Goal: Information Seeking & Learning: Learn about a topic

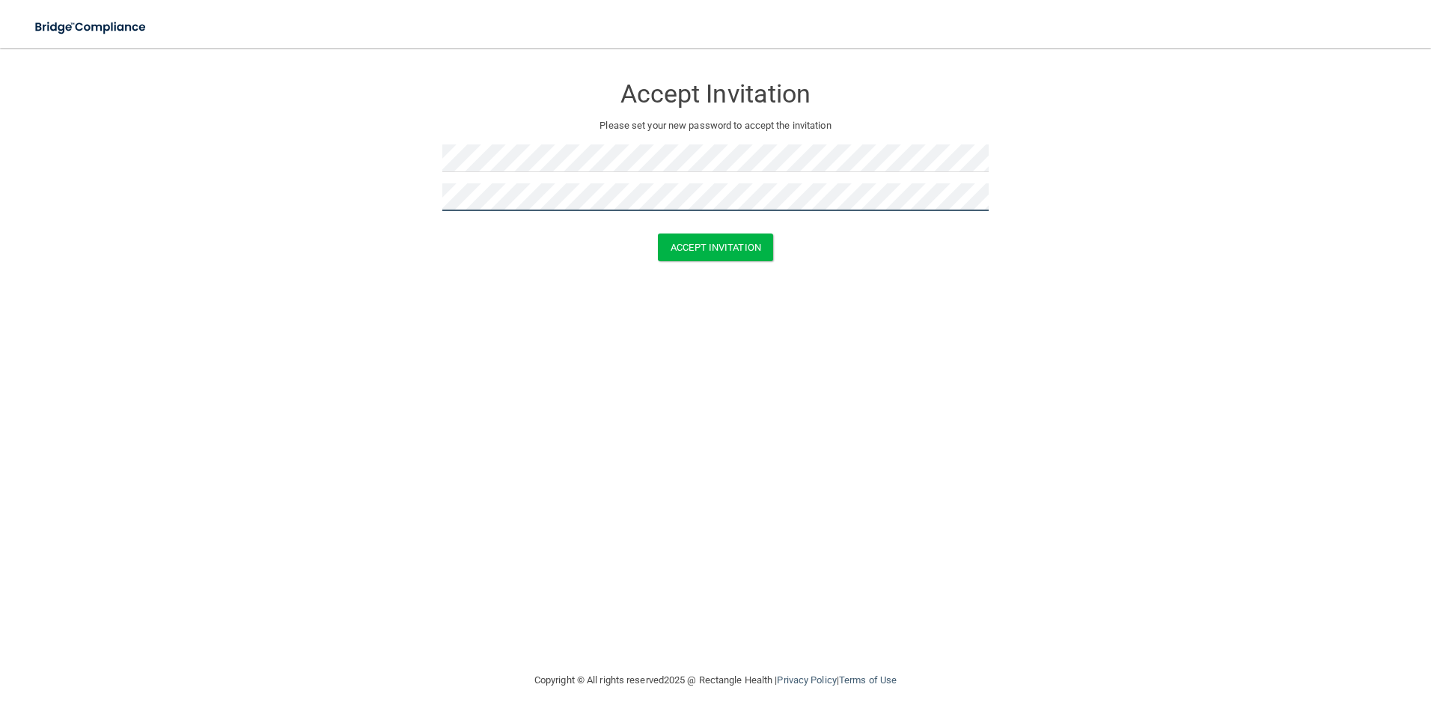
click at [658, 233] on button "Accept Invitation" at bounding box center [715, 247] width 115 height 28
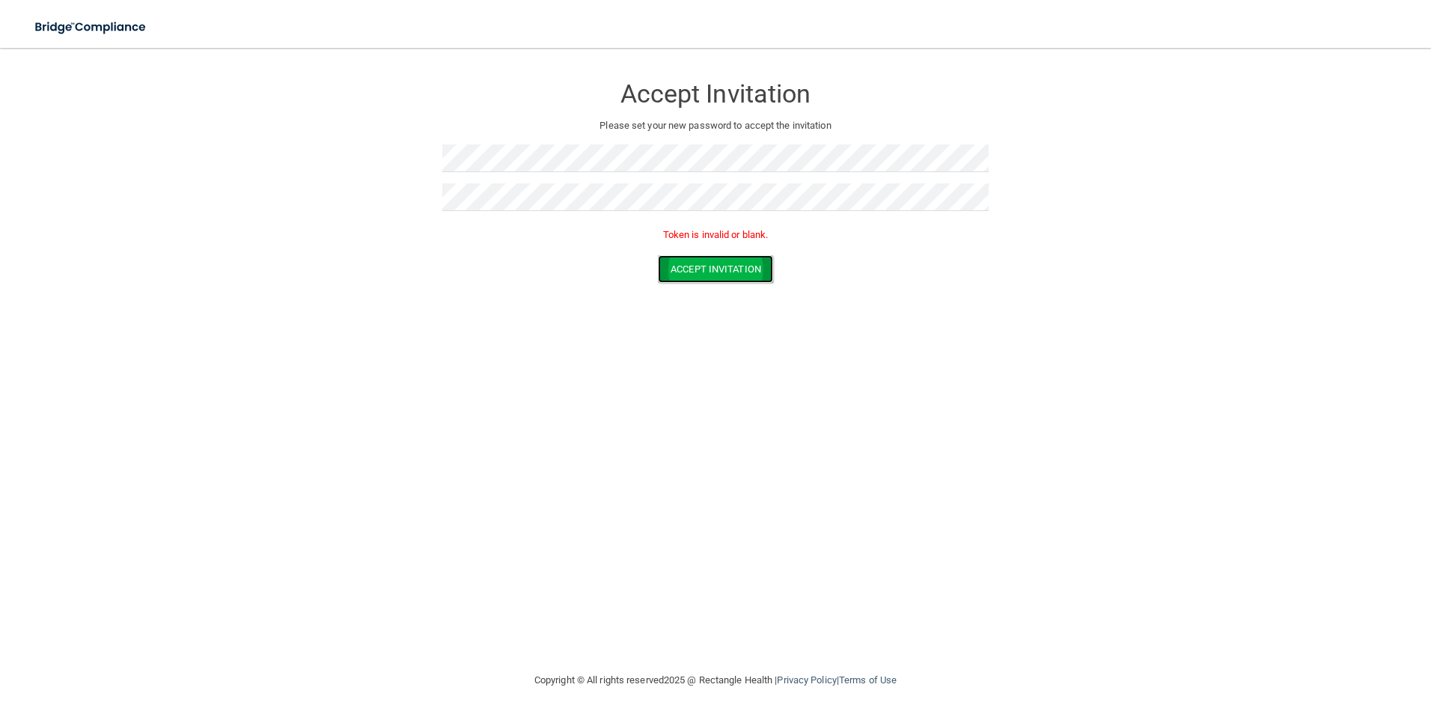
click at [765, 261] on button "Accept Invitation" at bounding box center [715, 269] width 115 height 28
click at [740, 268] on button "Accept Invitation" at bounding box center [715, 269] width 115 height 28
click at [80, 24] on img at bounding box center [91, 27] width 138 height 31
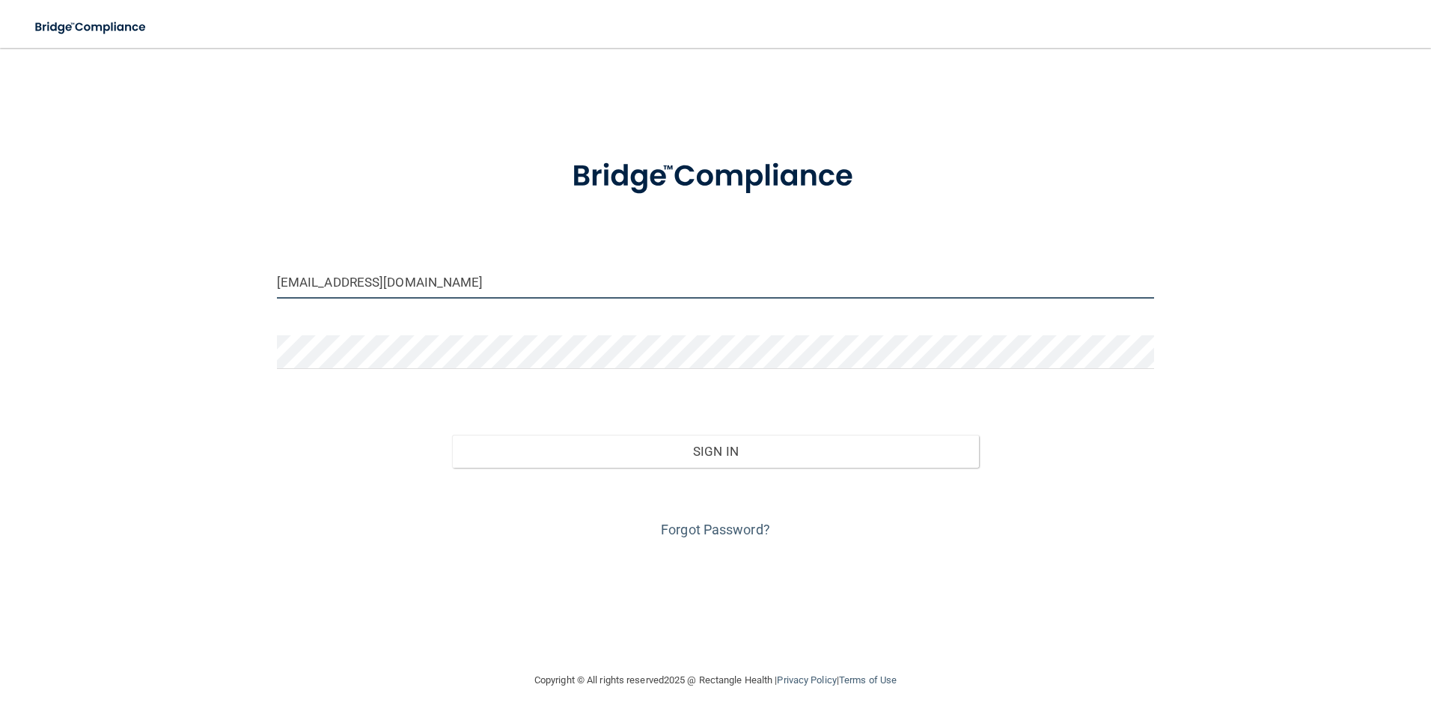
click at [499, 290] on input "Gemacitlally21@gmail.com" at bounding box center [716, 282] width 878 height 34
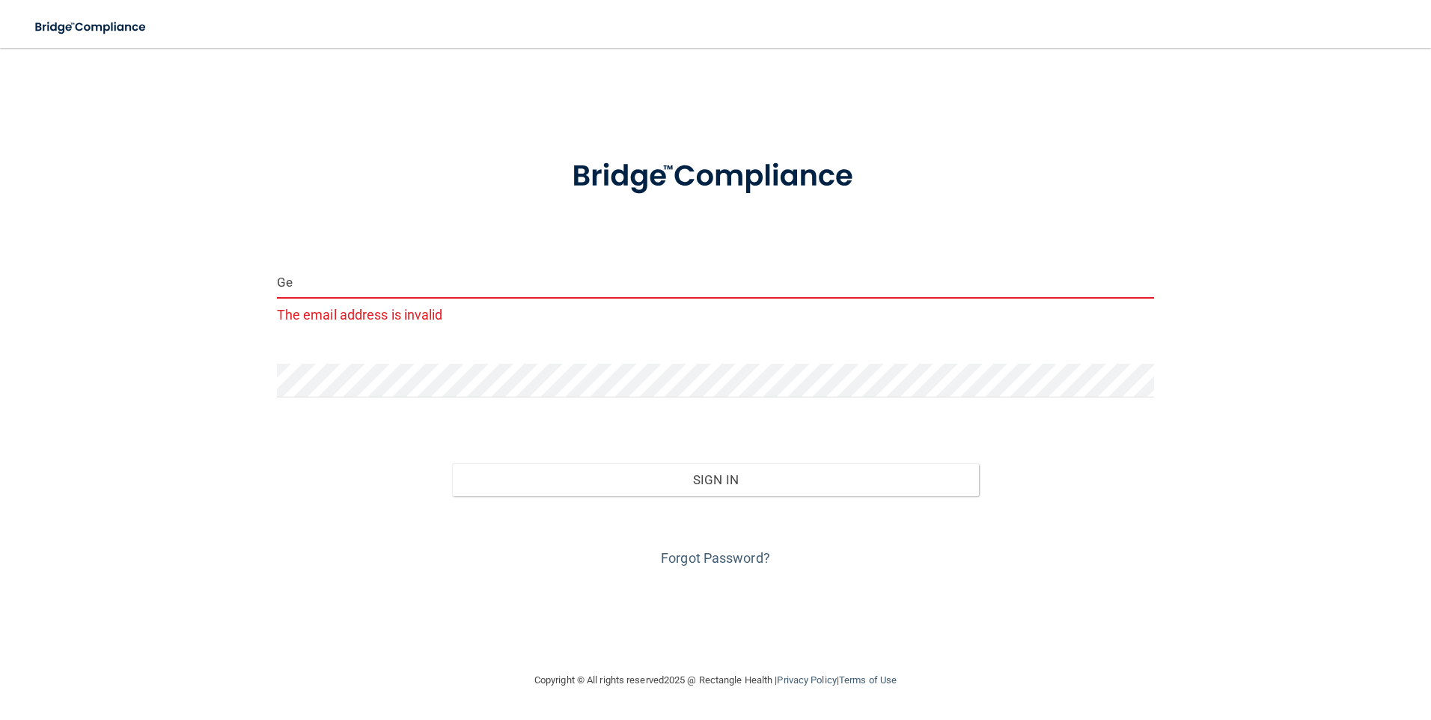
type input "G"
type input "[EMAIL_ADDRESS][DOMAIN_NAME]"
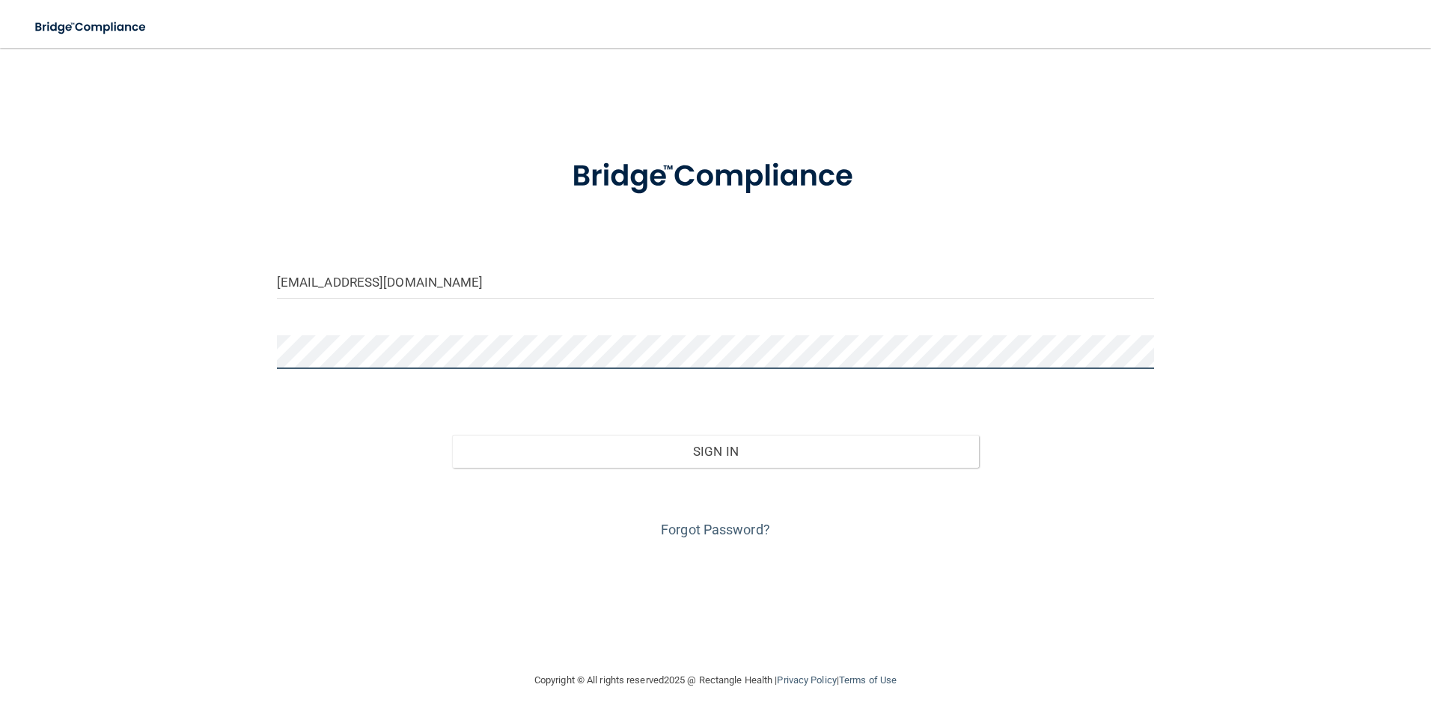
click at [452, 435] on button "Sign In" at bounding box center [715, 451] width 527 height 33
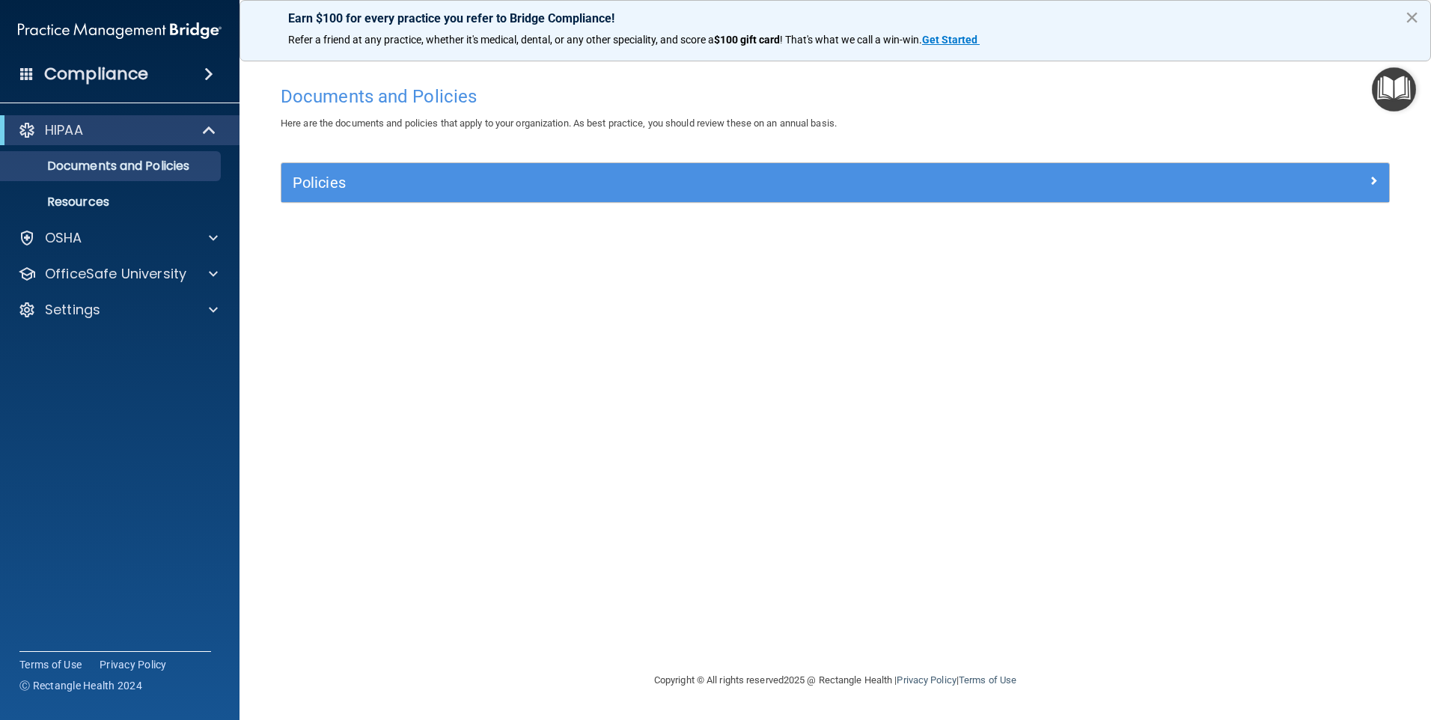
click at [1405, 13] on button "×" at bounding box center [1411, 17] width 14 height 24
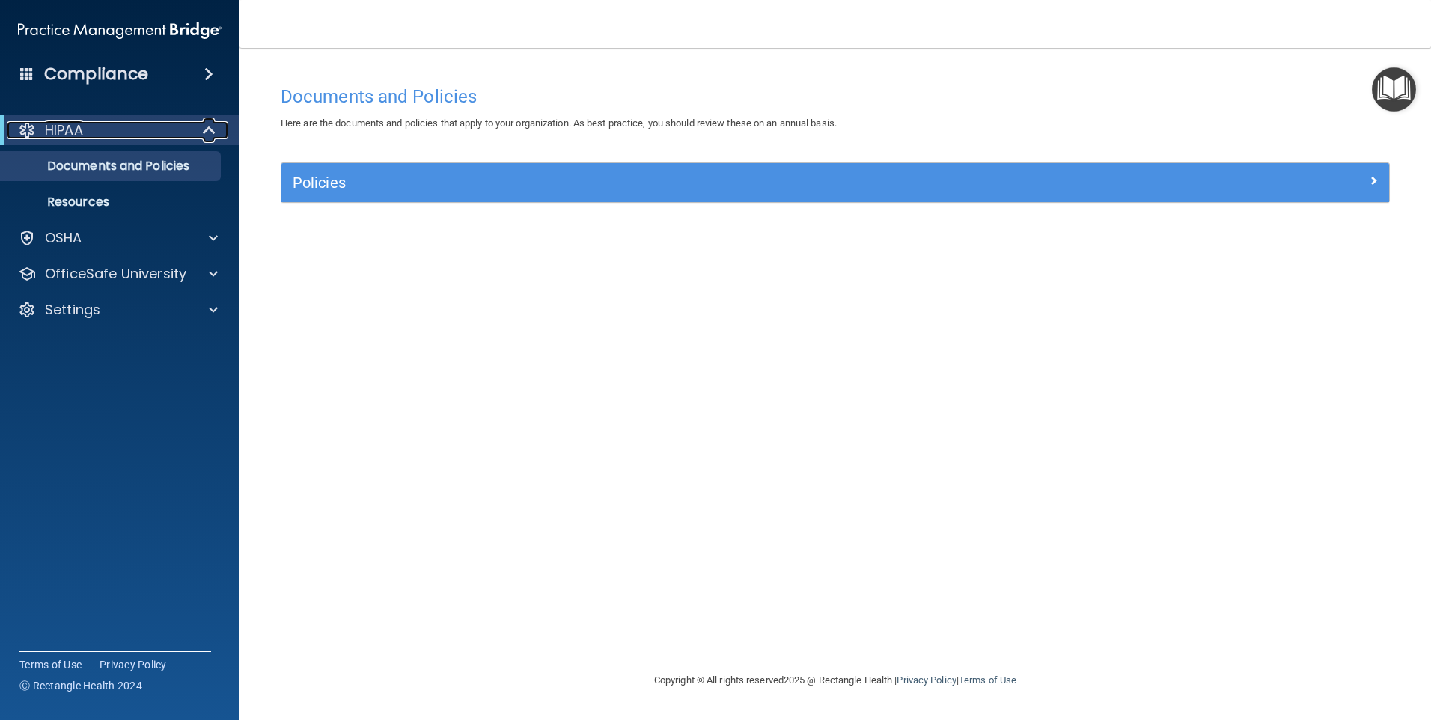
click at [197, 129] on div at bounding box center [210, 130] width 37 height 18
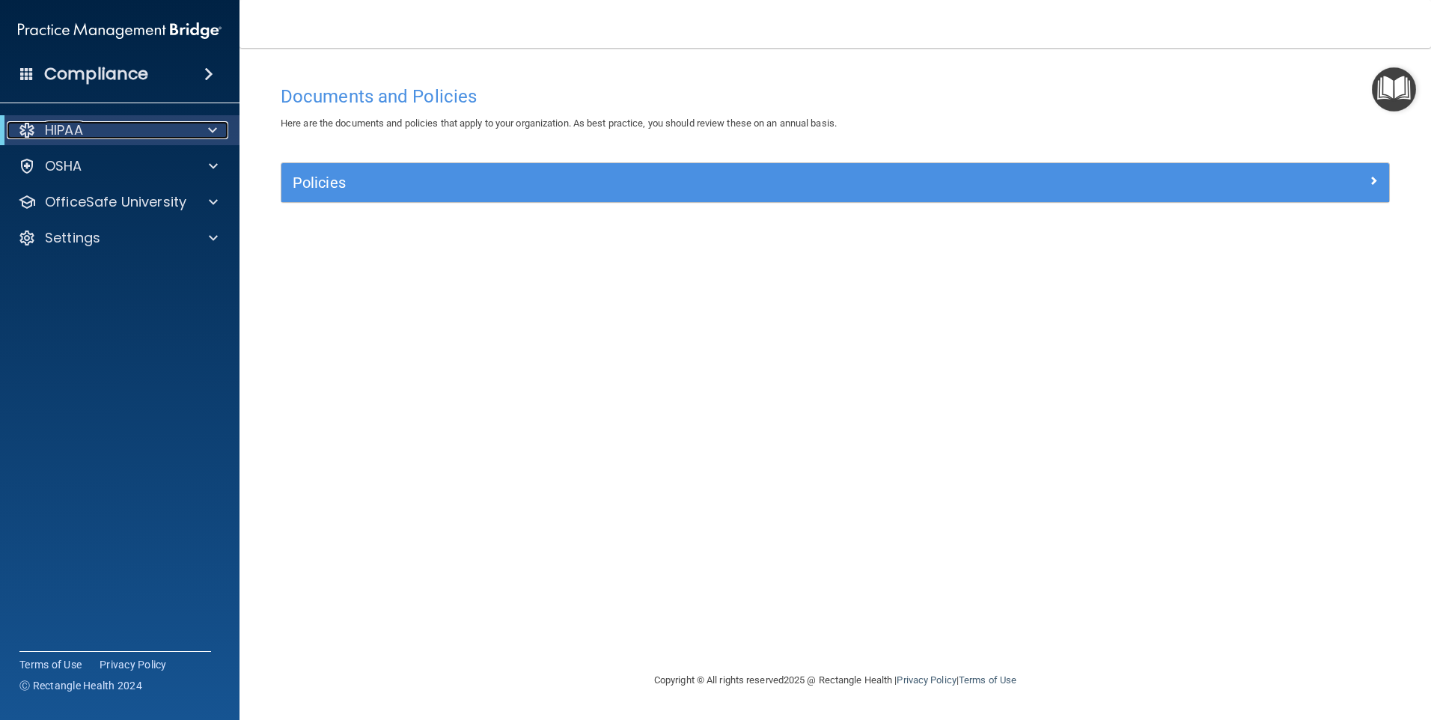
click at [197, 129] on div at bounding box center [210, 130] width 37 height 18
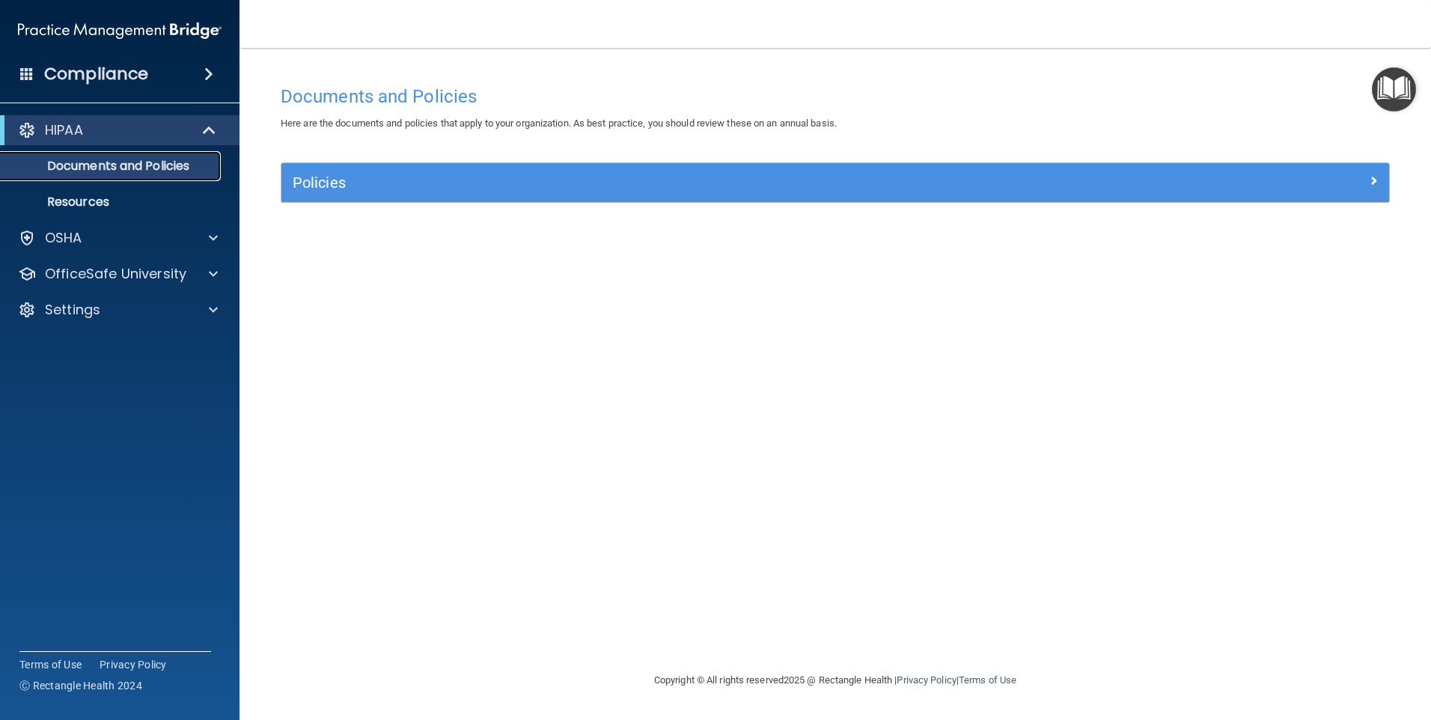
click at [173, 166] on p "Documents and Policies" at bounding box center [112, 166] width 204 height 15
click at [150, 199] on p "Resources" at bounding box center [112, 202] width 204 height 15
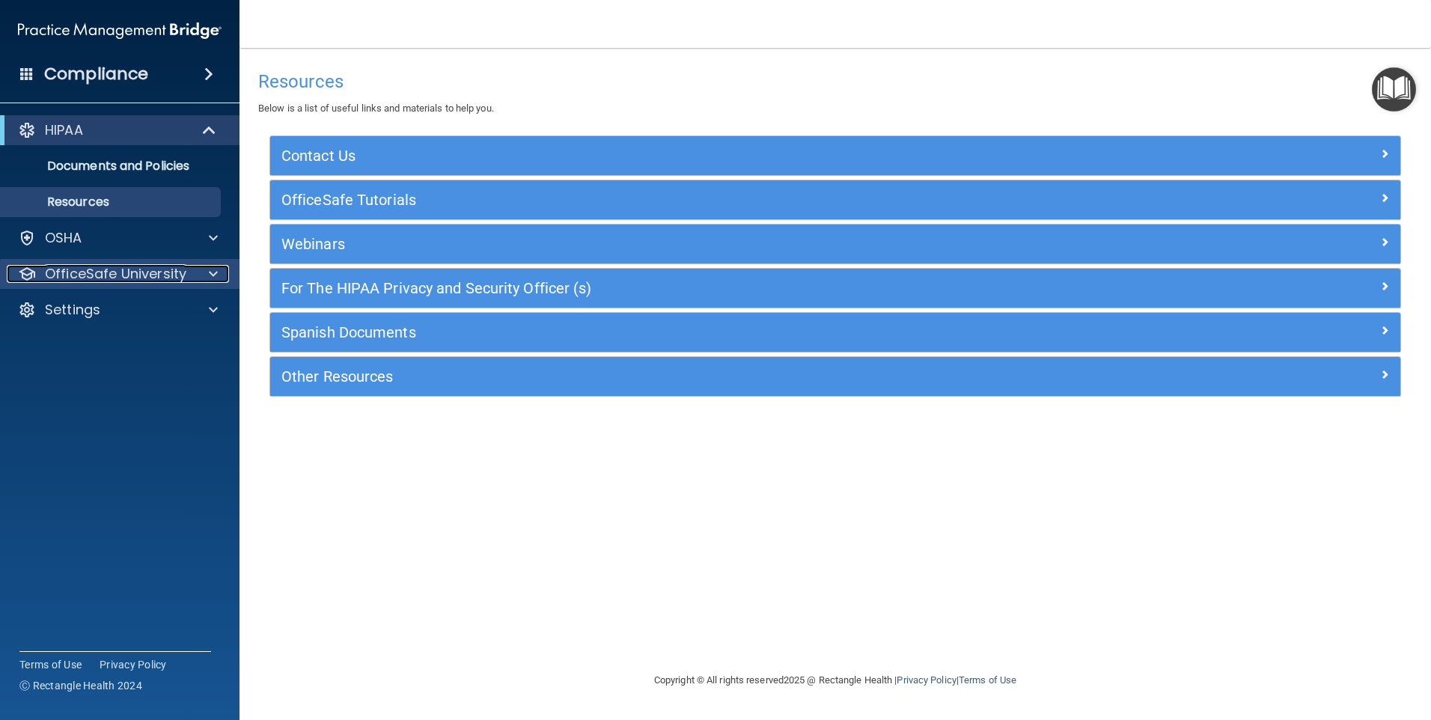
click at [144, 280] on p "OfficeSafe University" at bounding box center [115, 274] width 141 height 18
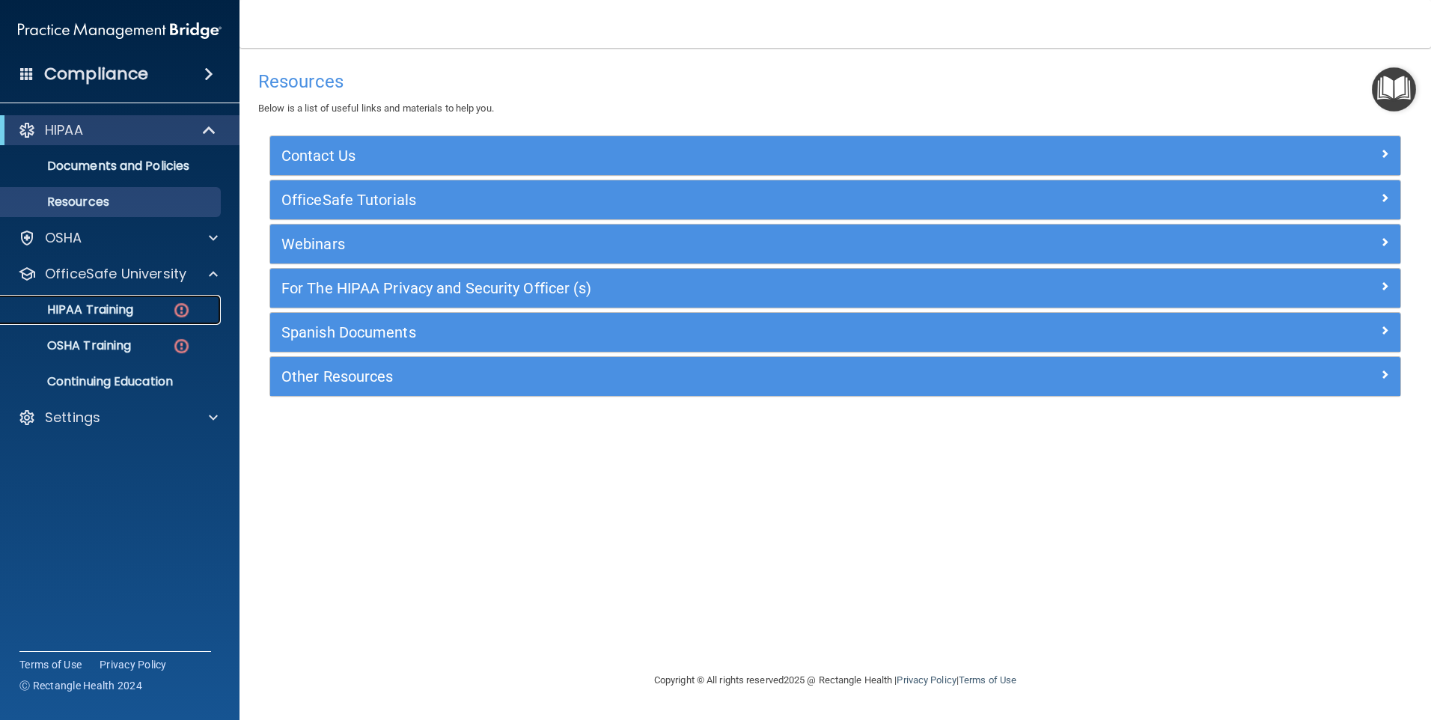
click at [144, 310] on div "HIPAA Training" at bounding box center [112, 309] width 204 height 15
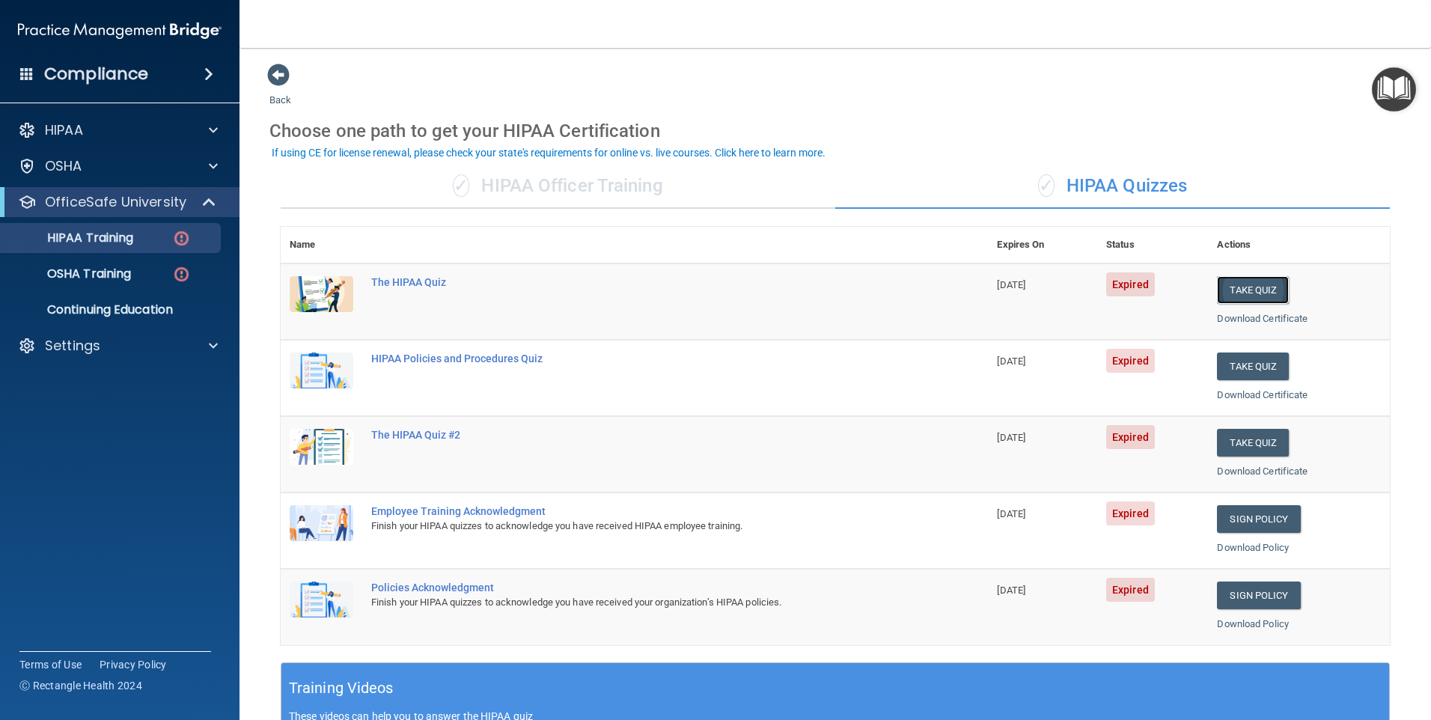
click at [1258, 288] on button "Take Quiz" at bounding box center [1253, 290] width 72 height 28
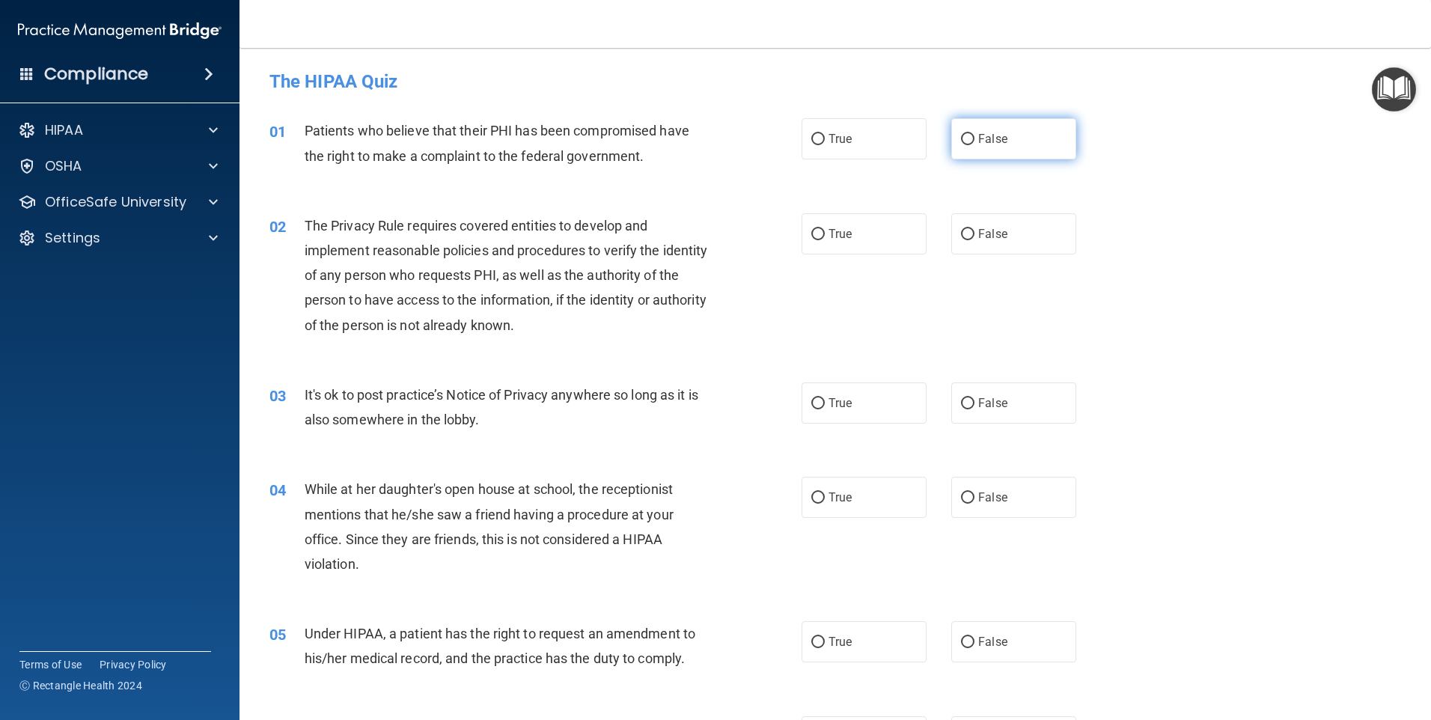
click at [961, 135] on input "False" at bounding box center [967, 139] width 13 height 11
radio input "true"
click at [811, 230] on input "True" at bounding box center [817, 234] width 13 height 11
radio input "true"
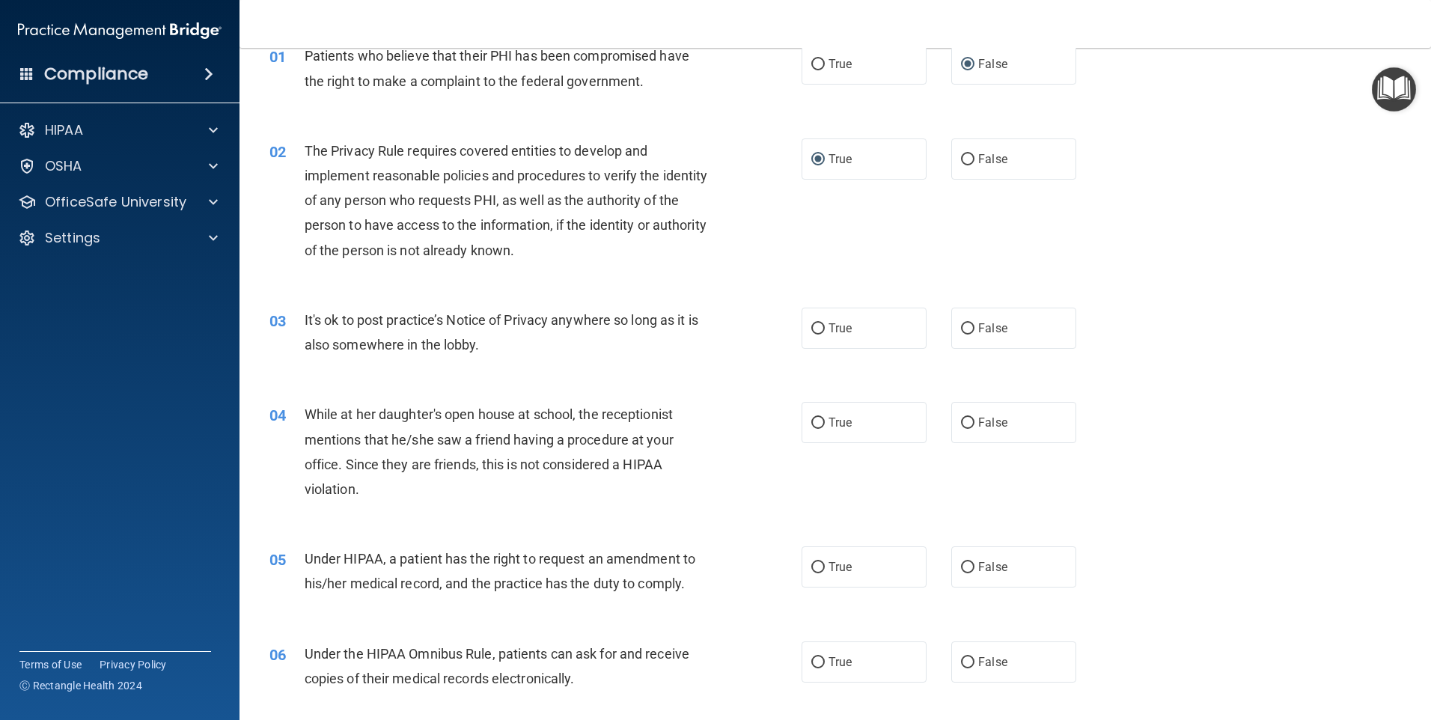
scroll to position [150, 0]
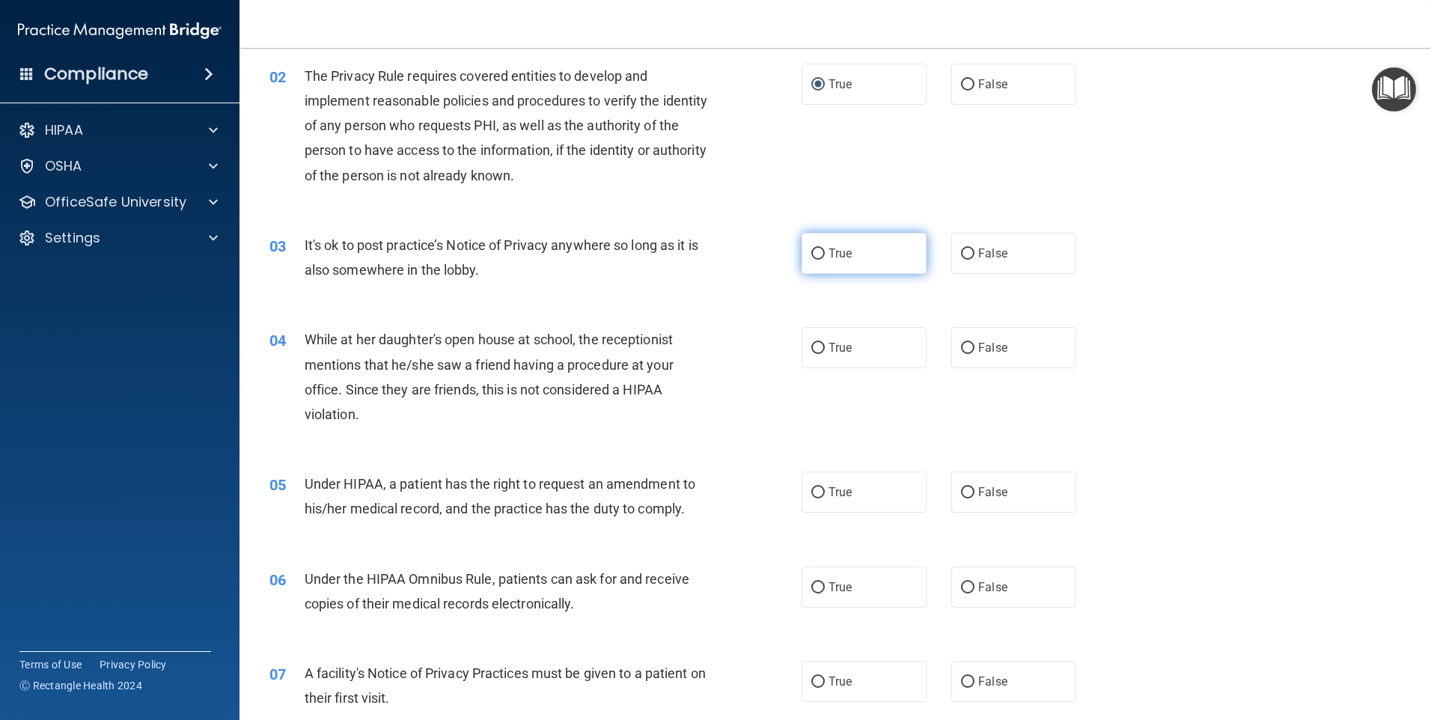
click at [811, 250] on input "True" at bounding box center [817, 253] width 13 height 11
radio input "true"
click at [963, 344] on input "False" at bounding box center [967, 348] width 13 height 11
radio input "true"
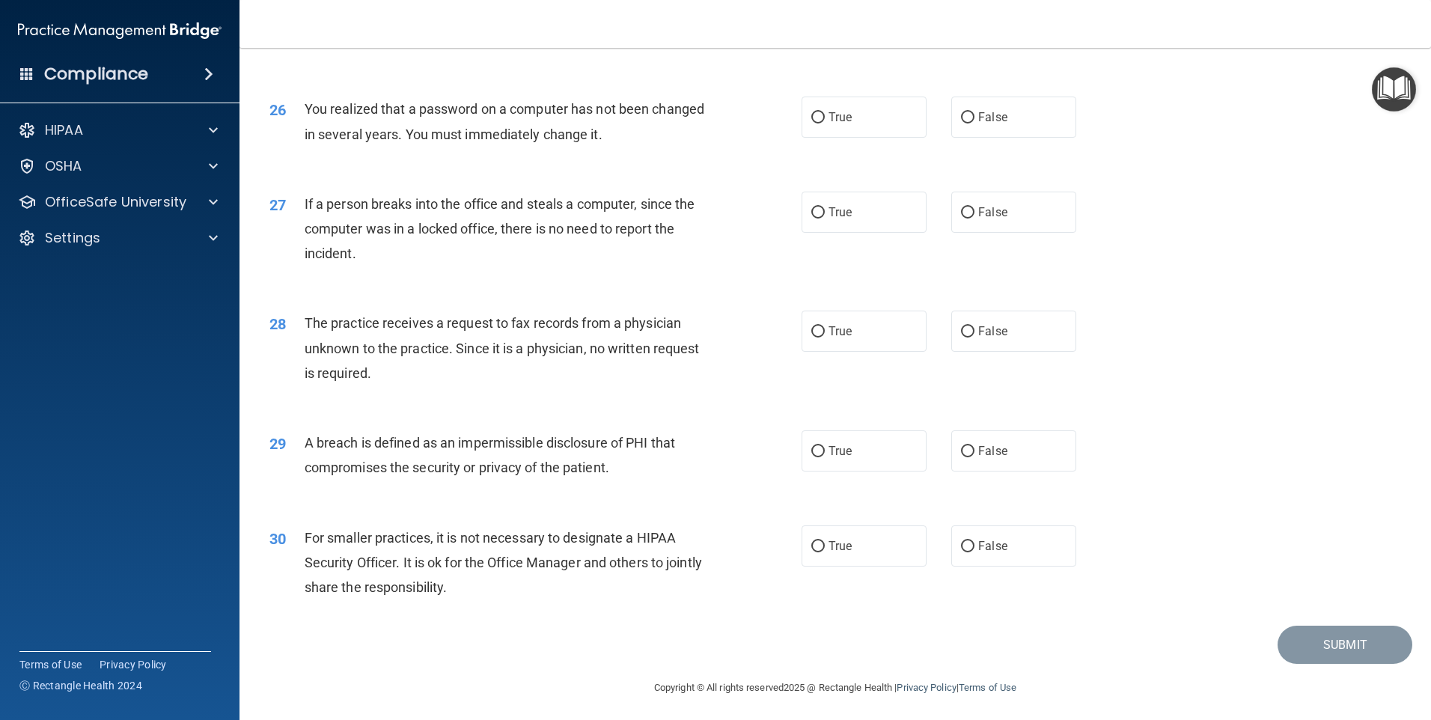
scroll to position [2797, 0]
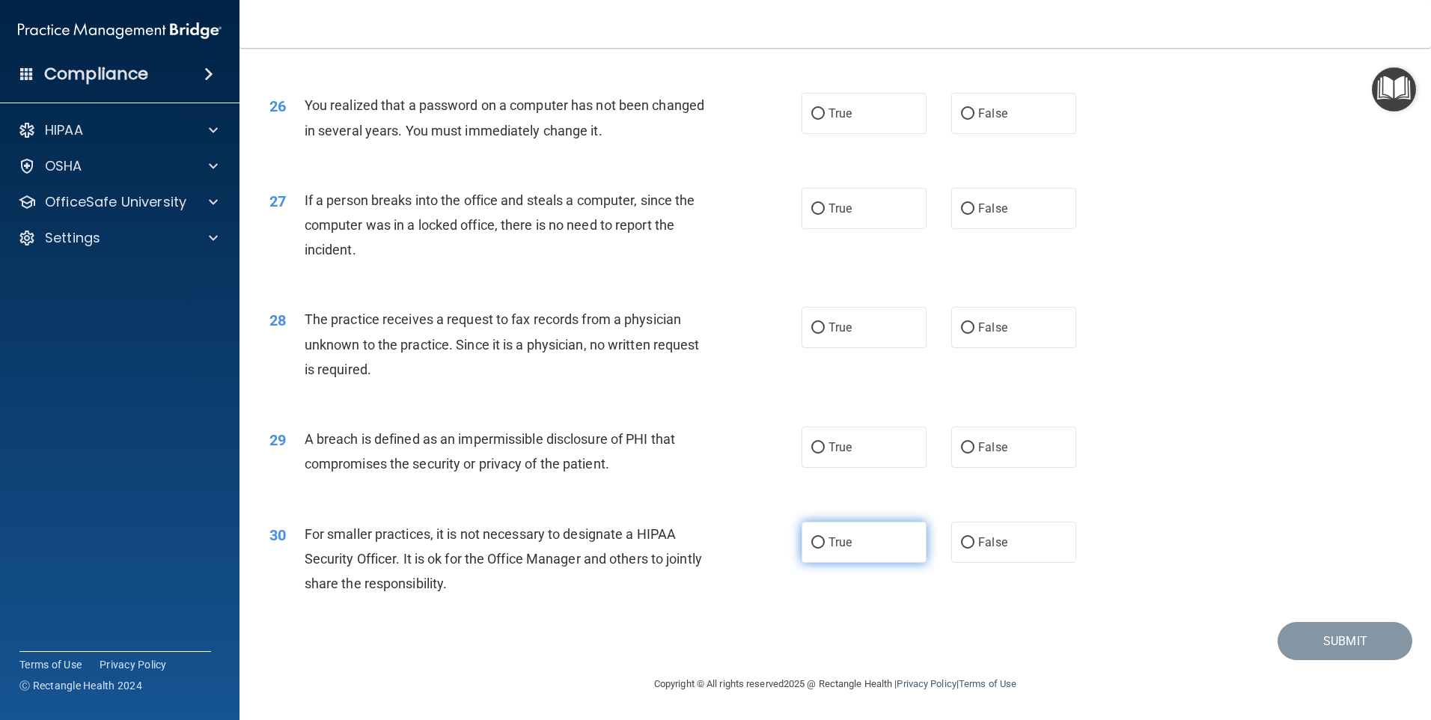
click at [817, 539] on input "True" at bounding box center [817, 542] width 13 height 11
radio input "true"
click at [828, 446] on span "True" at bounding box center [839, 447] width 23 height 14
click at [823, 446] on input "True" at bounding box center [817, 447] width 13 height 11
radio input "true"
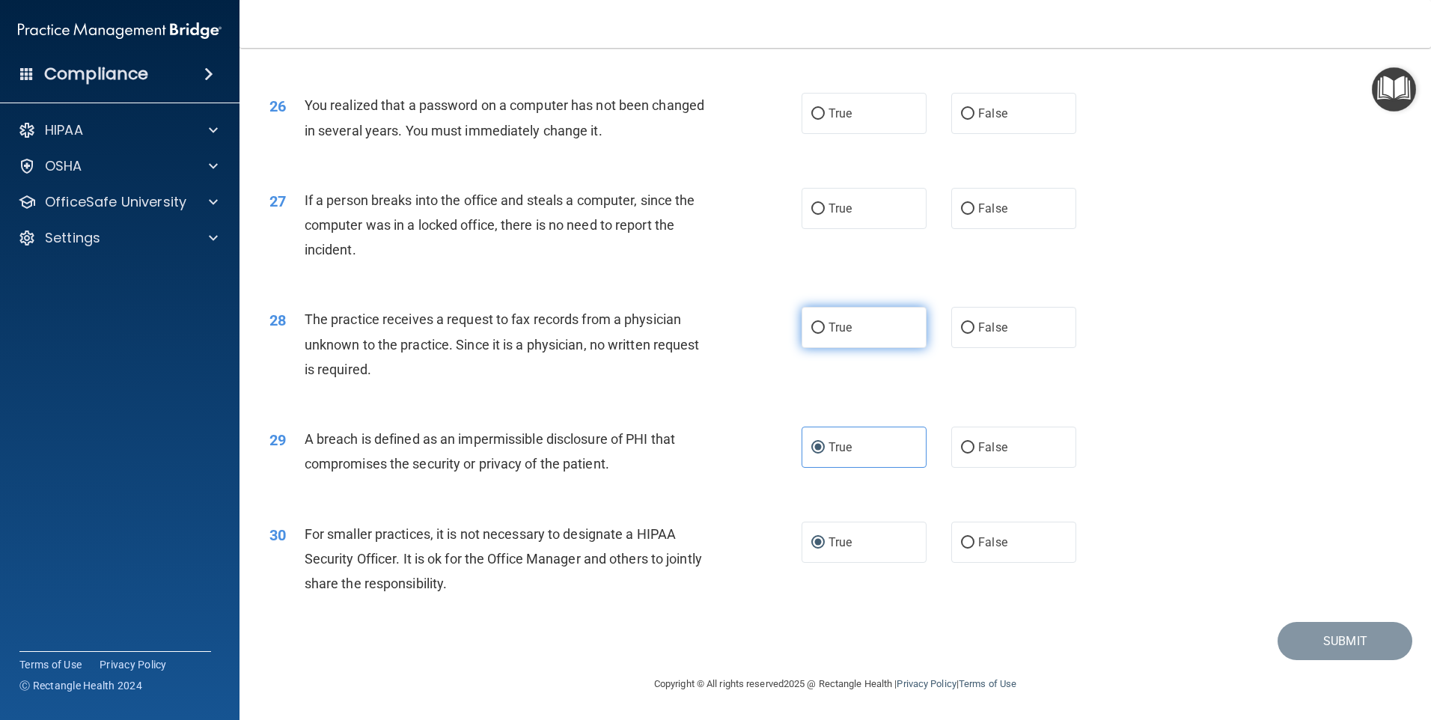
click at [814, 327] on input "True" at bounding box center [817, 327] width 13 height 11
radio input "true"
click at [817, 205] on input "True" at bounding box center [817, 209] width 13 height 11
radio input "true"
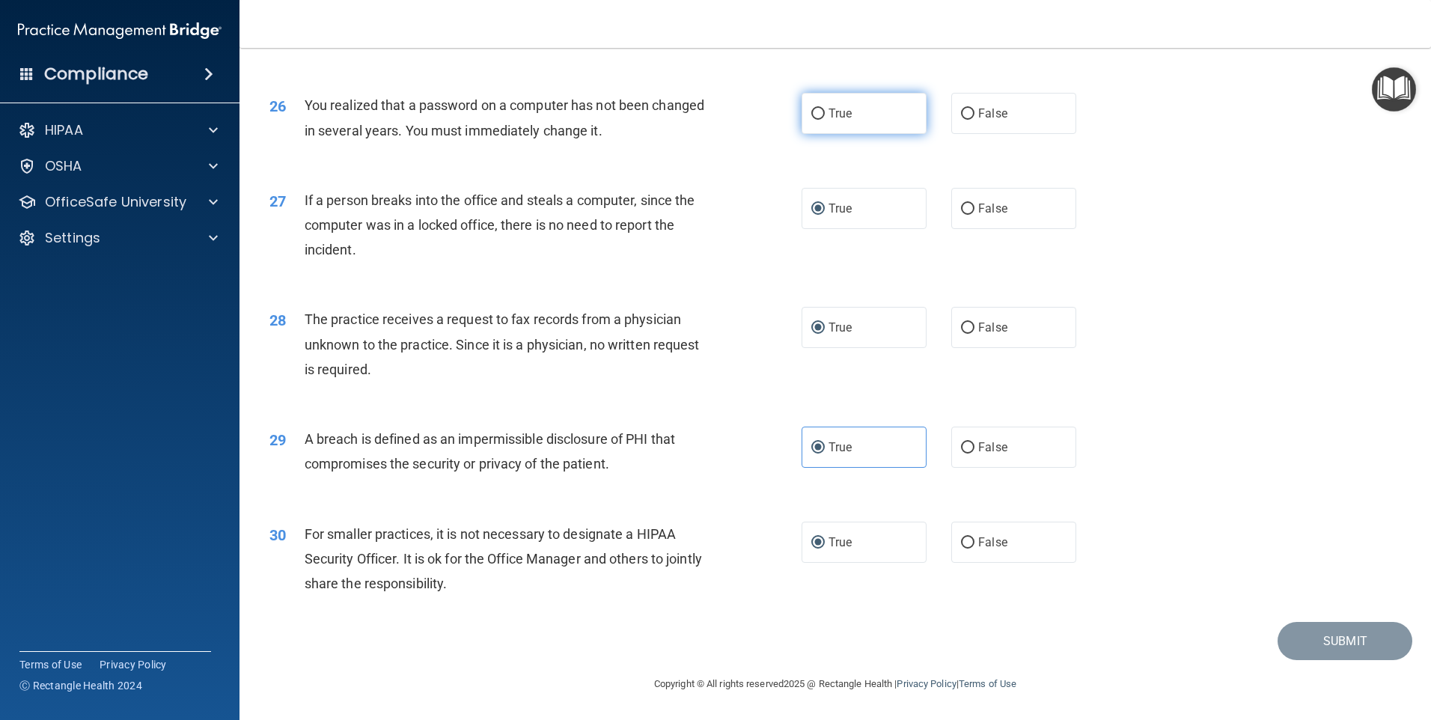
scroll to position [2647, 0]
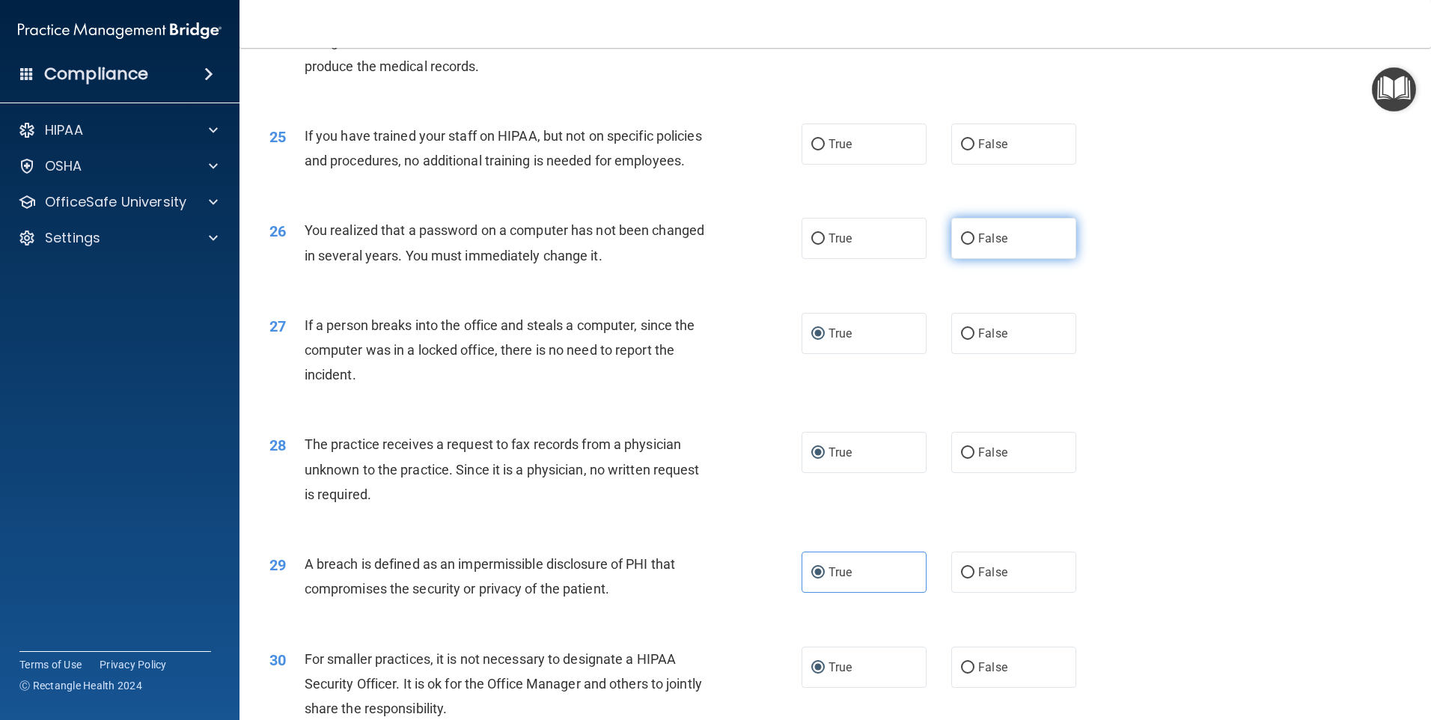
click at [966, 245] on input "False" at bounding box center [967, 238] width 13 height 11
radio input "true"
click at [815, 150] on input "True" at bounding box center [817, 144] width 13 height 11
radio input "true"
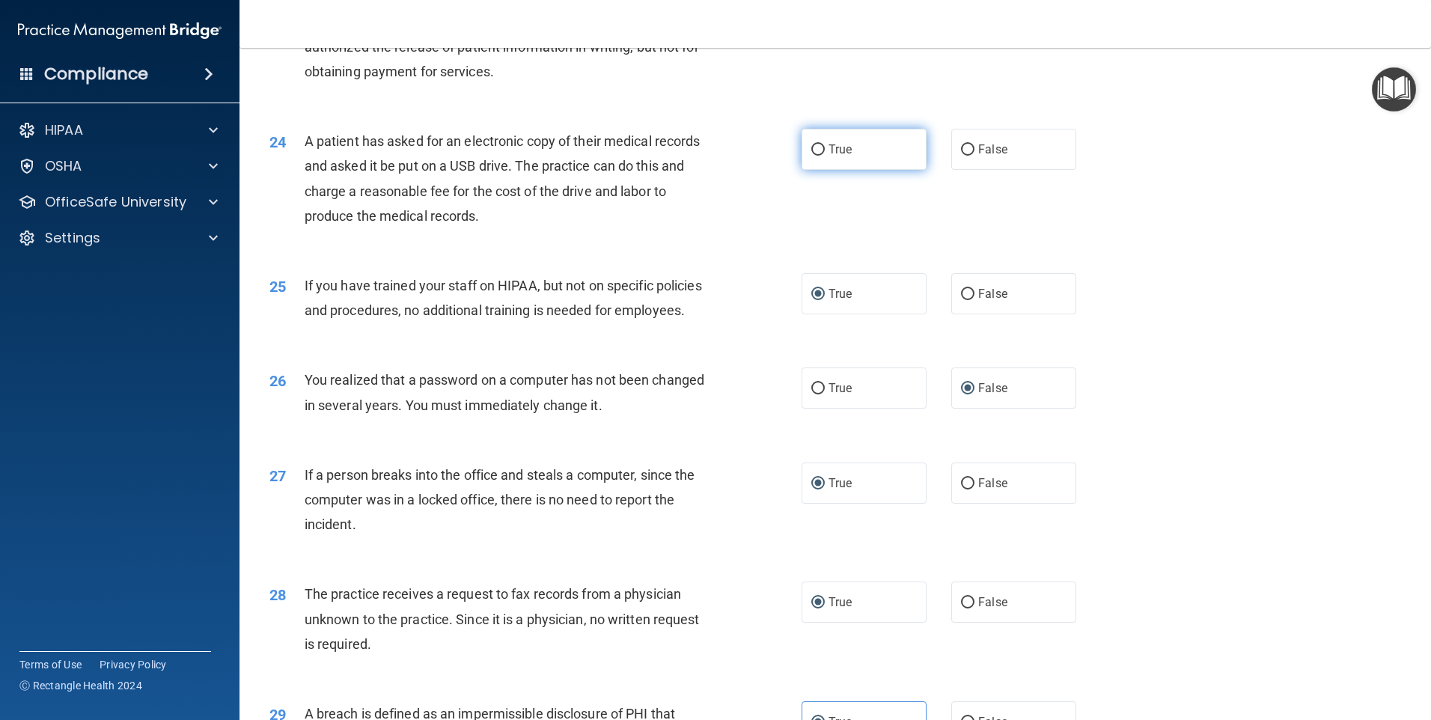
click at [828, 156] on span "True" at bounding box center [839, 149] width 23 height 14
click at [825, 156] on input "True" at bounding box center [817, 149] width 13 height 11
radio input "true"
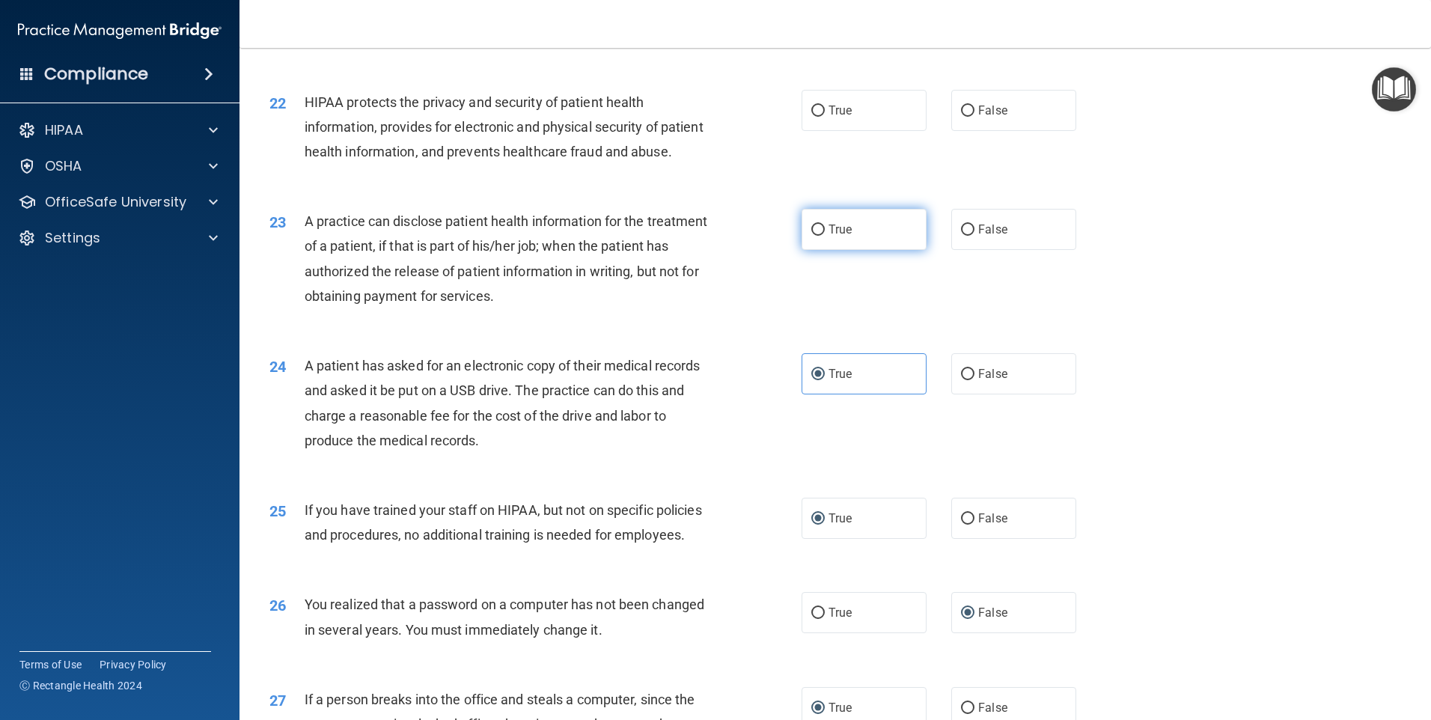
click at [839, 236] on span "True" at bounding box center [839, 229] width 23 height 14
click at [825, 236] on input "True" at bounding box center [817, 229] width 13 height 11
radio input "true"
click at [851, 131] on label "True" at bounding box center [863, 110] width 125 height 41
click at [825, 117] on input "True" at bounding box center [817, 110] width 13 height 11
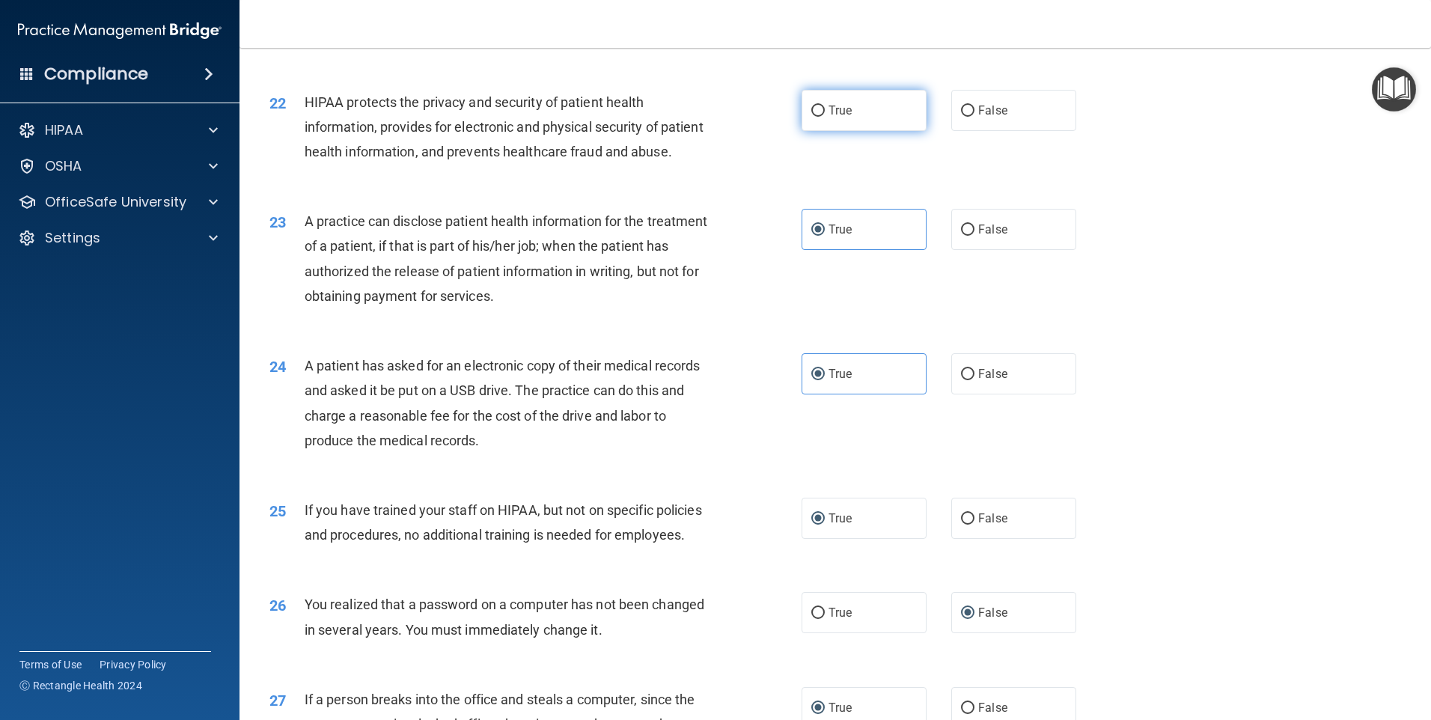
radio input "true"
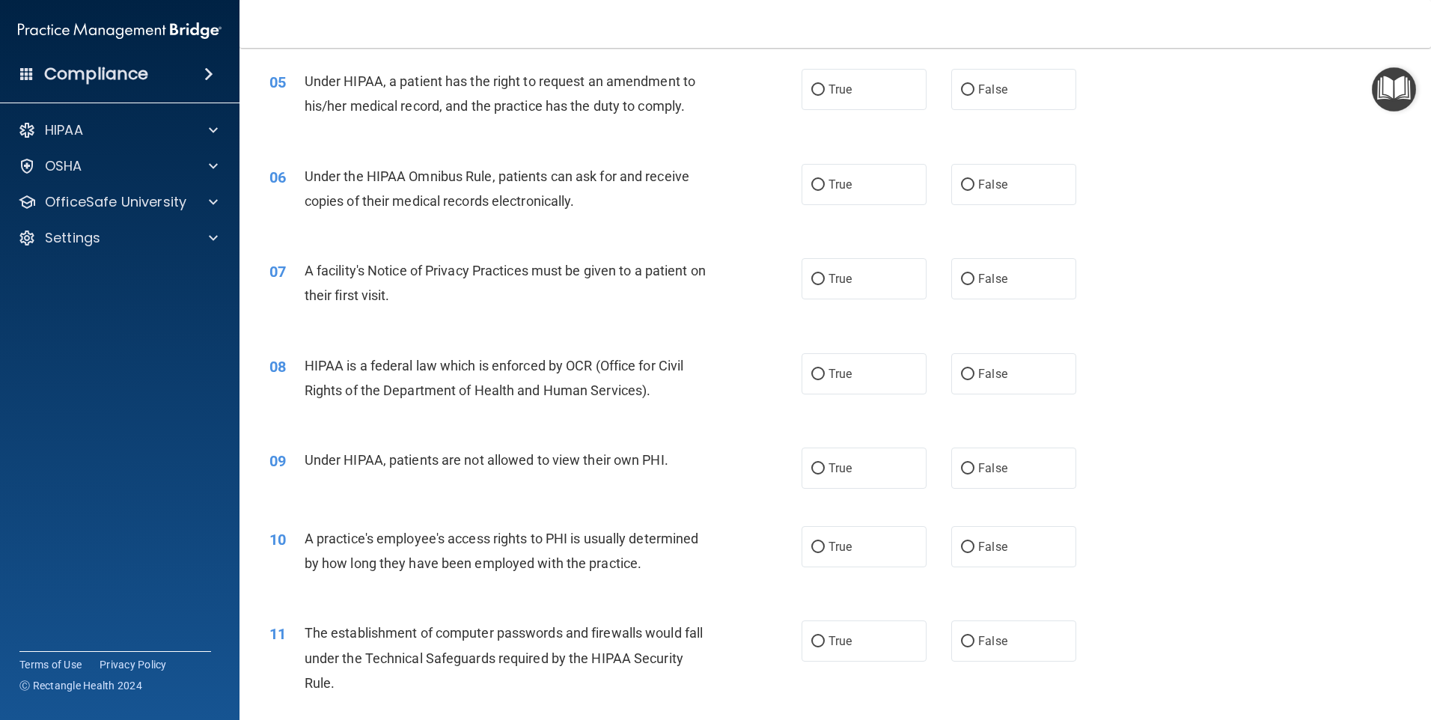
scroll to position [403, 0]
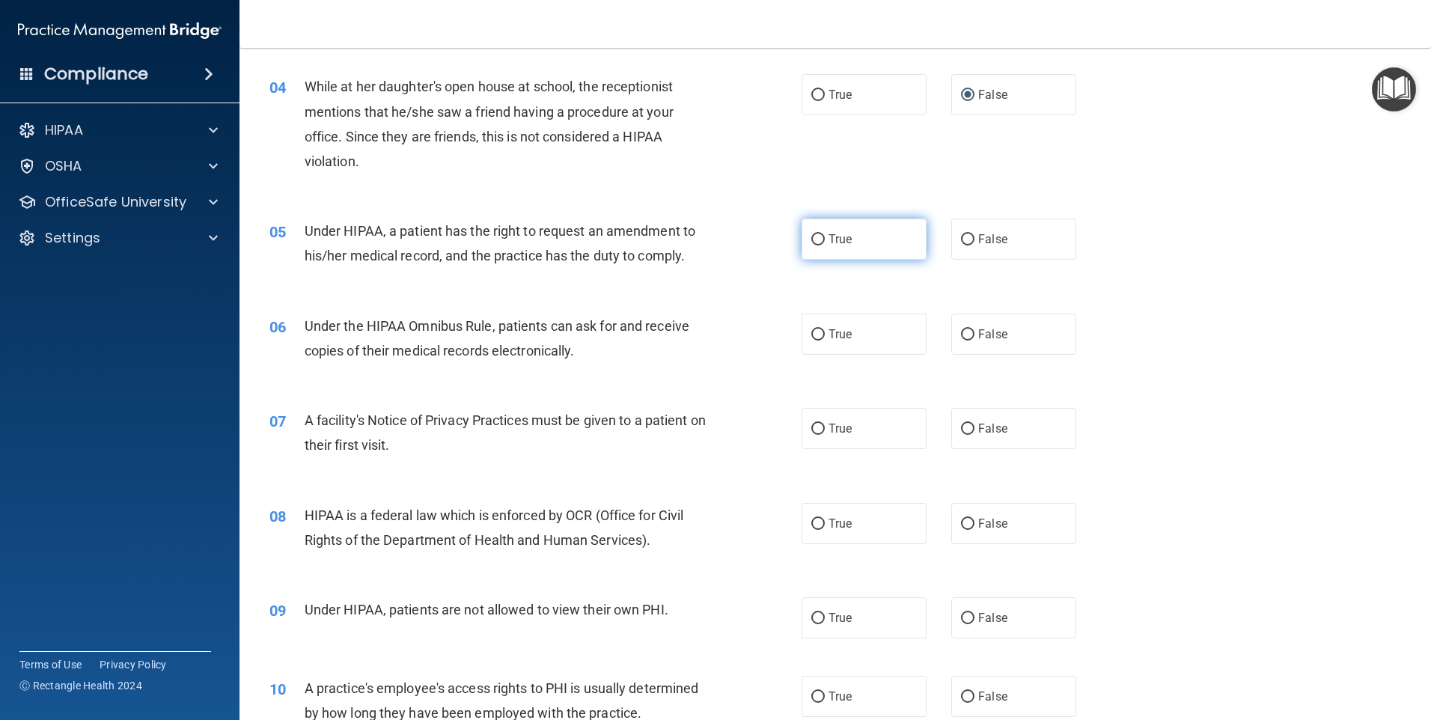
click at [811, 241] on input "True" at bounding box center [817, 239] width 13 height 11
radio input "true"
click at [815, 337] on input "True" at bounding box center [817, 334] width 13 height 11
radio input "true"
click at [815, 436] on label "True" at bounding box center [863, 428] width 125 height 41
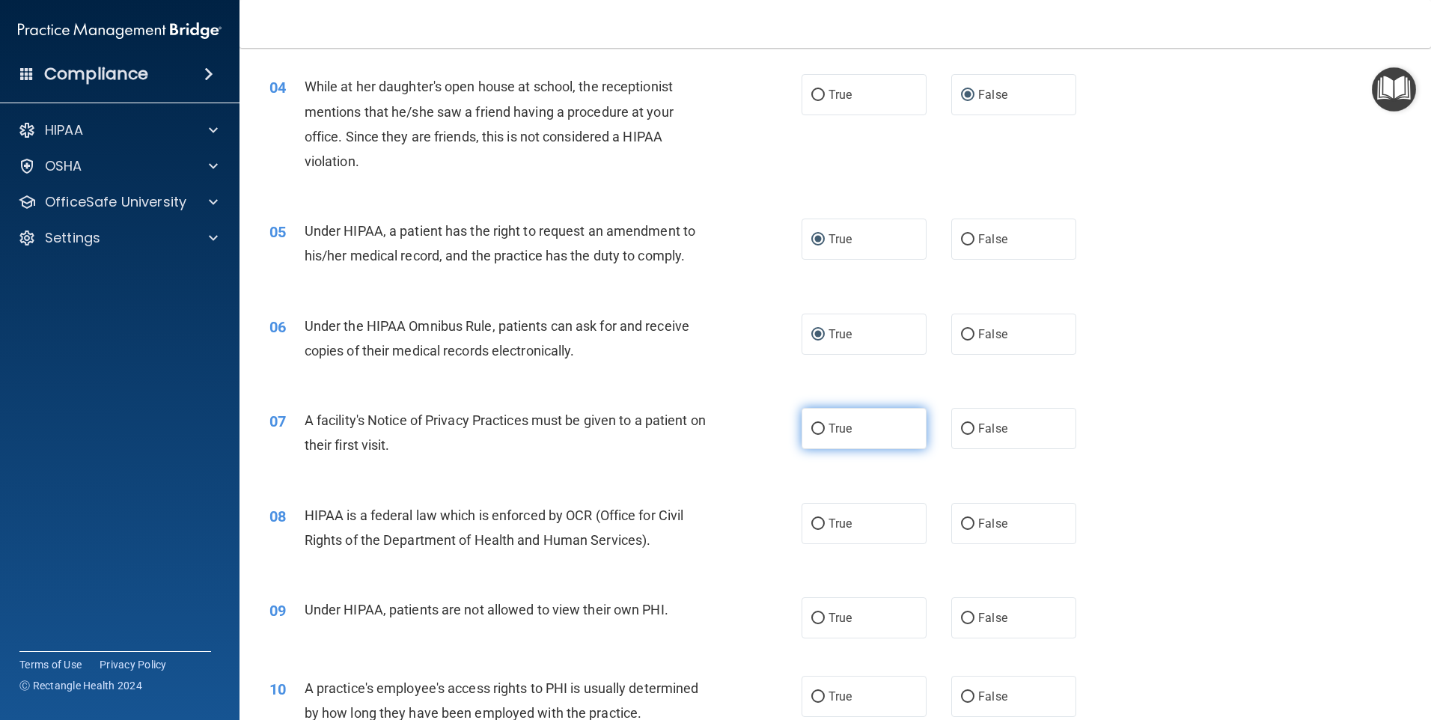
click at [815, 435] on input "True" at bounding box center [817, 428] width 13 height 11
radio input "true"
click at [819, 516] on label "True" at bounding box center [863, 523] width 125 height 41
click at [819, 519] on input "True" at bounding box center [817, 524] width 13 height 11
radio input "true"
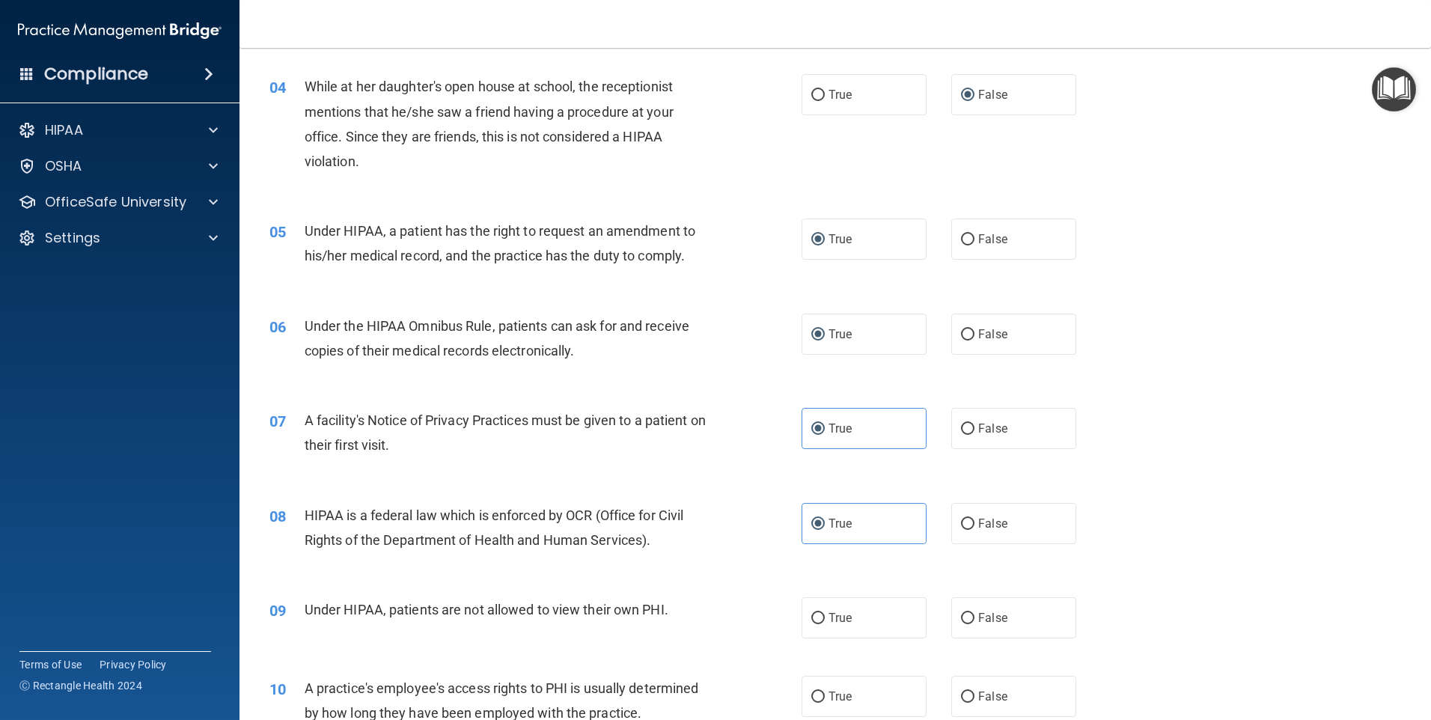
scroll to position [627, 0]
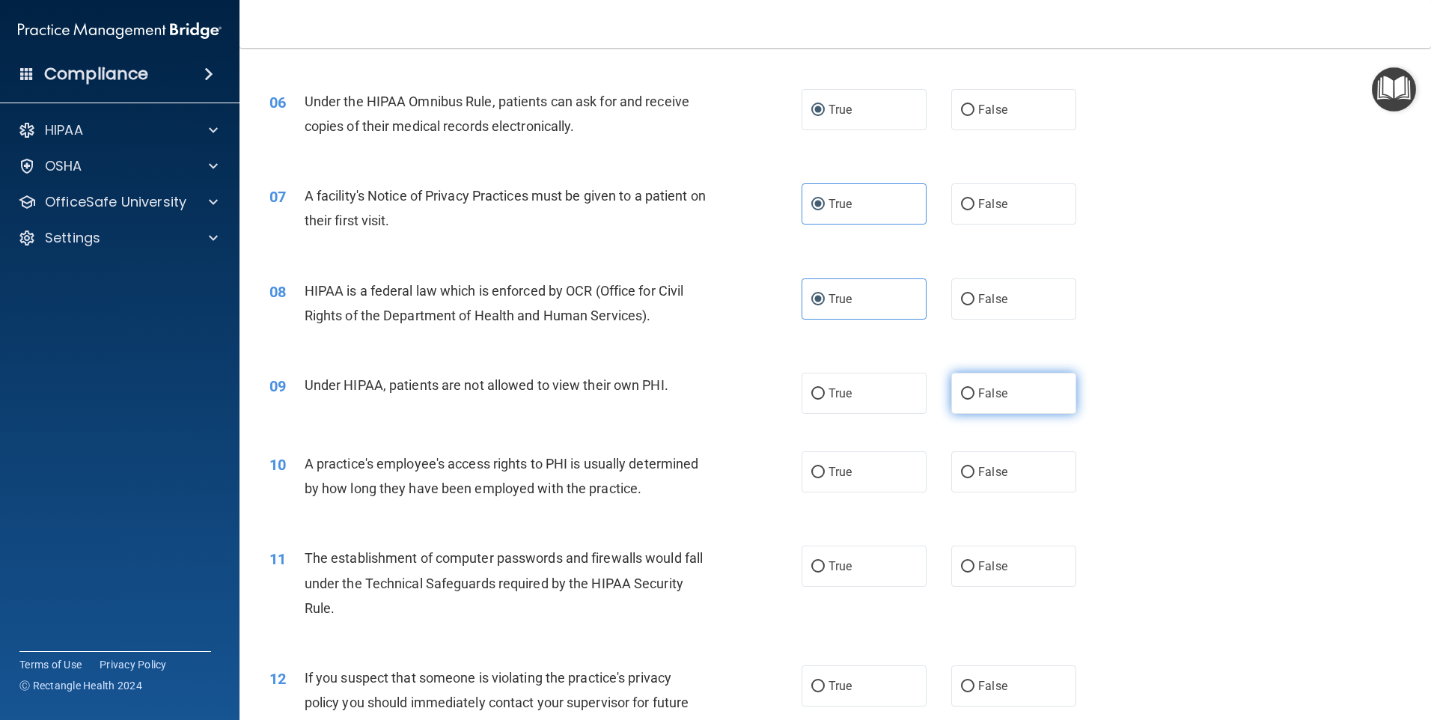
click at [982, 395] on span "False" at bounding box center [992, 393] width 29 height 14
click at [974, 395] on input "False" at bounding box center [967, 393] width 13 height 11
radio input "true"
click at [841, 469] on span "True" at bounding box center [839, 472] width 23 height 14
click at [825, 469] on input "True" at bounding box center [817, 472] width 13 height 11
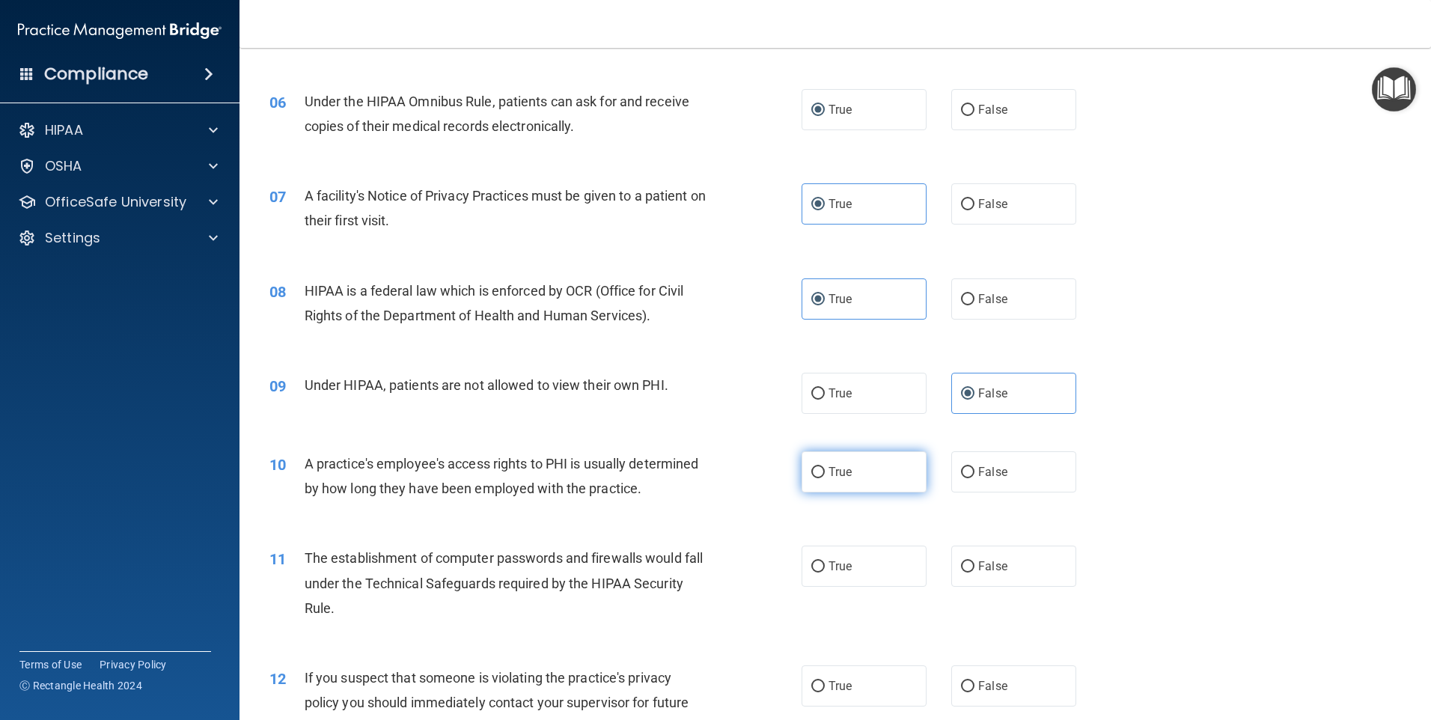
radio input "true"
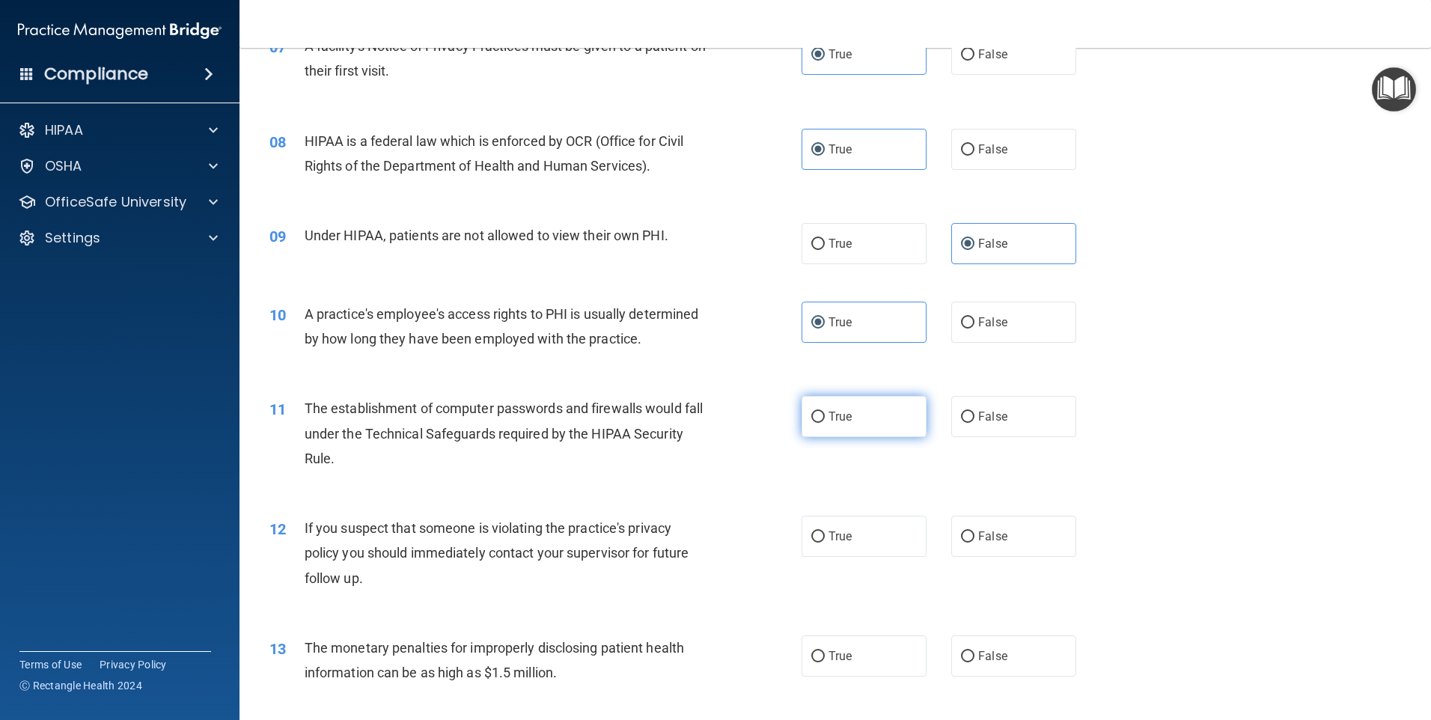
click at [855, 419] on label "True" at bounding box center [863, 416] width 125 height 41
click at [825, 419] on input "True" at bounding box center [817, 417] width 13 height 11
radio input "true"
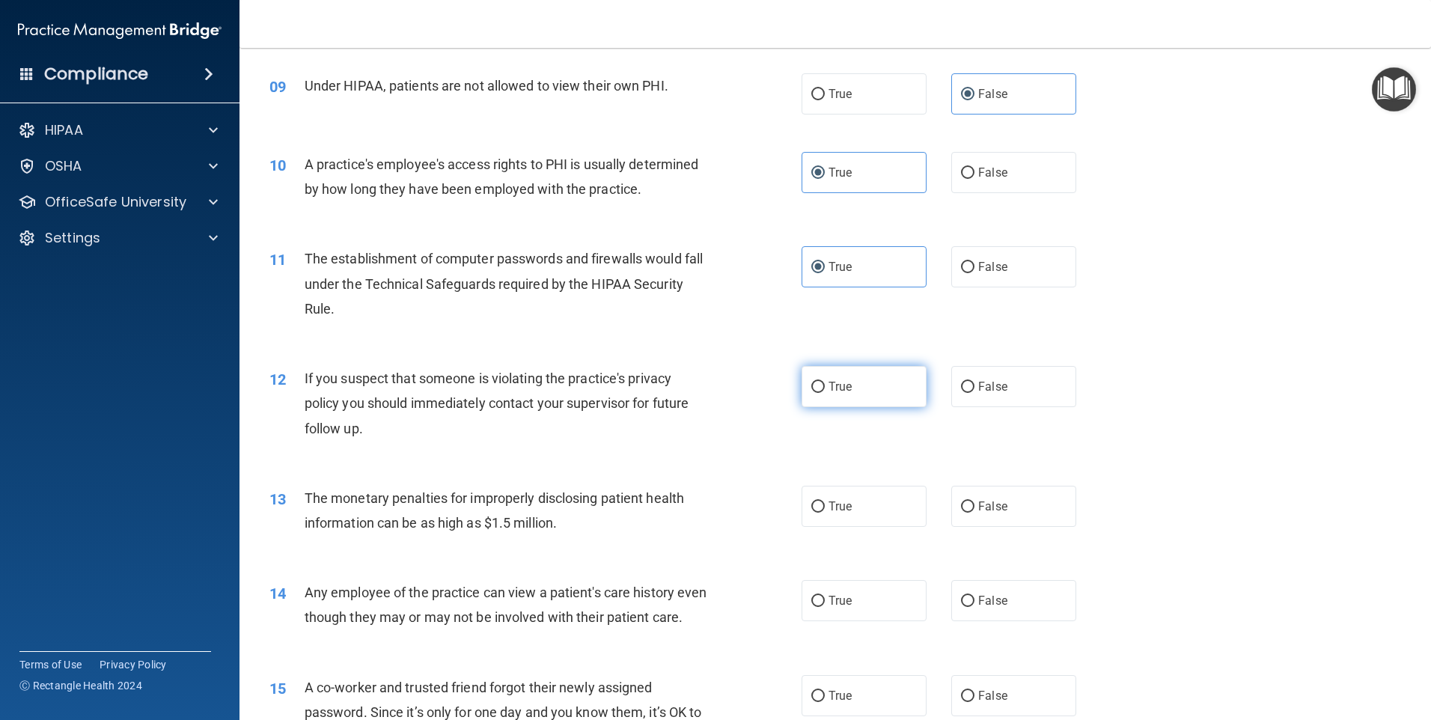
scroll to position [1076, 0]
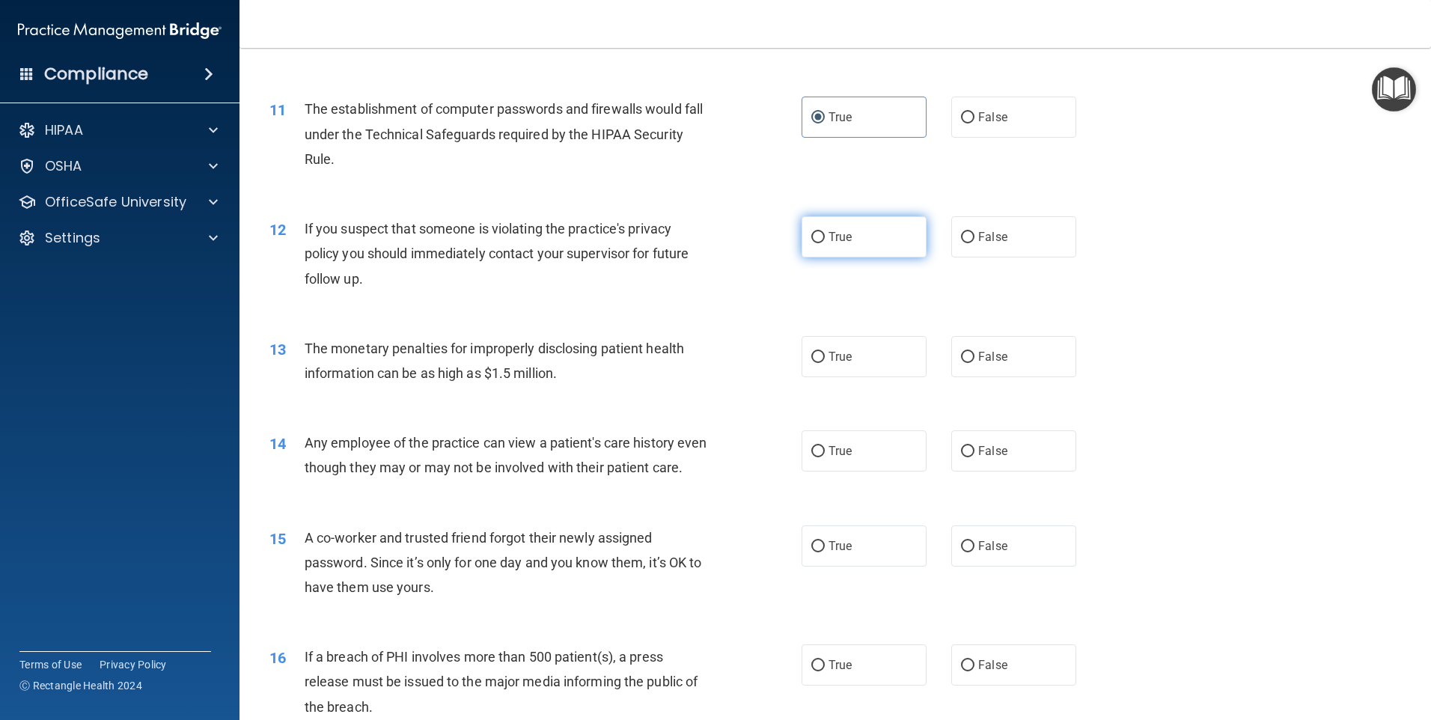
click at [878, 248] on label "True" at bounding box center [863, 236] width 125 height 41
click at [825, 243] on input "True" at bounding box center [817, 237] width 13 height 11
radio input "true"
click at [845, 357] on span "True" at bounding box center [839, 356] width 23 height 14
click at [825, 357] on input "True" at bounding box center [817, 357] width 13 height 11
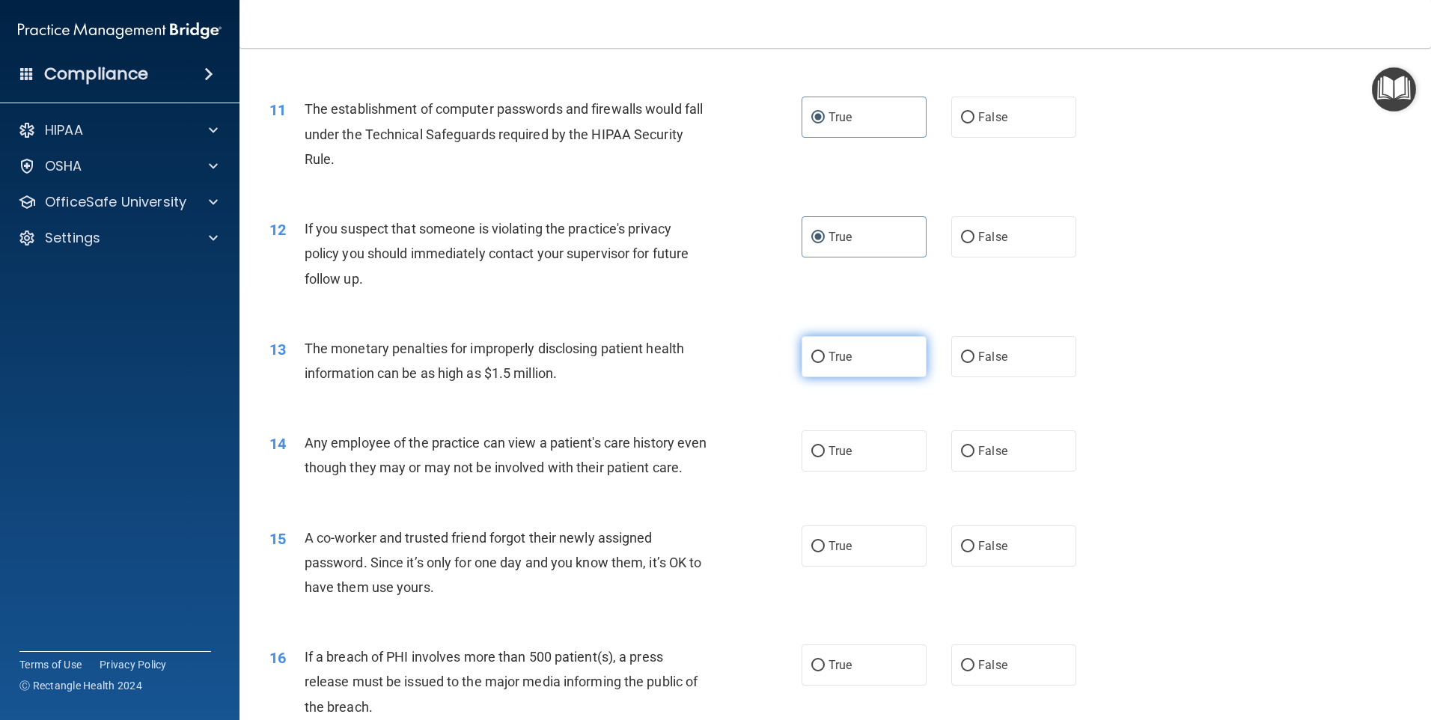
radio input "true"
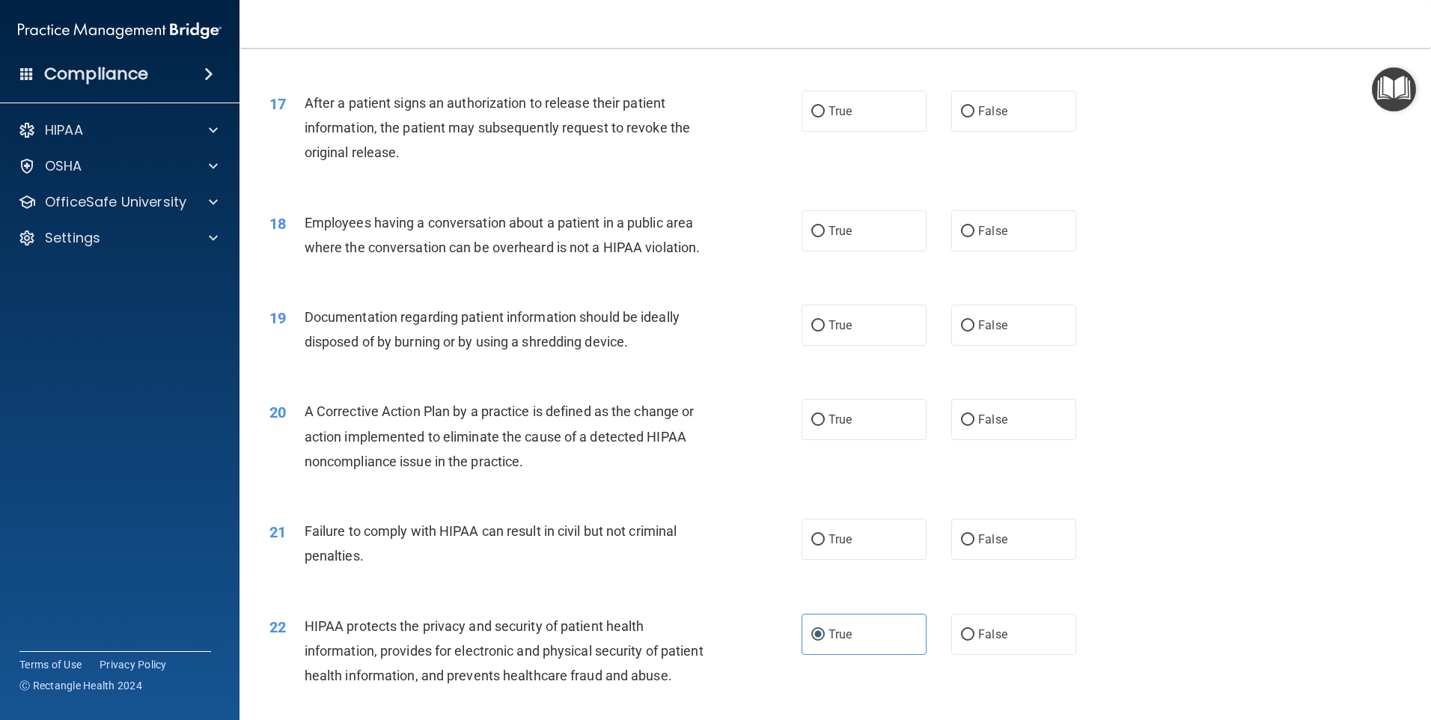
scroll to position [1899, 0]
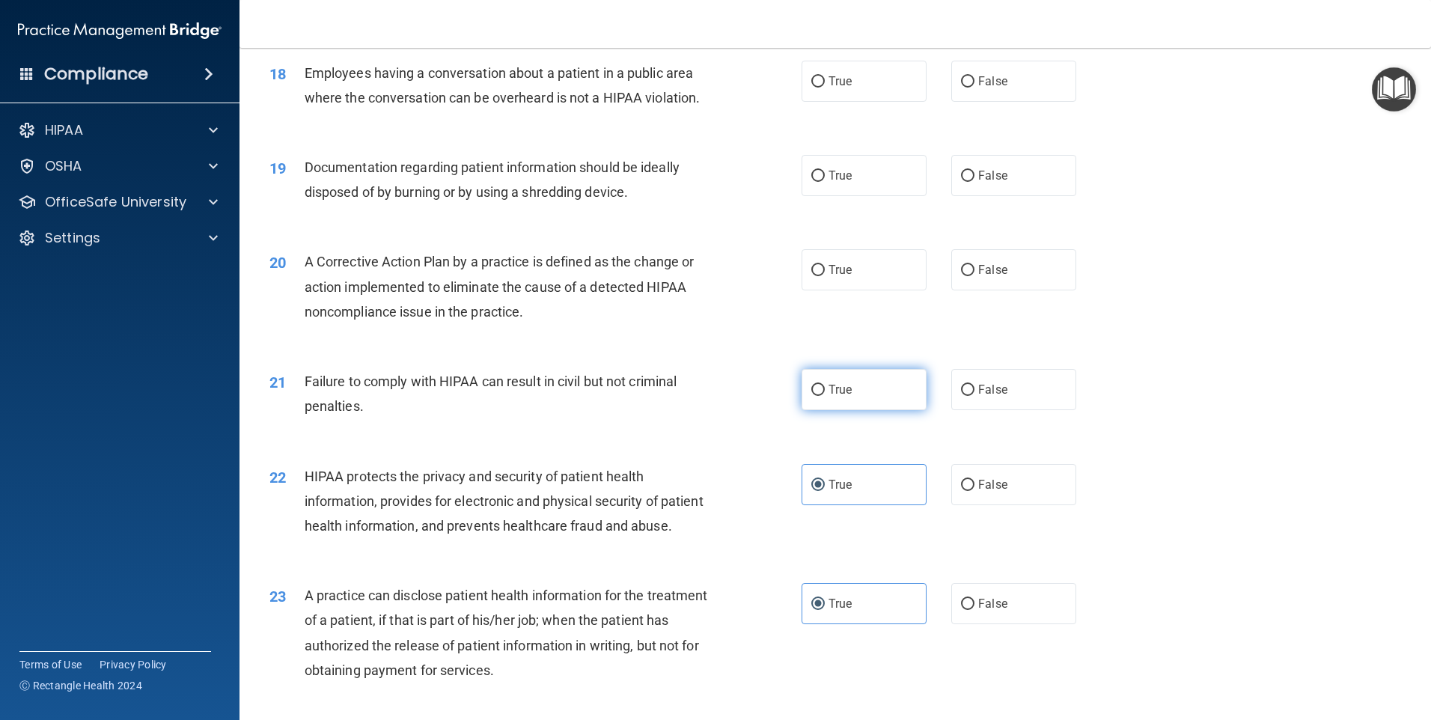
click at [848, 410] on label "True" at bounding box center [863, 389] width 125 height 41
click at [825, 396] on input "True" at bounding box center [817, 390] width 13 height 11
radio input "true"
click at [856, 290] on label "True" at bounding box center [863, 269] width 125 height 41
click at [825, 276] on input "True" at bounding box center [817, 270] width 13 height 11
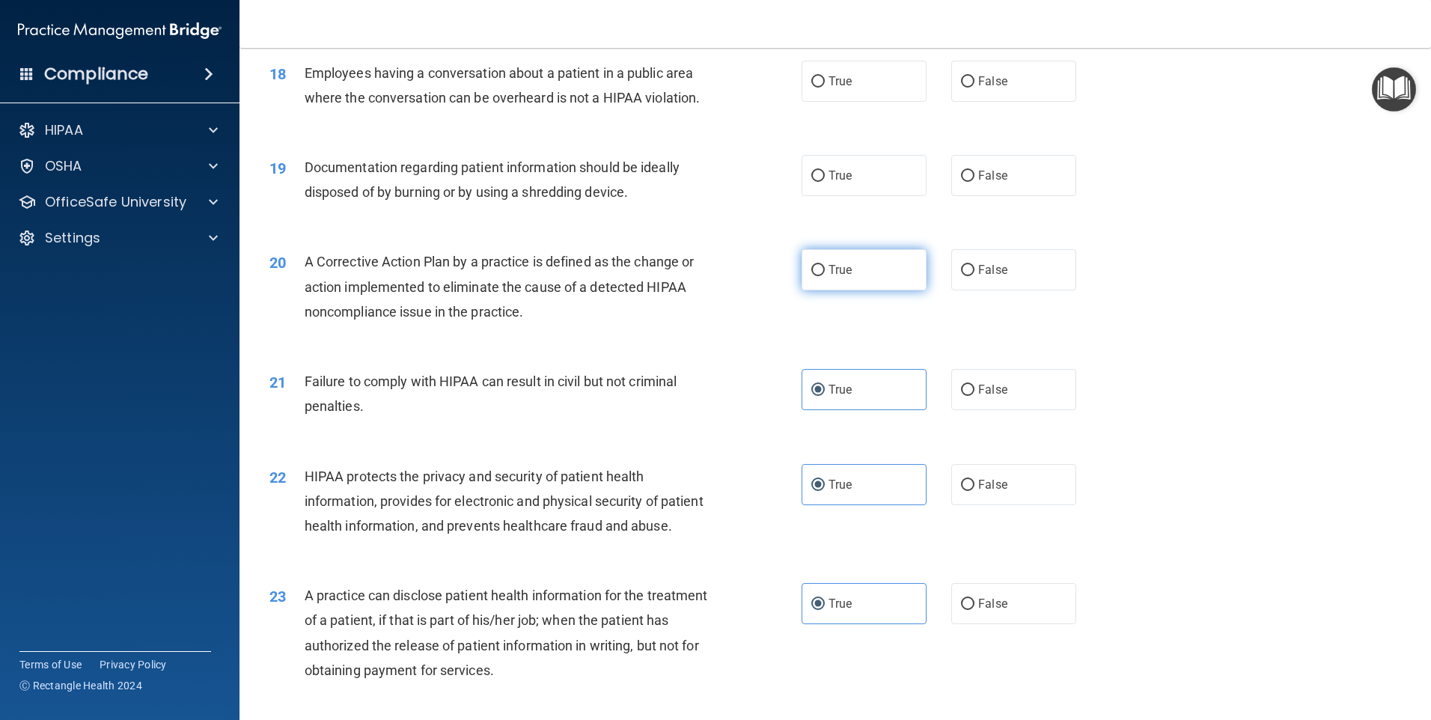
radio input "true"
click at [856, 196] on label "True" at bounding box center [863, 175] width 125 height 41
click at [825, 182] on input "True" at bounding box center [817, 176] width 13 height 11
radio input "true"
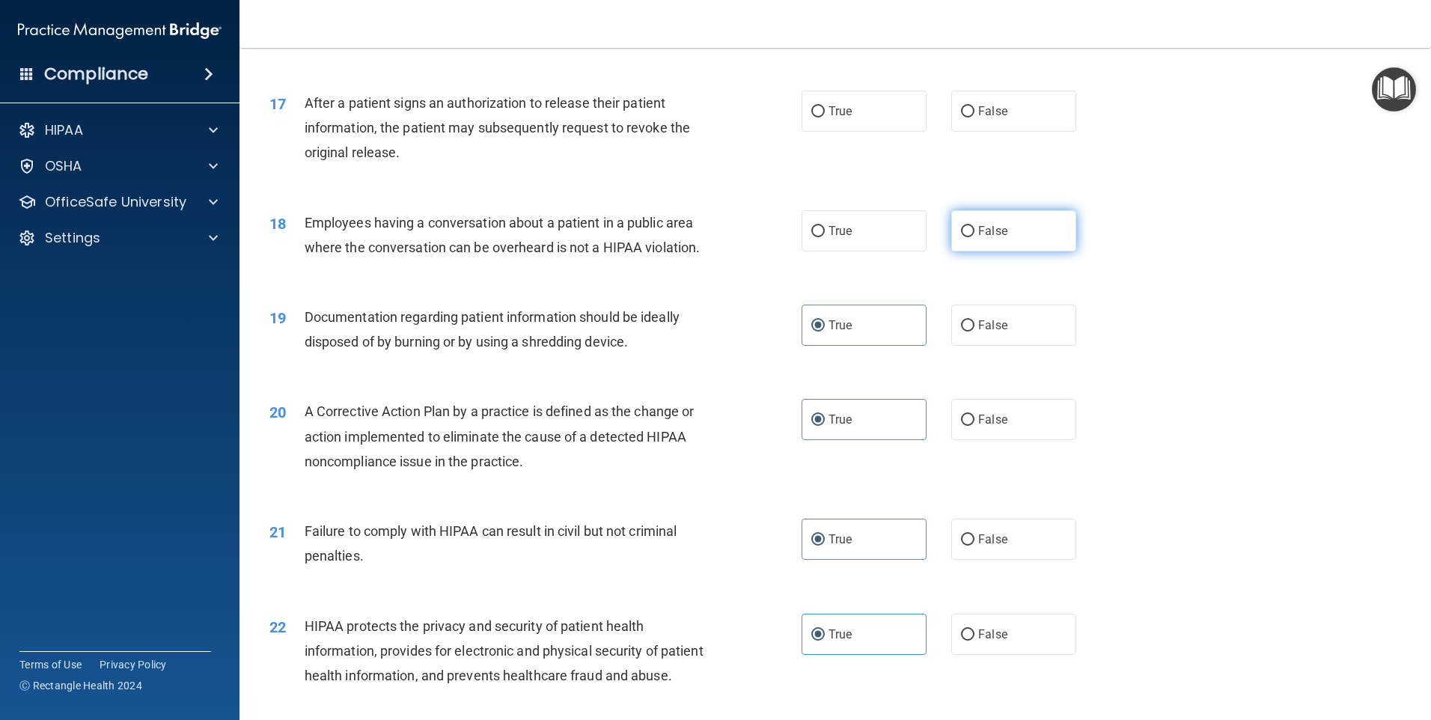
click at [967, 251] on label "False" at bounding box center [1013, 230] width 125 height 41
click at [967, 237] on input "False" at bounding box center [967, 231] width 13 height 11
radio input "true"
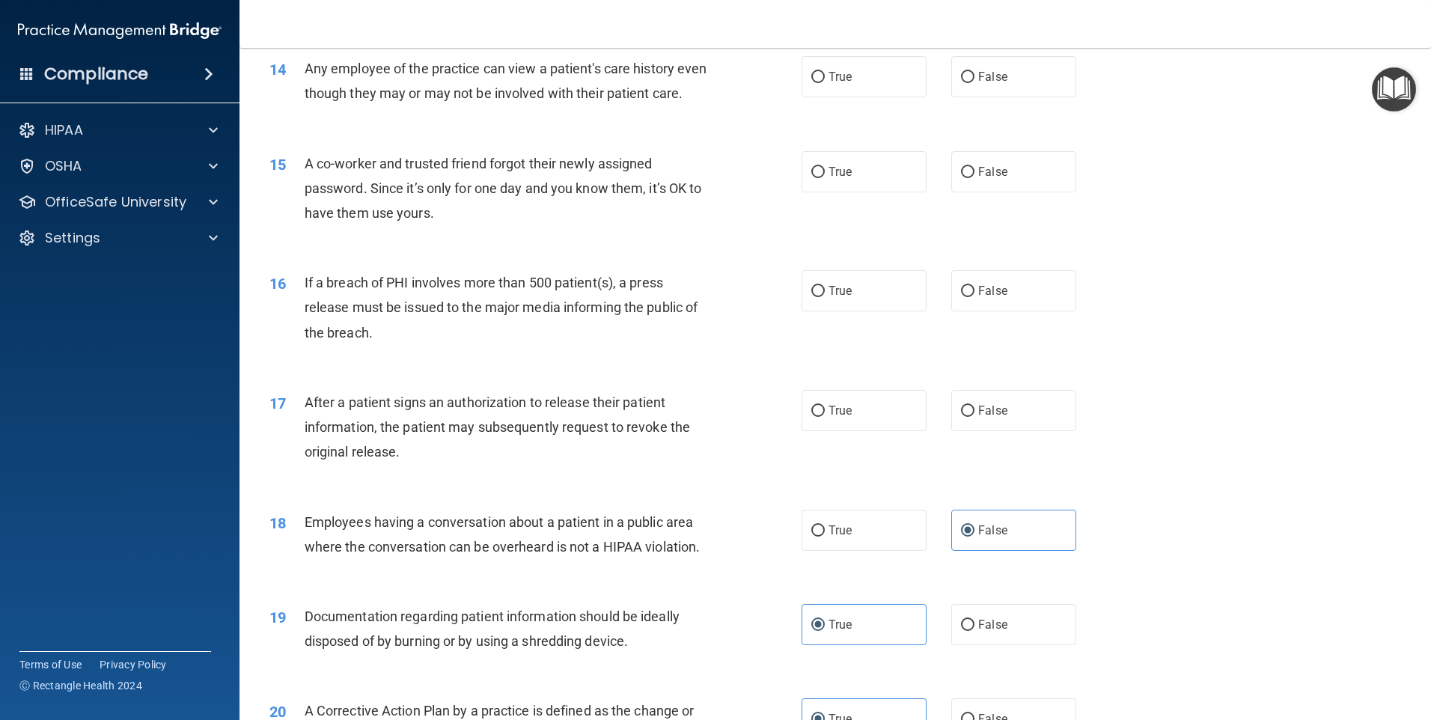
scroll to position [1300, 0]
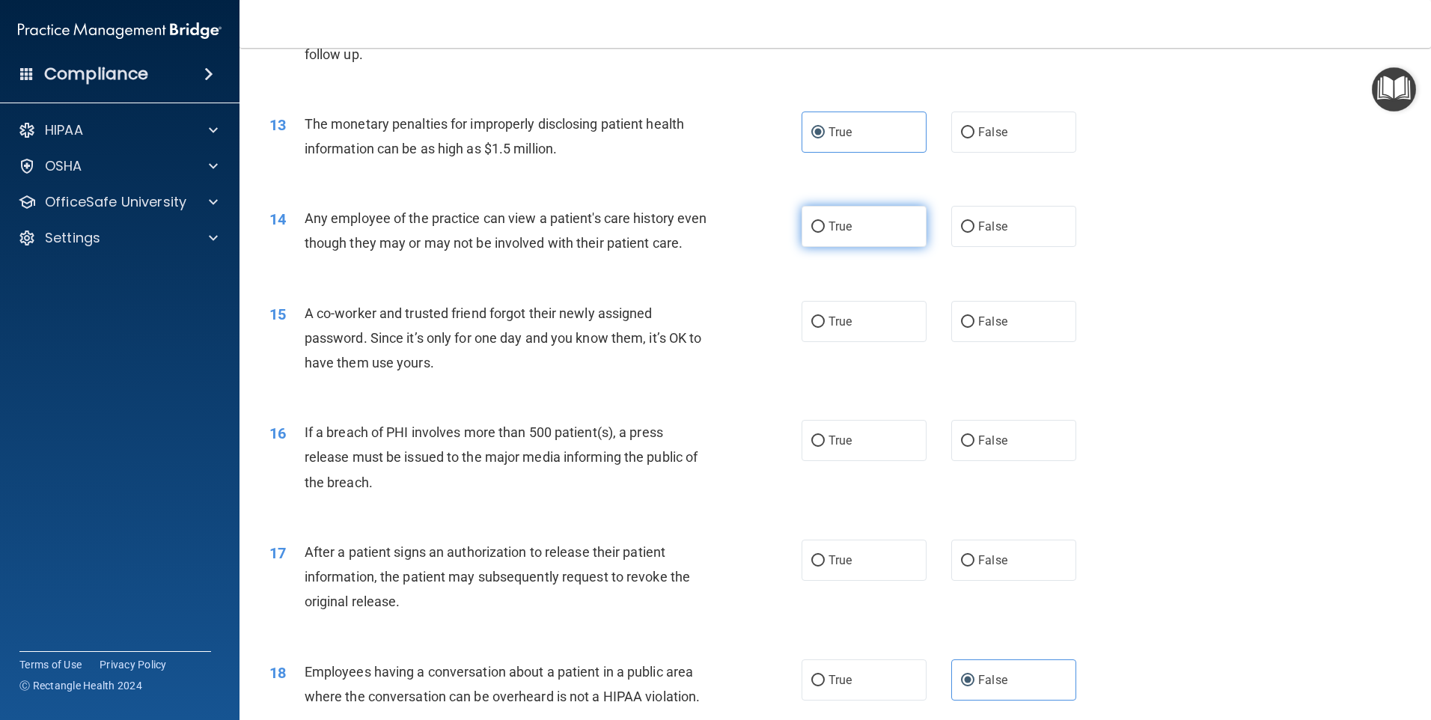
click at [861, 236] on label "True" at bounding box center [863, 226] width 125 height 41
click at [825, 233] on input "True" at bounding box center [817, 226] width 13 height 11
radio input "true"
click at [859, 340] on label "True" at bounding box center [863, 321] width 125 height 41
click at [825, 328] on input "True" at bounding box center [817, 321] width 13 height 11
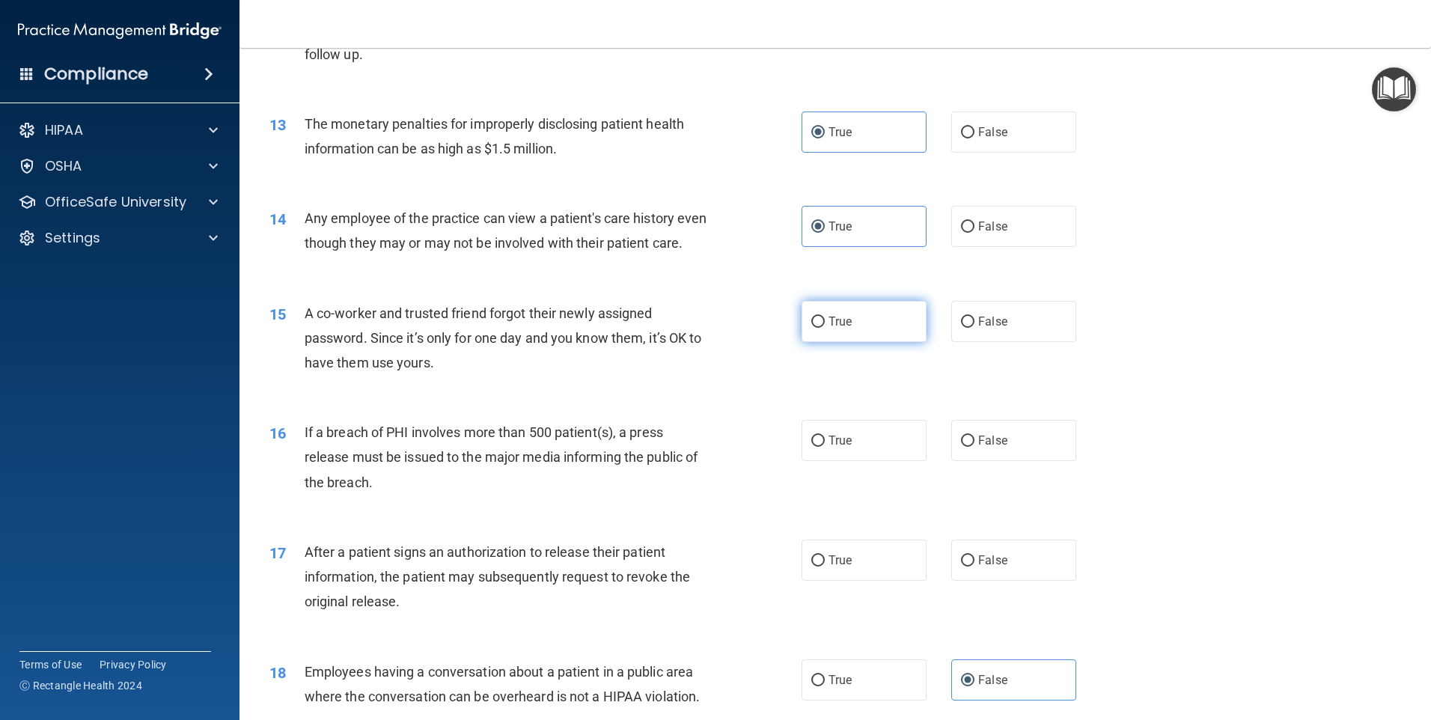
radio input "true"
click at [856, 453] on label "True" at bounding box center [863, 440] width 125 height 41
click at [825, 447] on input "True" at bounding box center [817, 440] width 13 height 11
radio input "true"
click at [856, 581] on label "True" at bounding box center [863, 559] width 125 height 41
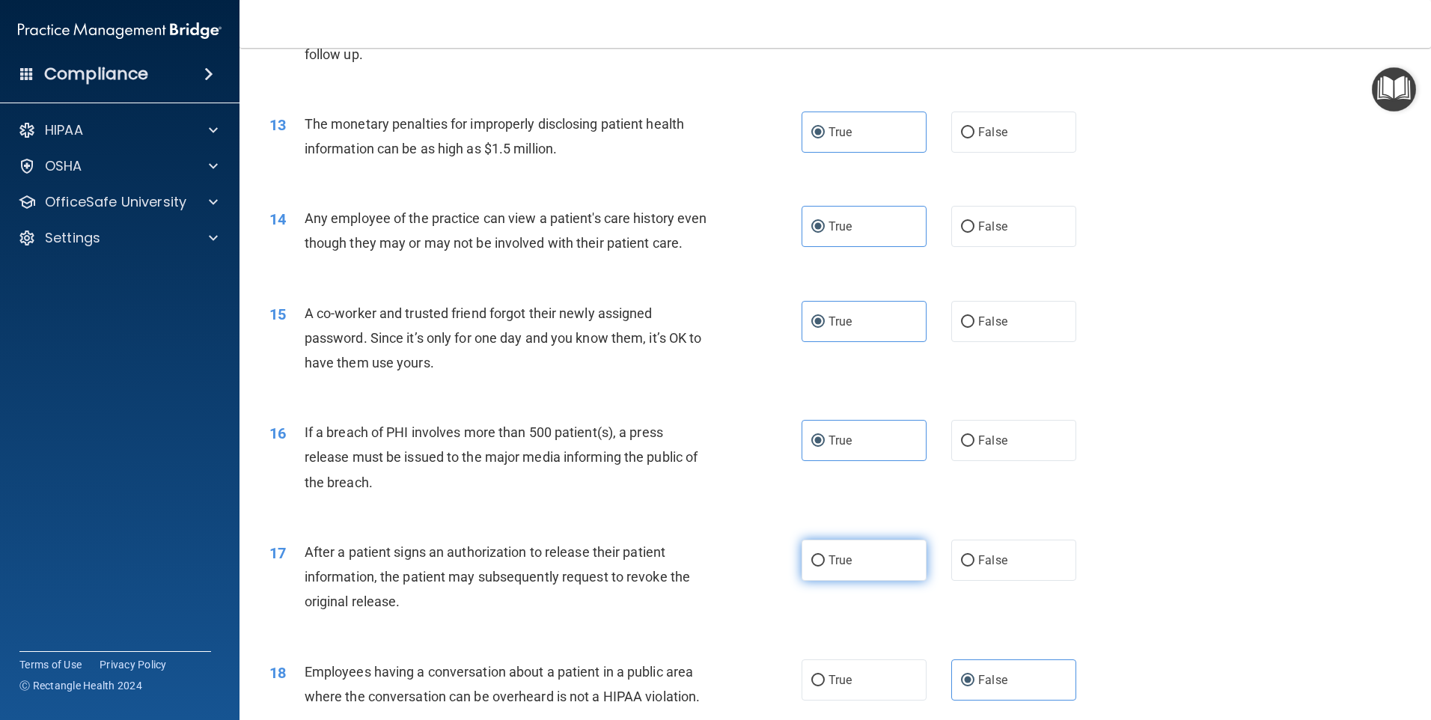
click at [825, 566] on input "True" at bounding box center [817, 560] width 13 height 11
radio input "true"
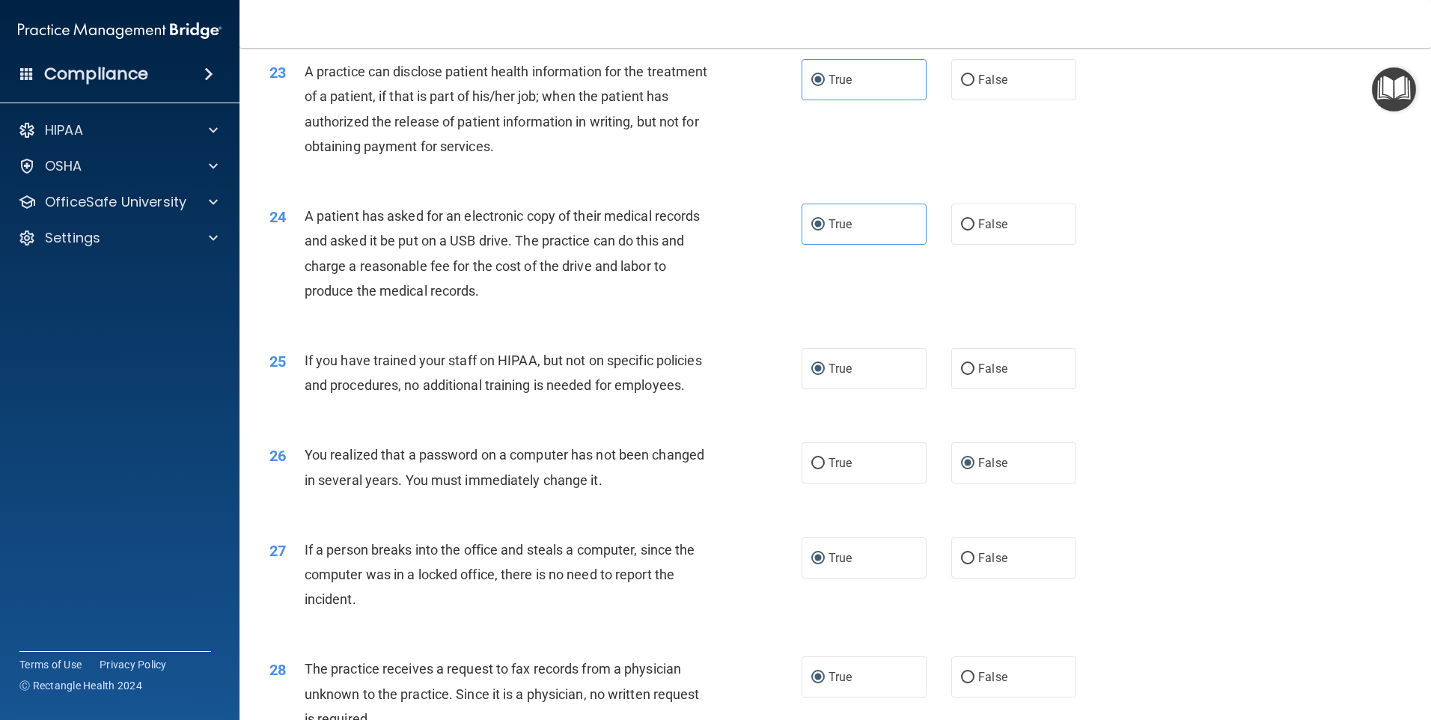
scroll to position [2797, 0]
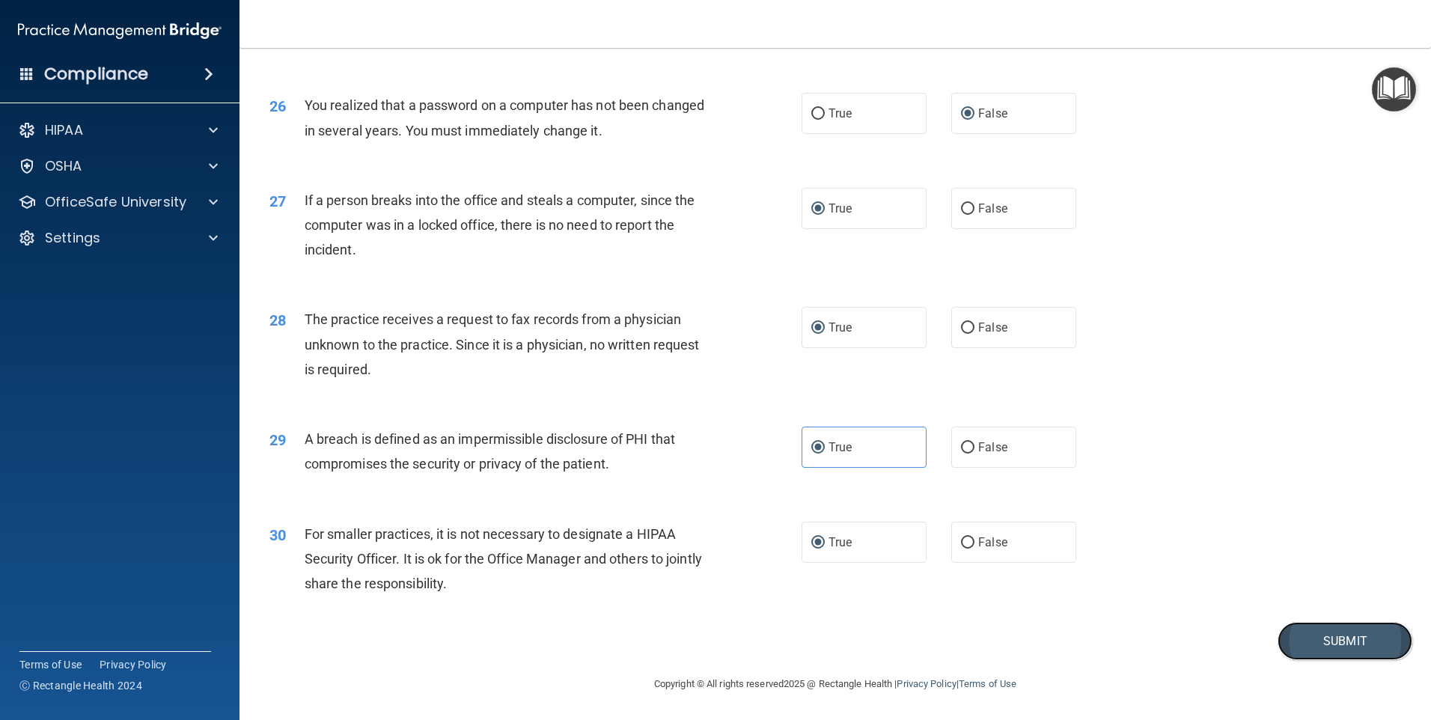
click at [1339, 642] on button "Submit" at bounding box center [1344, 641] width 135 height 38
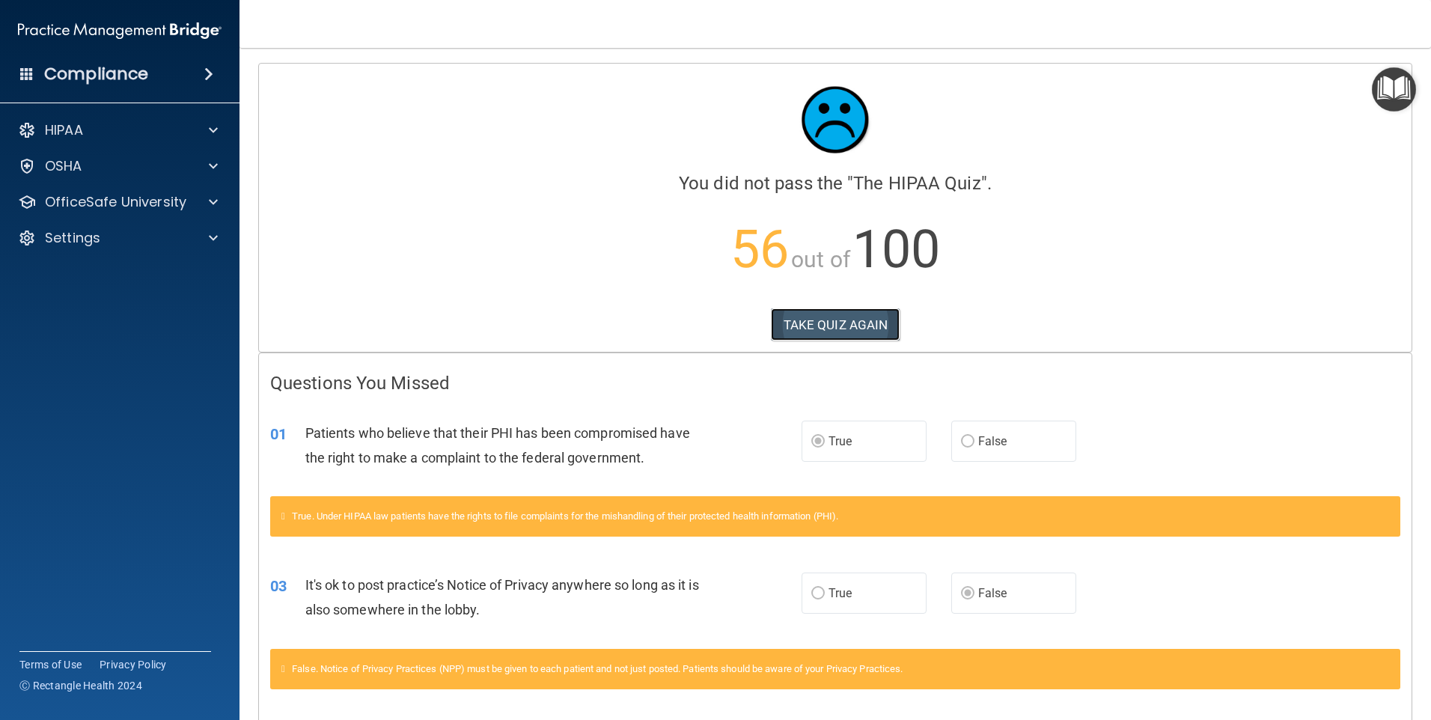
click at [854, 318] on button "TAKE QUIZ AGAIN" at bounding box center [835, 324] width 129 height 33
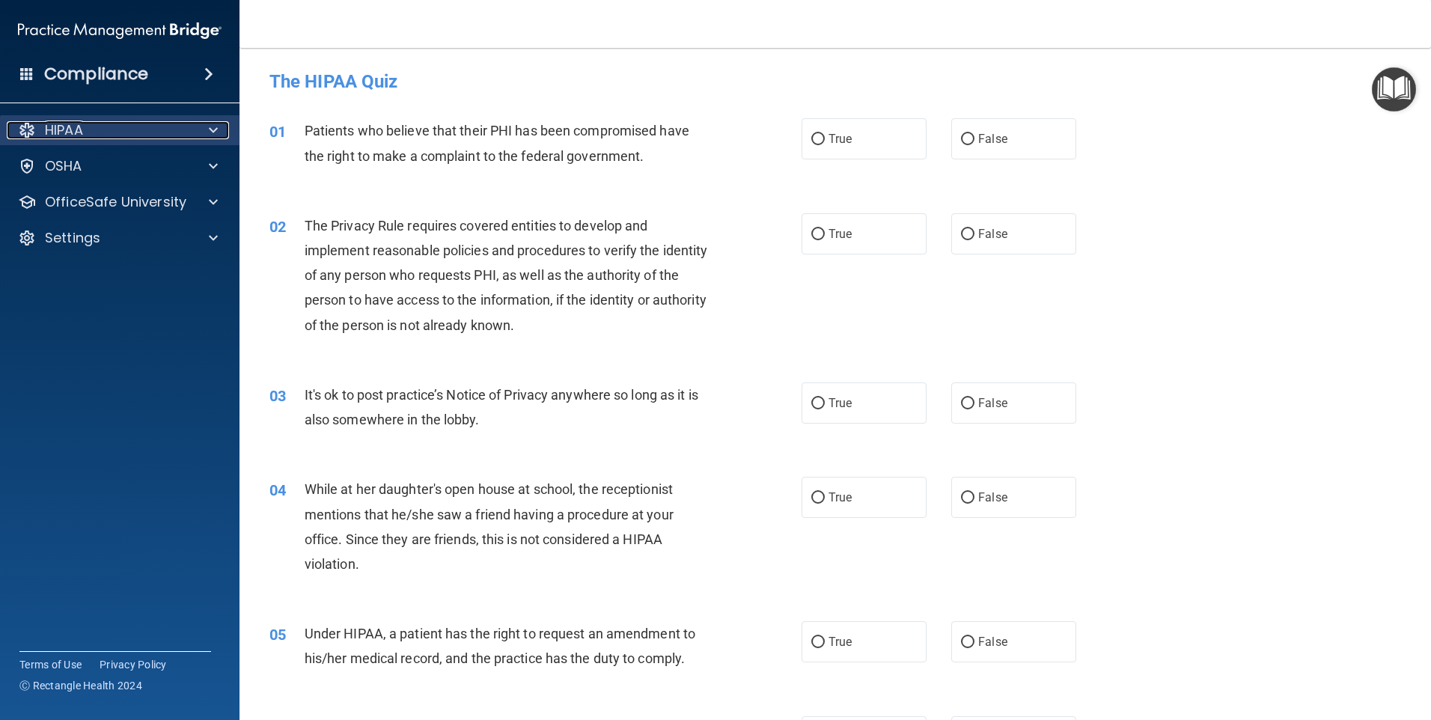
click at [87, 138] on div "HIPAA" at bounding box center [100, 130] width 186 height 18
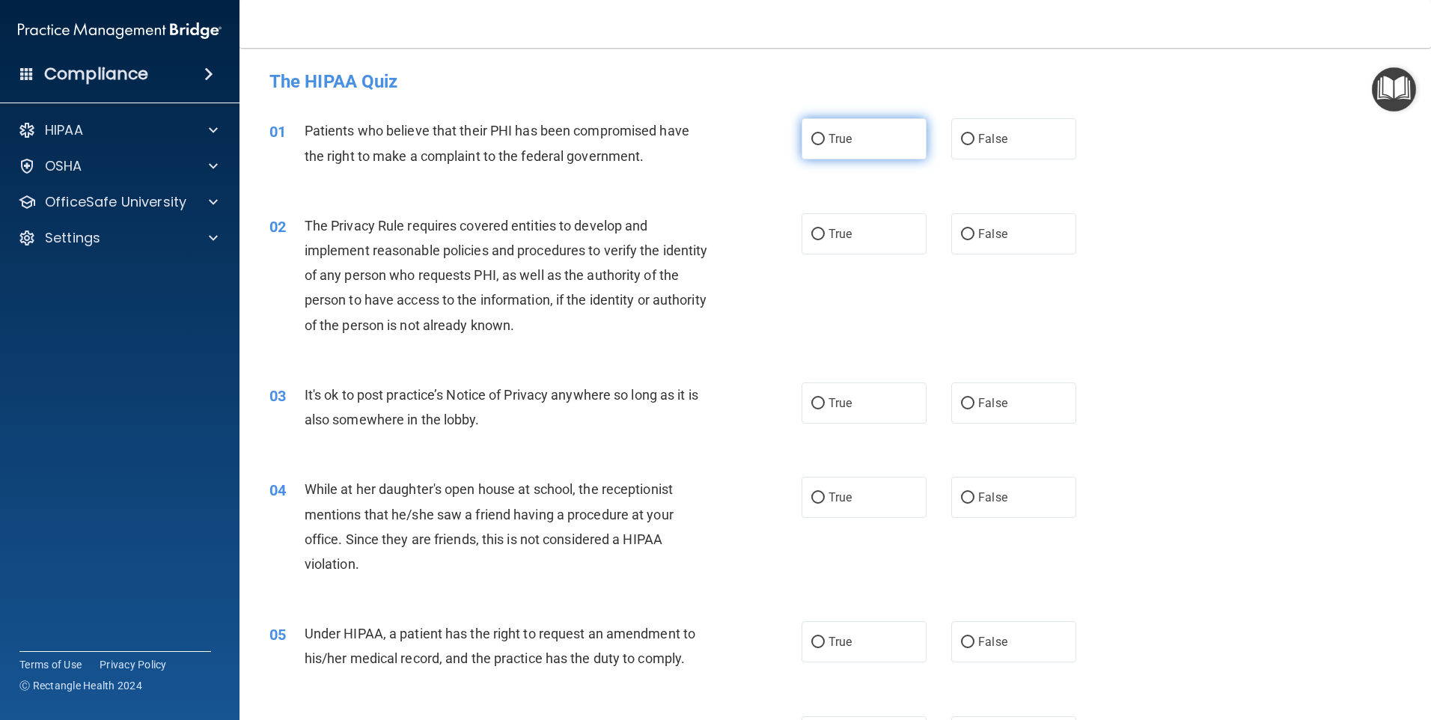
click at [862, 147] on label "True" at bounding box center [863, 138] width 125 height 41
click at [825, 145] on input "True" at bounding box center [817, 139] width 13 height 11
radio input "true"
click at [872, 228] on label "True" at bounding box center [863, 233] width 125 height 41
click at [825, 229] on input "True" at bounding box center [817, 234] width 13 height 11
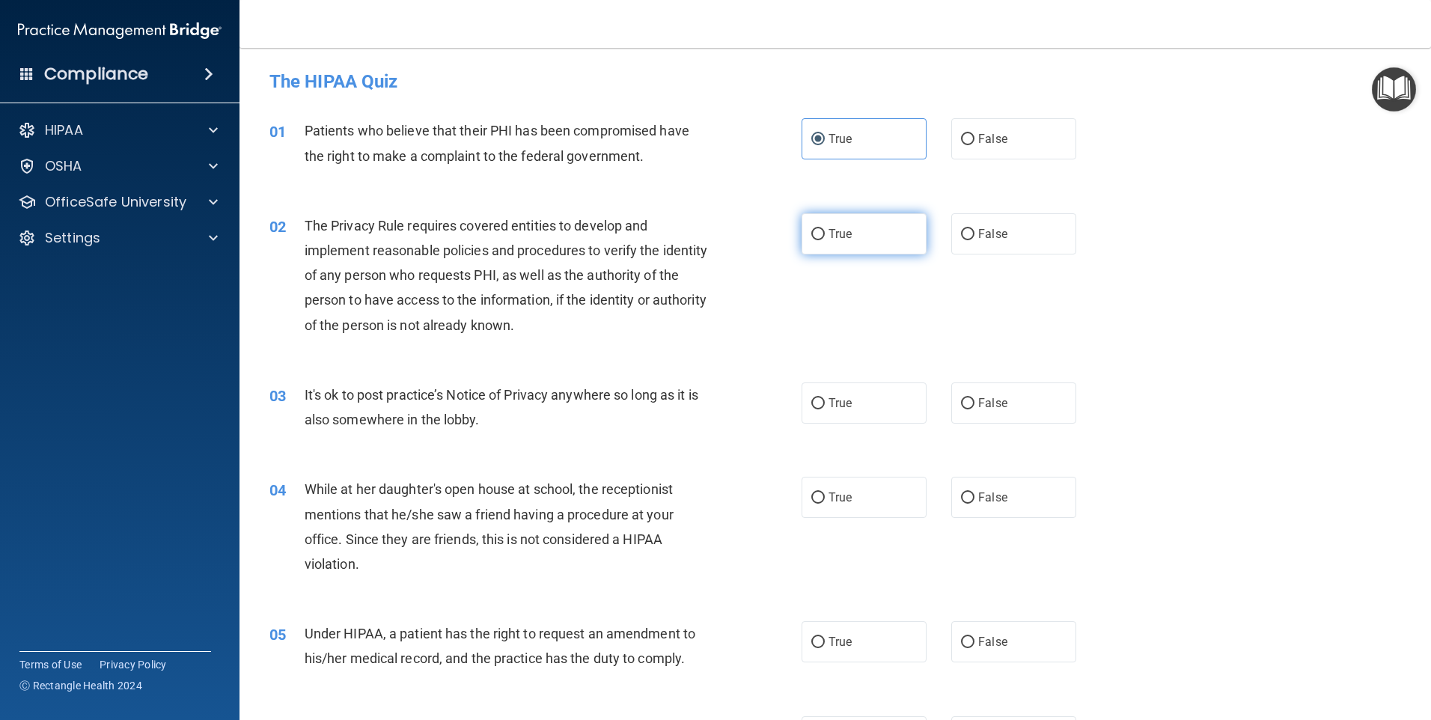
radio input "true"
click at [965, 401] on input "False" at bounding box center [967, 403] width 13 height 11
radio input "true"
click at [963, 502] on input "False" at bounding box center [967, 497] width 13 height 11
radio input "true"
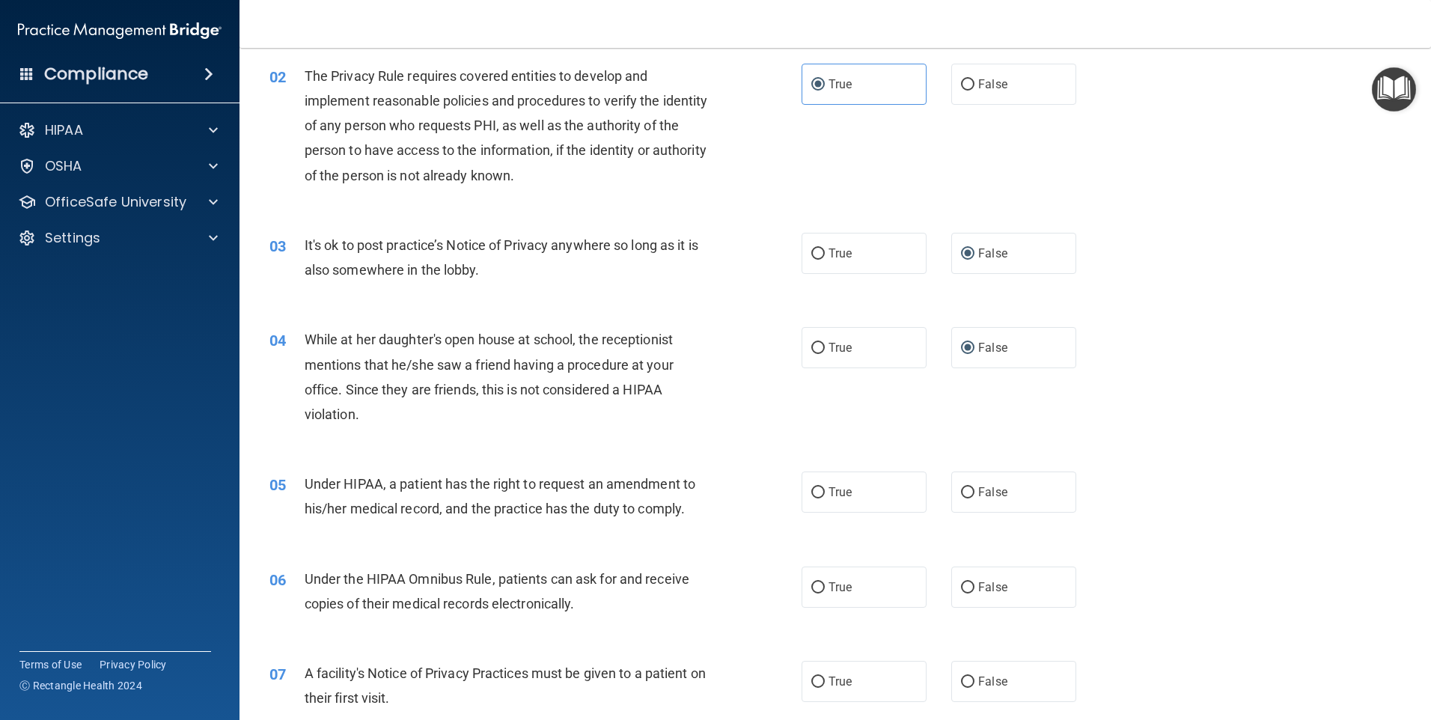
scroll to position [299, 0]
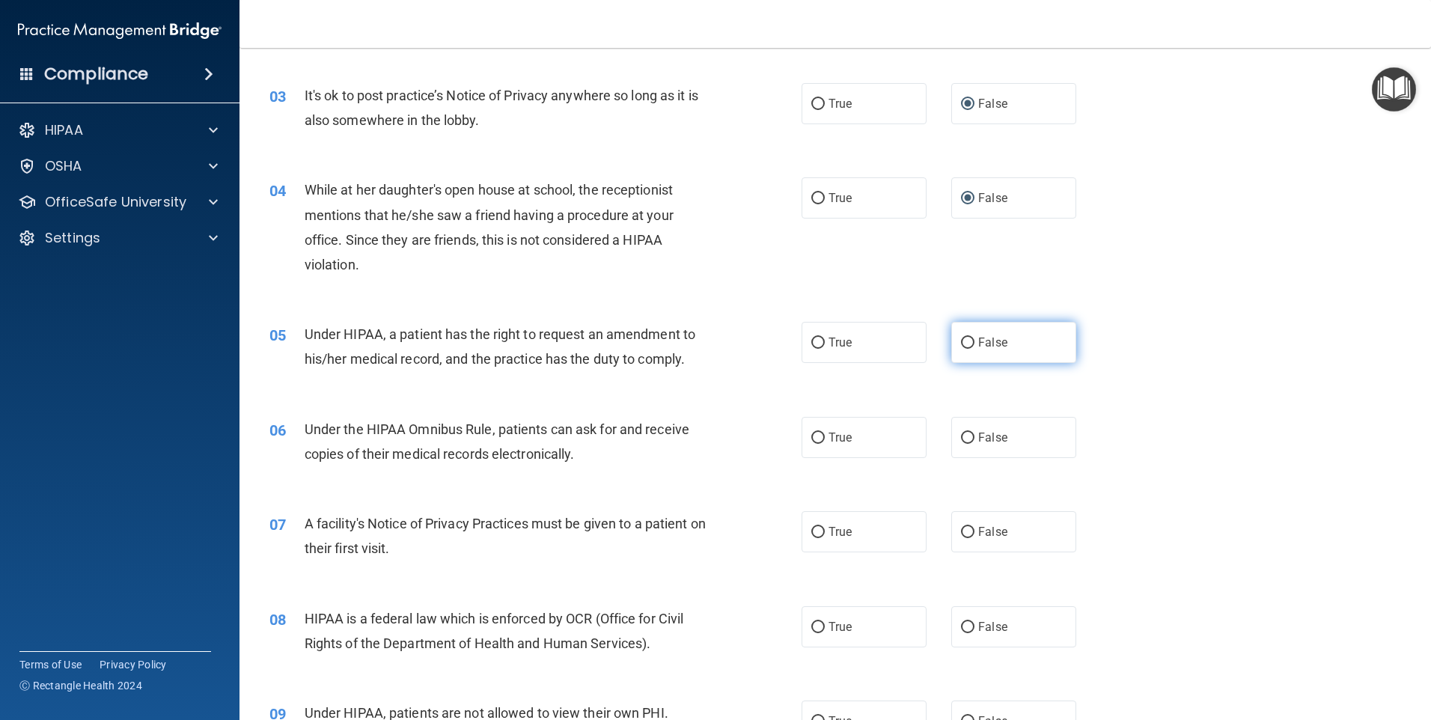
click at [962, 340] on input "False" at bounding box center [967, 342] width 13 height 11
radio input "true"
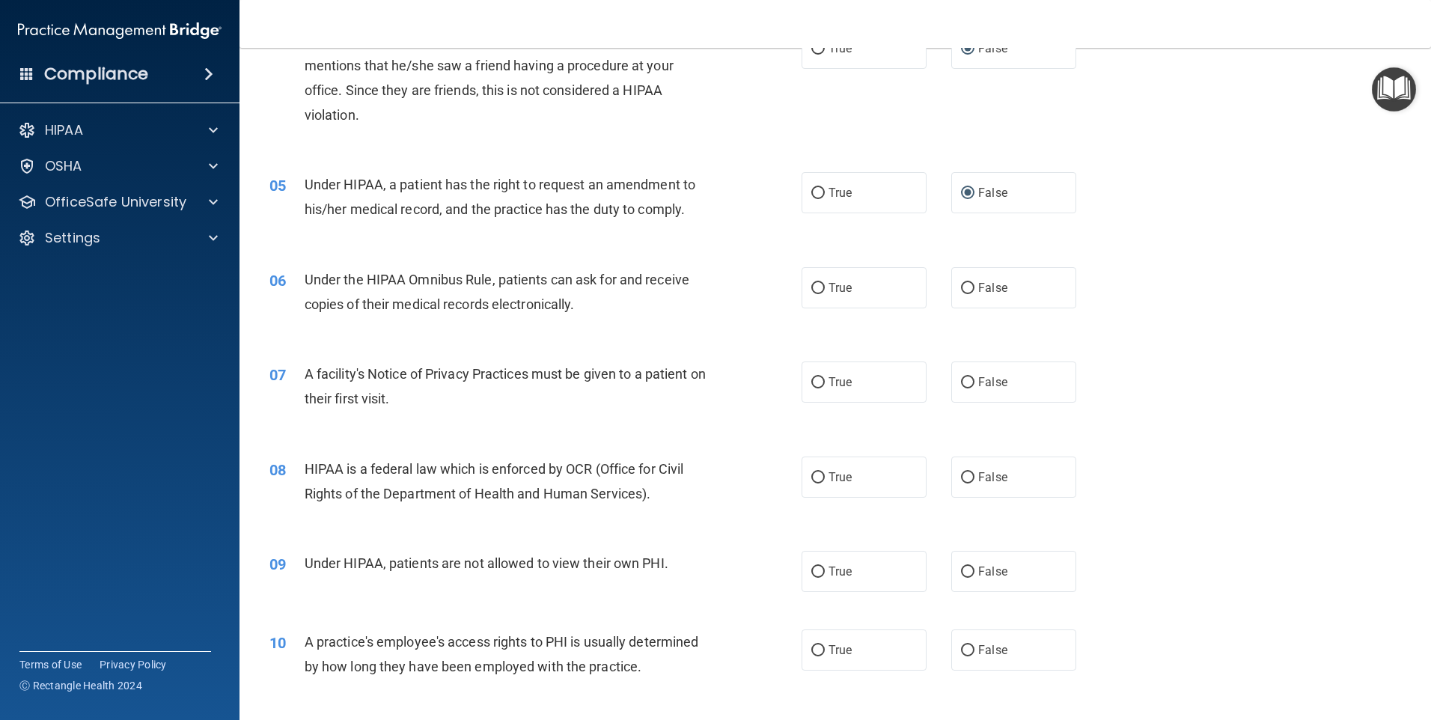
scroll to position [524, 0]
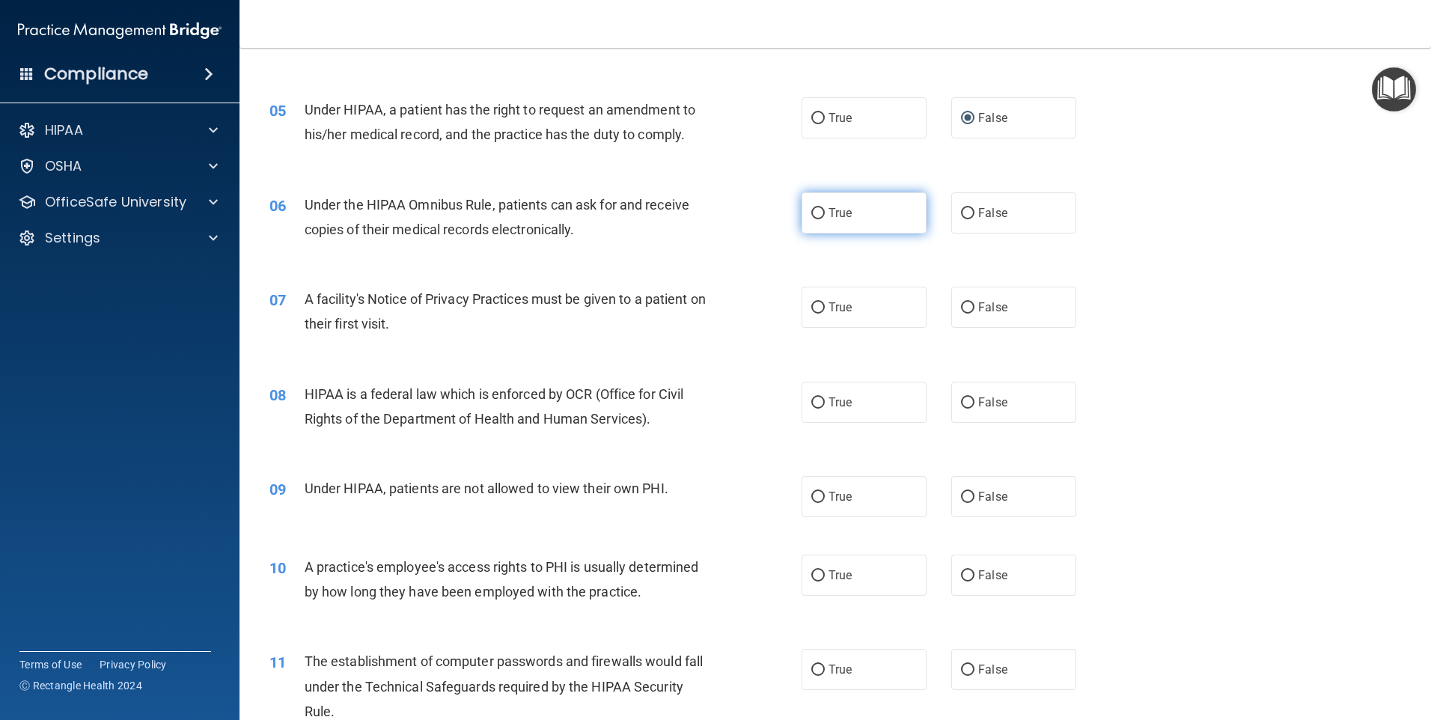
click at [817, 217] on input "True" at bounding box center [817, 213] width 13 height 11
radio input "true"
click at [817, 308] on input "True" at bounding box center [817, 307] width 13 height 11
radio input "true"
click at [811, 397] on input "True" at bounding box center [817, 402] width 13 height 11
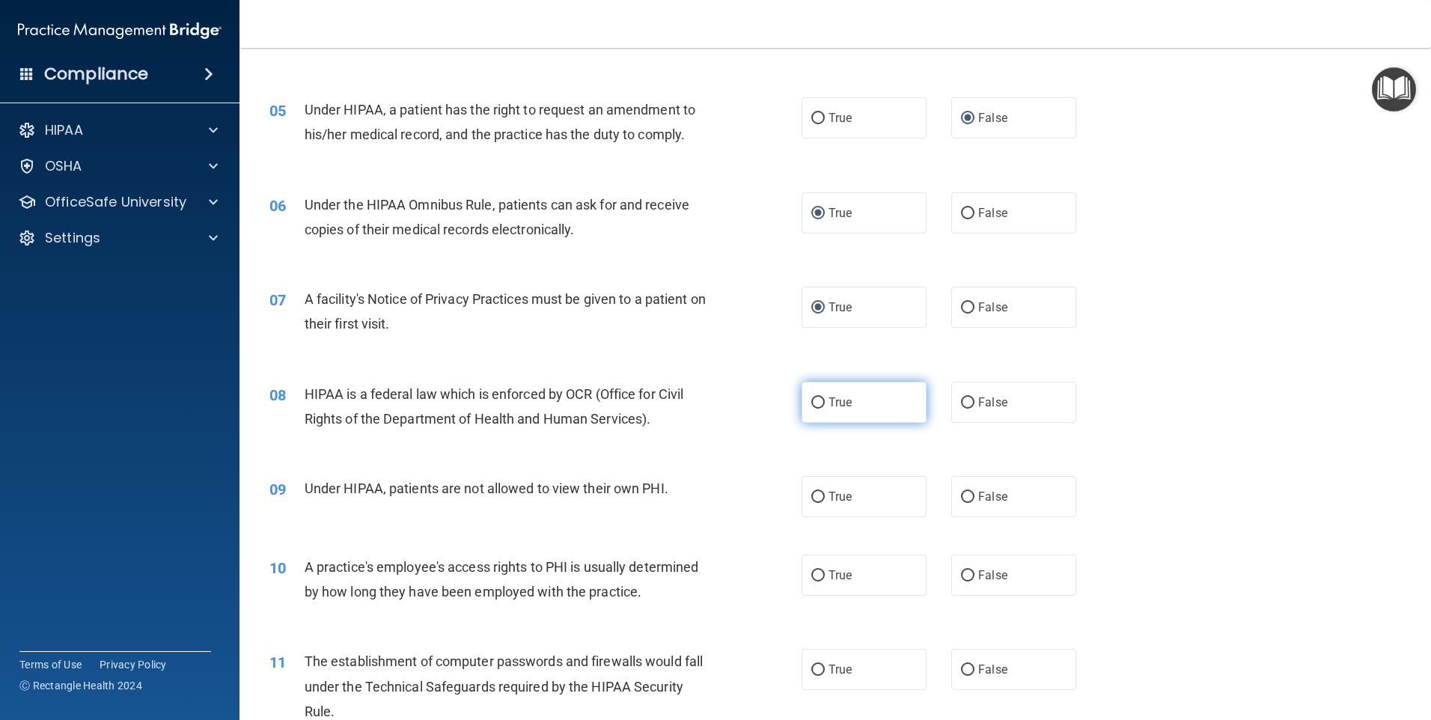
radio input "true"
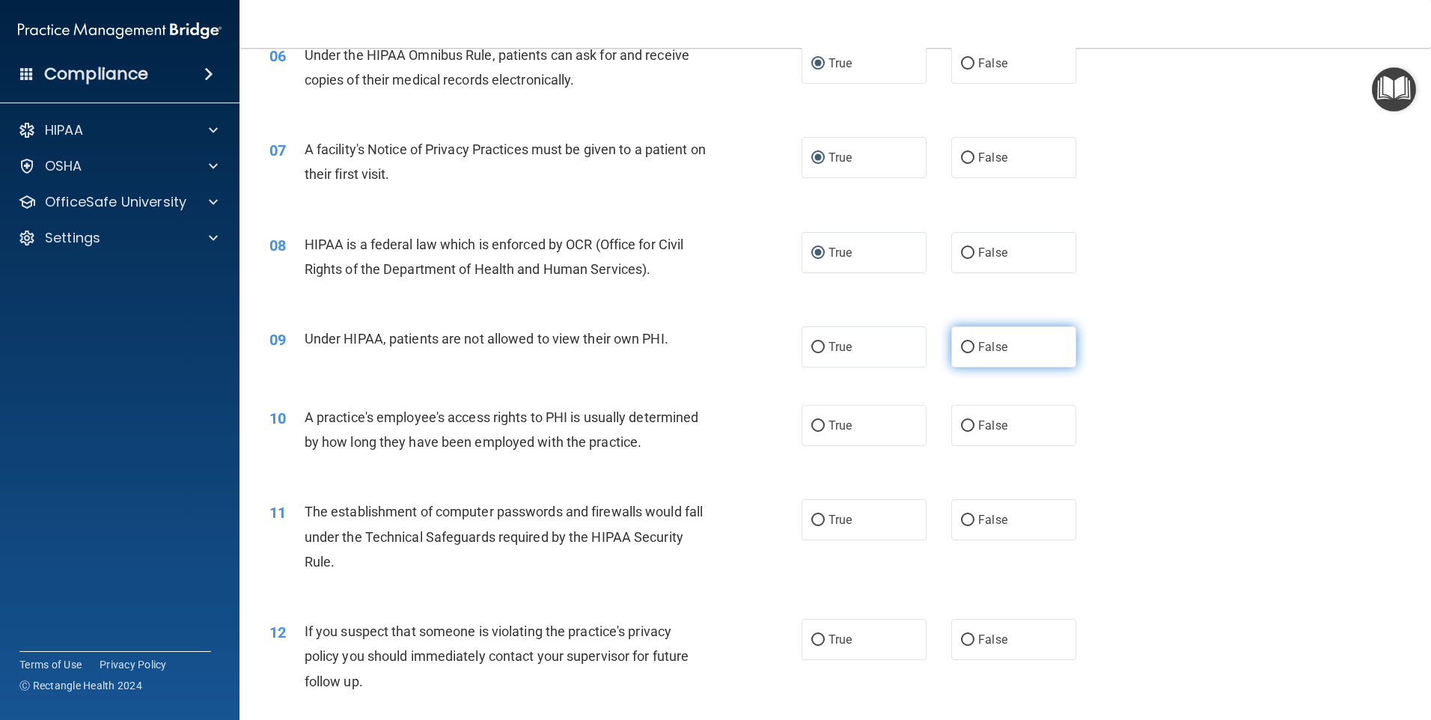
scroll to position [823, 0]
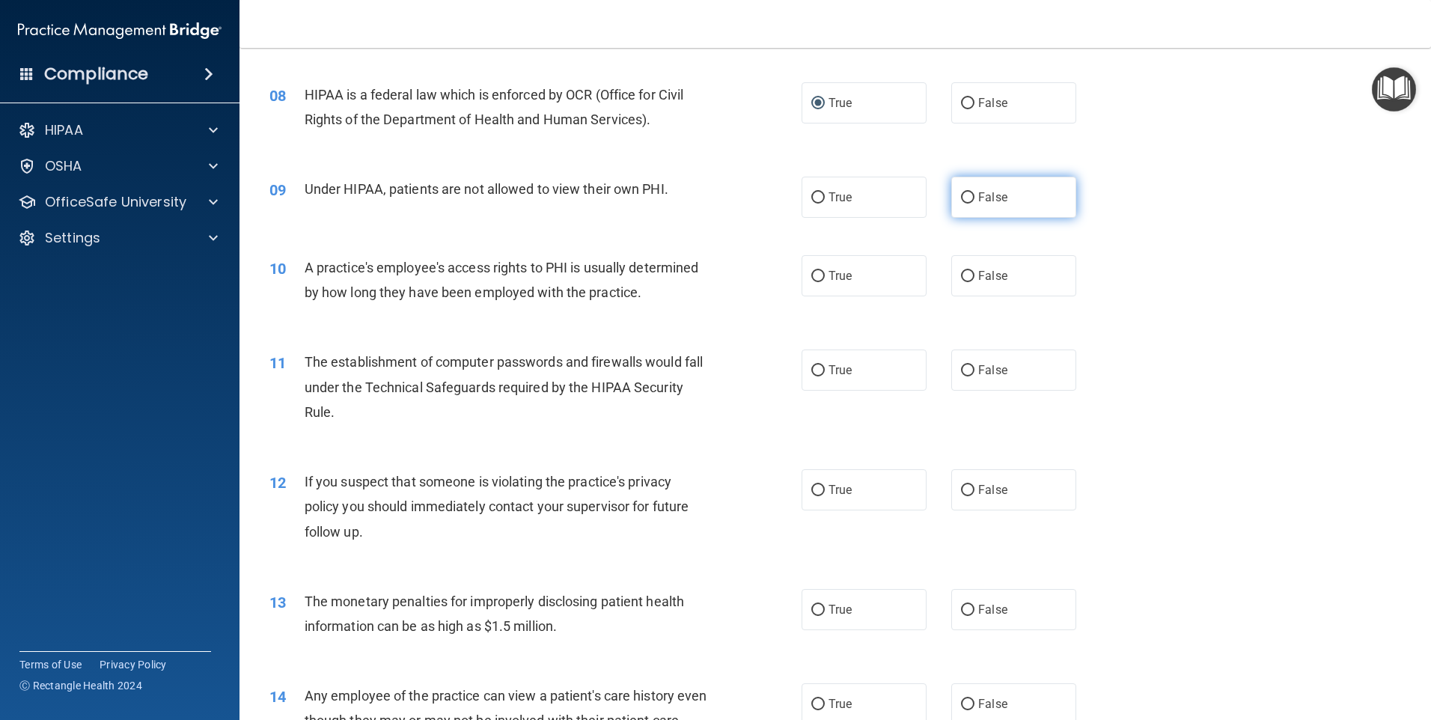
click at [961, 203] on input "False" at bounding box center [967, 197] width 13 height 11
radio input "true"
click at [978, 278] on span "False" at bounding box center [992, 276] width 29 height 14
click at [974, 278] on input "False" at bounding box center [967, 276] width 13 height 11
radio input "true"
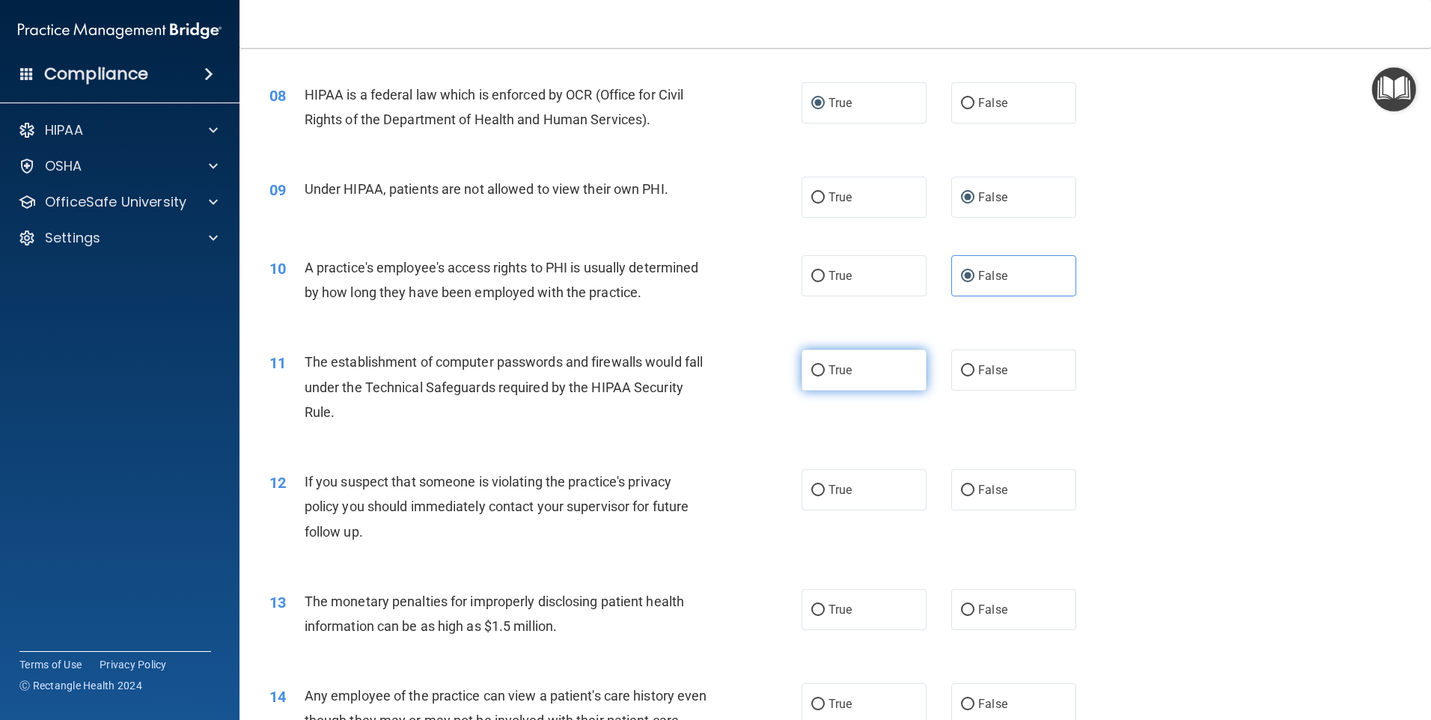
click at [828, 364] on span "True" at bounding box center [839, 370] width 23 height 14
click at [825, 365] on input "True" at bounding box center [817, 370] width 13 height 11
radio input "true"
click at [848, 495] on label "True" at bounding box center [863, 489] width 125 height 41
click at [825, 495] on input "True" at bounding box center [817, 490] width 13 height 11
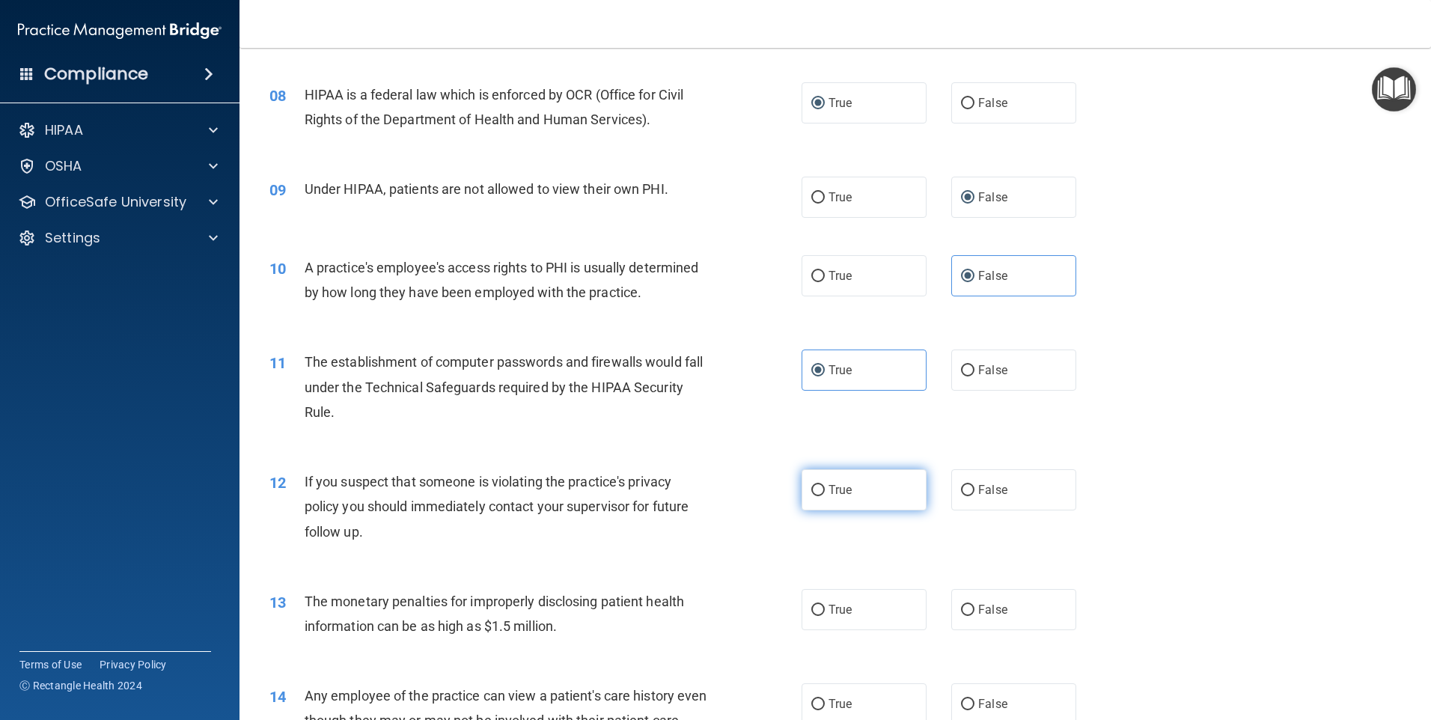
radio input "true"
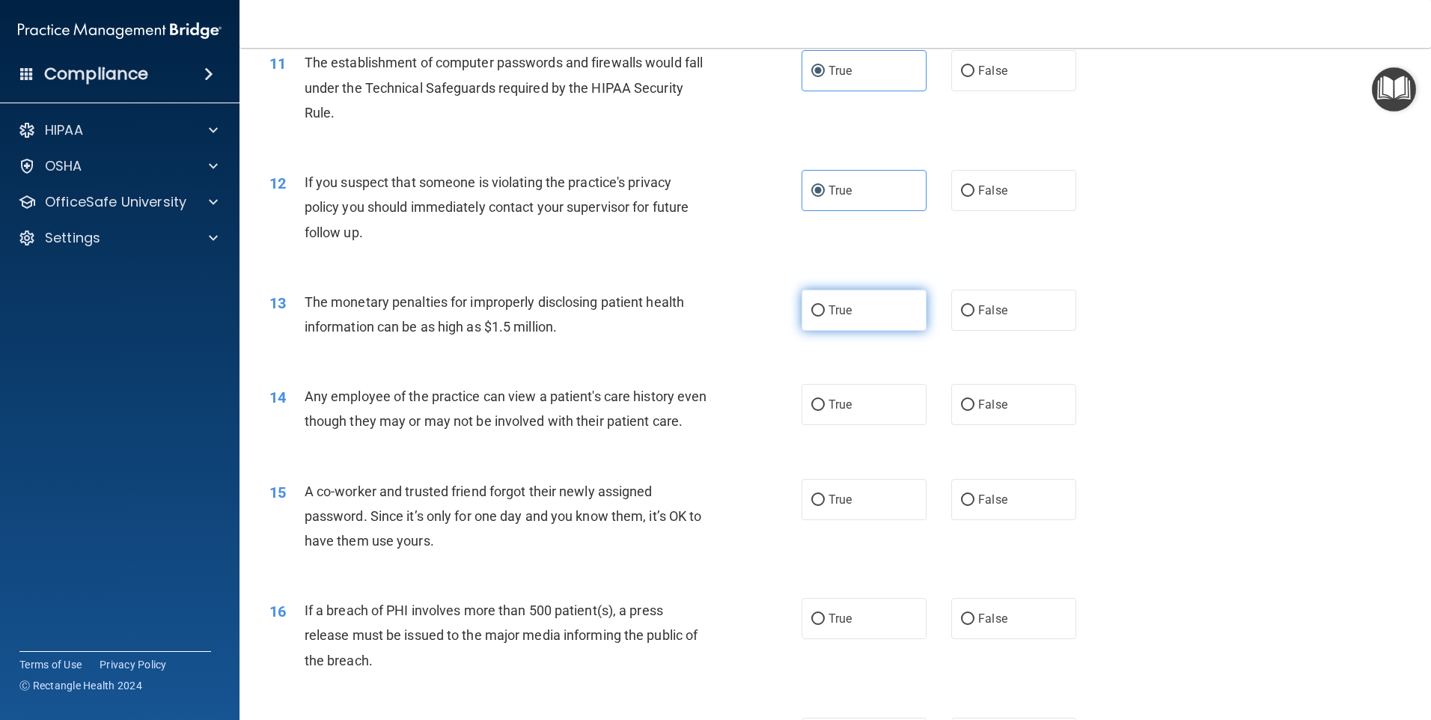
click at [876, 321] on label "True" at bounding box center [863, 310] width 125 height 41
click at [825, 316] on input "True" at bounding box center [817, 310] width 13 height 11
radio input "true"
click at [982, 326] on label "False" at bounding box center [1013, 310] width 125 height 41
click at [974, 316] on input "False" at bounding box center [967, 310] width 13 height 11
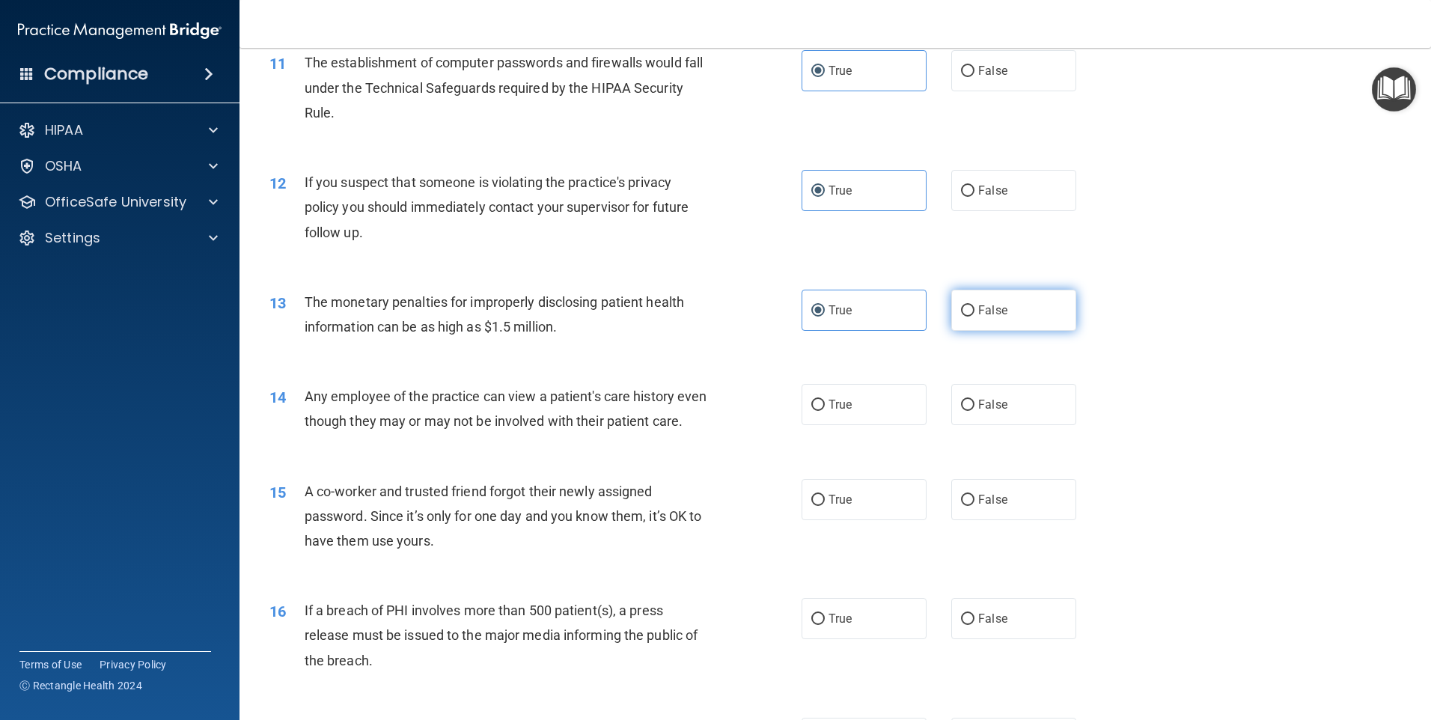
radio input "true"
radio input "false"
click at [979, 411] on span "False" at bounding box center [992, 404] width 29 height 14
click at [974, 411] on input "False" at bounding box center [967, 405] width 13 height 11
radio input "true"
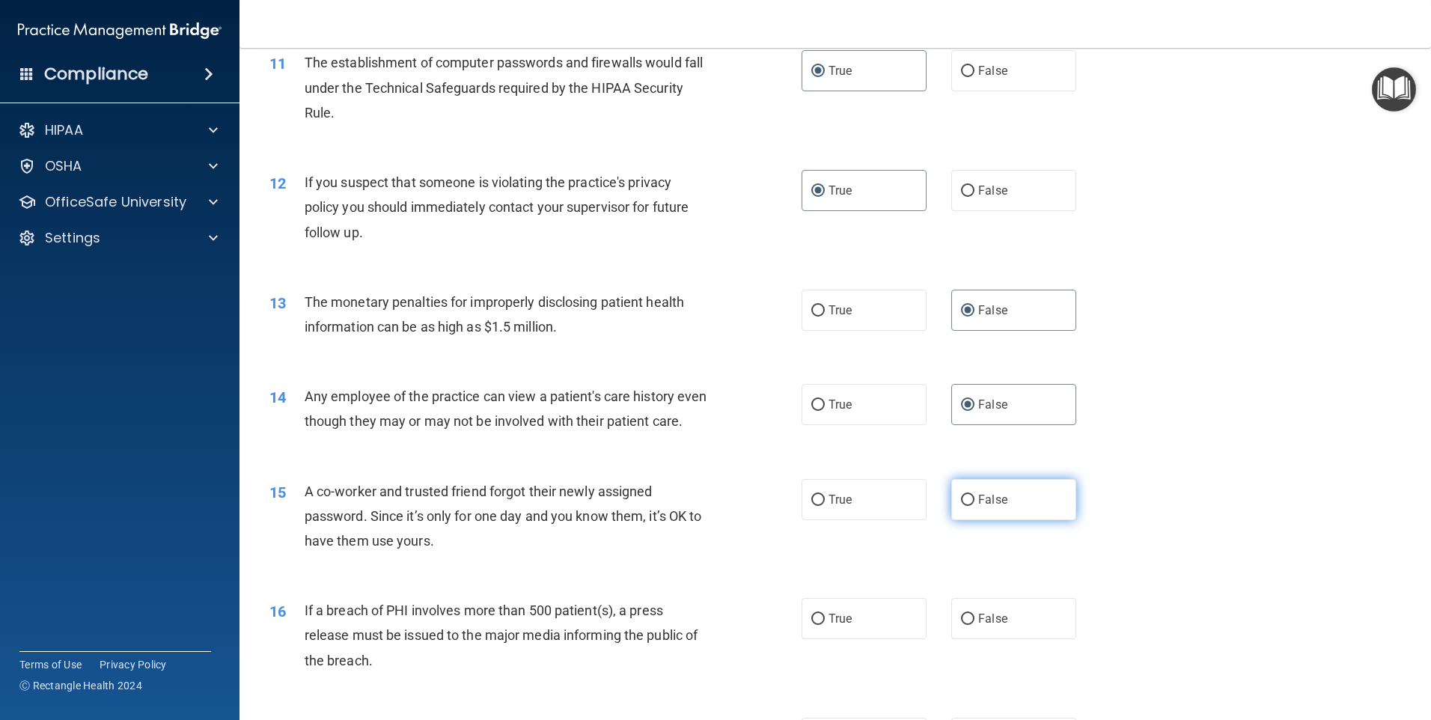
click at [985, 507] on span "False" at bounding box center [992, 499] width 29 height 14
click at [974, 506] on input "False" at bounding box center [967, 500] width 13 height 11
radio input "true"
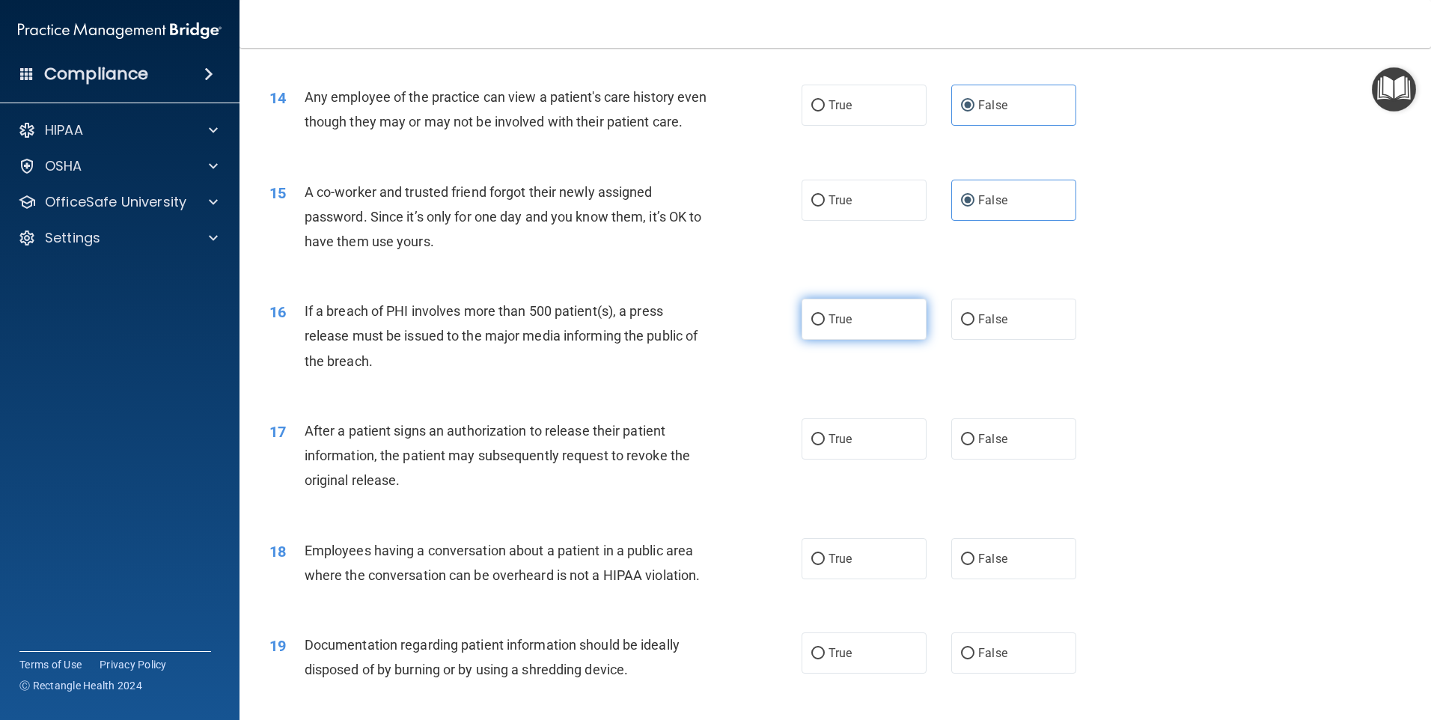
click at [828, 326] on span "True" at bounding box center [839, 319] width 23 height 14
click at [824, 325] on input "True" at bounding box center [817, 319] width 13 height 11
radio input "true"
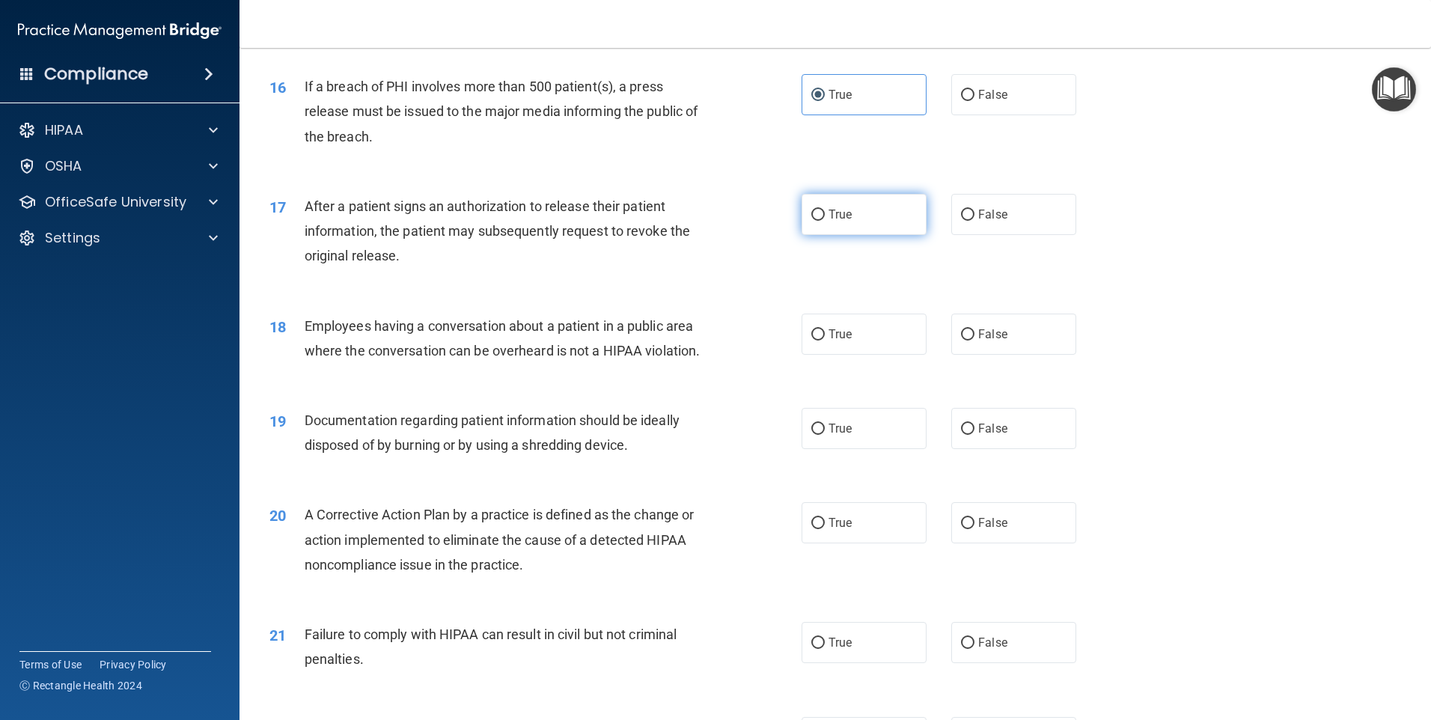
click at [837, 221] on span "True" at bounding box center [839, 214] width 23 height 14
click at [825, 221] on input "True" at bounding box center [817, 215] width 13 height 11
radio input "true"
click at [987, 341] on span "False" at bounding box center [992, 334] width 29 height 14
click at [974, 340] on input "False" at bounding box center [967, 334] width 13 height 11
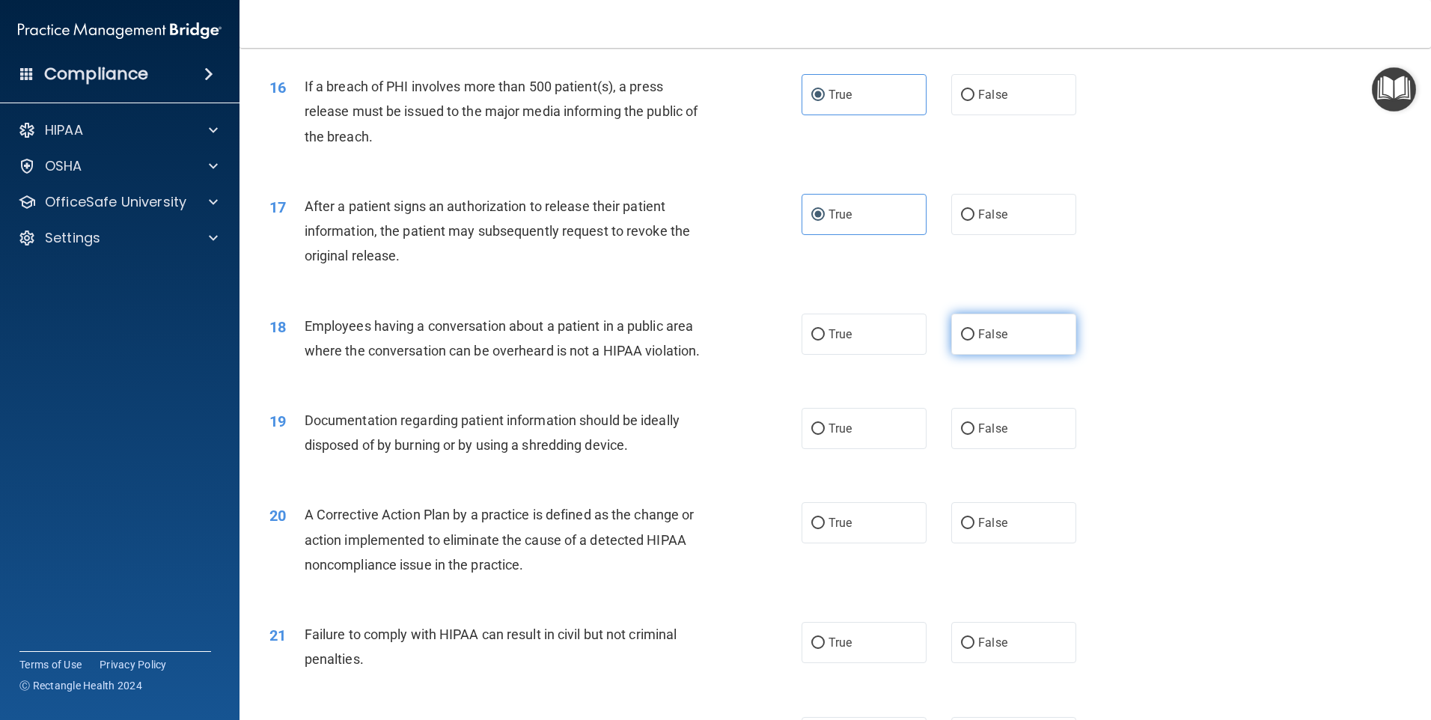
radio input "true"
click at [978, 449] on label "False" at bounding box center [1013, 428] width 125 height 41
click at [974, 435] on input "False" at bounding box center [967, 428] width 13 height 11
radio input "true"
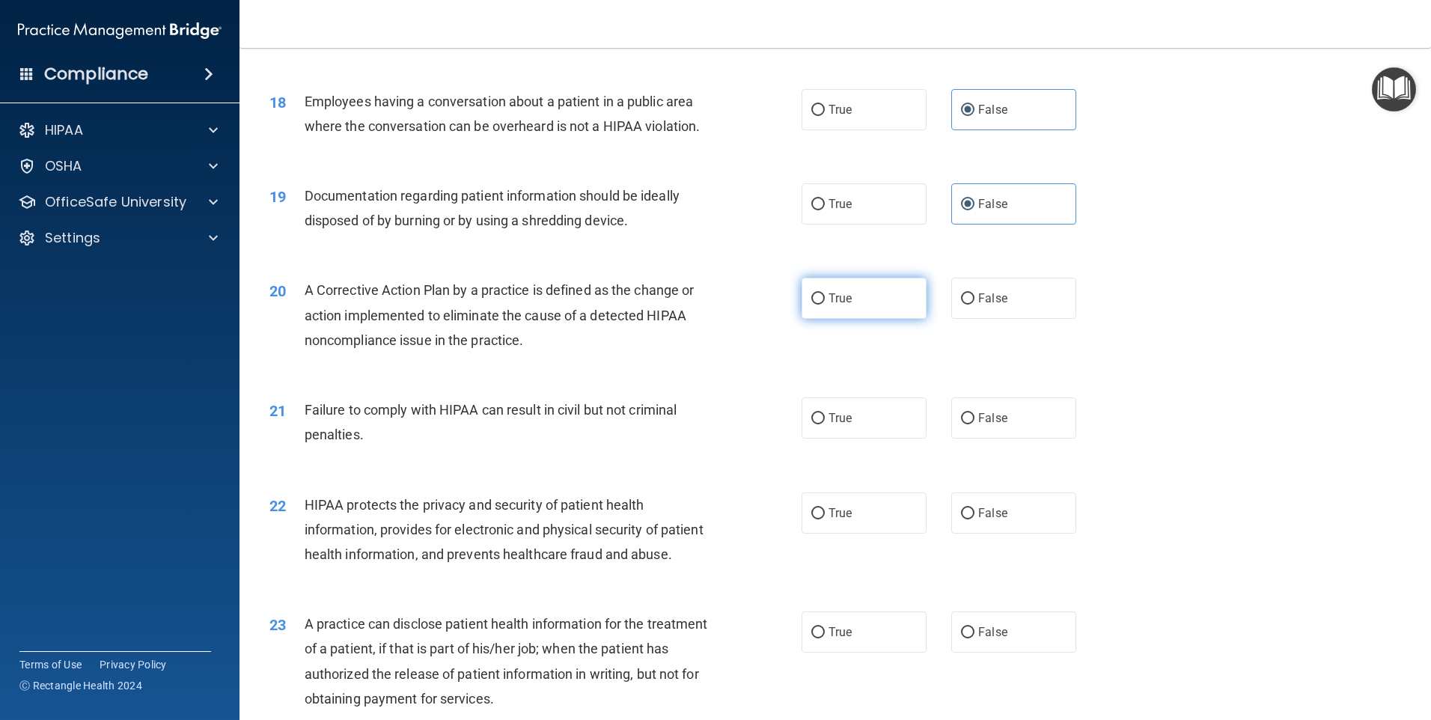
click at [875, 319] on label "True" at bounding box center [863, 298] width 125 height 41
click at [825, 305] on input "True" at bounding box center [817, 298] width 13 height 11
radio input "true"
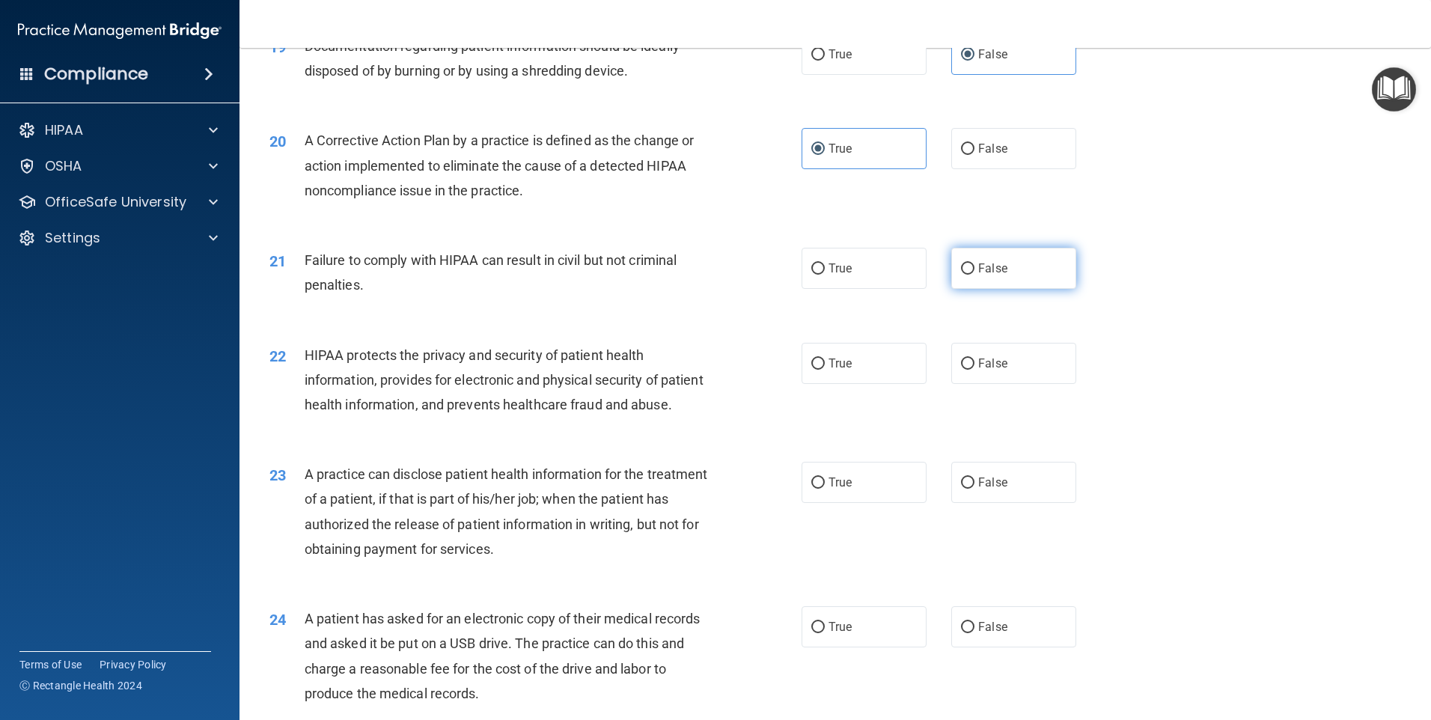
click at [979, 275] on span "False" at bounding box center [992, 268] width 29 height 14
click at [974, 275] on input "False" at bounding box center [967, 268] width 13 height 11
radio input "true"
click at [848, 384] on label "True" at bounding box center [863, 363] width 125 height 41
click at [825, 370] on input "True" at bounding box center [817, 363] width 13 height 11
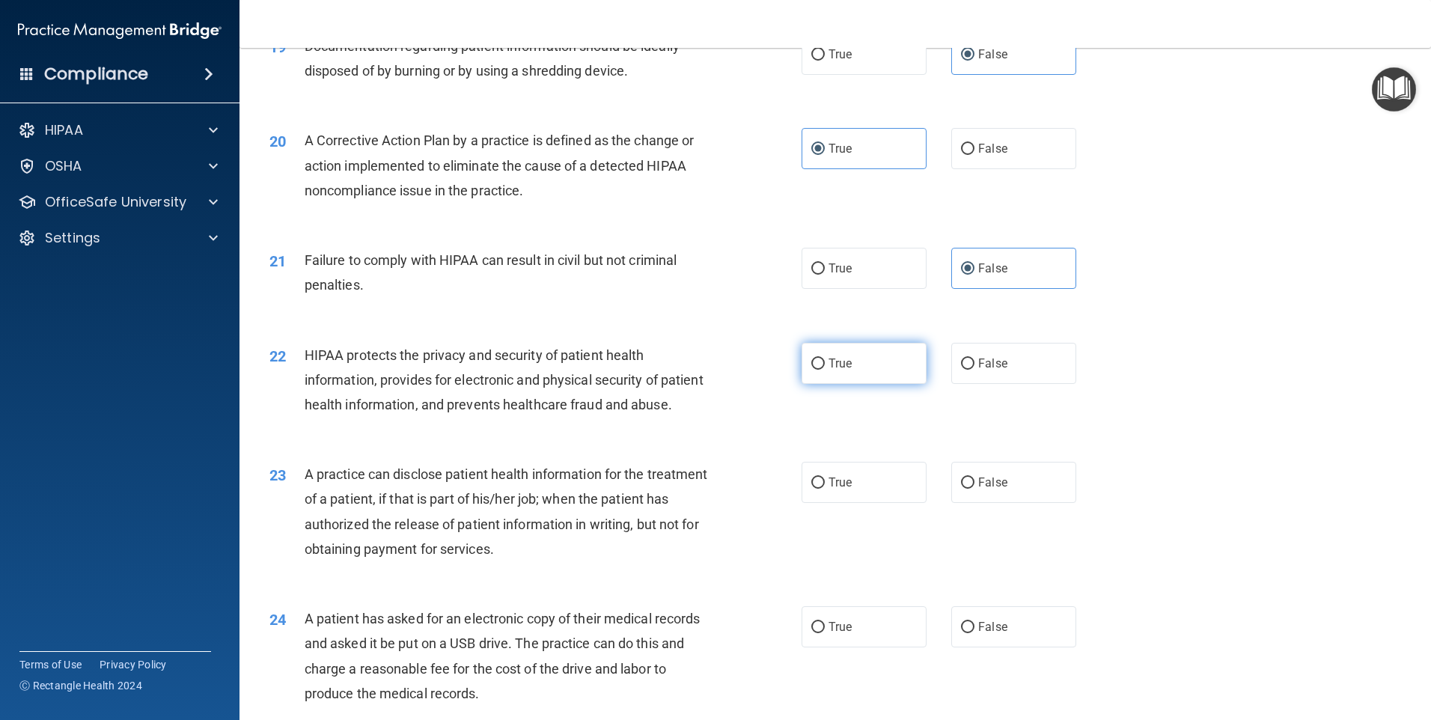
radio input "true"
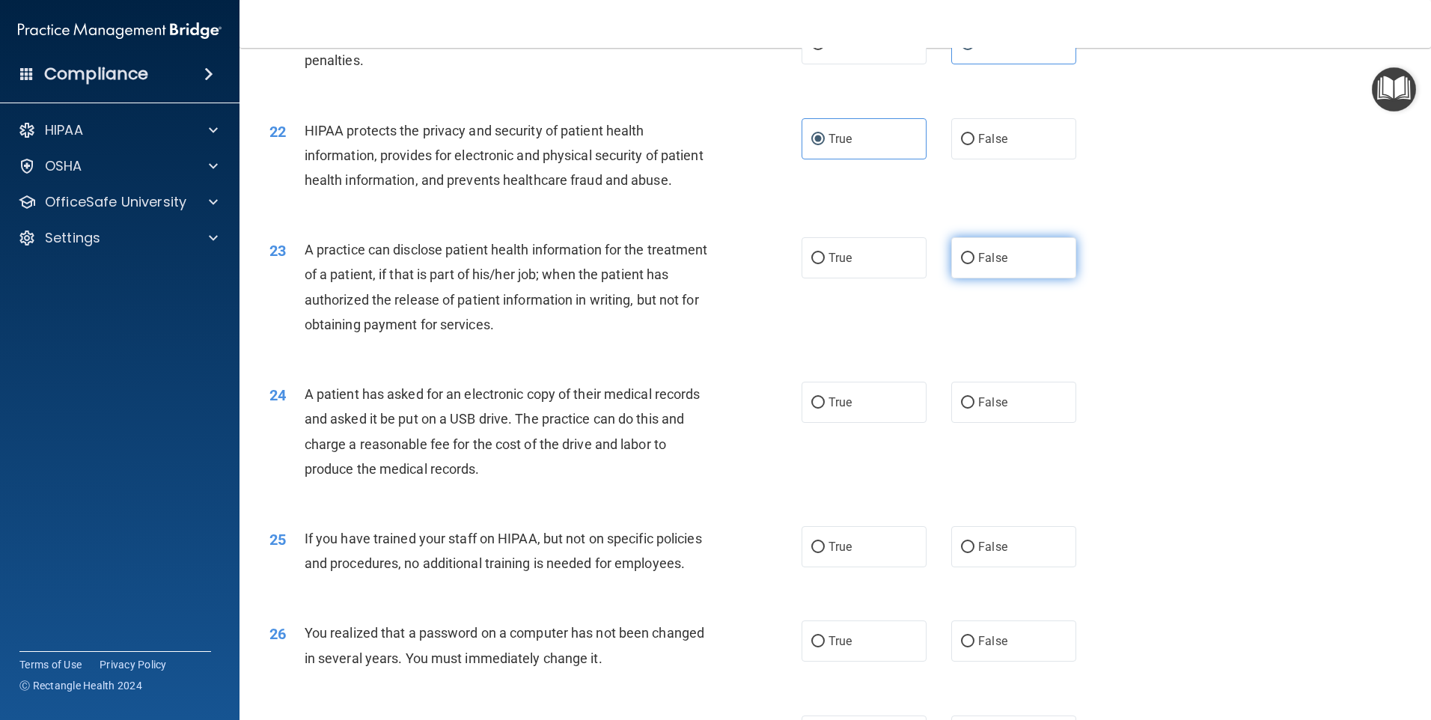
click at [958, 278] on label "False" at bounding box center [1013, 257] width 125 height 41
click at [961, 264] on input "False" at bounding box center [967, 258] width 13 height 11
radio input "true"
click at [839, 423] on label "True" at bounding box center [863, 402] width 125 height 41
click at [825, 409] on input "True" at bounding box center [817, 402] width 13 height 11
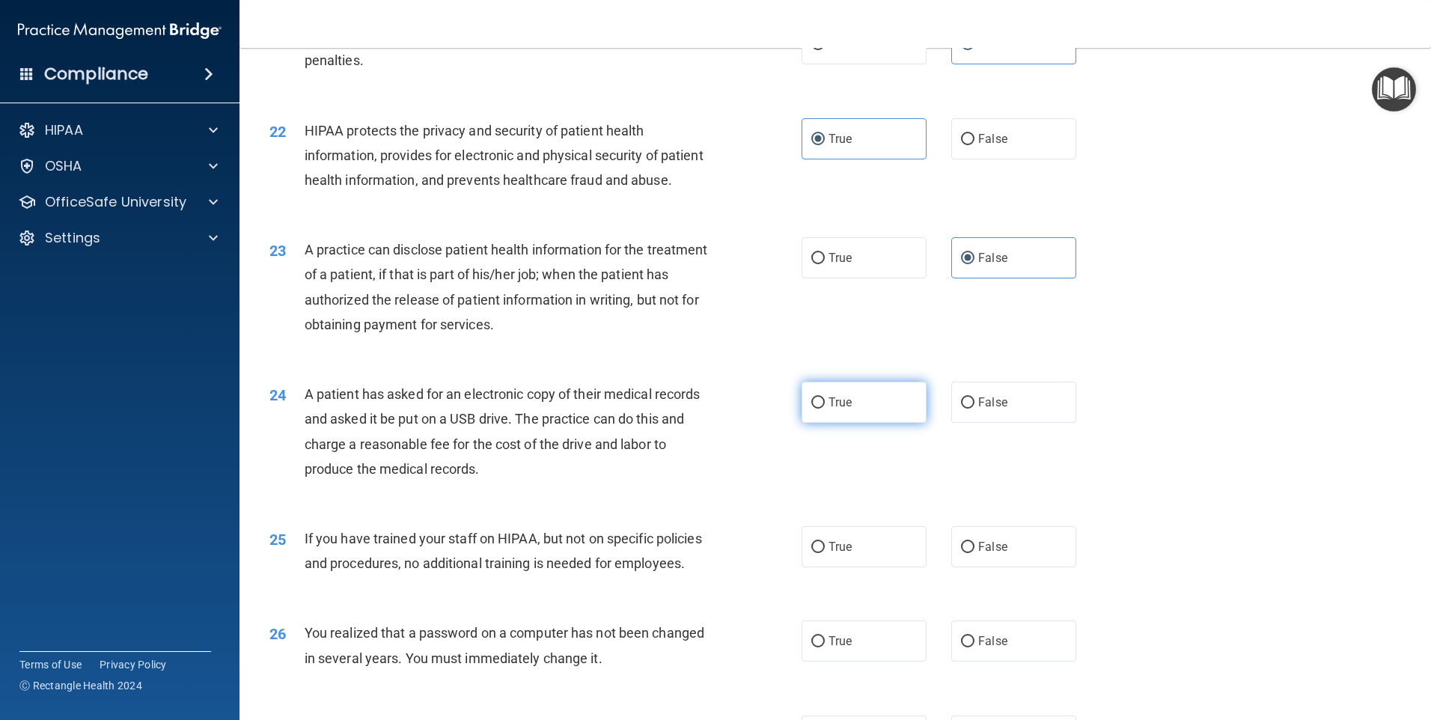
radio input "true"
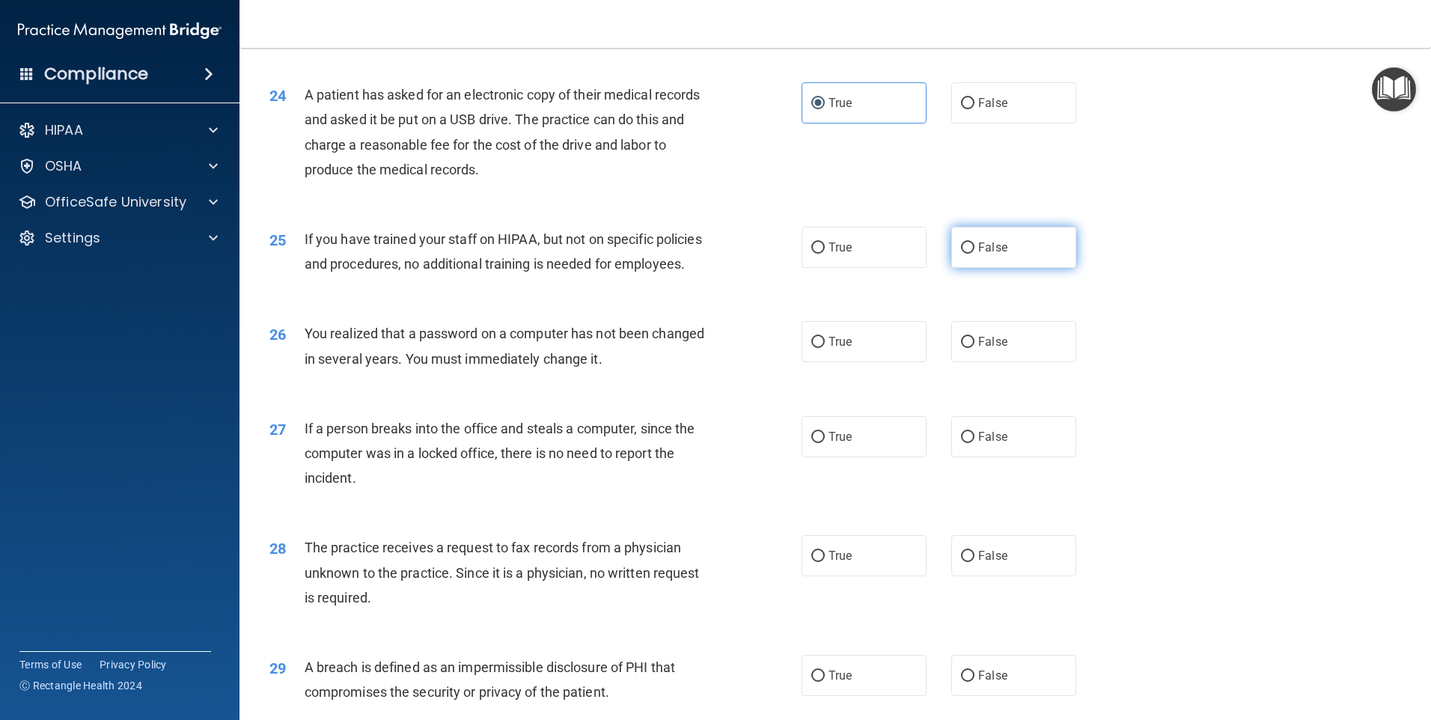
click at [1012, 268] on label "False" at bounding box center [1013, 247] width 125 height 41
click at [974, 254] on input "False" at bounding box center [967, 247] width 13 height 11
radio input "true"
click at [845, 362] on label "True" at bounding box center [863, 341] width 125 height 41
click at [825, 348] on input "True" at bounding box center [817, 342] width 13 height 11
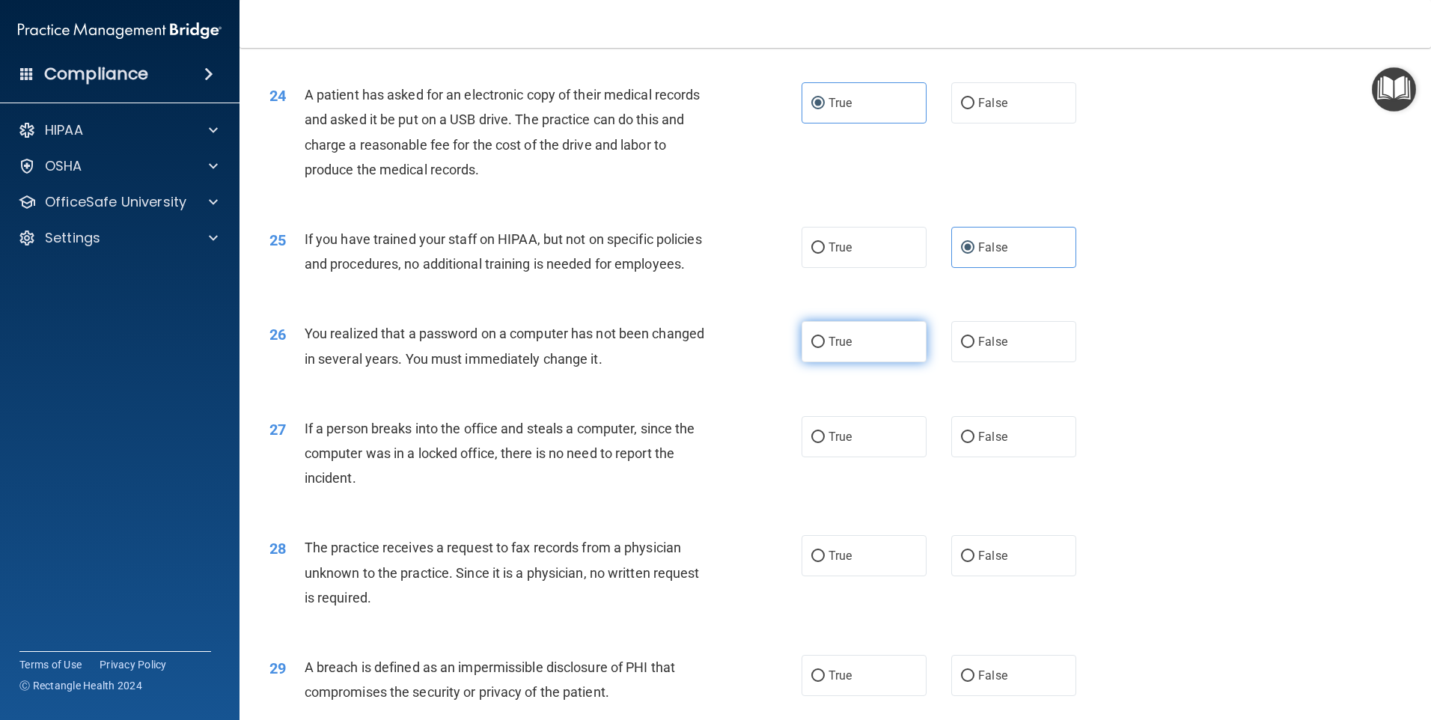
radio input "true"
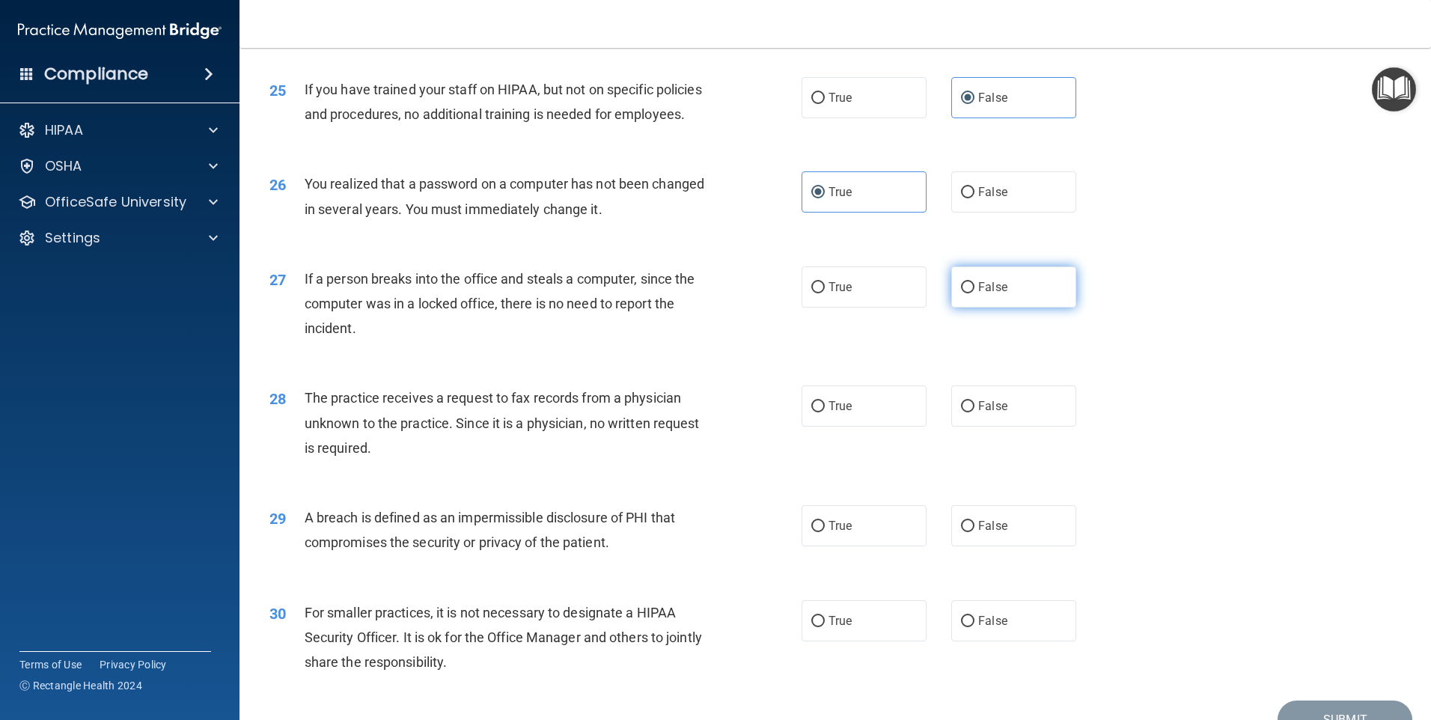
click at [1031, 308] on label "False" at bounding box center [1013, 286] width 125 height 41
click at [974, 293] on input "False" at bounding box center [967, 287] width 13 height 11
radio input "true"
click at [1012, 426] on label "False" at bounding box center [1013, 405] width 125 height 41
click at [974, 412] on input "False" at bounding box center [967, 406] width 13 height 11
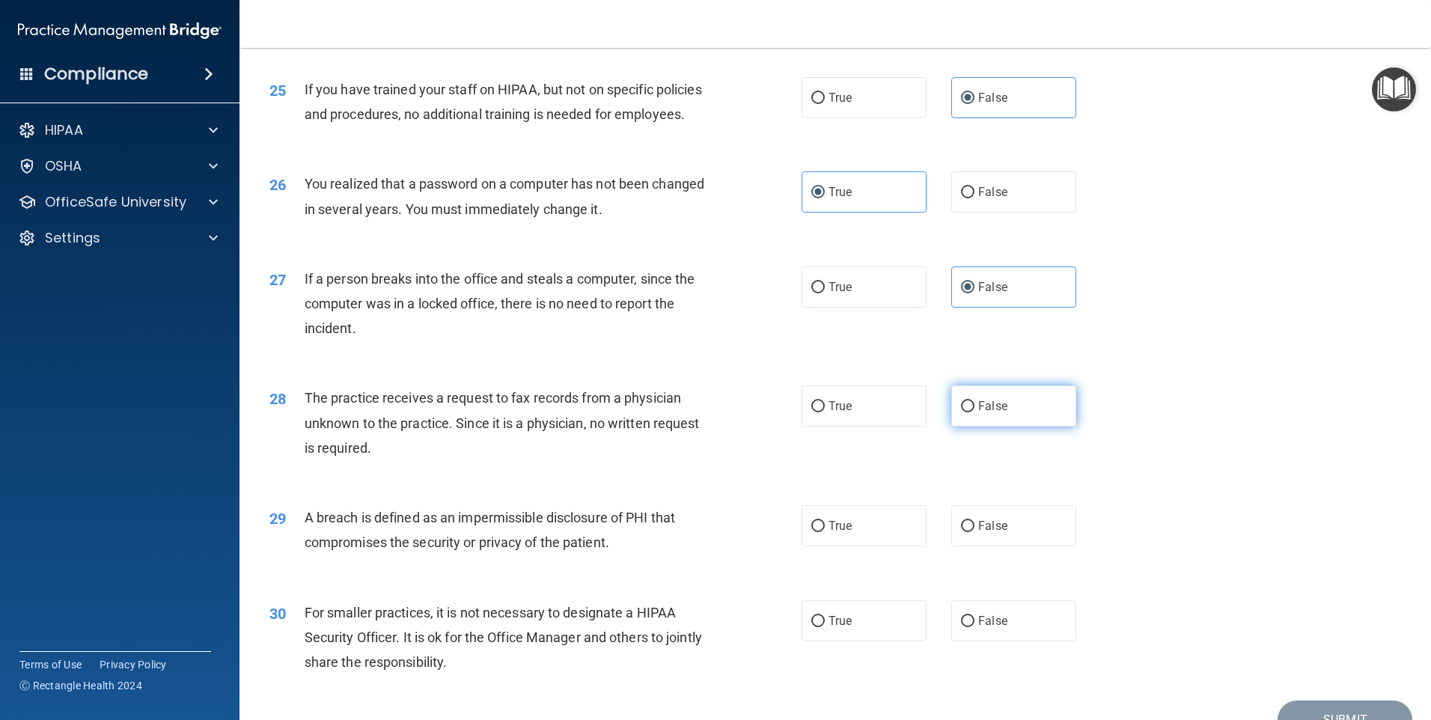
radio input "true"
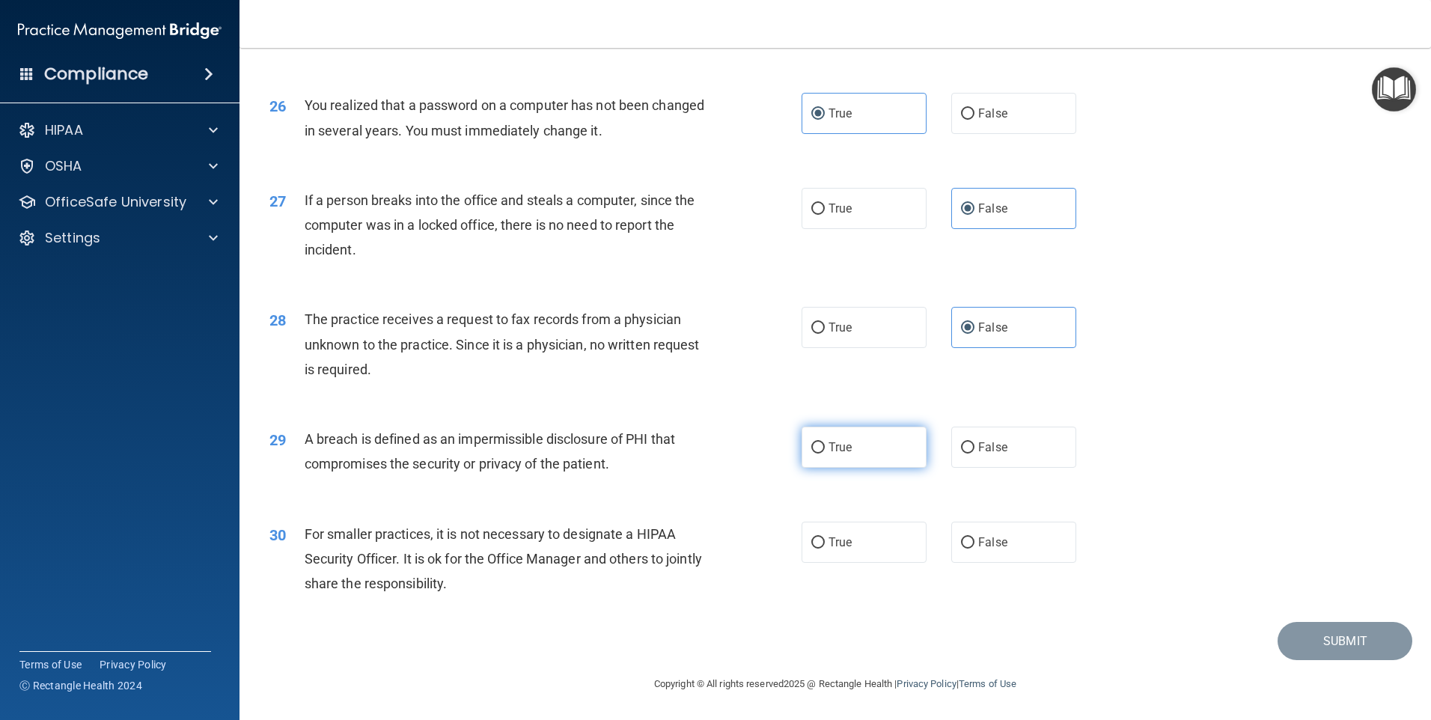
click at [837, 448] on span "True" at bounding box center [839, 447] width 23 height 14
click at [825, 448] on input "True" at bounding box center [817, 447] width 13 height 11
radio input "true"
click at [860, 539] on label "True" at bounding box center [863, 542] width 125 height 41
click at [825, 539] on input "True" at bounding box center [817, 542] width 13 height 11
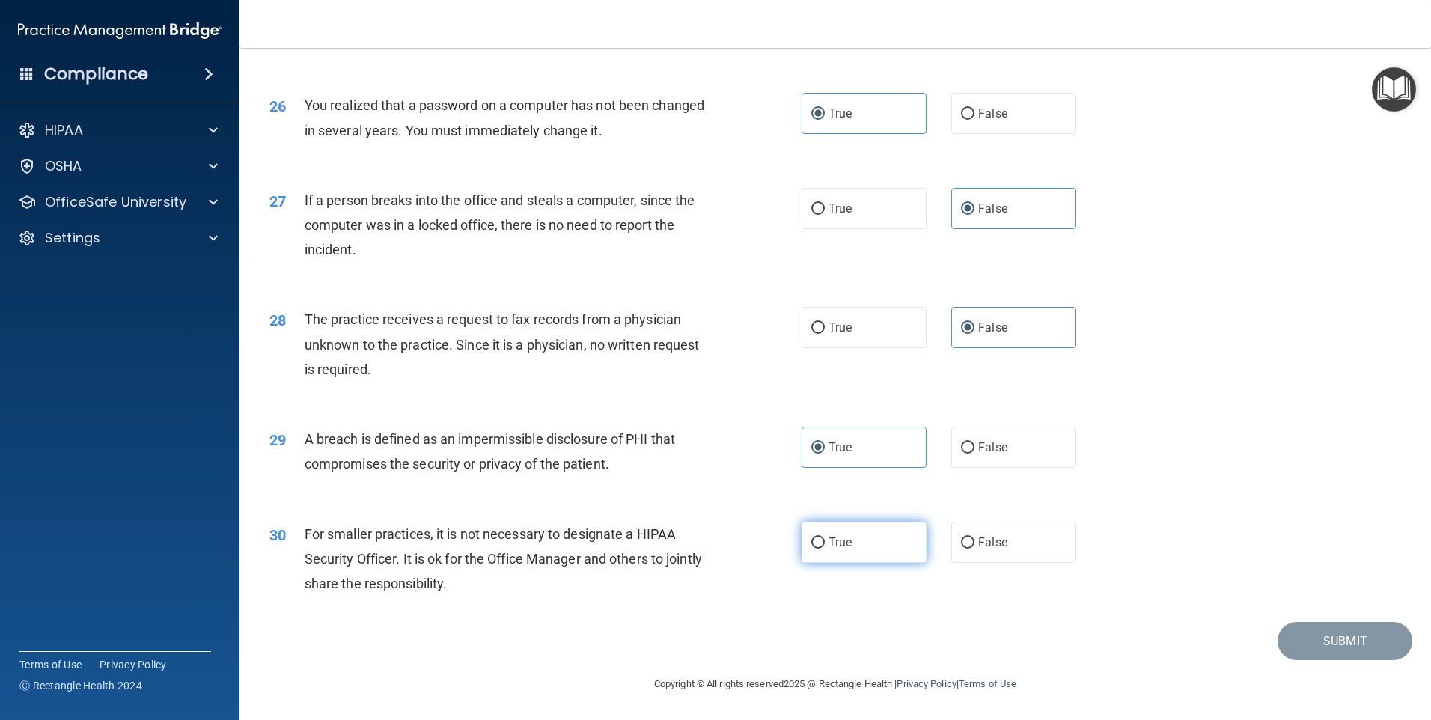
radio input "true"
click at [1362, 643] on button "Submit" at bounding box center [1344, 641] width 135 height 38
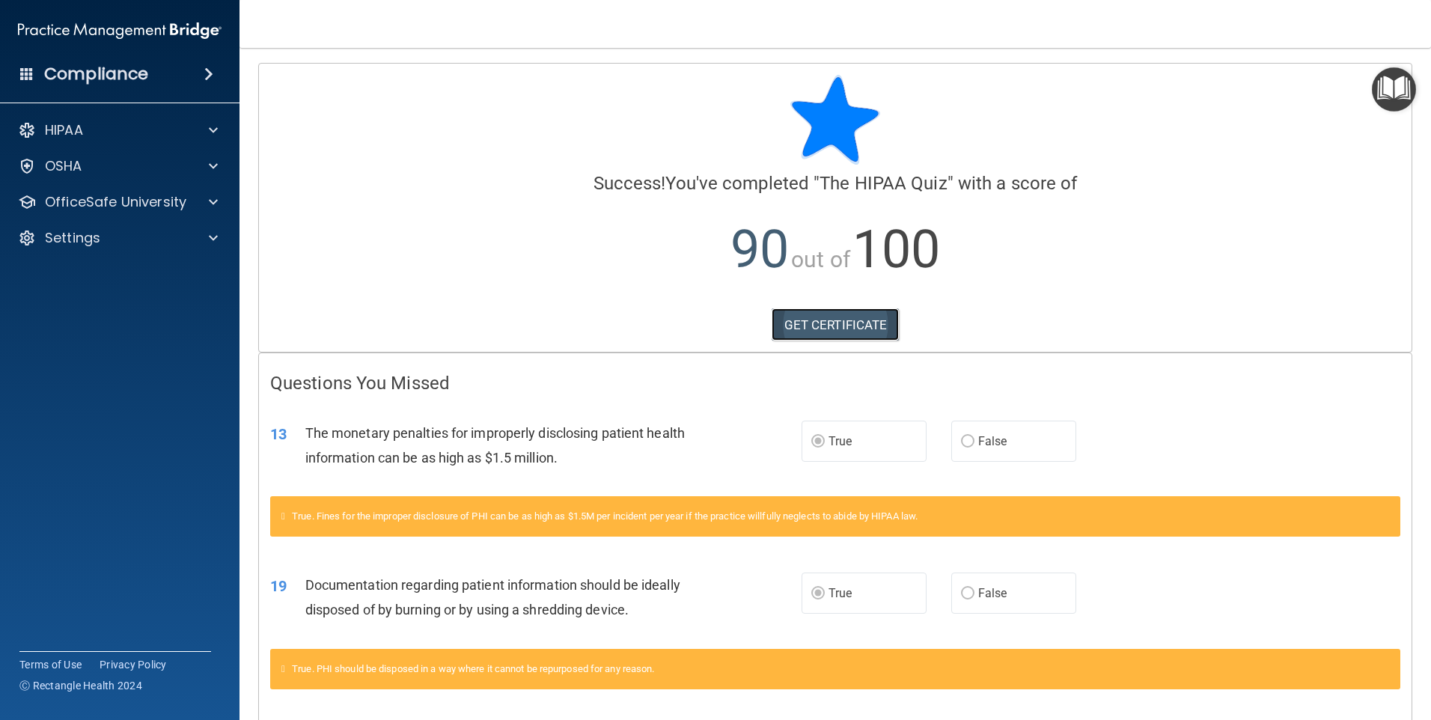
click at [838, 319] on link "GET CERTIFICATE" at bounding box center [835, 324] width 128 height 33
click at [50, 133] on p "HIPAA" at bounding box center [64, 130] width 38 height 18
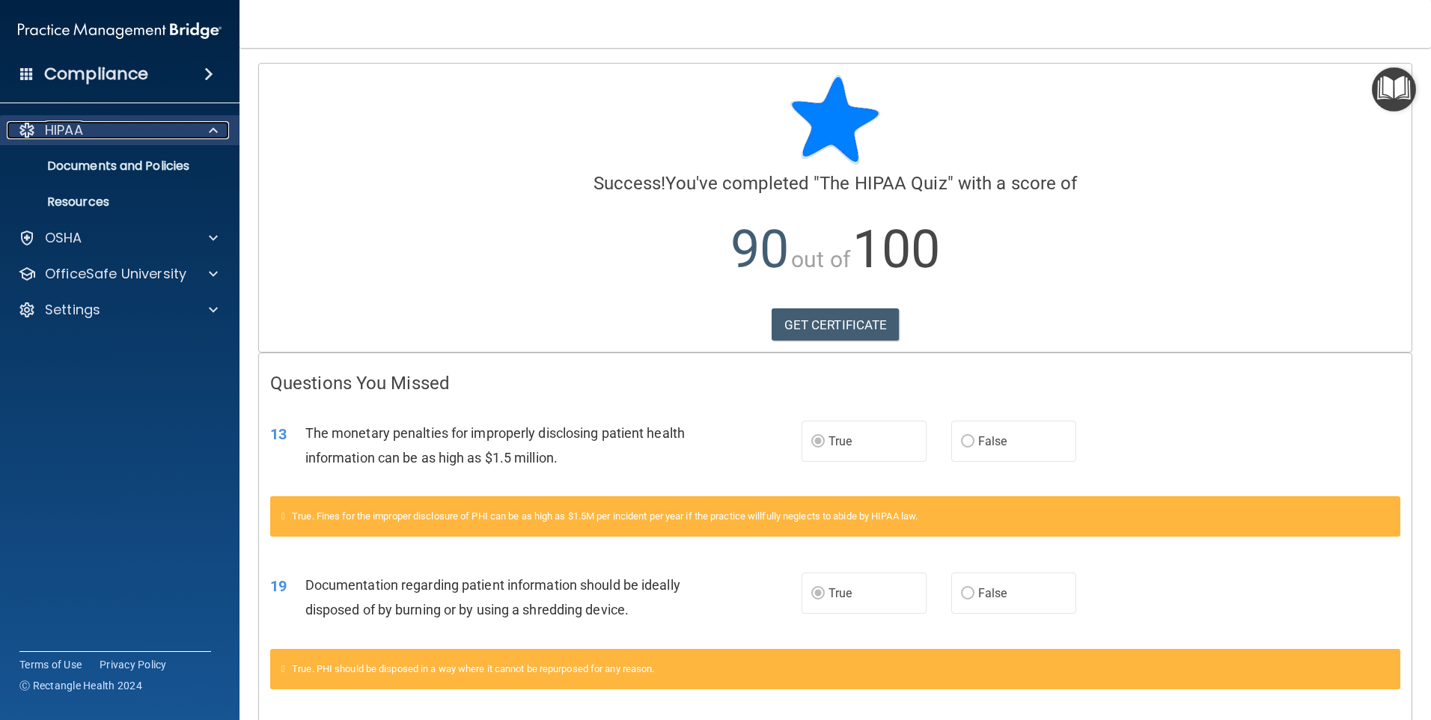
click at [50, 133] on p "HIPAA" at bounding box center [64, 130] width 38 height 18
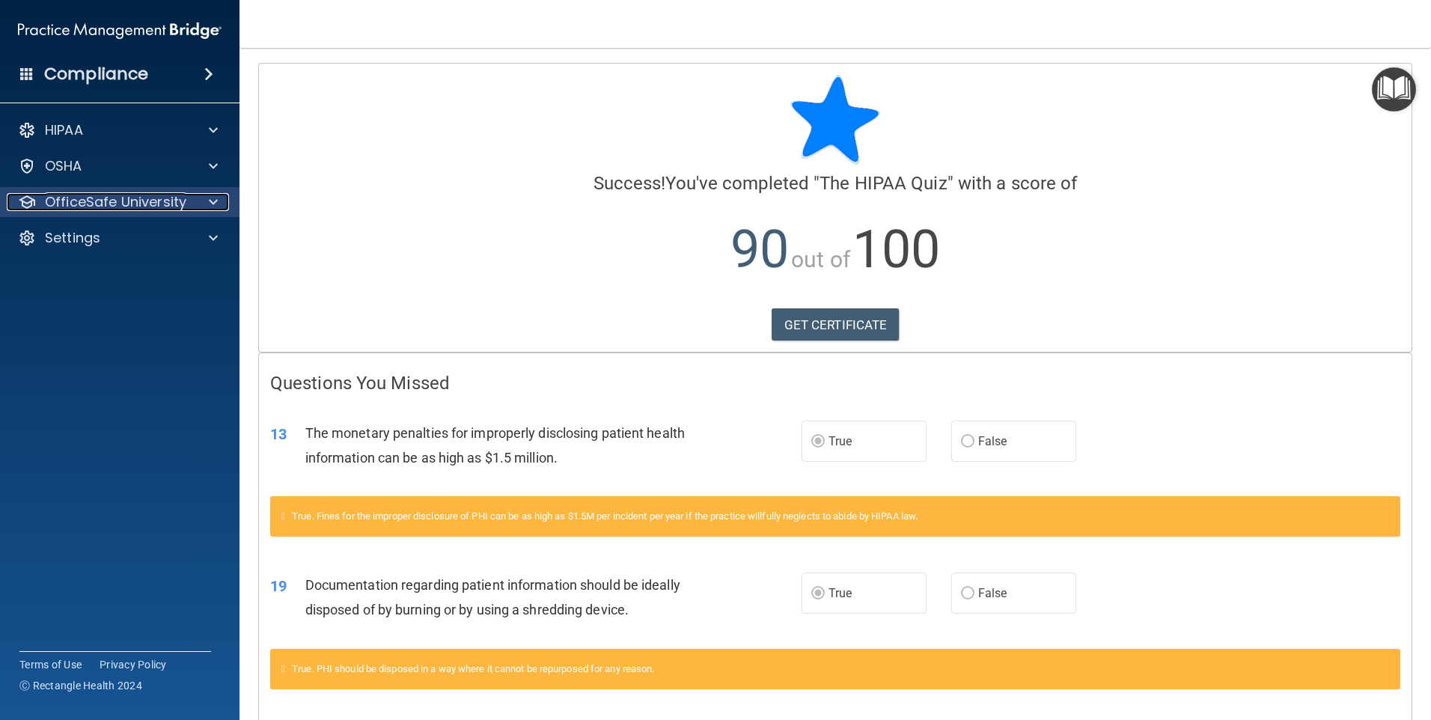
click at [83, 199] on p "OfficeSafe University" at bounding box center [115, 202] width 141 height 18
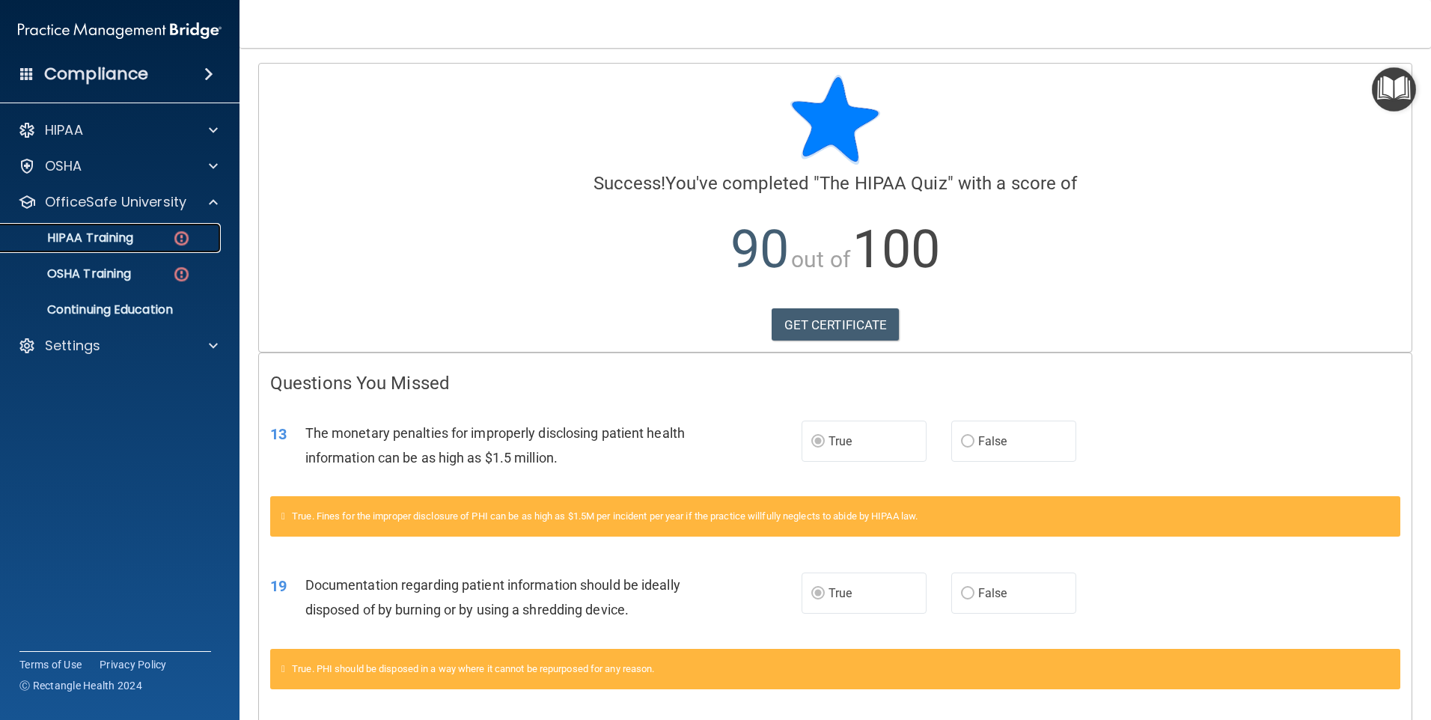
click at [82, 233] on p "HIPAA Training" at bounding box center [71, 237] width 123 height 15
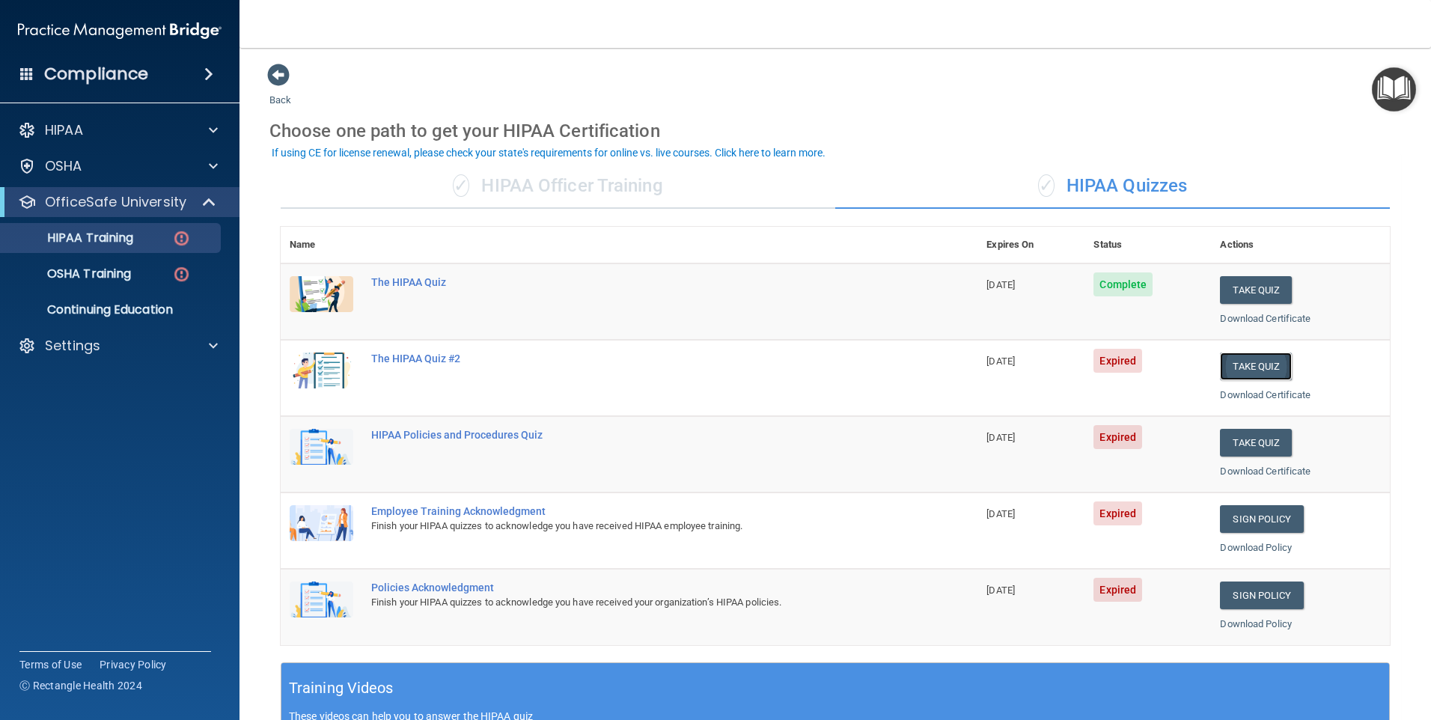
click at [1249, 370] on button "Take Quiz" at bounding box center [1256, 366] width 72 height 28
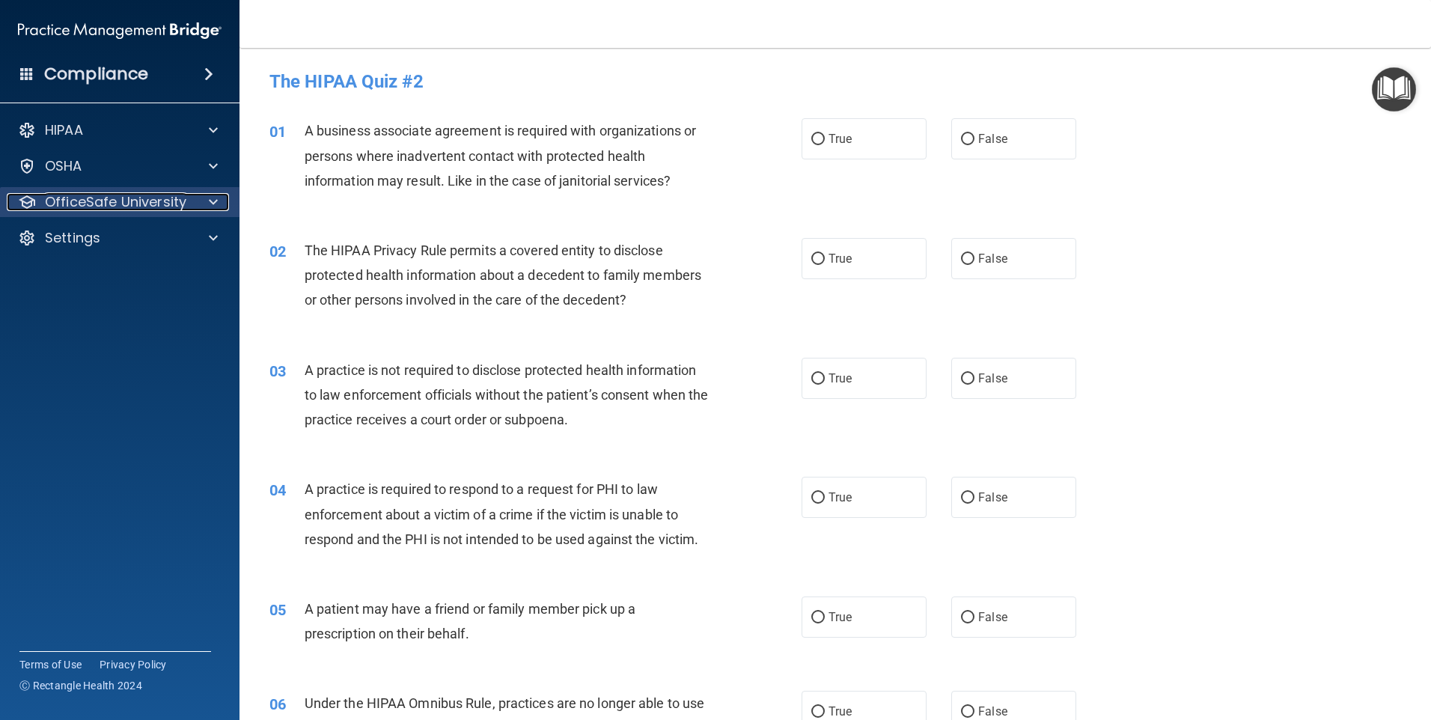
click at [196, 197] on div at bounding box center [210, 202] width 37 height 18
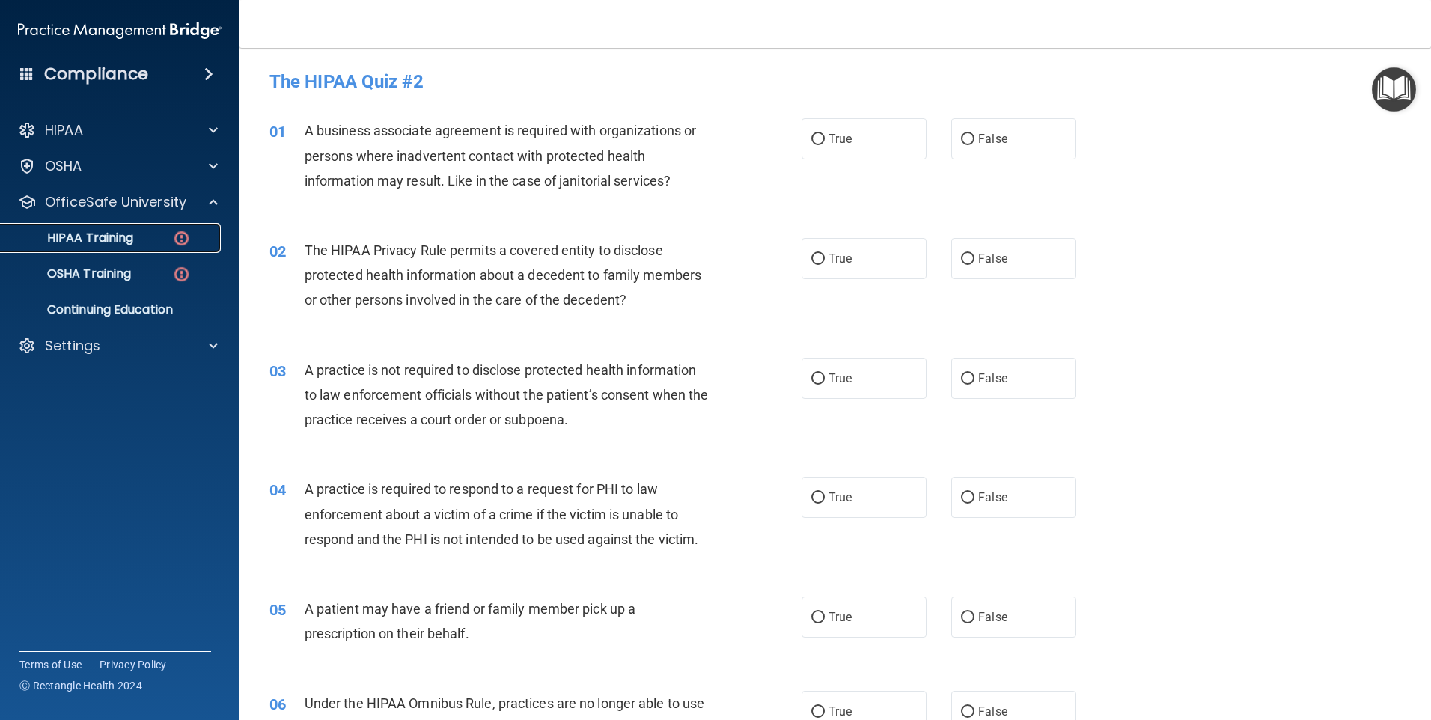
click at [184, 232] on img at bounding box center [181, 238] width 19 height 19
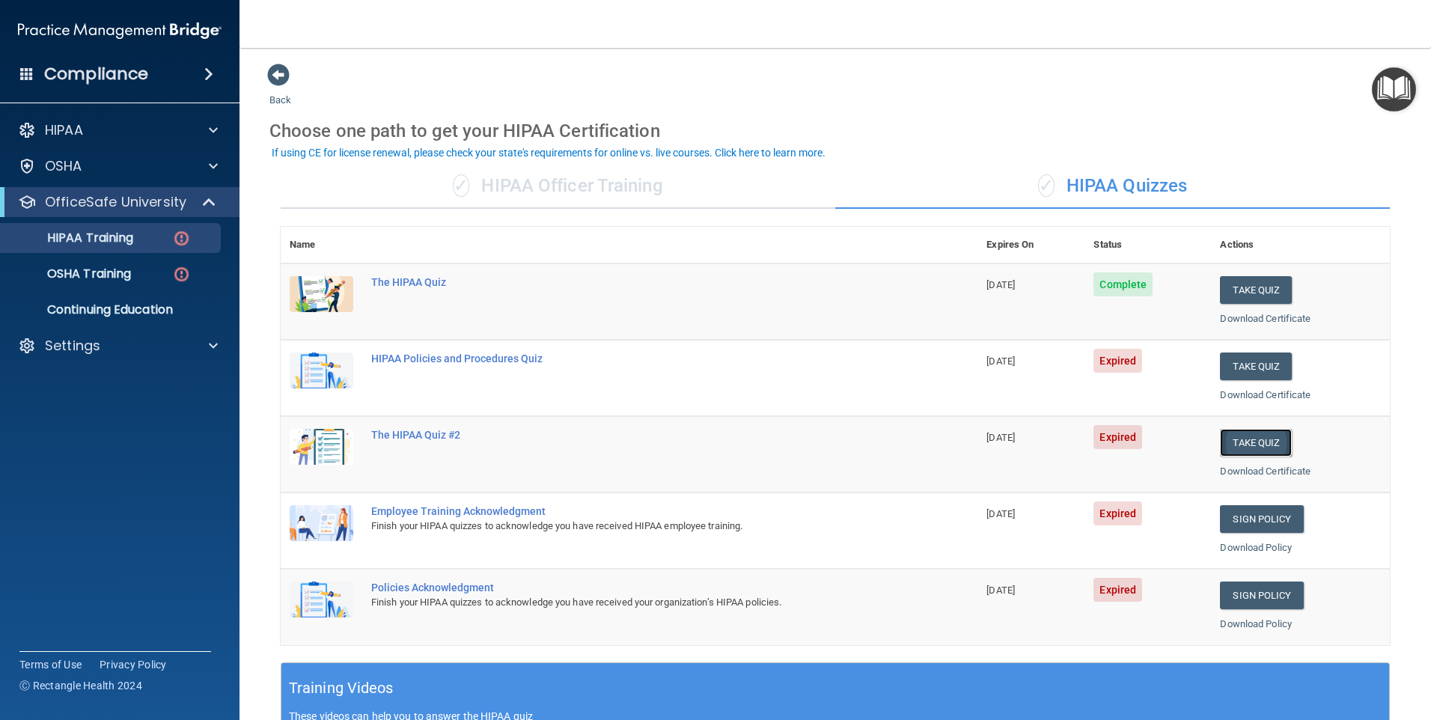
click at [1273, 438] on button "Take Quiz" at bounding box center [1256, 443] width 72 height 28
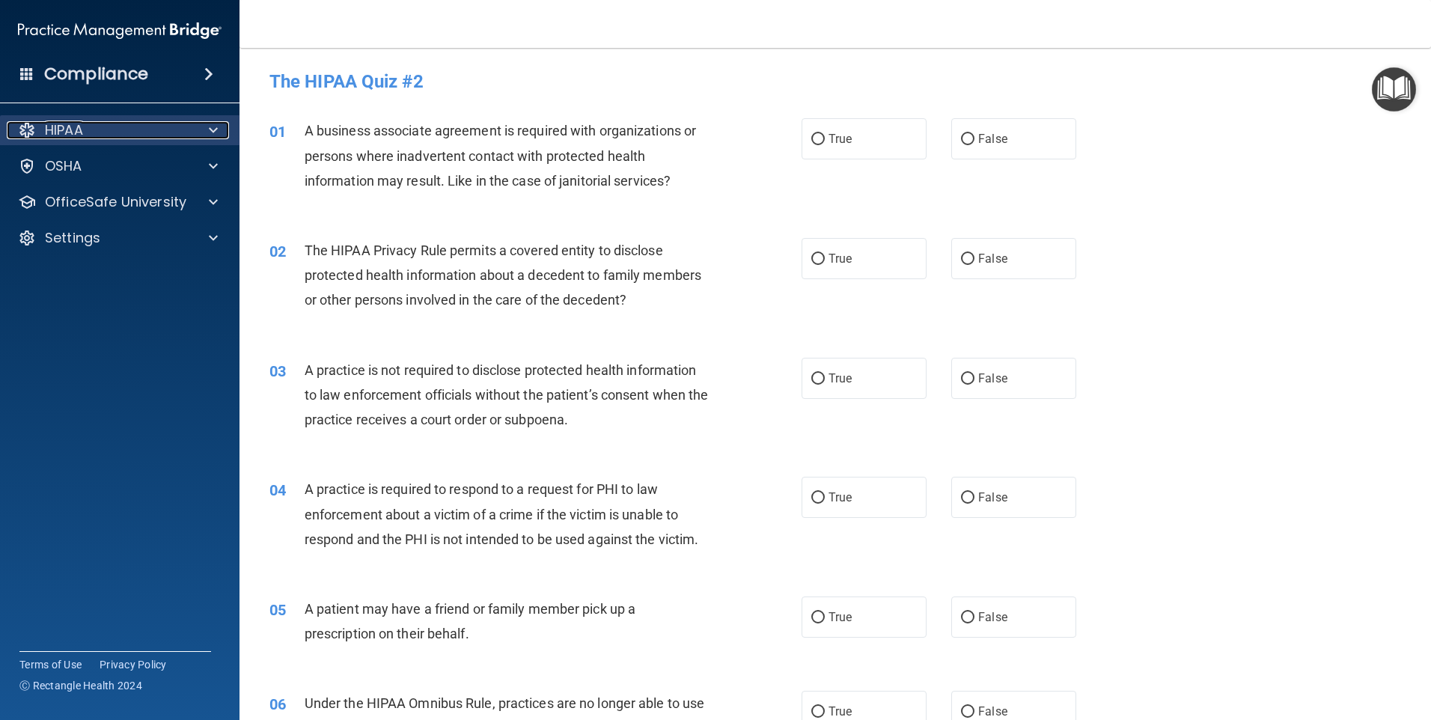
click at [181, 137] on div "HIPAA" at bounding box center [100, 130] width 186 height 18
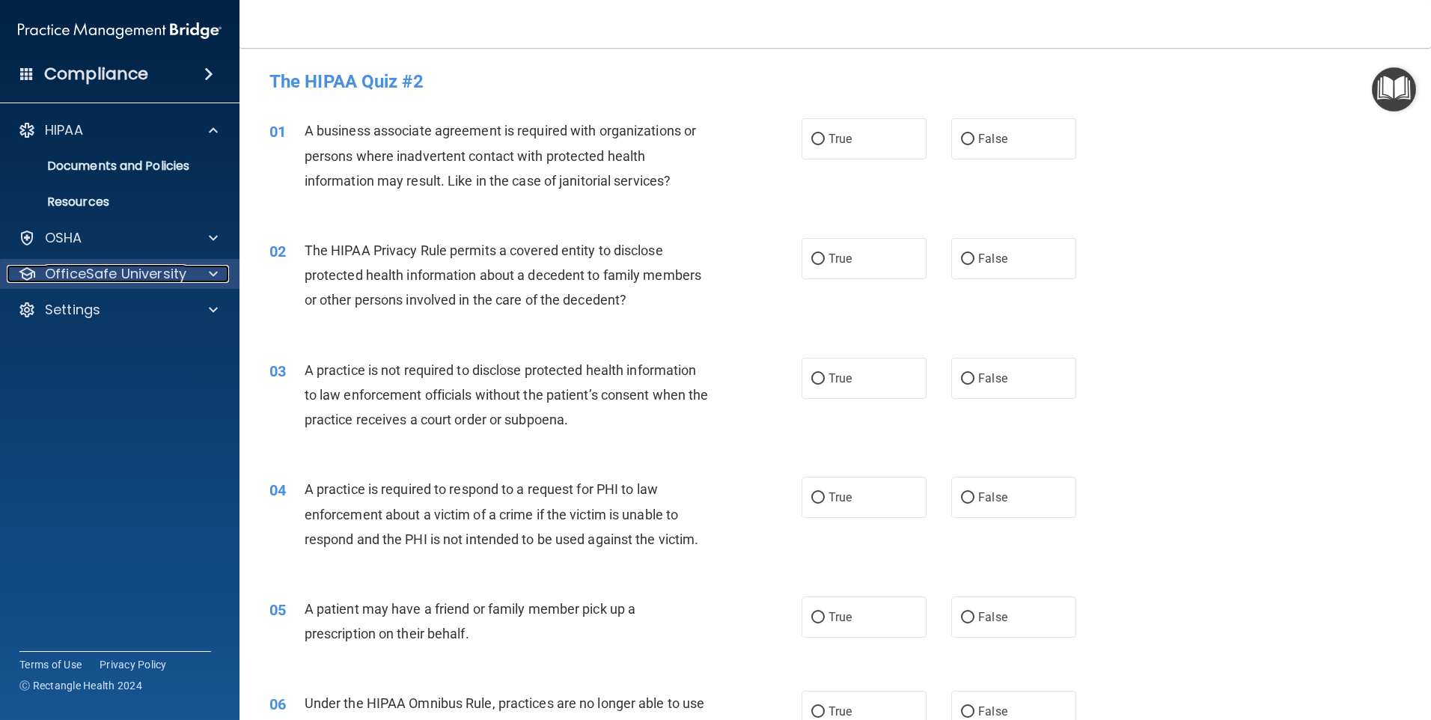
click at [147, 279] on p "OfficeSafe University" at bounding box center [115, 274] width 141 height 18
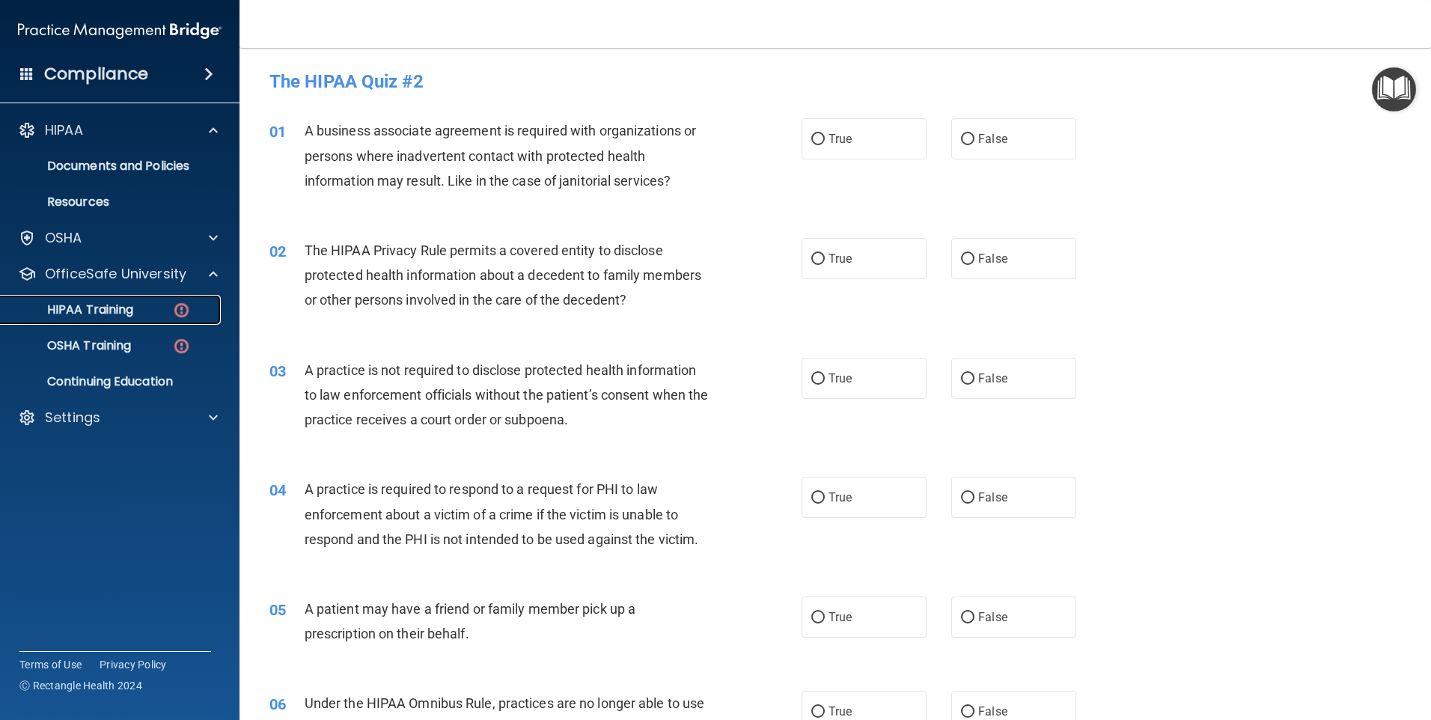
click at [161, 319] on link "HIPAA Training" at bounding box center [103, 310] width 236 height 30
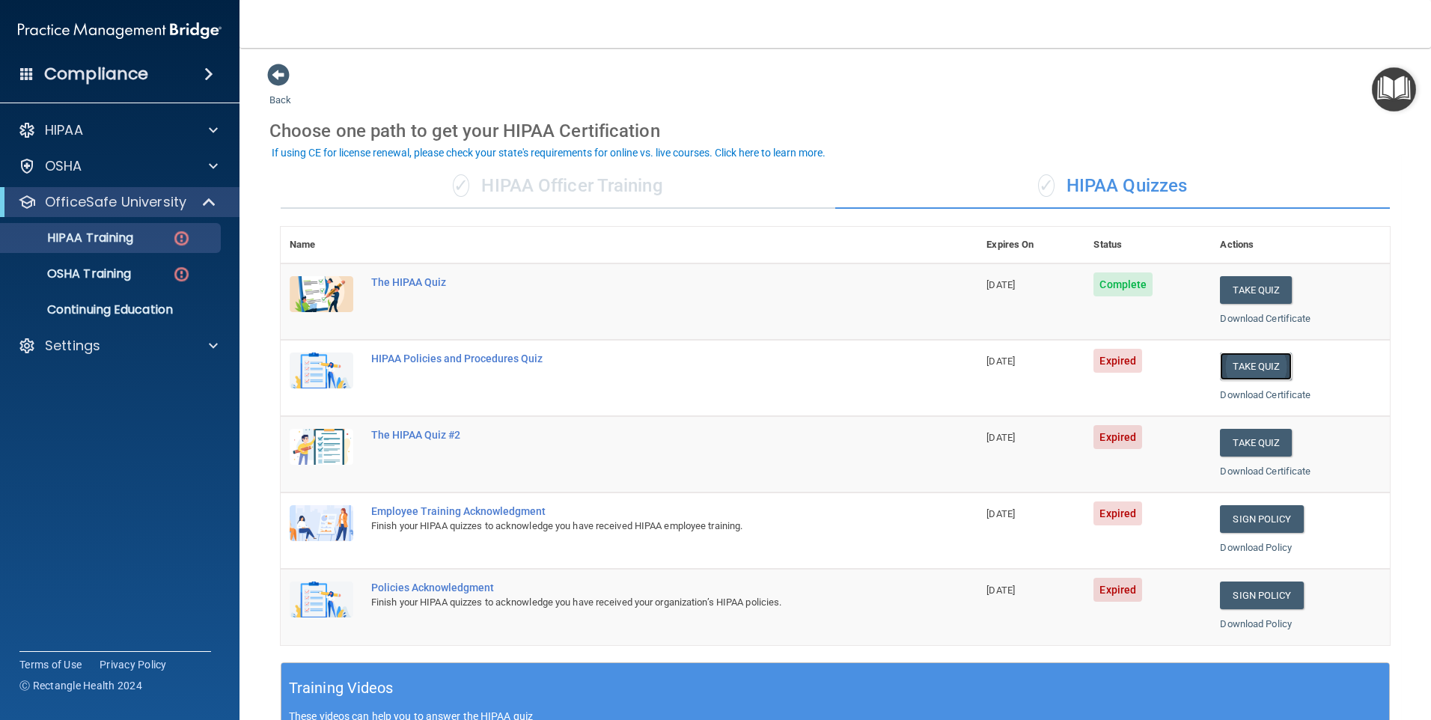
click at [1231, 364] on button "Take Quiz" at bounding box center [1256, 366] width 72 height 28
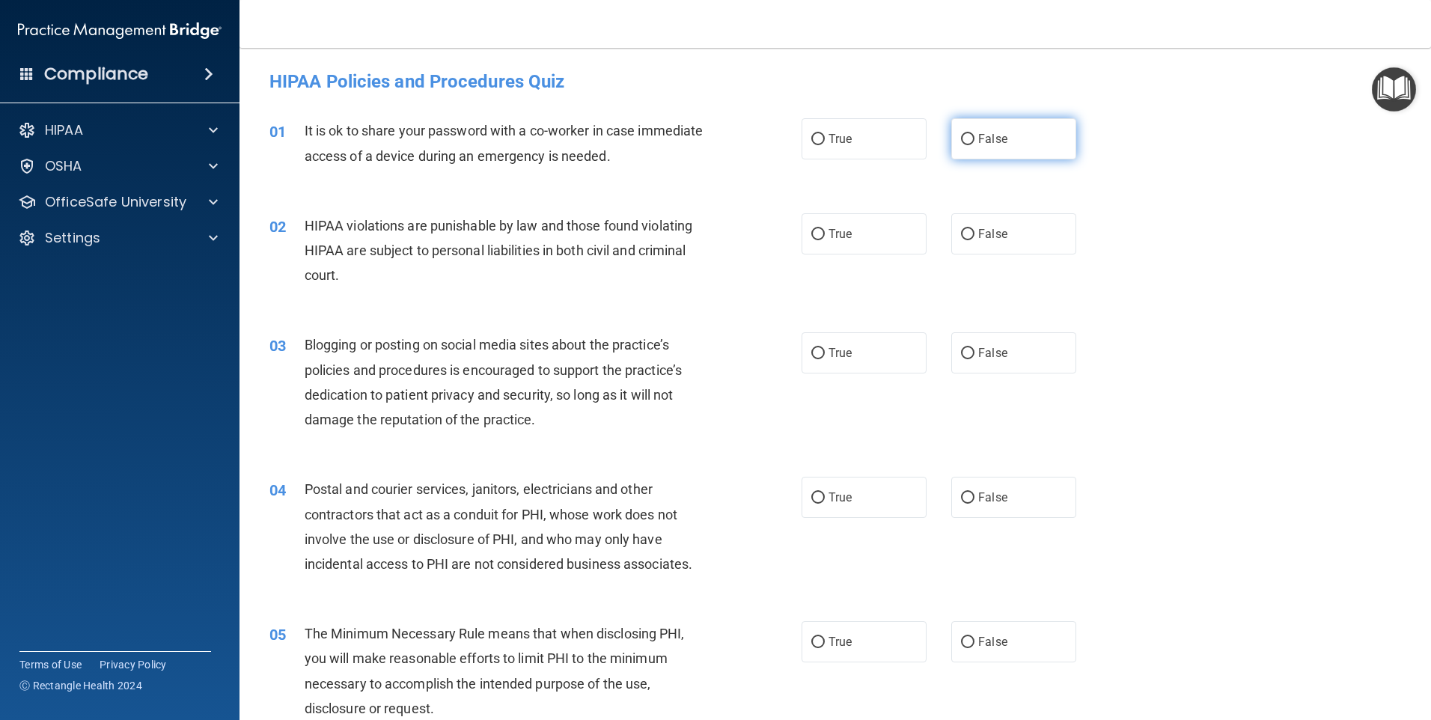
click at [961, 144] on input "False" at bounding box center [967, 139] width 13 height 11
radio input "true"
click at [828, 236] on span "True" at bounding box center [839, 234] width 23 height 14
click at [825, 236] on input "True" at bounding box center [817, 234] width 13 height 11
radio input "true"
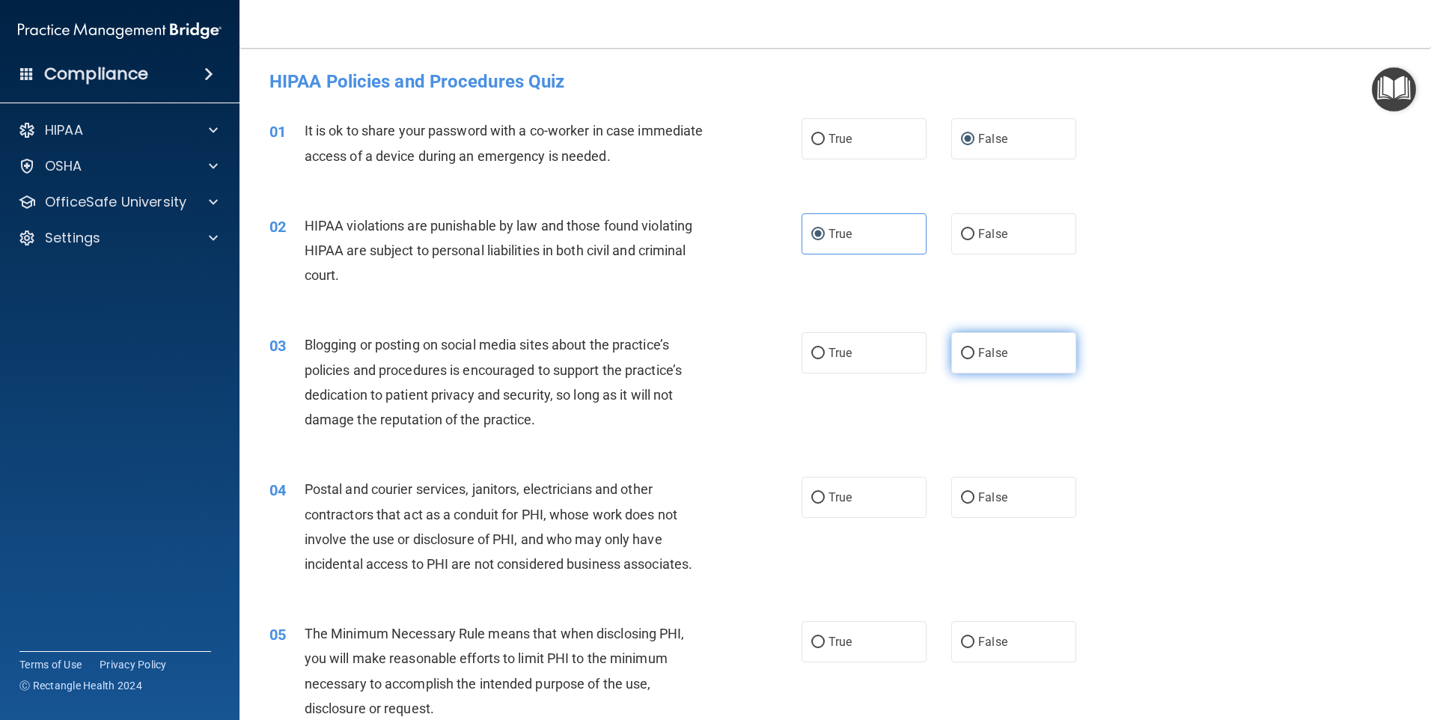
click at [978, 349] on span "False" at bounding box center [992, 353] width 29 height 14
click at [974, 349] on input "False" at bounding box center [967, 353] width 13 height 11
radio input "true"
click at [828, 500] on span "True" at bounding box center [839, 497] width 23 height 14
click at [824, 500] on input "True" at bounding box center [817, 497] width 13 height 11
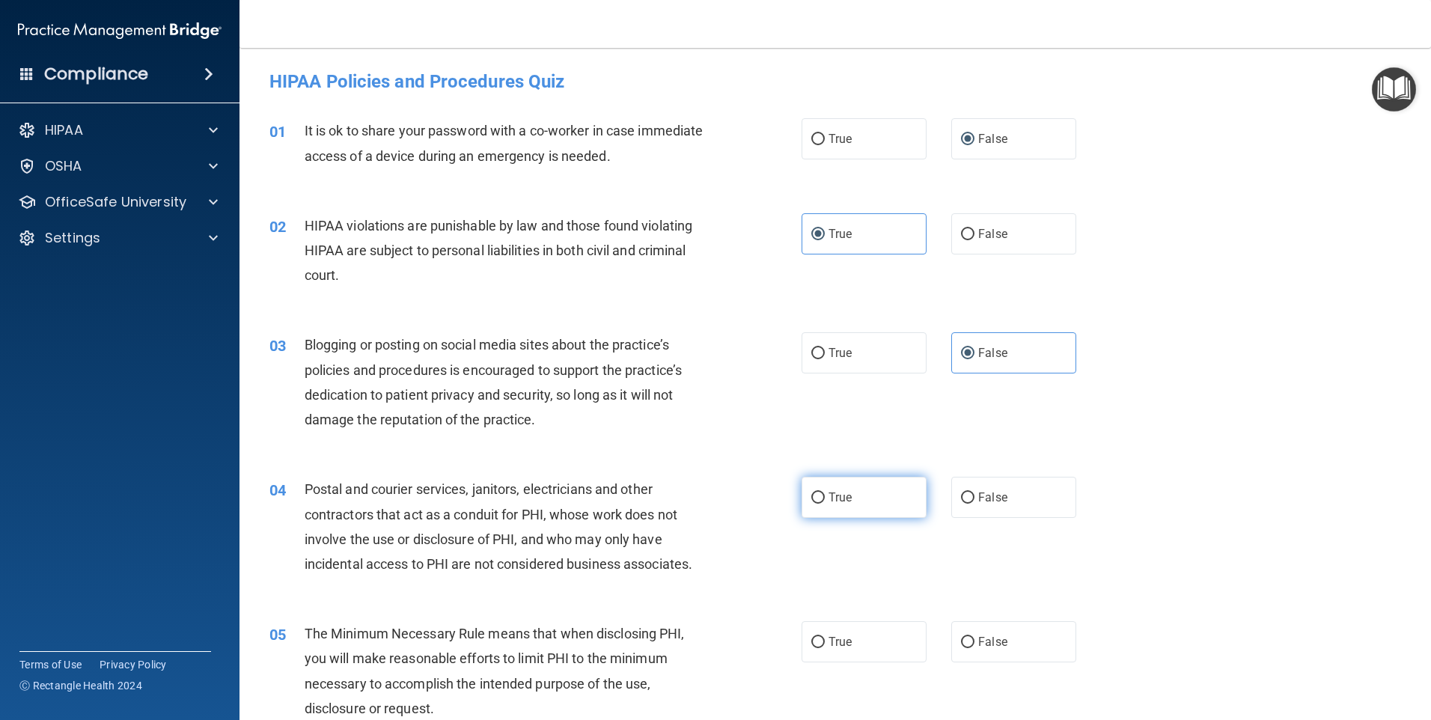
radio input "true"
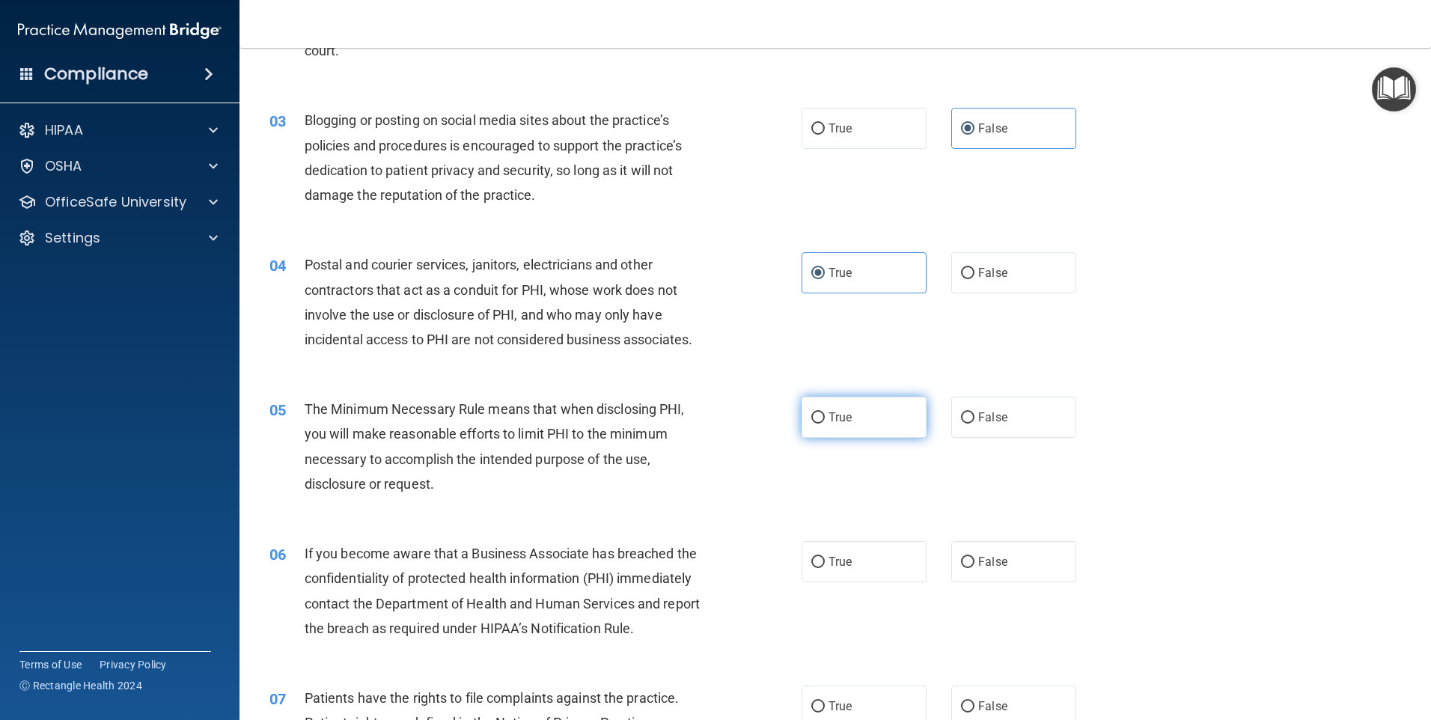
click at [812, 416] on input "True" at bounding box center [817, 417] width 13 height 11
radio input "true"
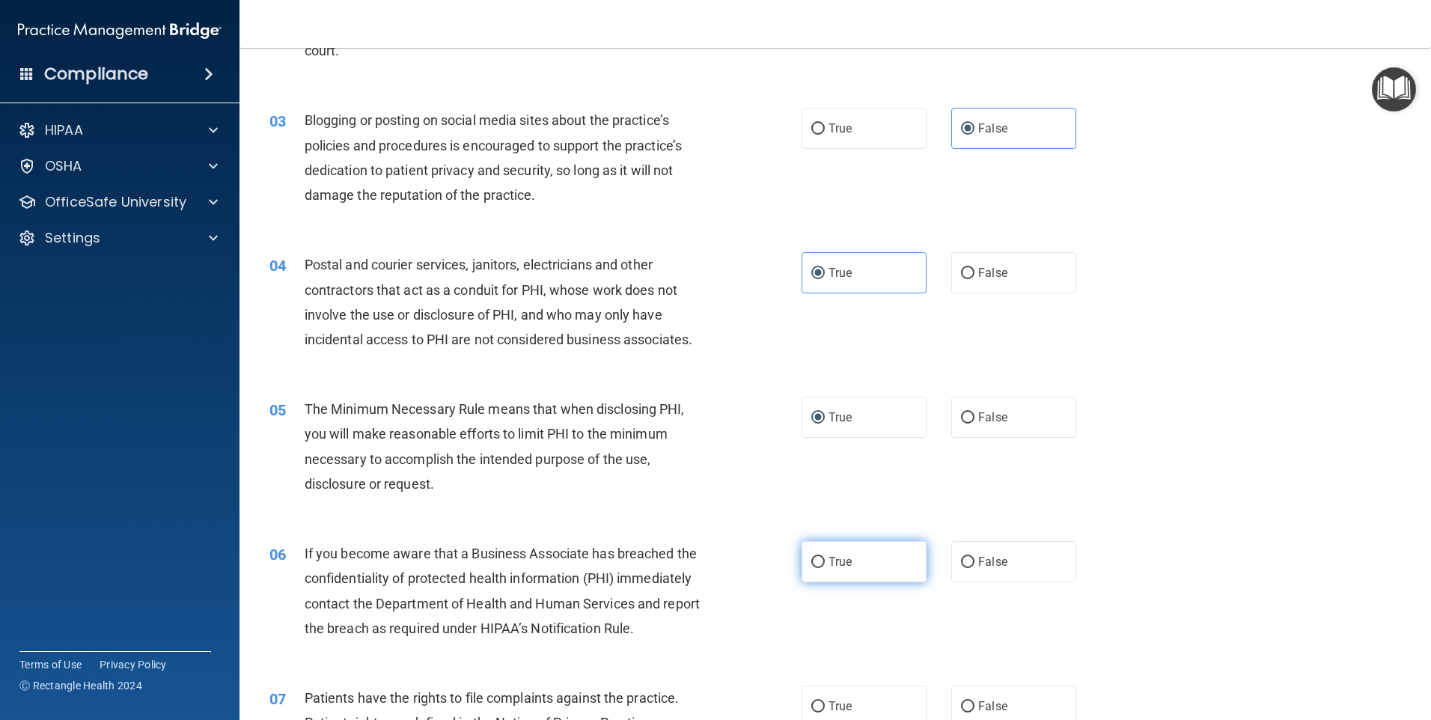
click at [822, 560] on label "True" at bounding box center [863, 561] width 125 height 41
click at [822, 560] on input "True" at bounding box center [817, 562] width 13 height 11
radio input "true"
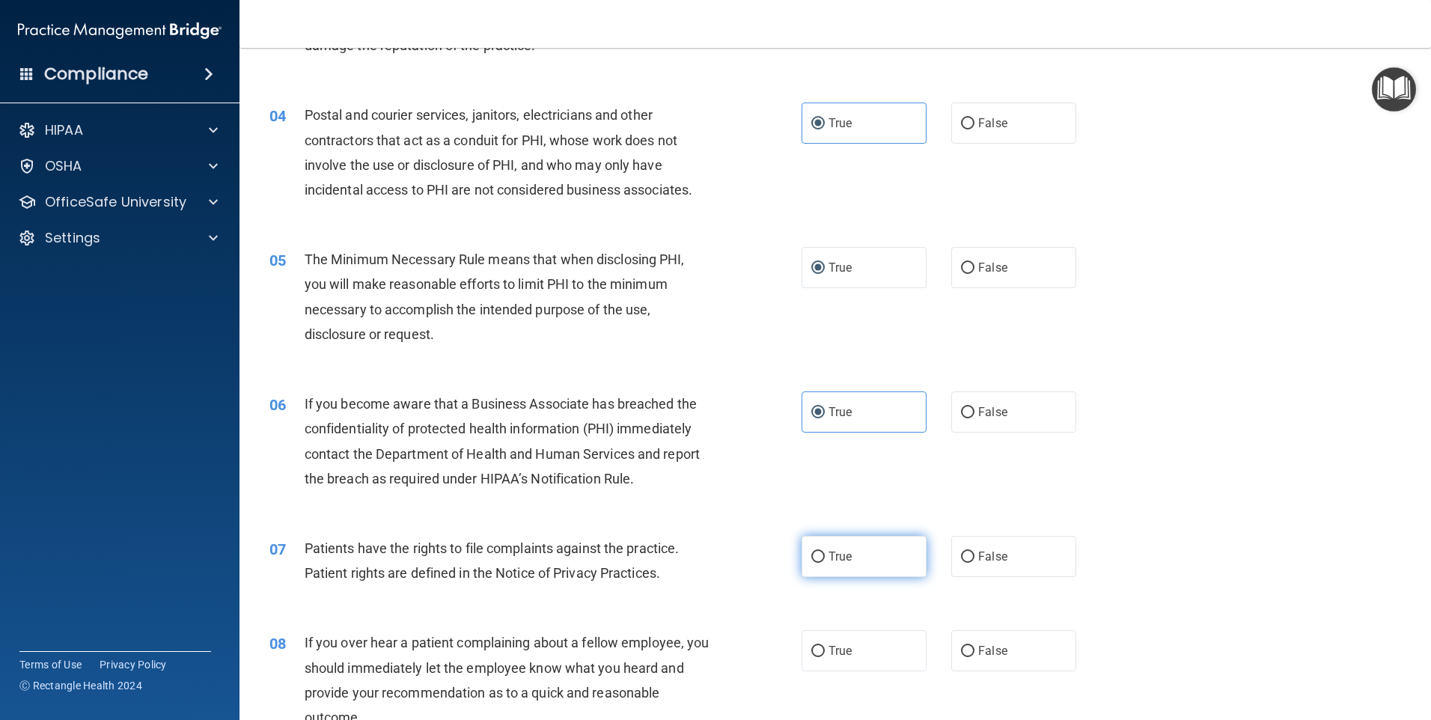
click at [830, 552] on span "True" at bounding box center [839, 556] width 23 height 14
click at [825, 552] on input "True" at bounding box center [817, 556] width 13 height 11
radio input "true"
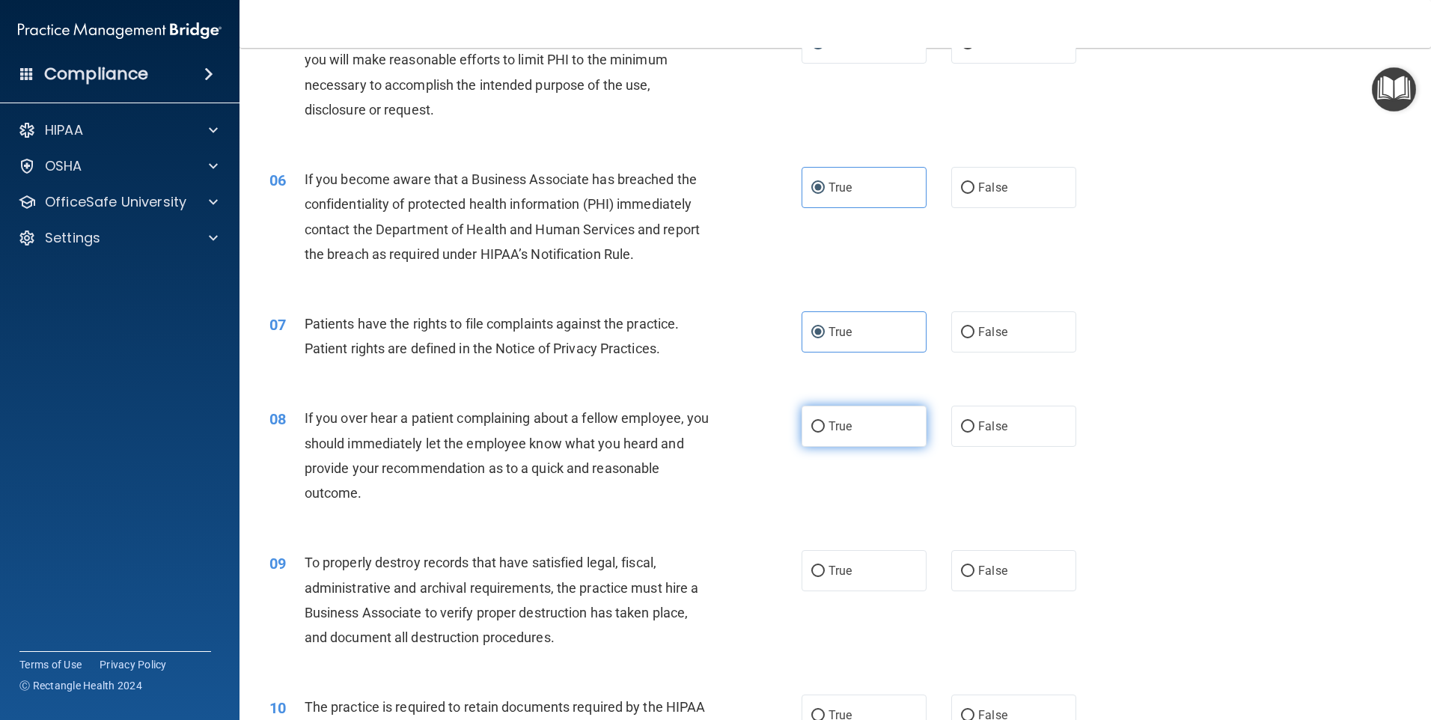
scroll to position [748, 0]
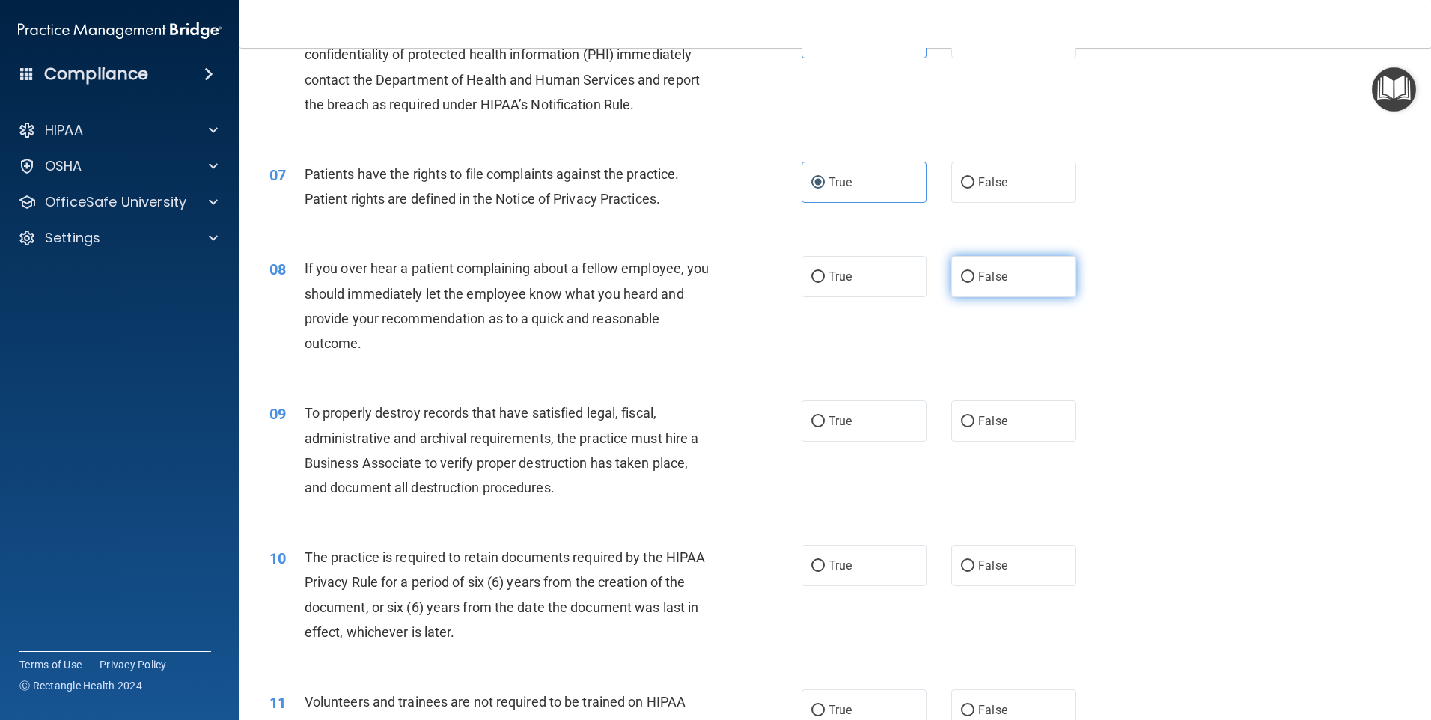
click at [961, 278] on input "False" at bounding box center [967, 277] width 13 height 11
radio input "true"
click at [961, 423] on input "False" at bounding box center [967, 421] width 13 height 11
radio input "true"
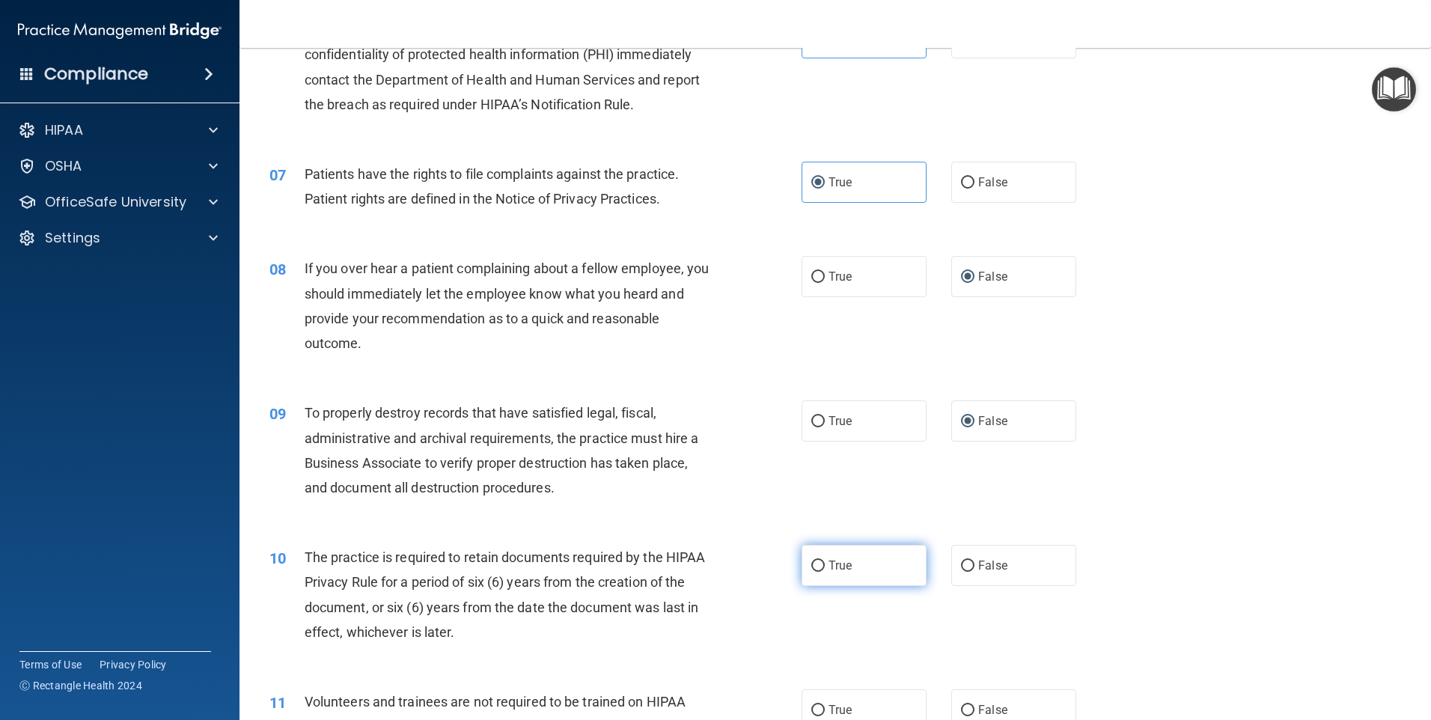
click at [816, 571] on input "True" at bounding box center [817, 565] width 13 height 11
radio input "true"
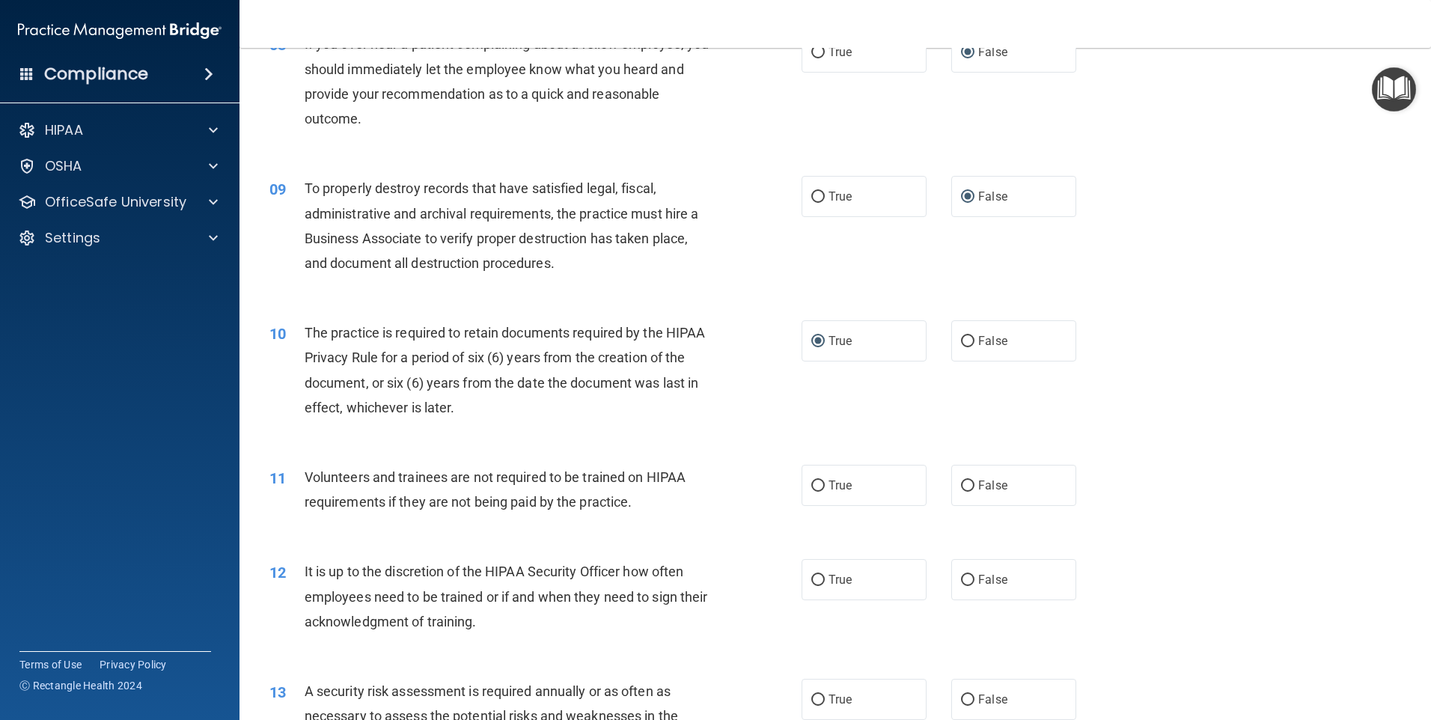
scroll to position [1122, 0]
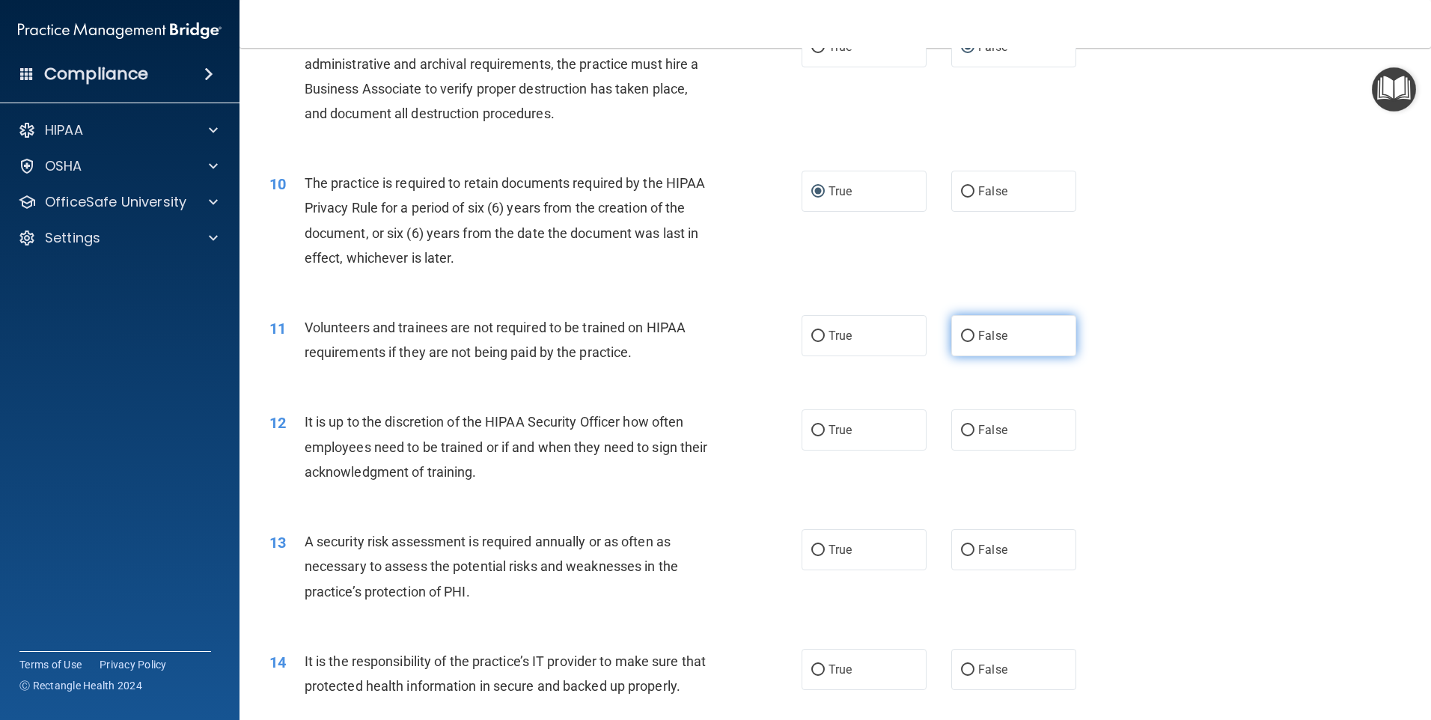
click at [961, 337] on input "False" at bounding box center [967, 336] width 13 height 11
radio input "true"
click at [978, 432] on span "False" at bounding box center [992, 430] width 29 height 14
click at [973, 432] on input "False" at bounding box center [967, 430] width 13 height 11
radio input "true"
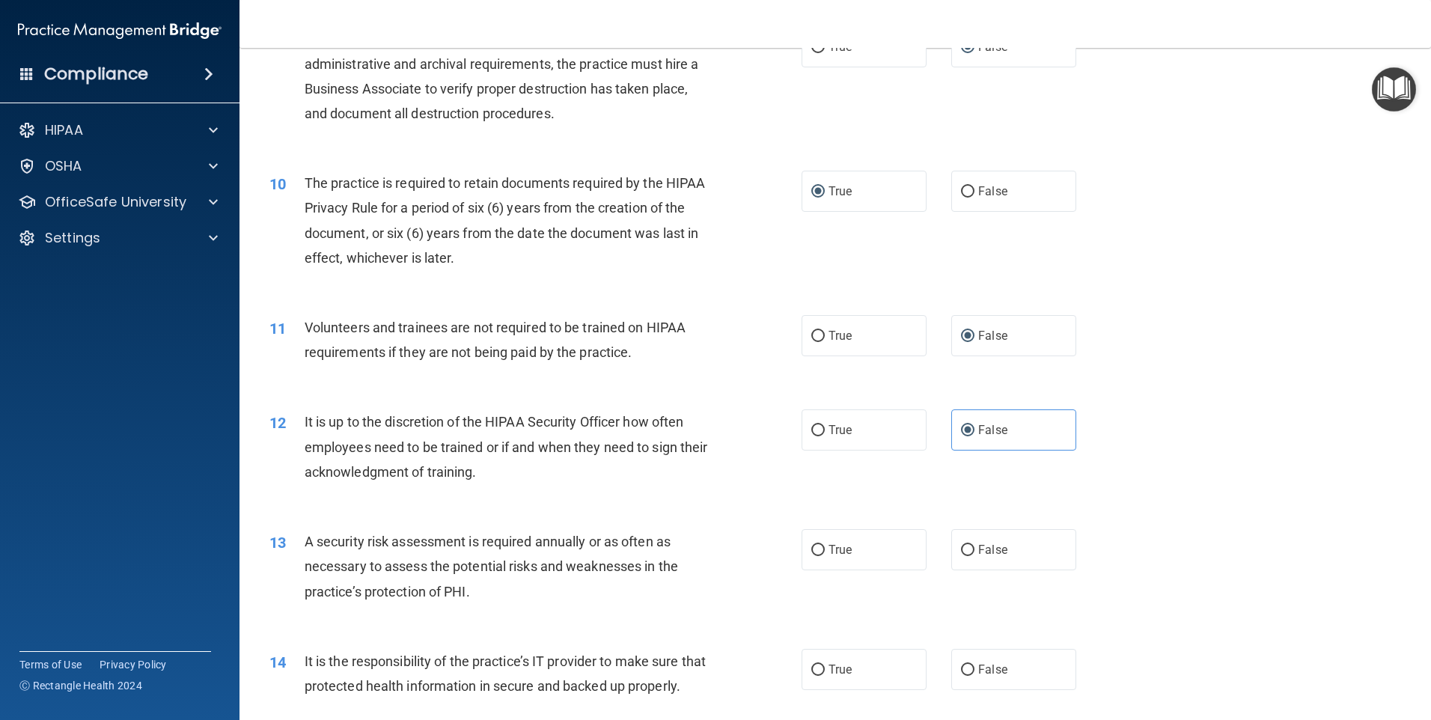
scroll to position [1347, 0]
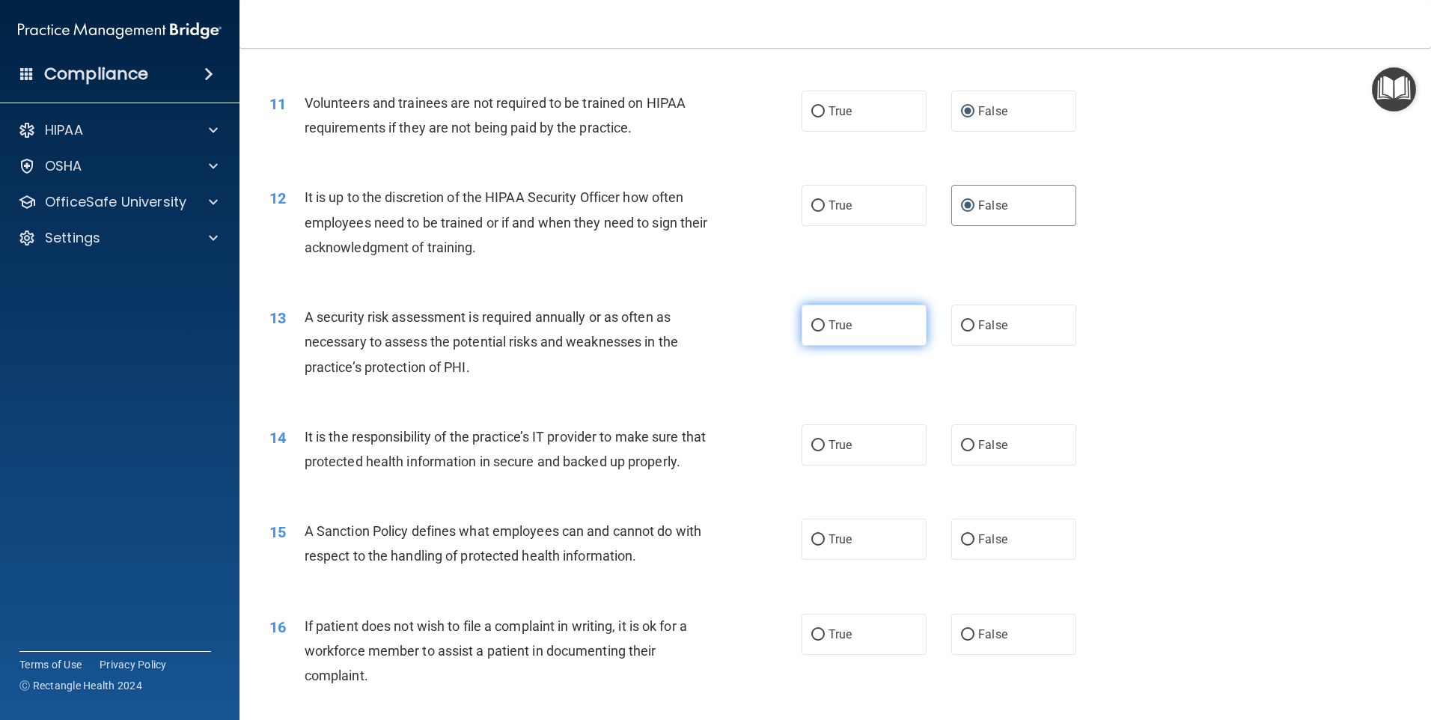
click at [813, 329] on input "True" at bounding box center [817, 325] width 13 height 11
radio input "true"
click at [951, 444] on label "False" at bounding box center [1013, 444] width 125 height 41
click at [961, 444] on input "False" at bounding box center [967, 445] width 13 height 11
radio input "true"
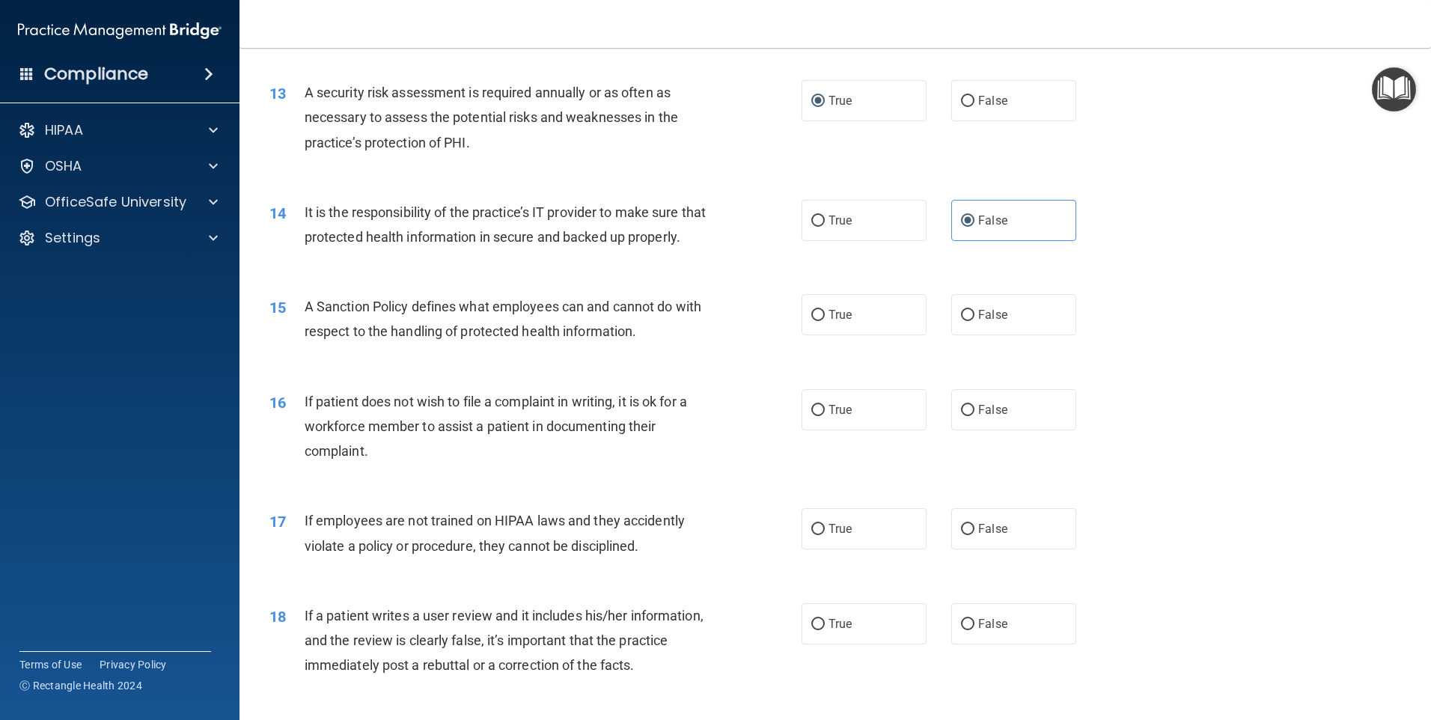
scroll to position [1646, 0]
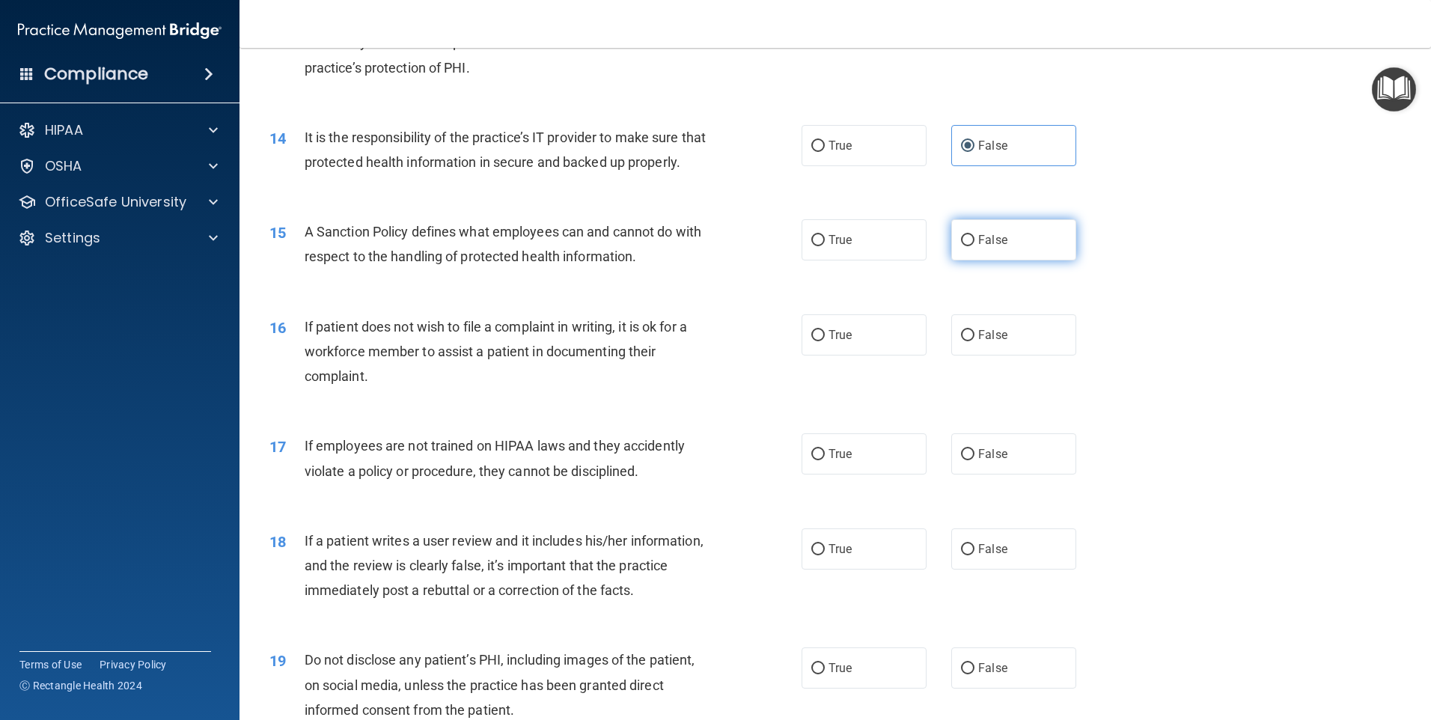
click at [978, 247] on span "False" at bounding box center [992, 240] width 29 height 14
click at [974, 246] on input "False" at bounding box center [967, 240] width 13 height 11
radio input "true"
click at [821, 355] on label "True" at bounding box center [863, 334] width 125 height 41
click at [821, 341] on input "True" at bounding box center [817, 335] width 13 height 11
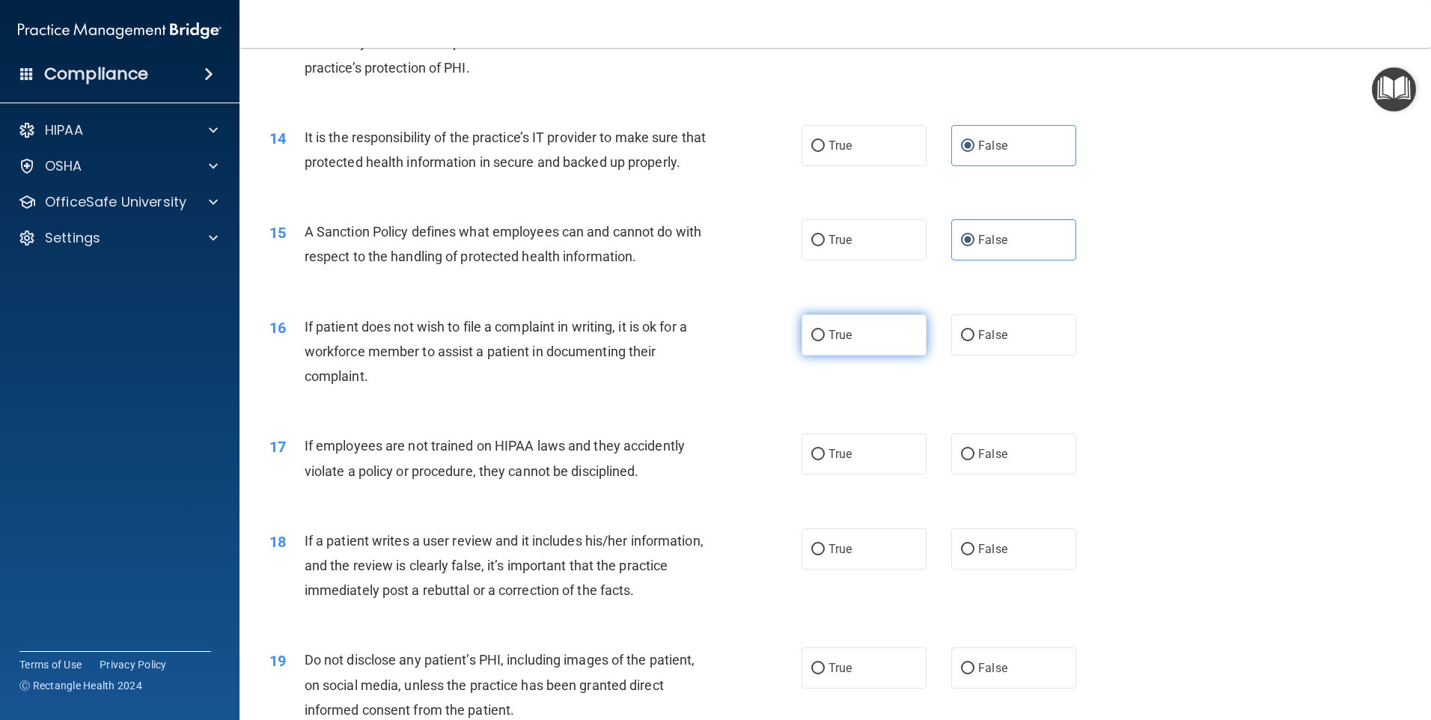
radio input "true"
click at [974, 474] on label "False" at bounding box center [1013, 453] width 125 height 41
click at [974, 460] on input "False" at bounding box center [967, 454] width 13 height 11
radio input "true"
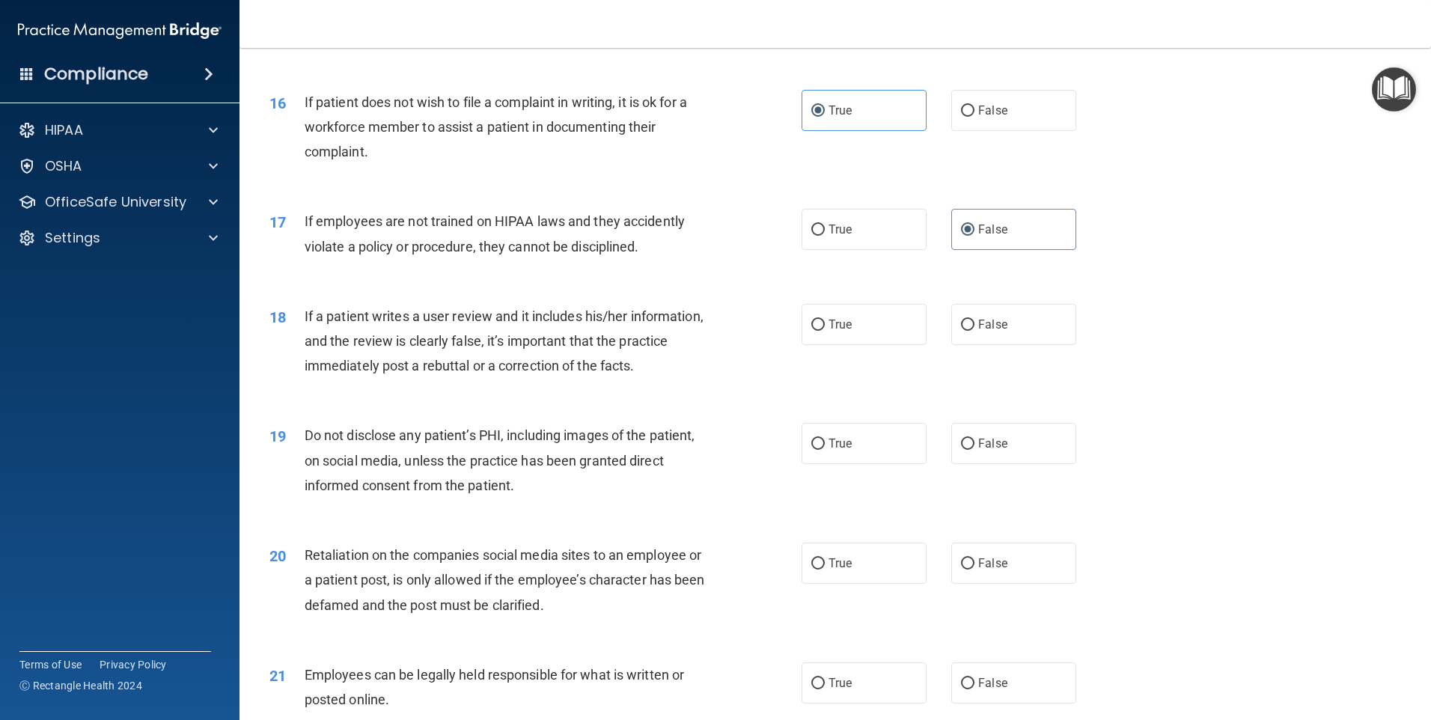
scroll to position [2020, 0]
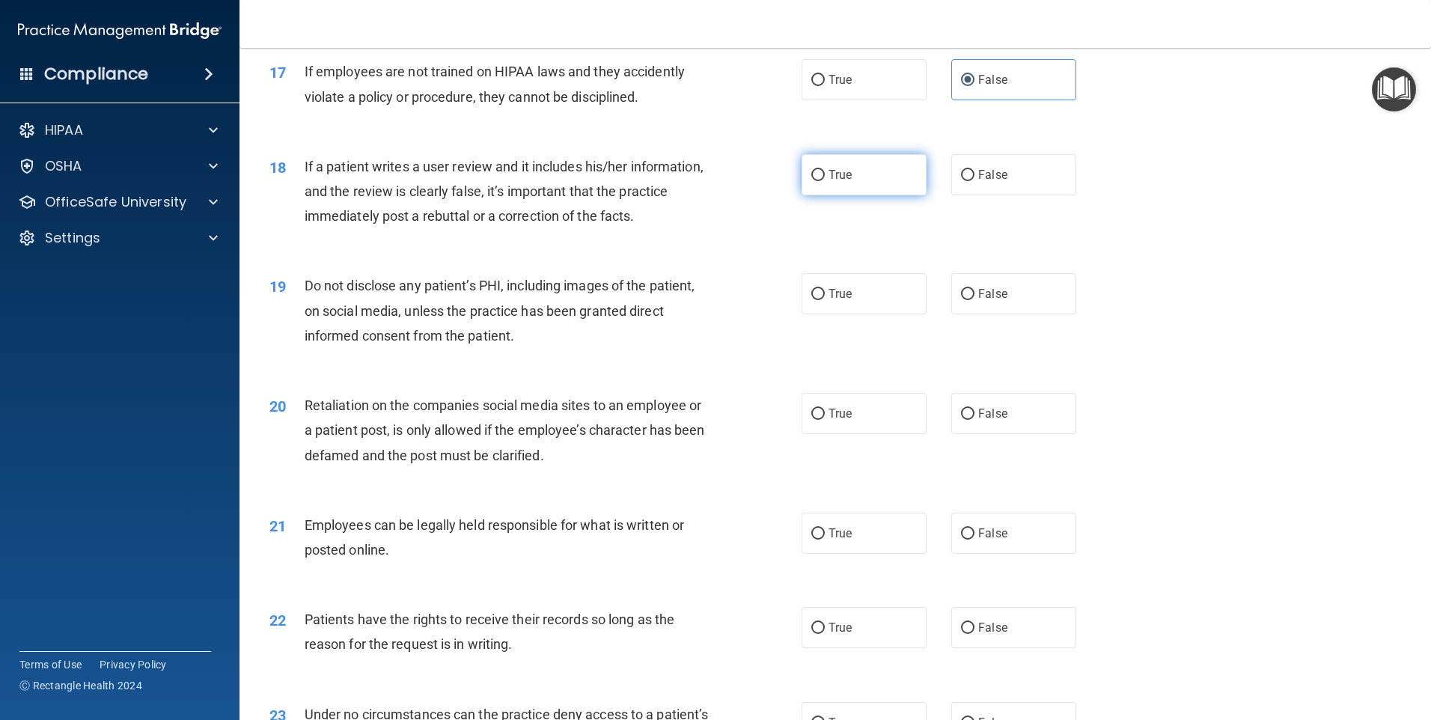
click at [839, 182] on span "True" at bounding box center [839, 175] width 23 height 14
click at [825, 181] on input "True" at bounding box center [817, 175] width 13 height 11
radio input "true"
click at [832, 301] on span "True" at bounding box center [839, 294] width 23 height 14
click at [825, 300] on input "True" at bounding box center [817, 294] width 13 height 11
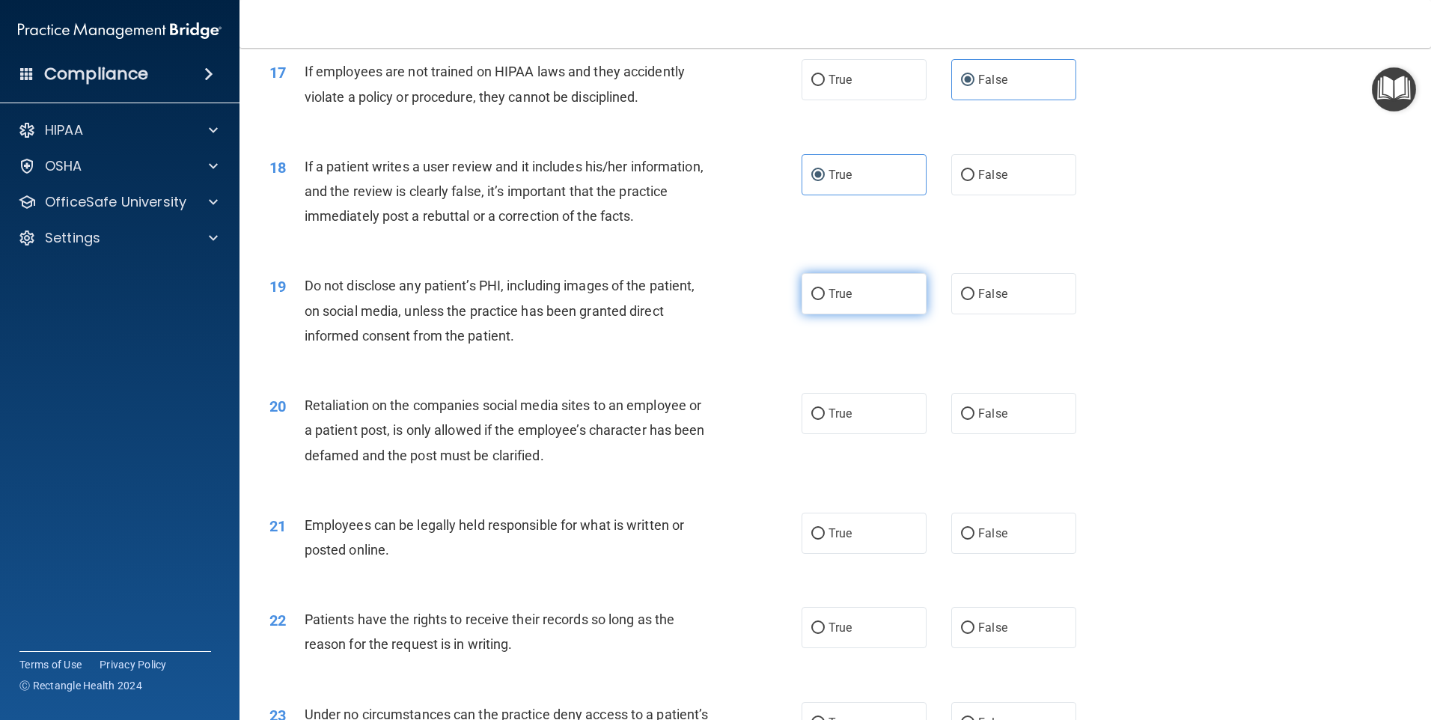
radio input "true"
click at [989, 420] on span "False" at bounding box center [992, 413] width 29 height 14
click at [974, 420] on input "False" at bounding box center [967, 414] width 13 height 11
radio input "true"
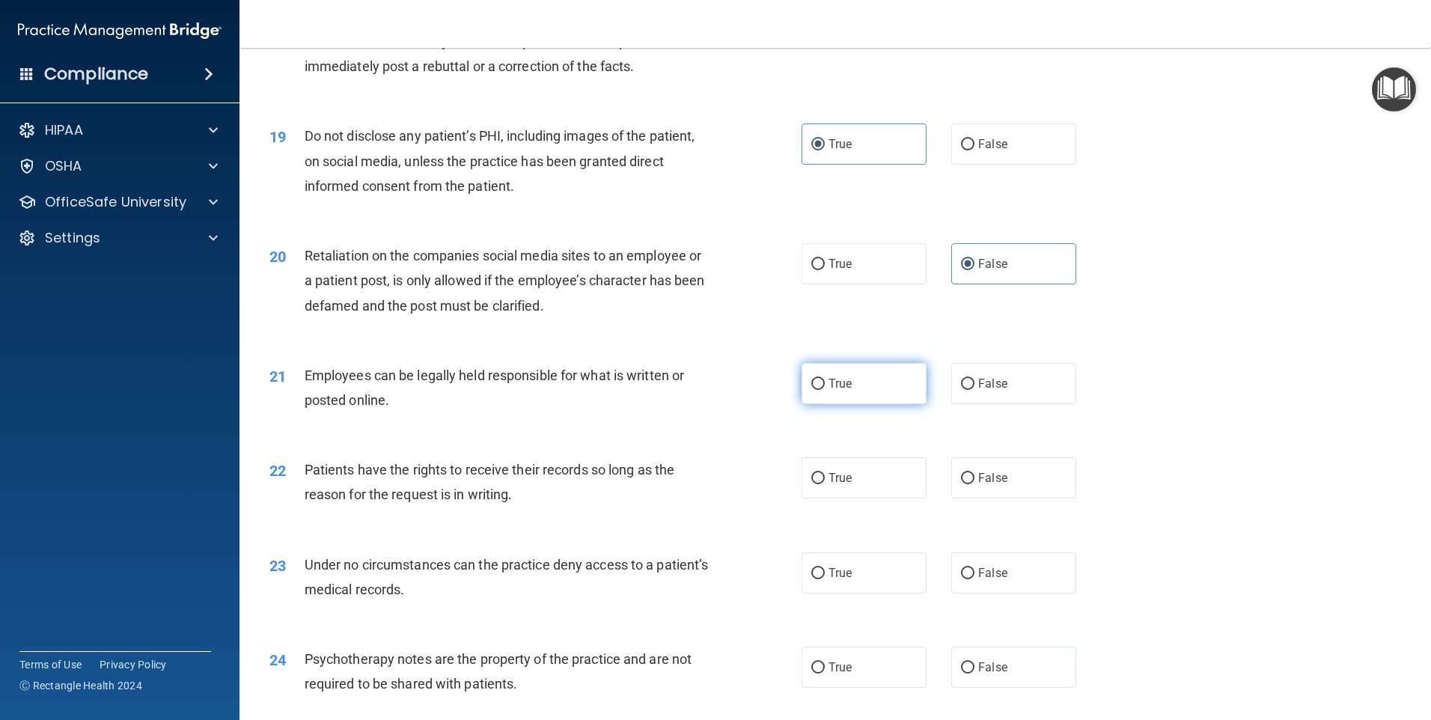
click at [828, 391] on span "True" at bounding box center [839, 383] width 23 height 14
click at [825, 390] on input "True" at bounding box center [817, 384] width 13 height 11
radio input "true"
click at [1003, 498] on label "False" at bounding box center [1013, 477] width 125 height 41
click at [974, 484] on input "False" at bounding box center [967, 478] width 13 height 11
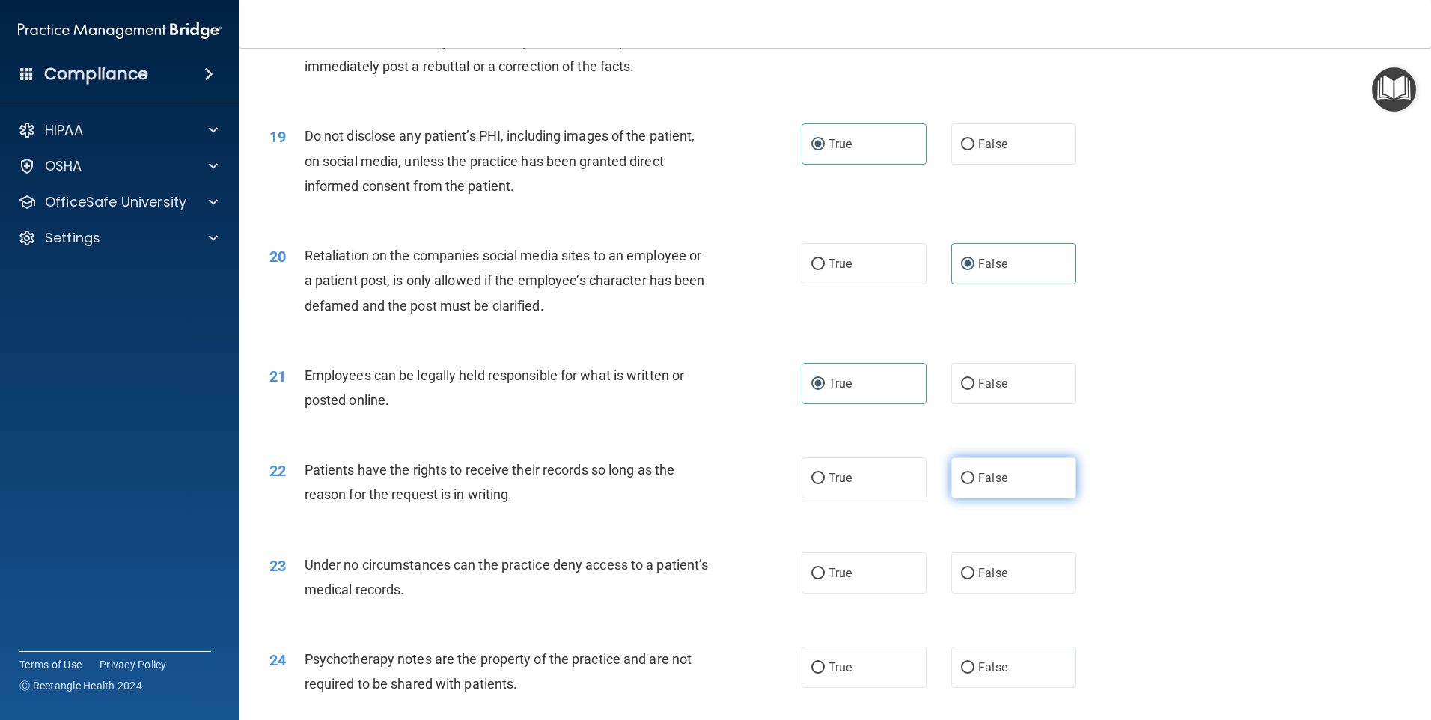
radio input "true"
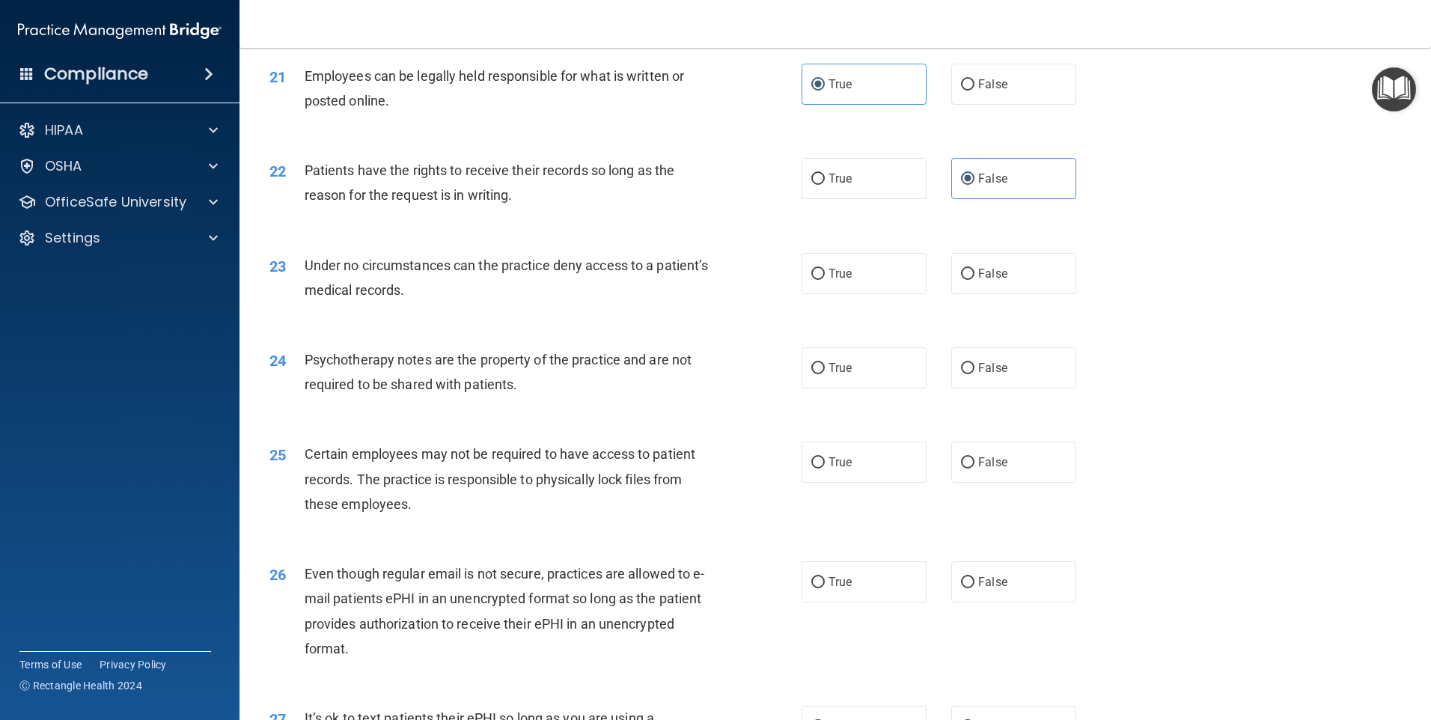
scroll to position [2619, 0]
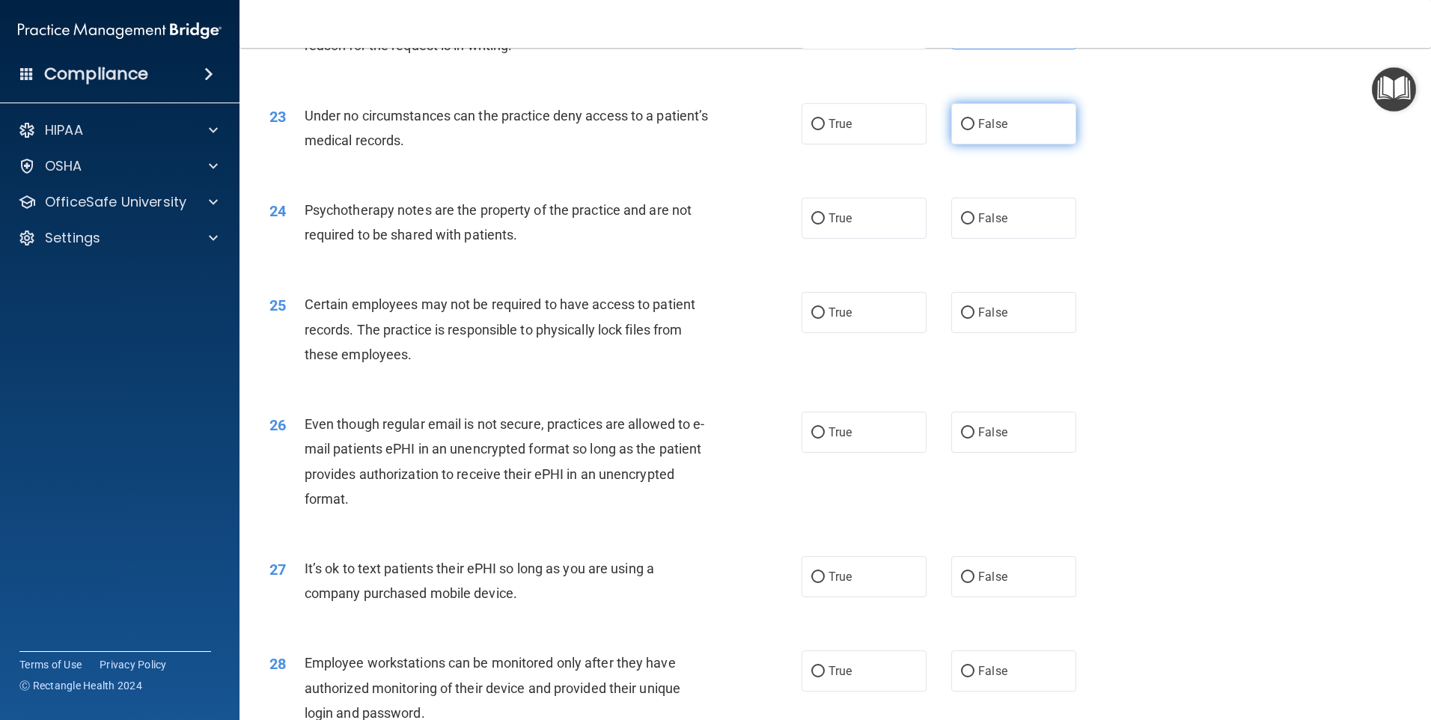
click at [973, 144] on label "False" at bounding box center [1013, 123] width 125 height 41
click at [973, 130] on input "False" at bounding box center [967, 124] width 13 height 11
radio input "true"
click at [885, 239] on label "True" at bounding box center [863, 218] width 125 height 41
click at [825, 224] on input "True" at bounding box center [817, 218] width 13 height 11
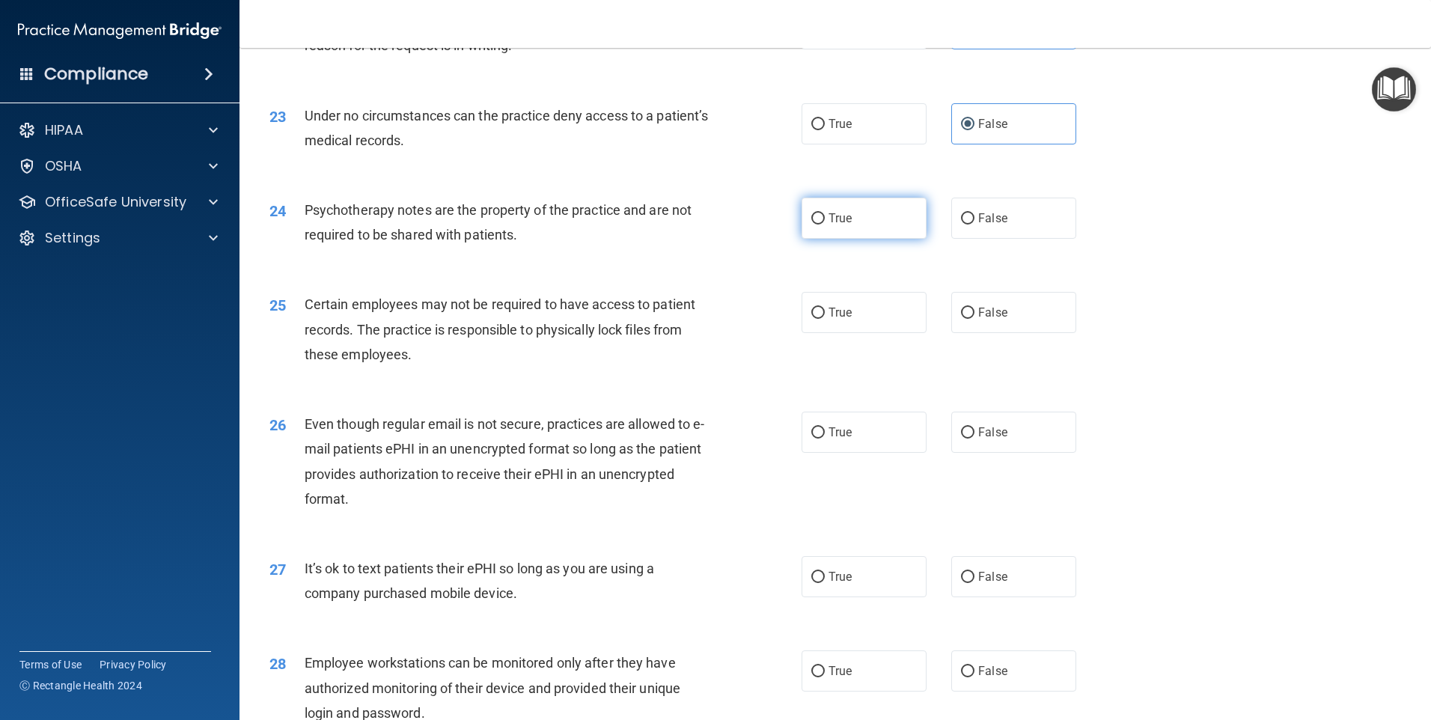
radio input "true"
click at [881, 333] on label "True" at bounding box center [863, 312] width 125 height 41
click at [825, 319] on input "True" at bounding box center [817, 313] width 13 height 11
radio input "true"
click at [872, 453] on label "True" at bounding box center [863, 432] width 125 height 41
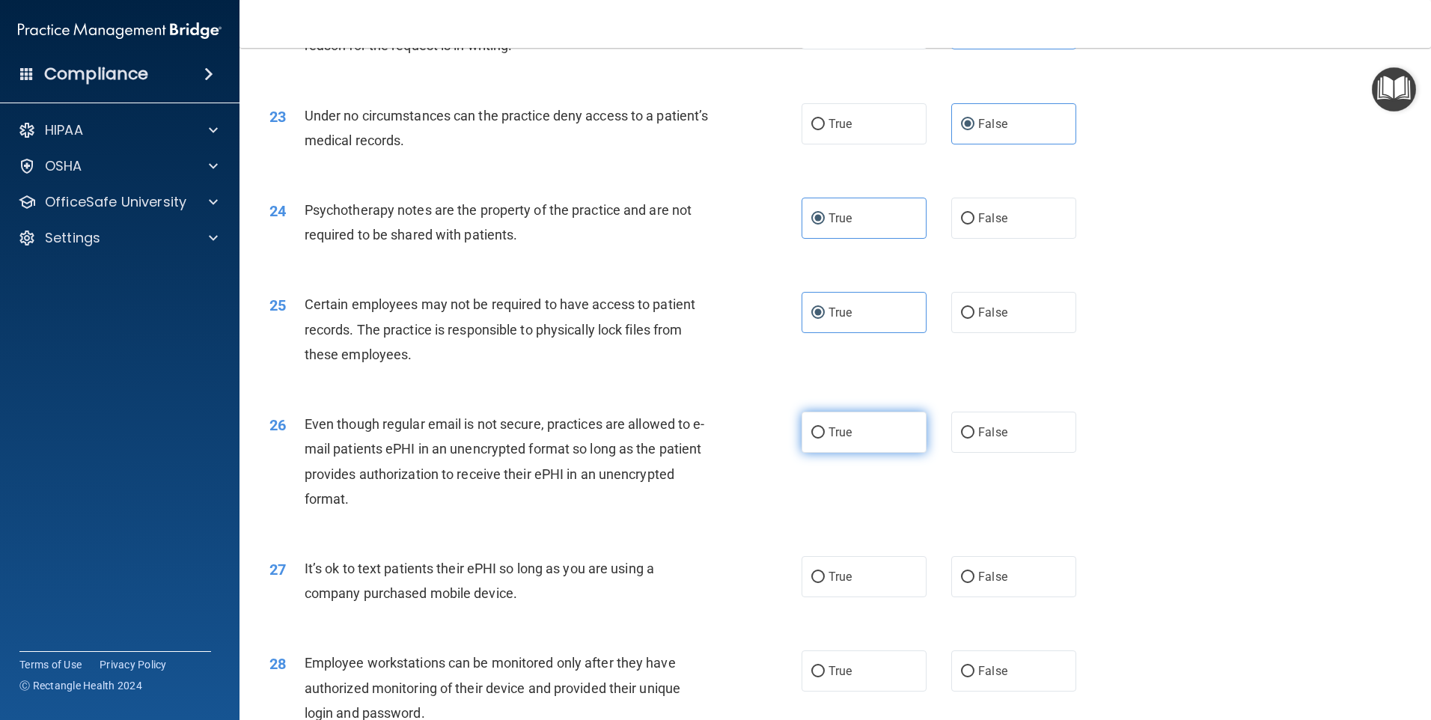
click at [825, 438] on input "True" at bounding box center [817, 432] width 13 height 11
radio input "true"
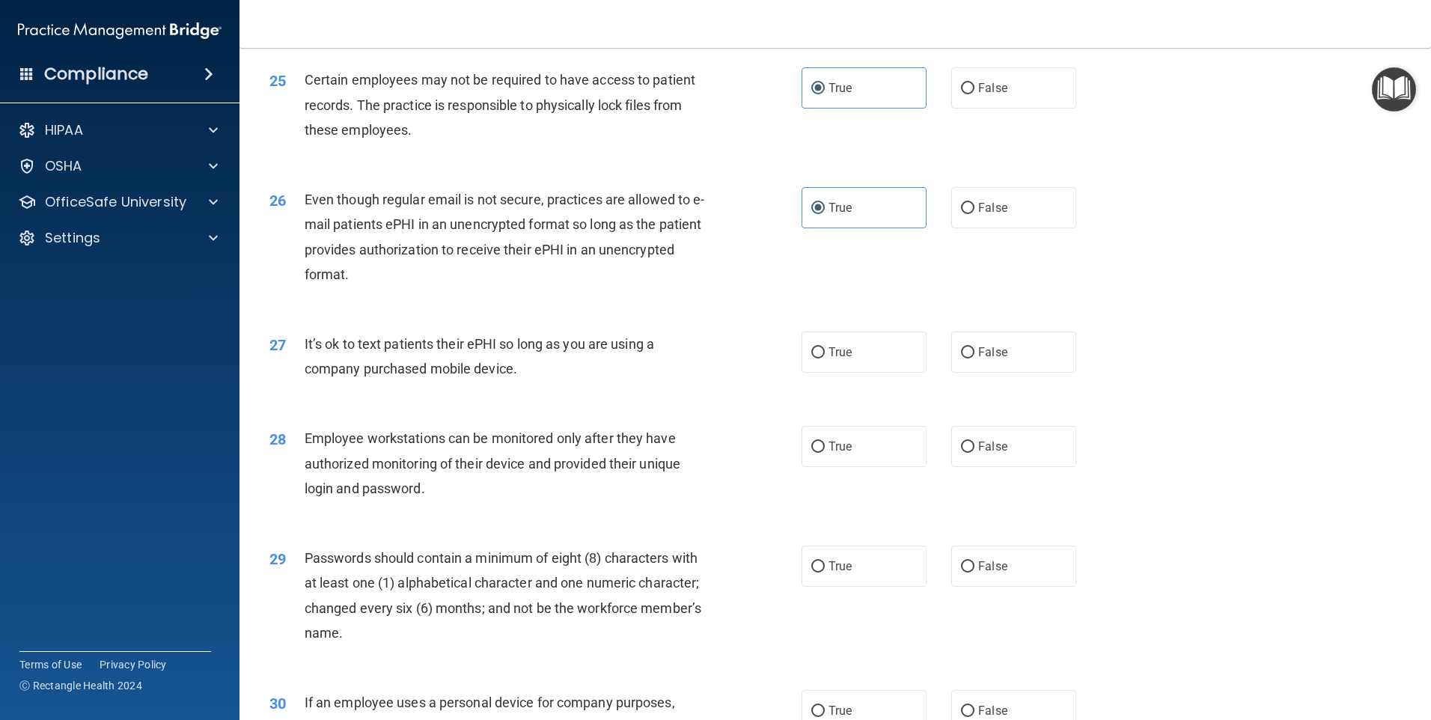
scroll to position [2918, 0]
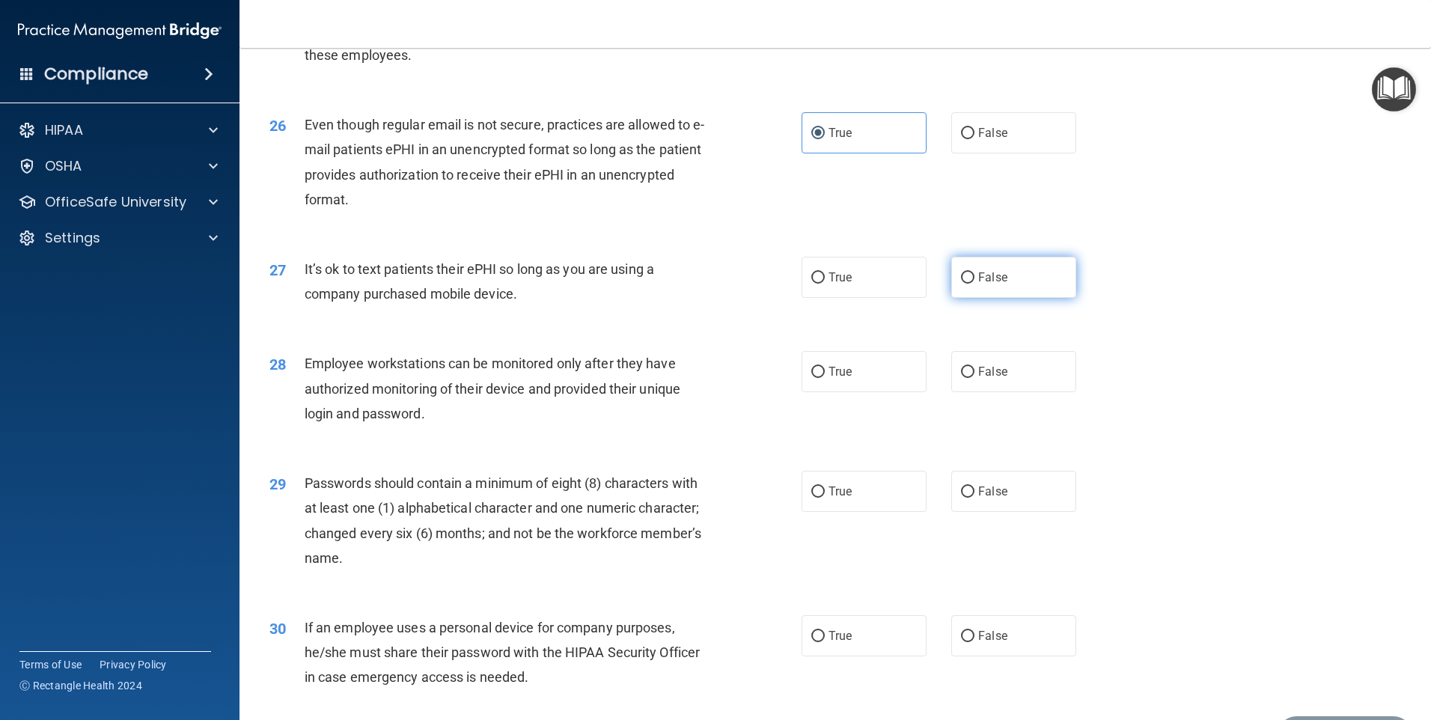
click at [967, 298] on label "False" at bounding box center [1013, 277] width 125 height 41
drag, startPoint x: 967, startPoint y: 308, endPoint x: 972, endPoint y: 404, distance: 95.9
click at [972, 392] on label "False" at bounding box center [1013, 371] width 125 height 41
click at [972, 378] on input "False" at bounding box center [967, 372] width 13 height 11
radio input "true"
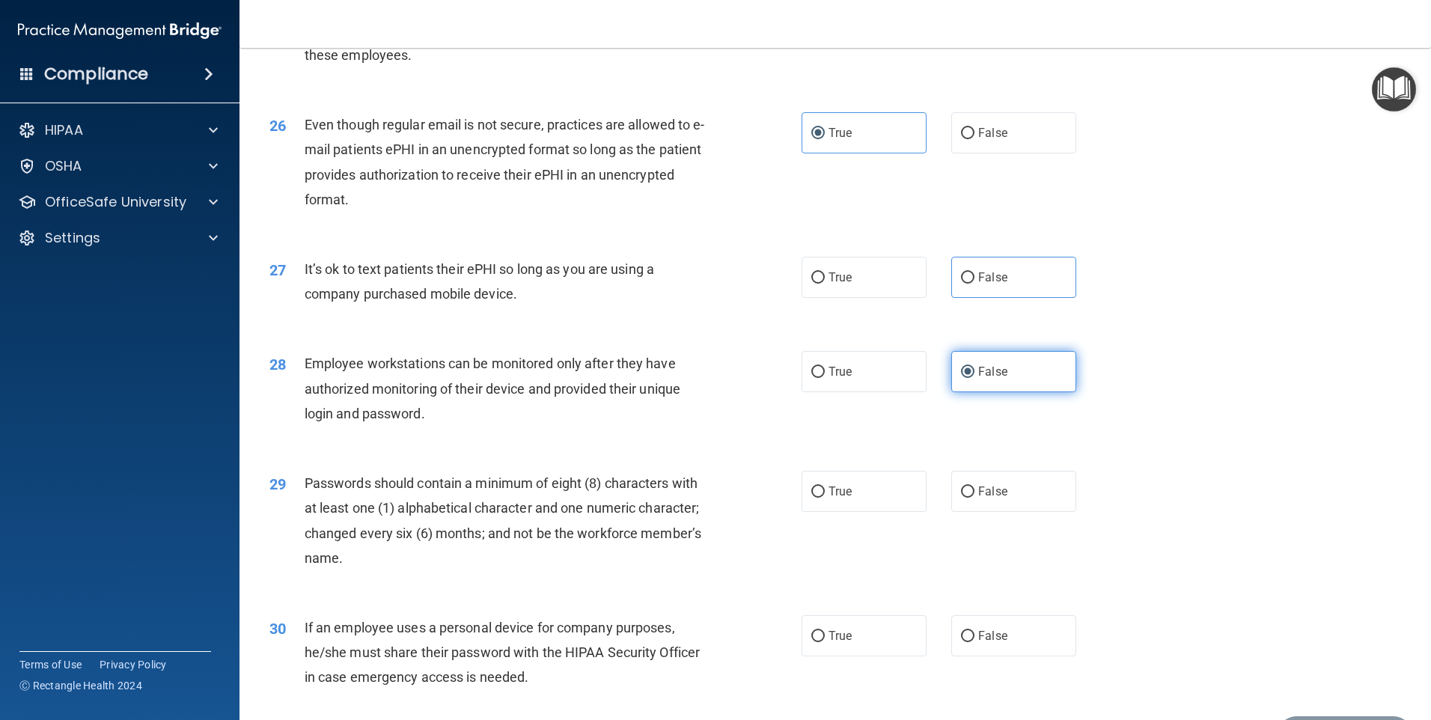
scroll to position [3036, 0]
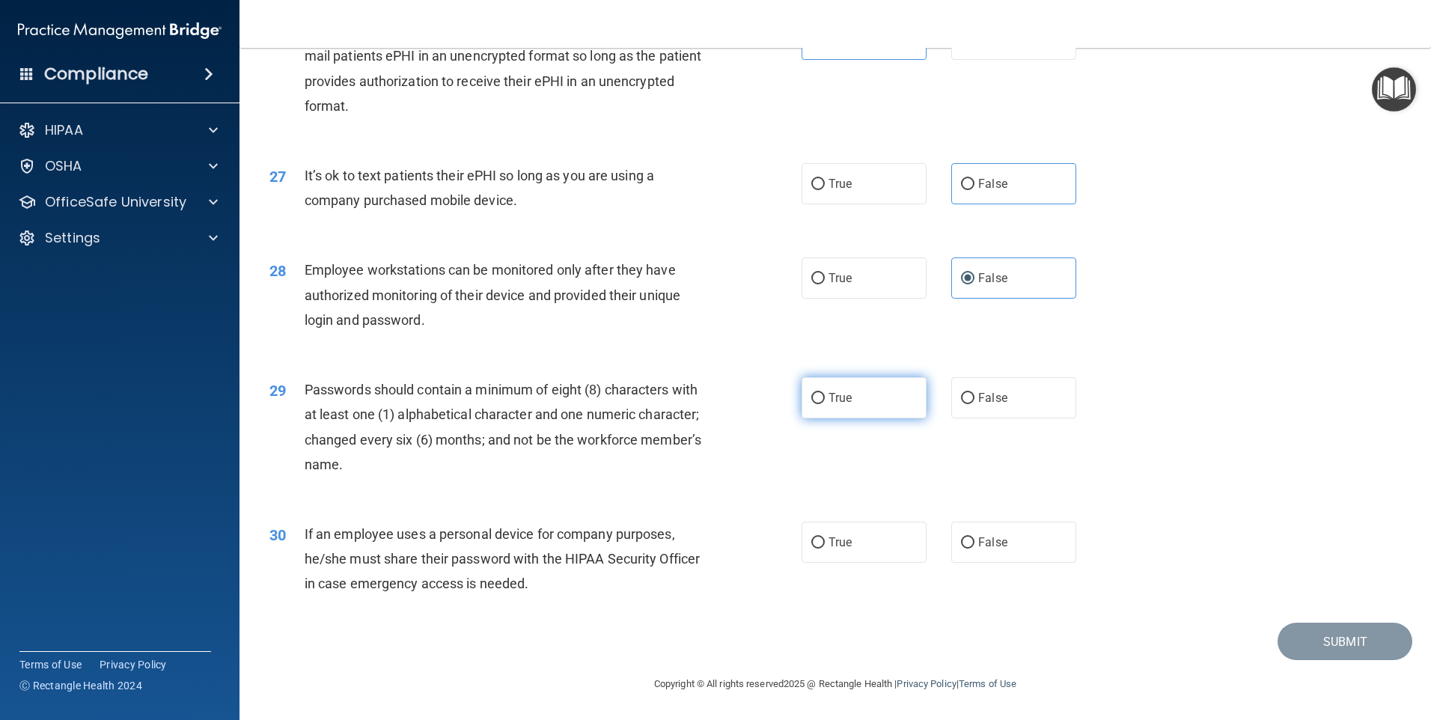
click at [836, 402] on span "True" at bounding box center [839, 398] width 23 height 14
click at [825, 402] on input "True" at bounding box center [817, 398] width 13 height 11
radio input "true"
click at [995, 551] on label "False" at bounding box center [1013, 542] width 125 height 41
click at [974, 548] on input "False" at bounding box center [967, 542] width 13 height 11
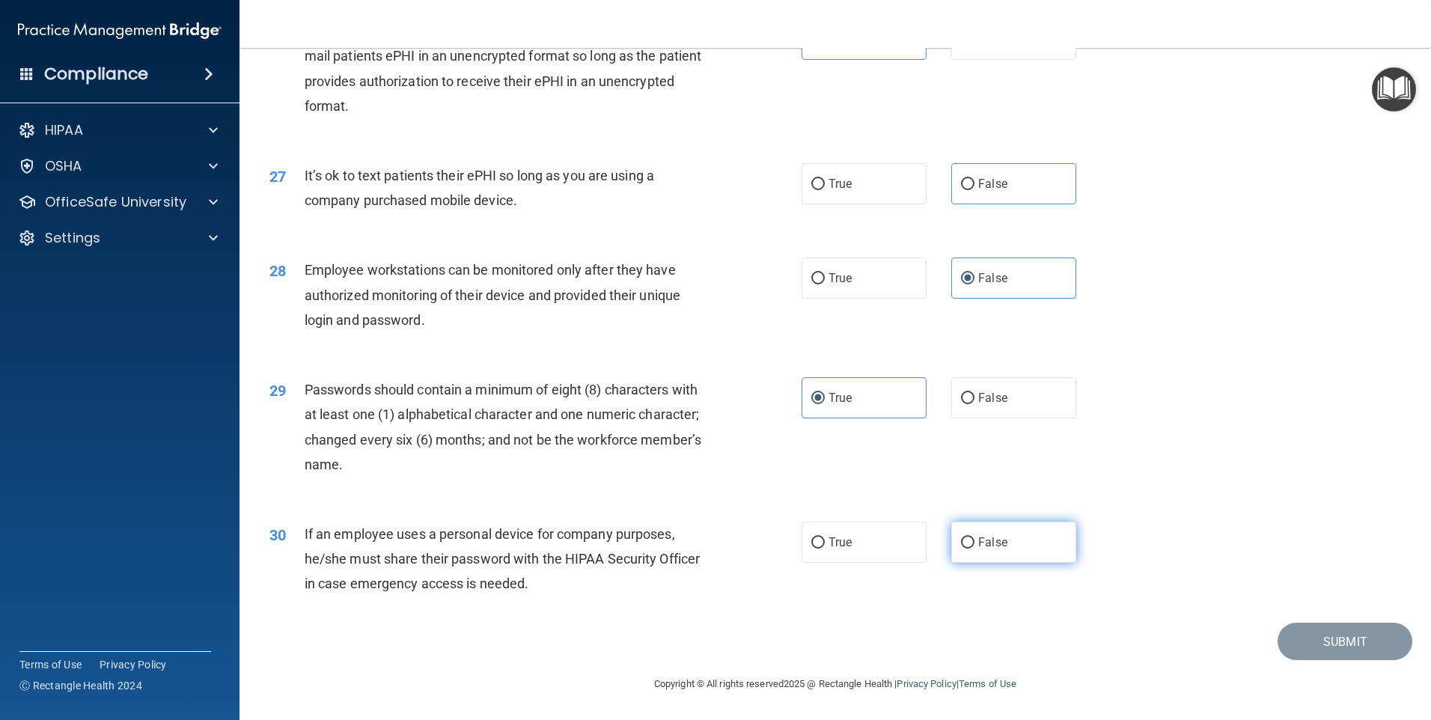
radio input "true"
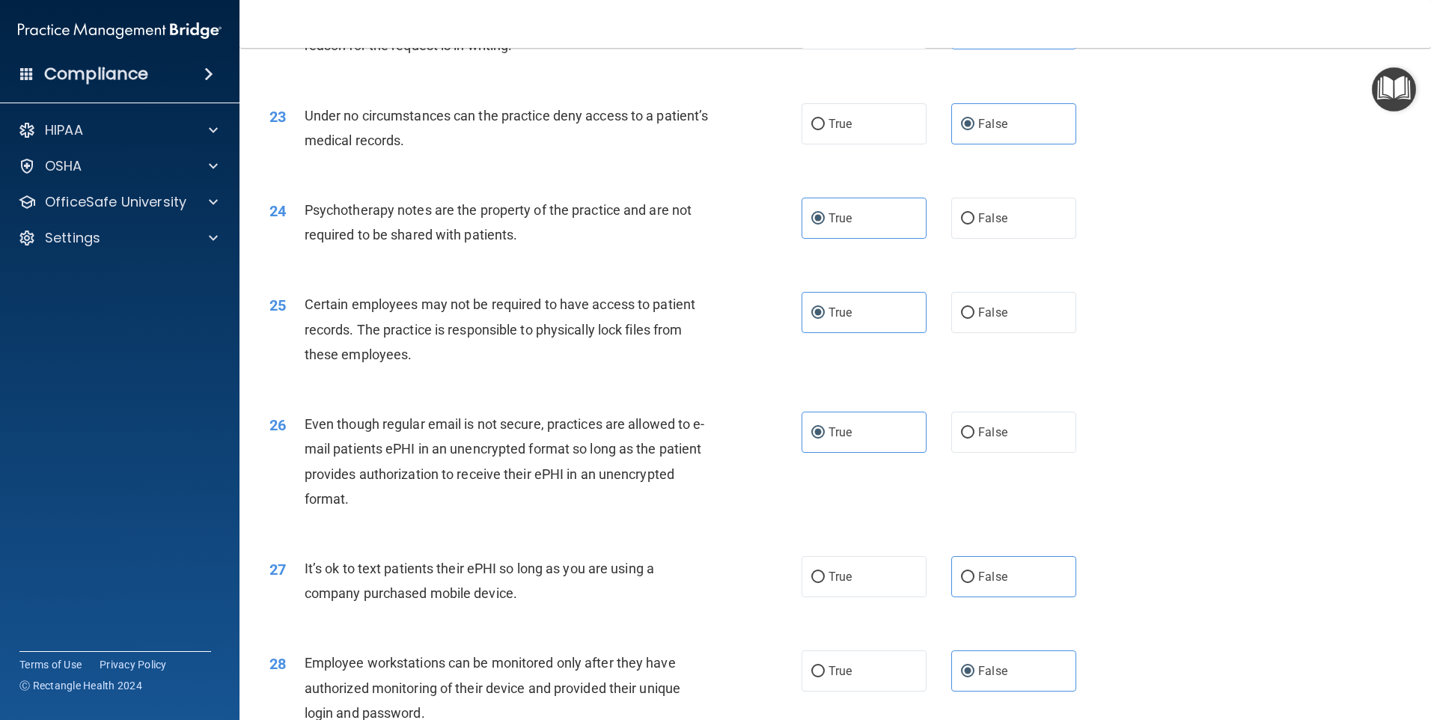
scroll to position [2694, 0]
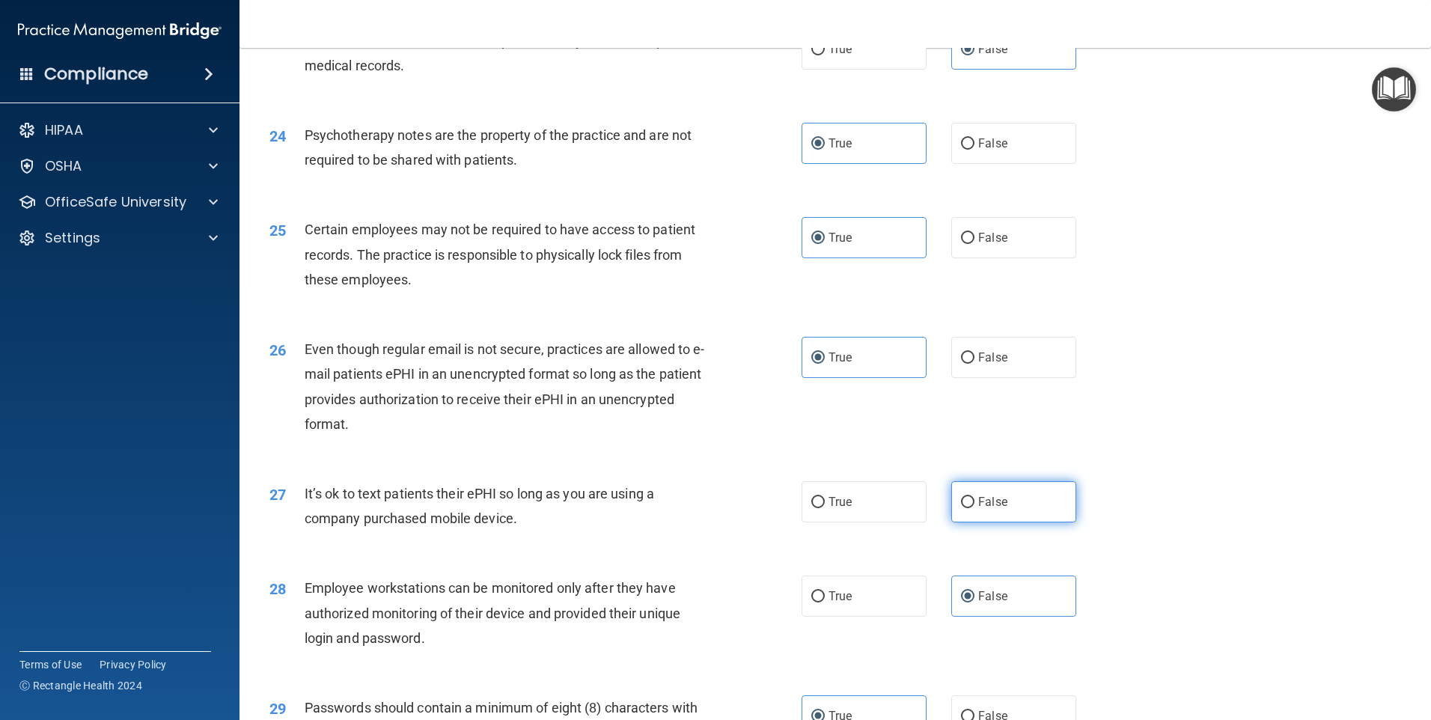
click at [961, 508] on input "False" at bounding box center [967, 502] width 13 height 11
radio input "true"
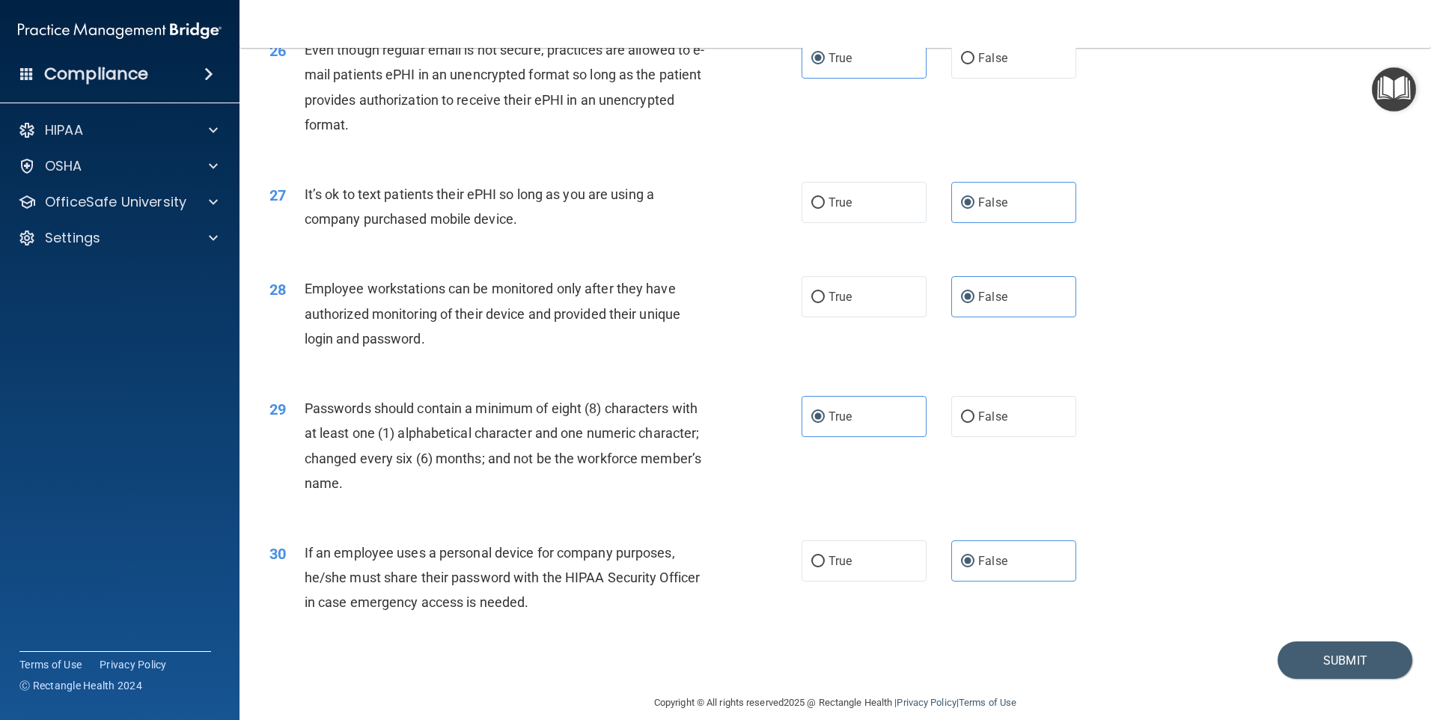
scroll to position [3036, 0]
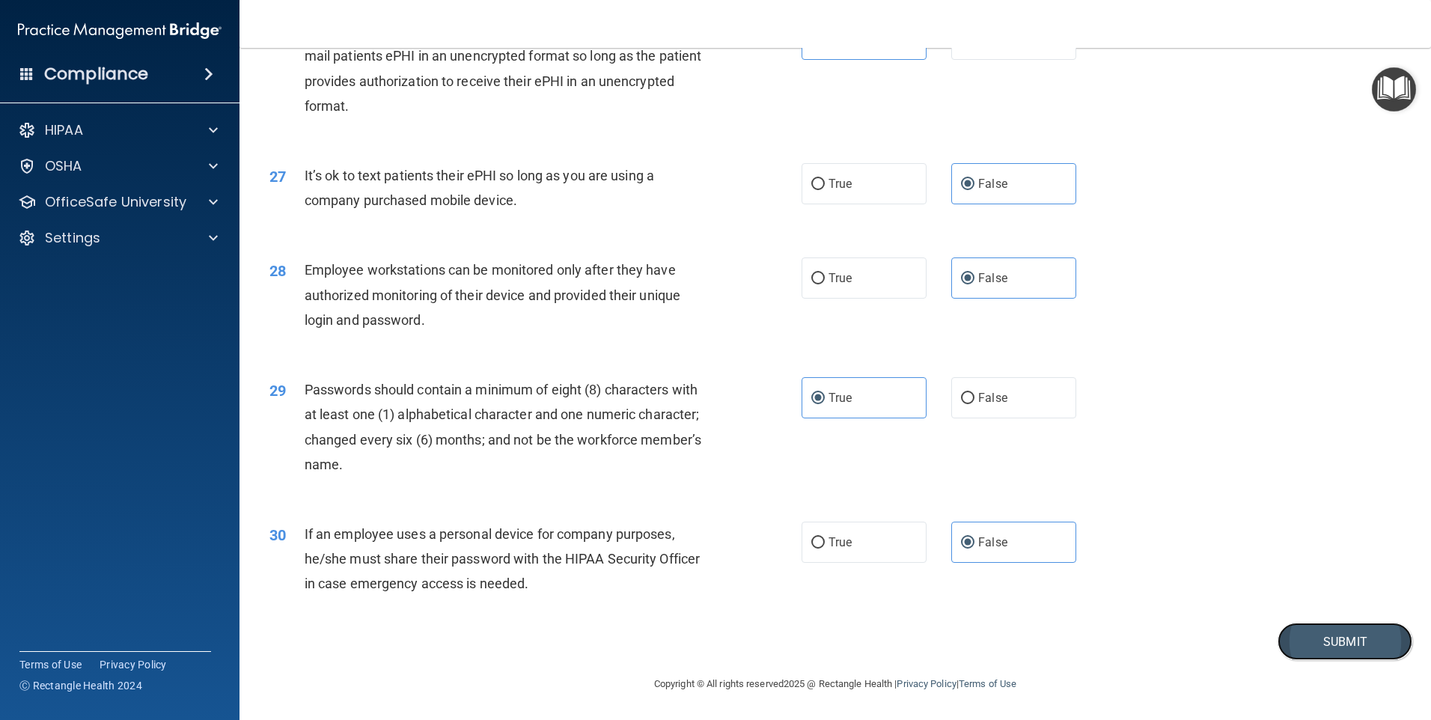
click at [1291, 637] on button "Submit" at bounding box center [1344, 642] width 135 height 38
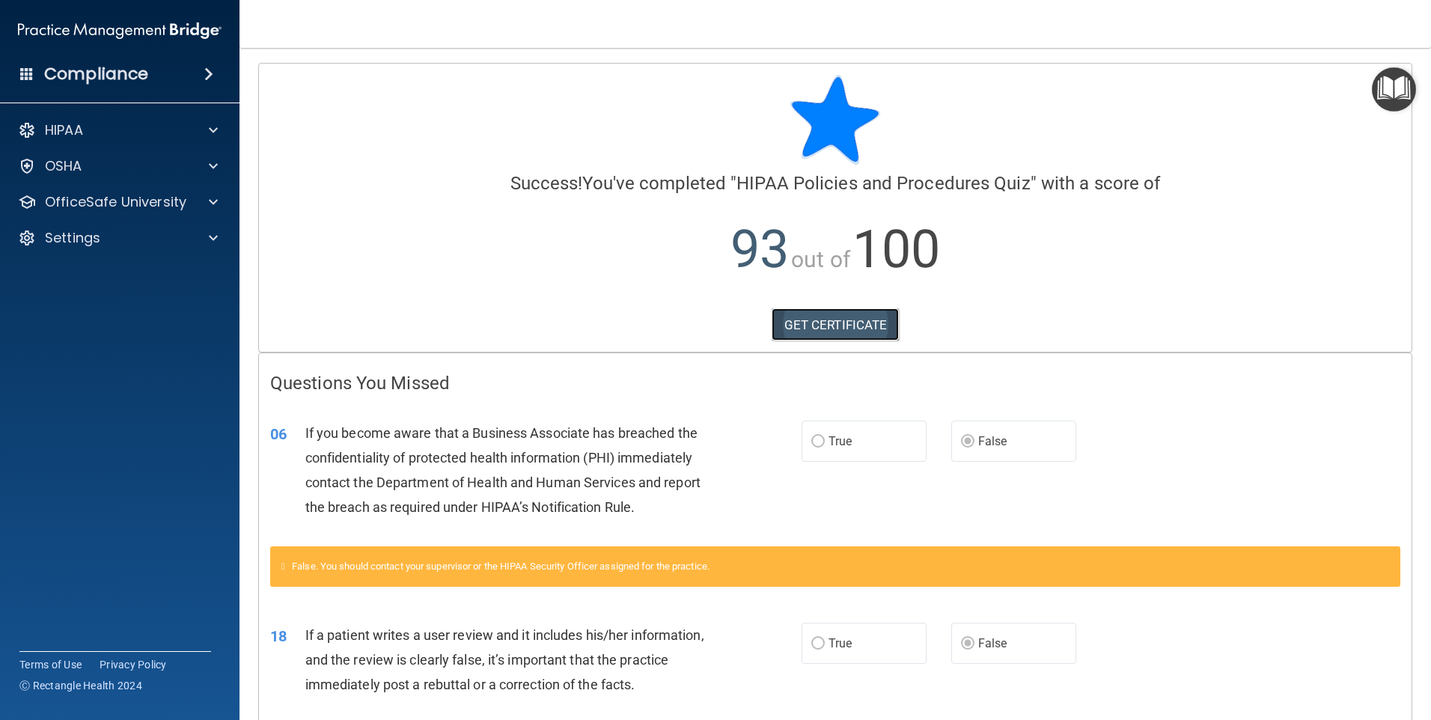
click at [813, 320] on link "GET CERTIFICATE" at bounding box center [835, 324] width 128 height 33
click at [136, 135] on div "HIPAA" at bounding box center [100, 130] width 186 height 18
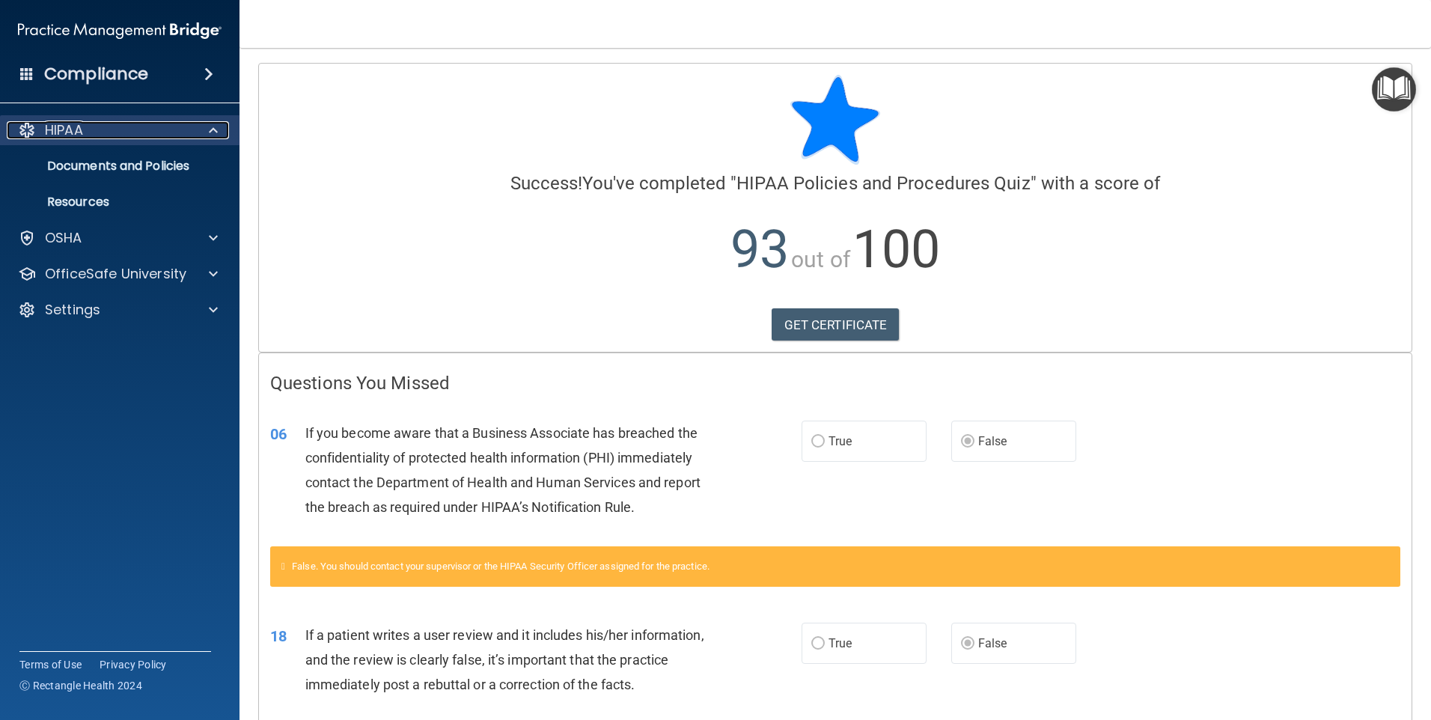
click at [145, 135] on div "HIPAA" at bounding box center [100, 130] width 186 height 18
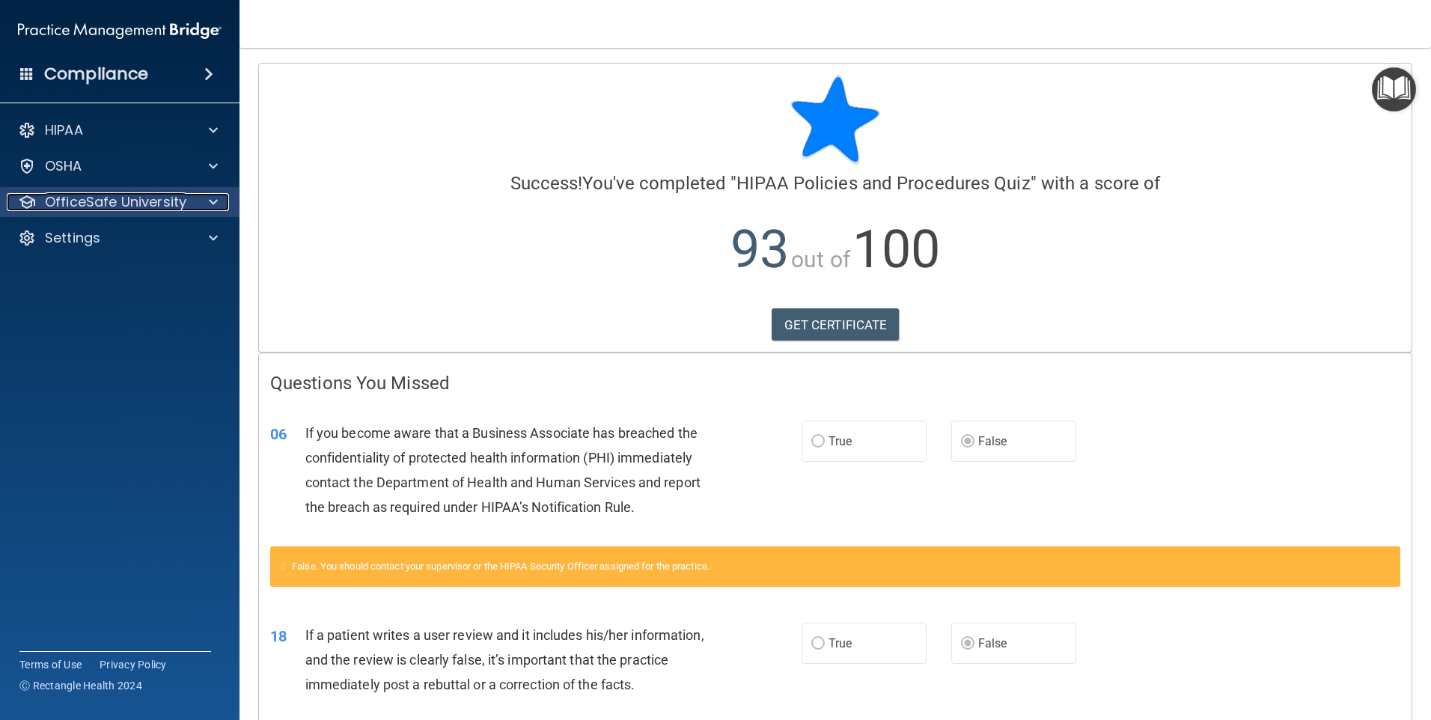
click at [159, 204] on p "OfficeSafe University" at bounding box center [115, 202] width 141 height 18
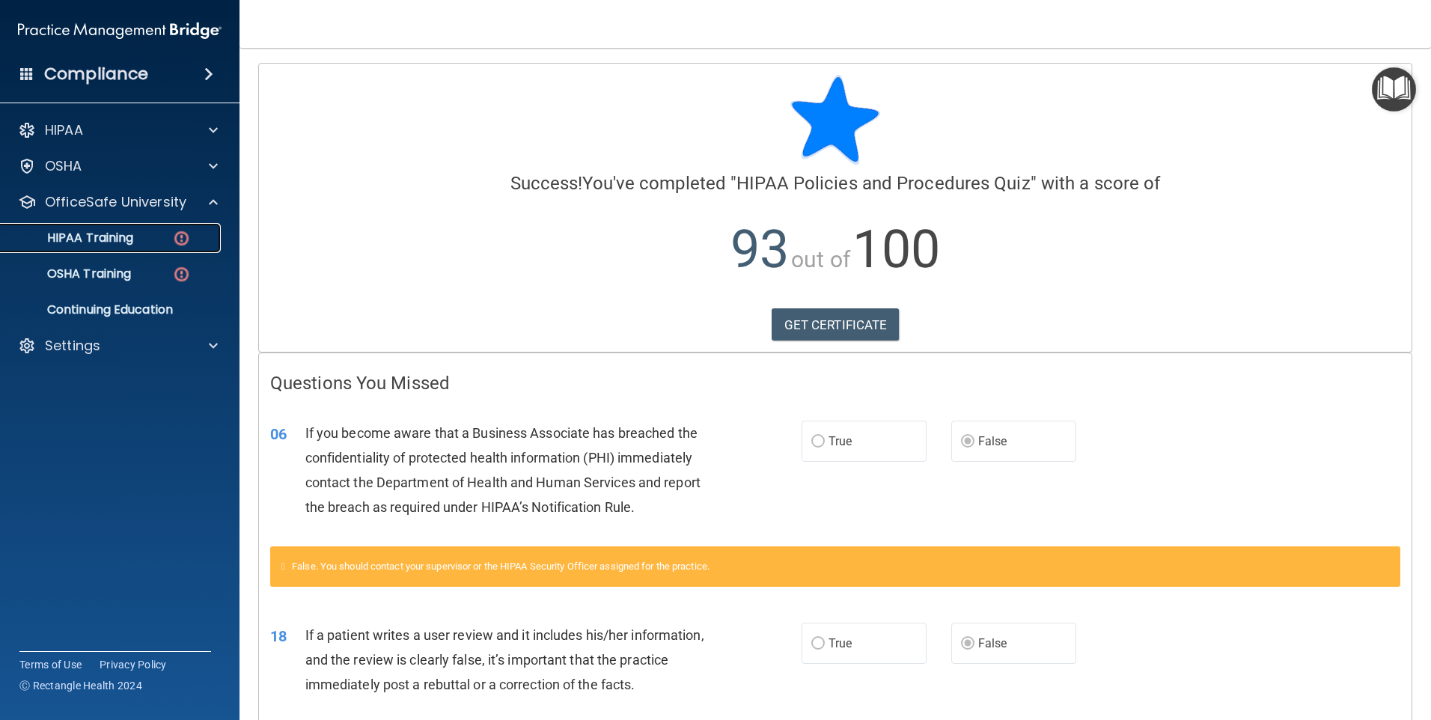
click at [157, 236] on div "HIPAA Training" at bounding box center [112, 237] width 204 height 15
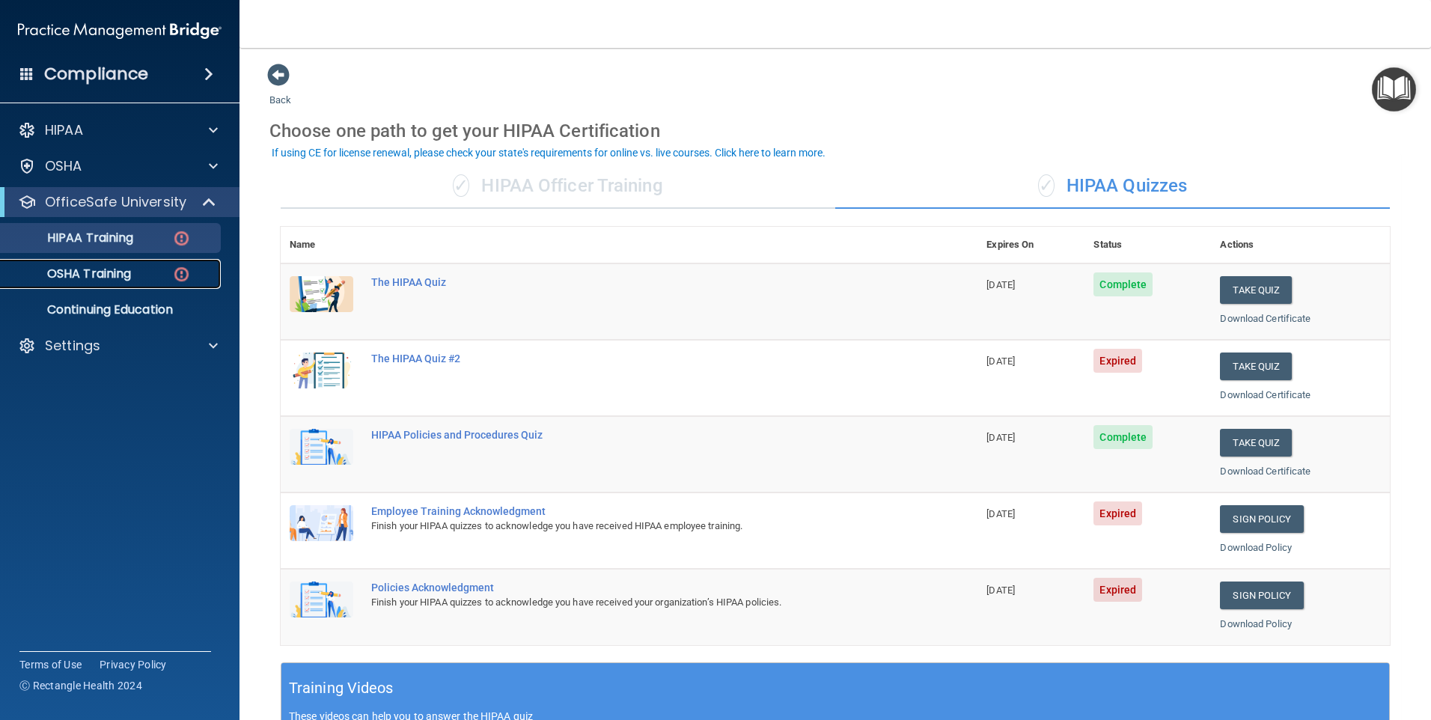
click at [137, 278] on div "OSHA Training" at bounding box center [112, 273] width 204 height 15
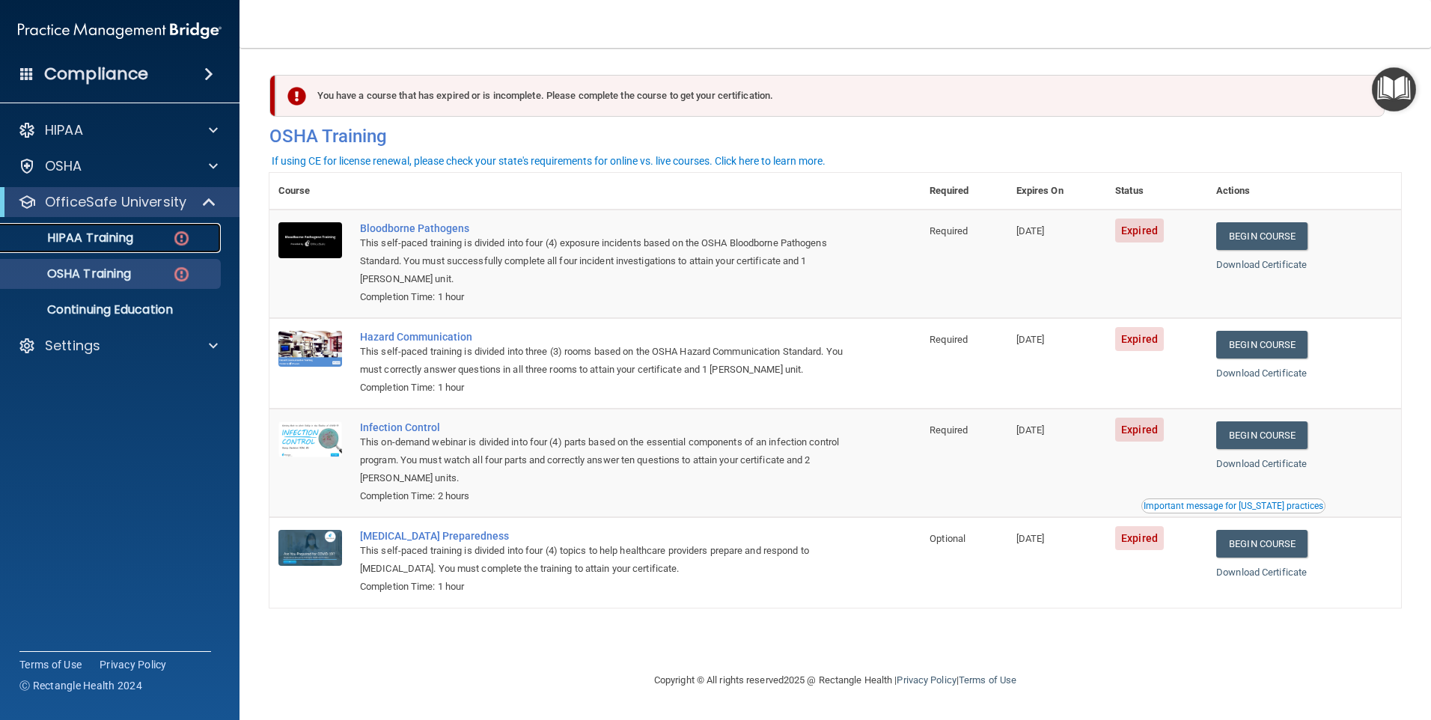
click at [186, 244] on img at bounding box center [181, 238] width 19 height 19
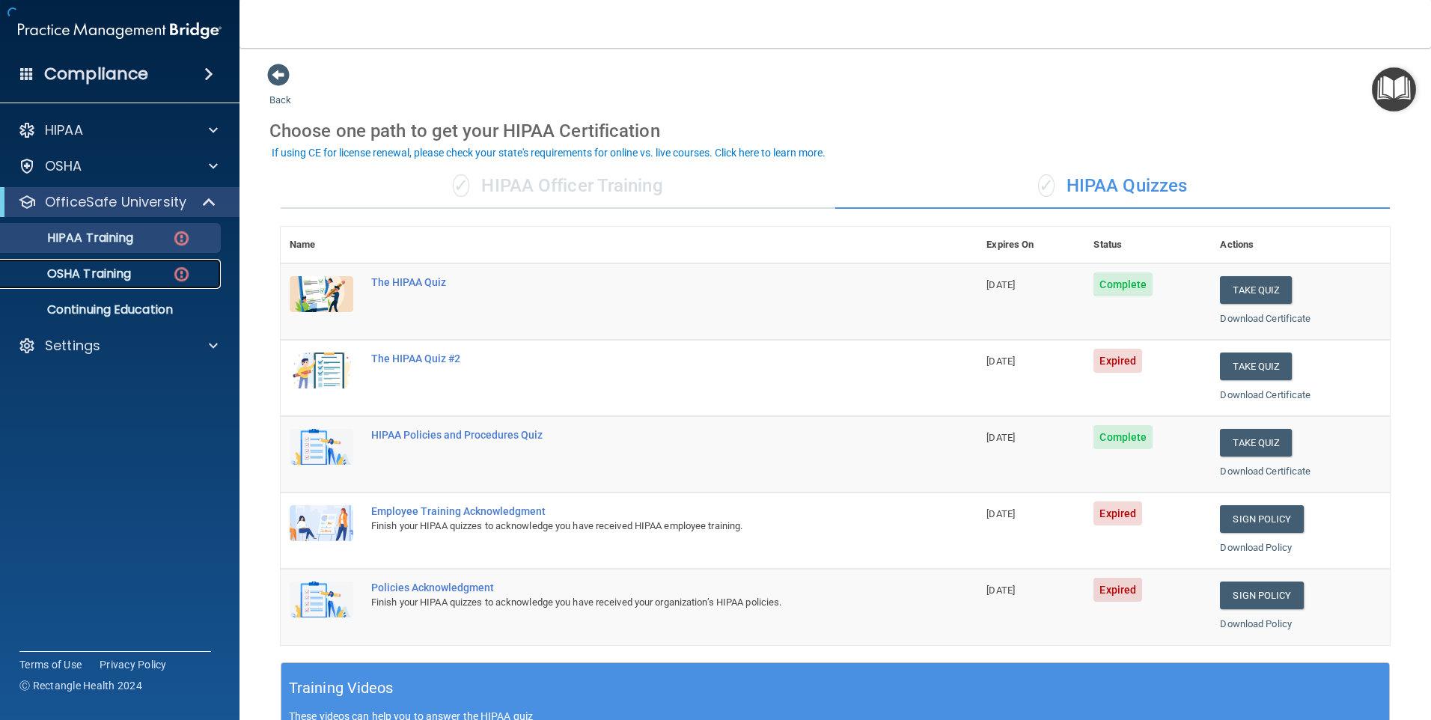
click at [188, 277] on img at bounding box center [181, 274] width 19 height 19
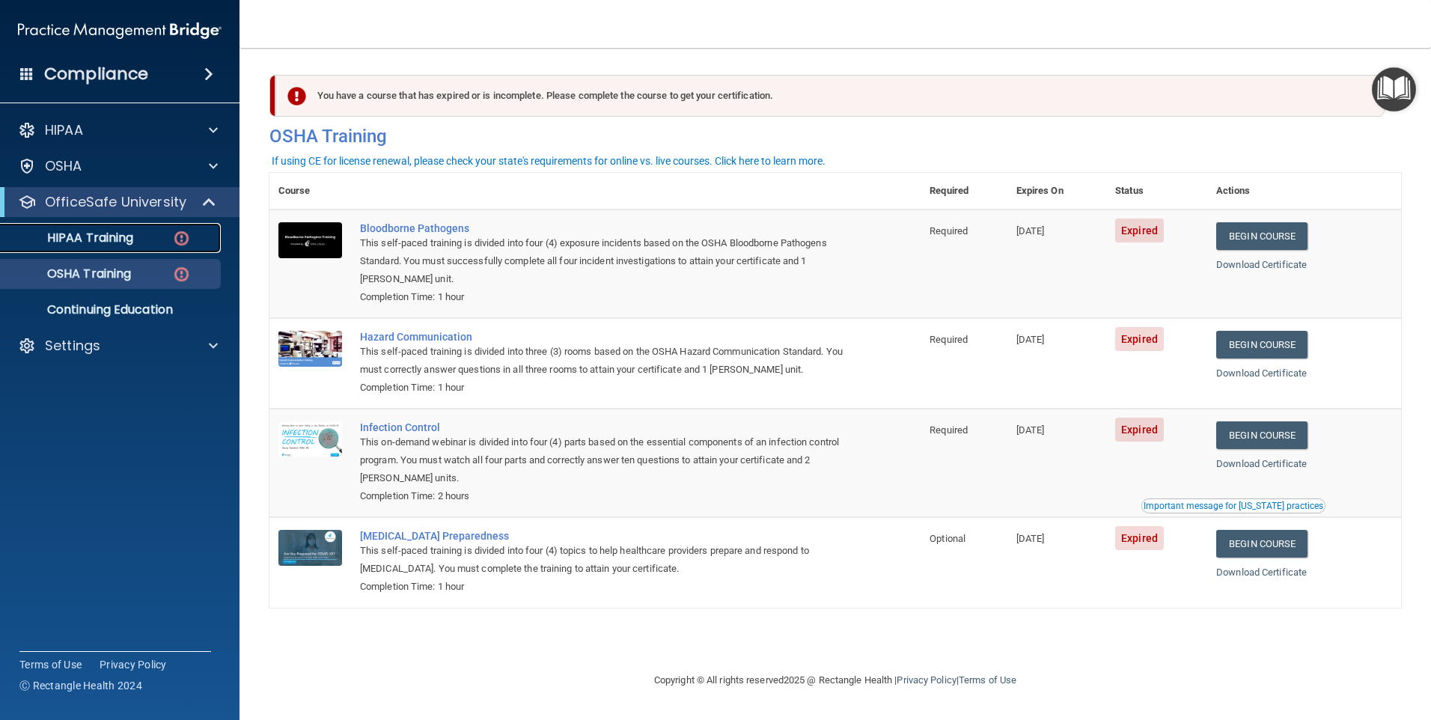
click at [152, 239] on div "HIPAA Training" at bounding box center [112, 237] width 204 height 15
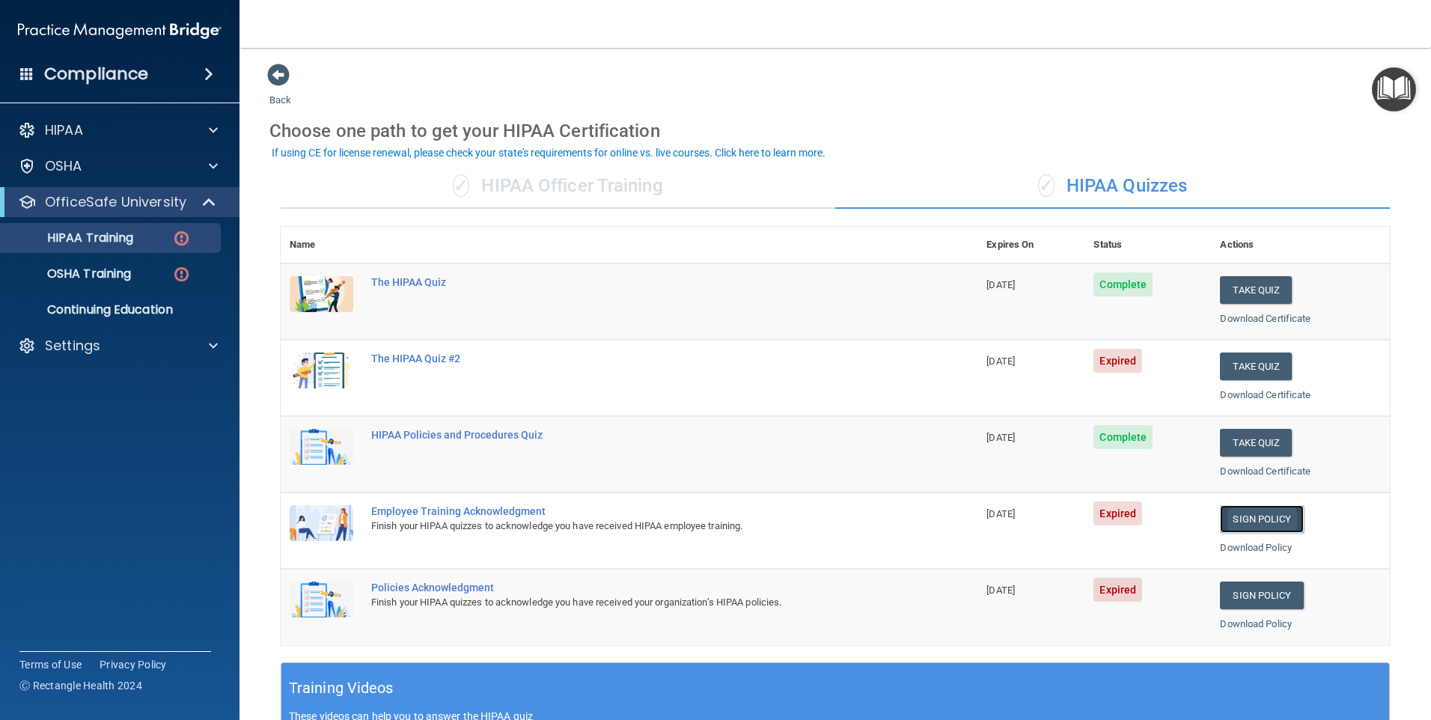
click at [1281, 520] on link "Sign Policy" at bounding box center [1261, 519] width 83 height 28
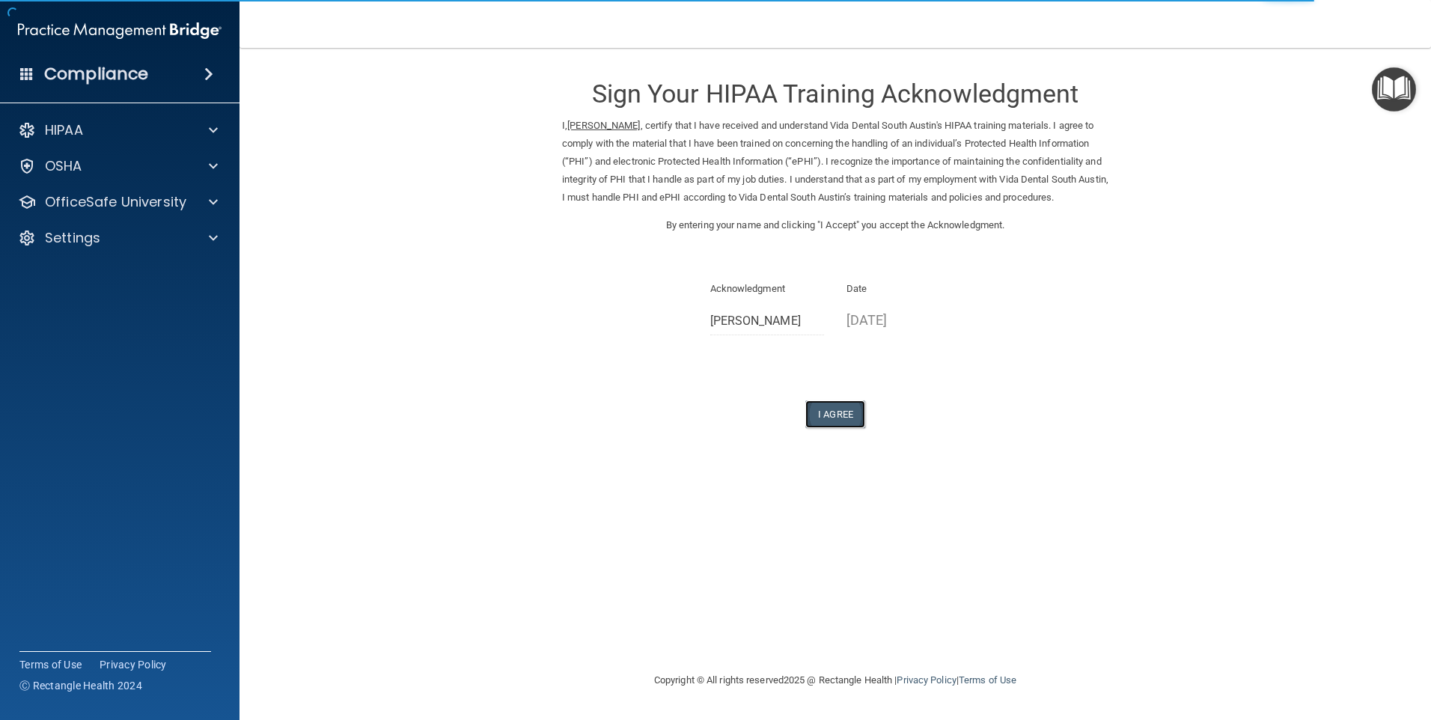
click at [842, 418] on button "I Agree" at bounding box center [835, 414] width 60 height 28
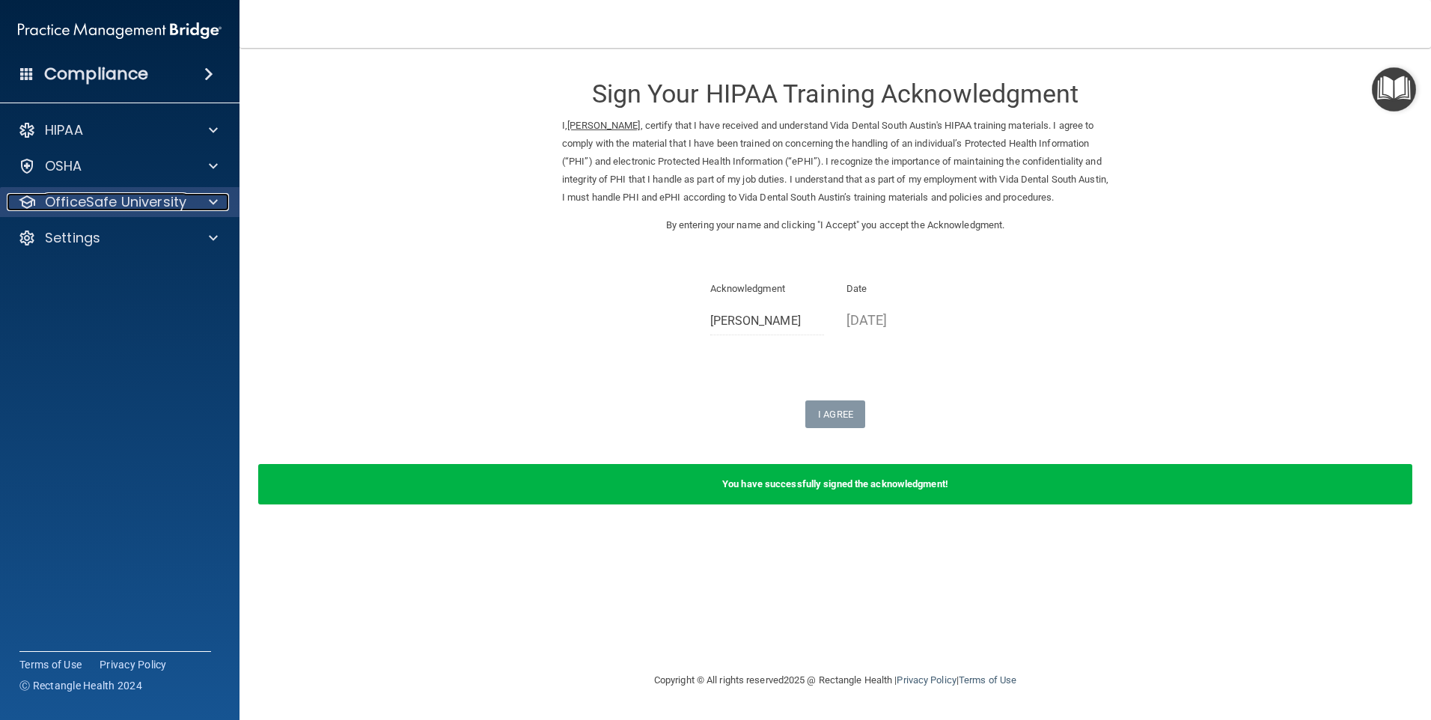
click at [159, 198] on p "OfficeSafe University" at bounding box center [115, 202] width 141 height 18
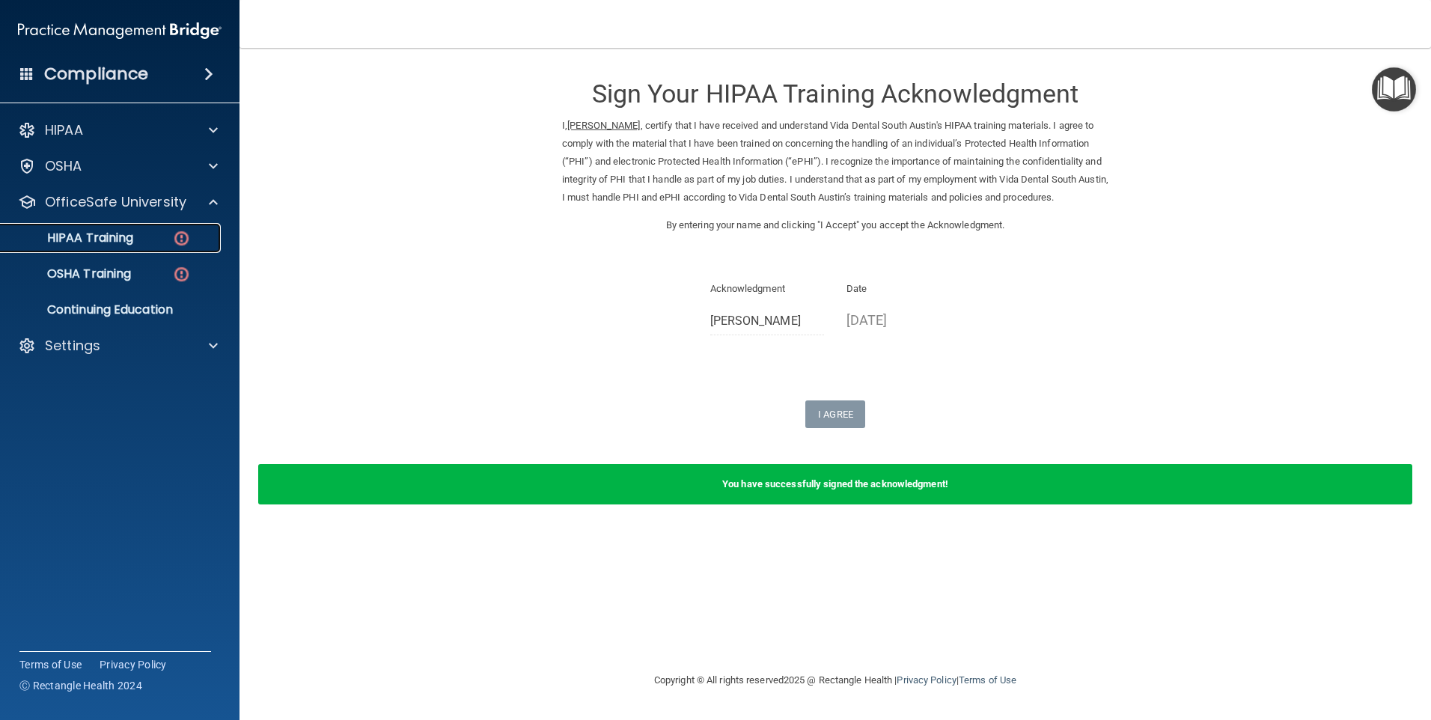
click at [172, 242] on img at bounding box center [181, 238] width 19 height 19
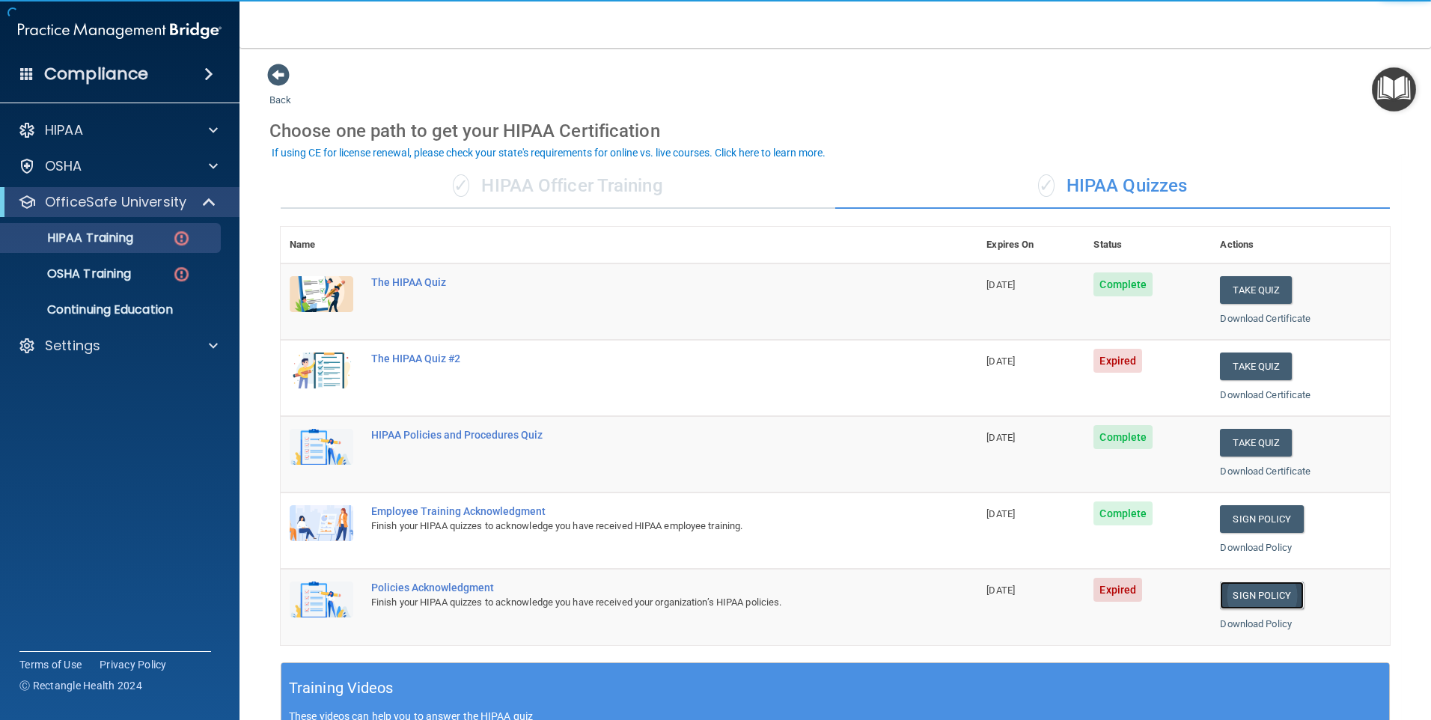
click at [1266, 596] on link "Sign Policy" at bounding box center [1261, 595] width 83 height 28
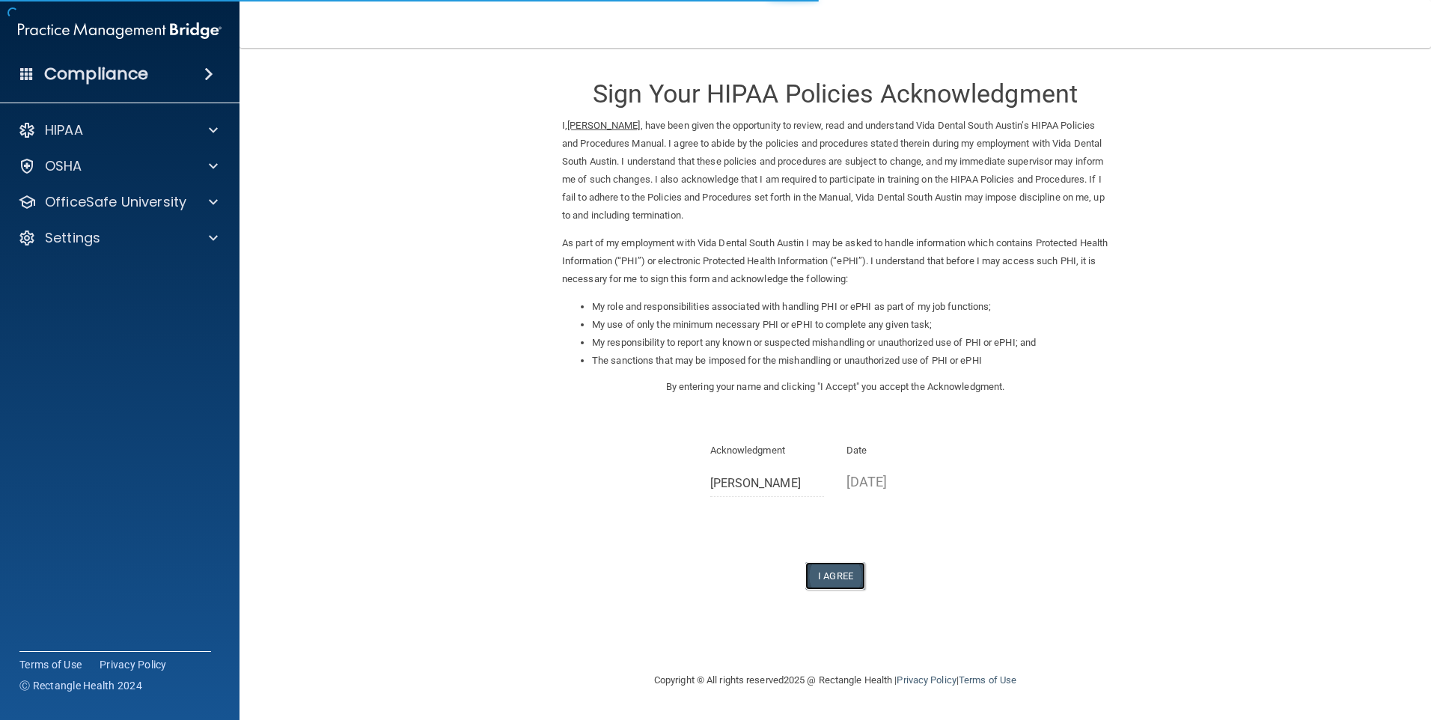
click at [834, 577] on button "I Agree" at bounding box center [835, 576] width 60 height 28
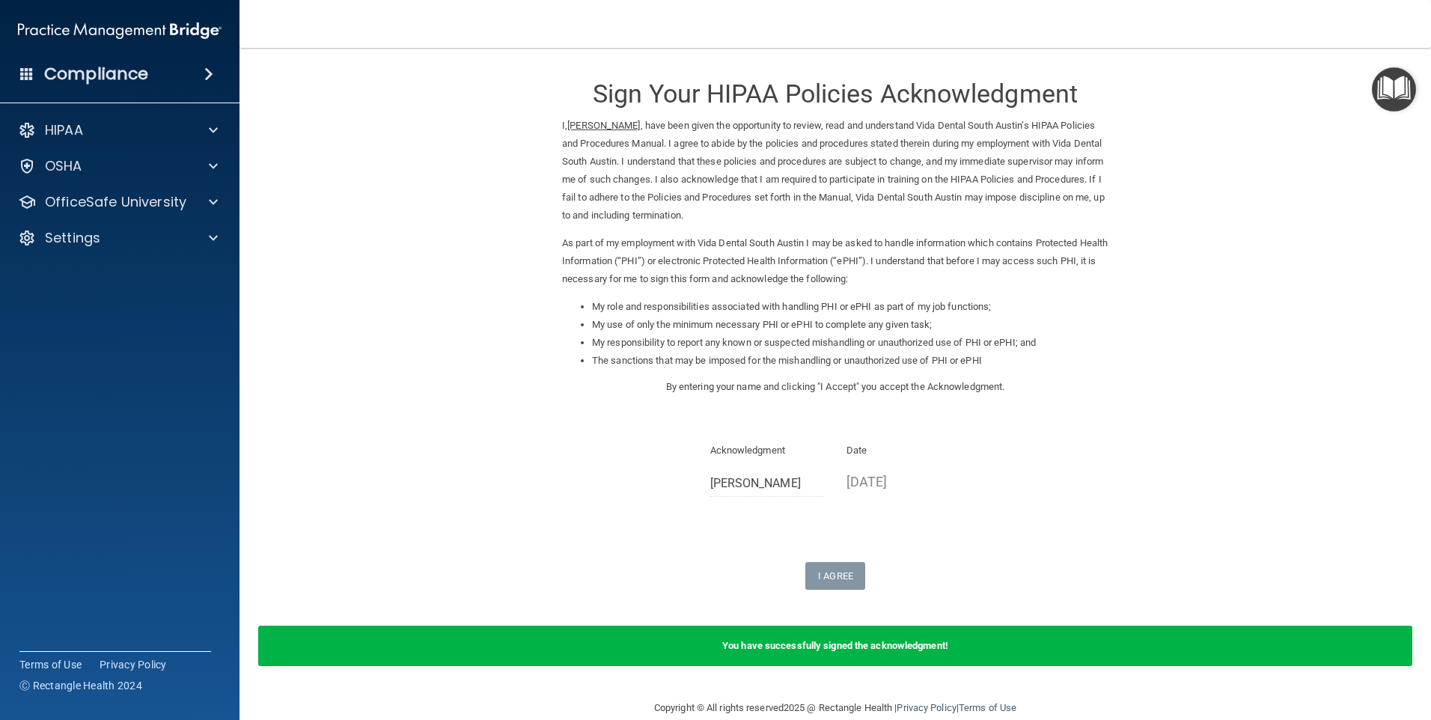
scroll to position [24, 0]
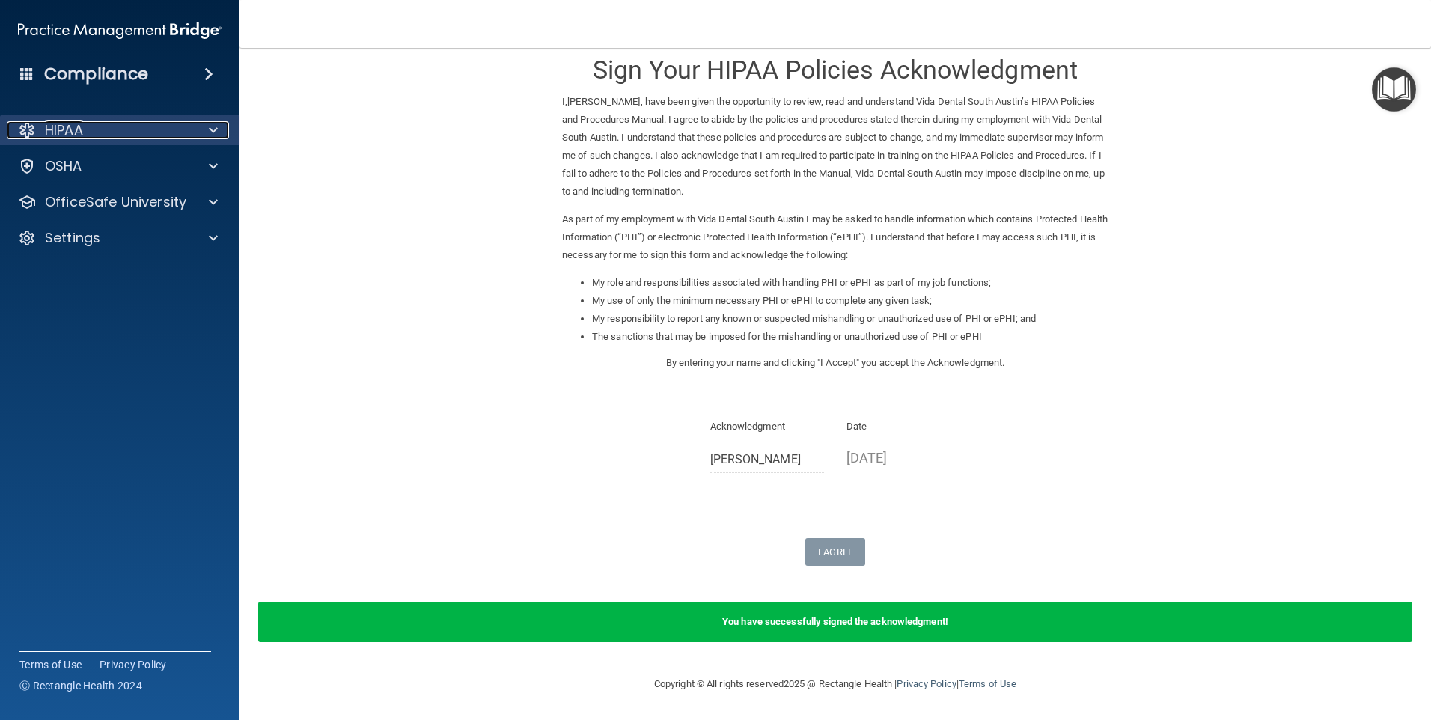
click at [175, 133] on div "HIPAA" at bounding box center [100, 130] width 186 height 18
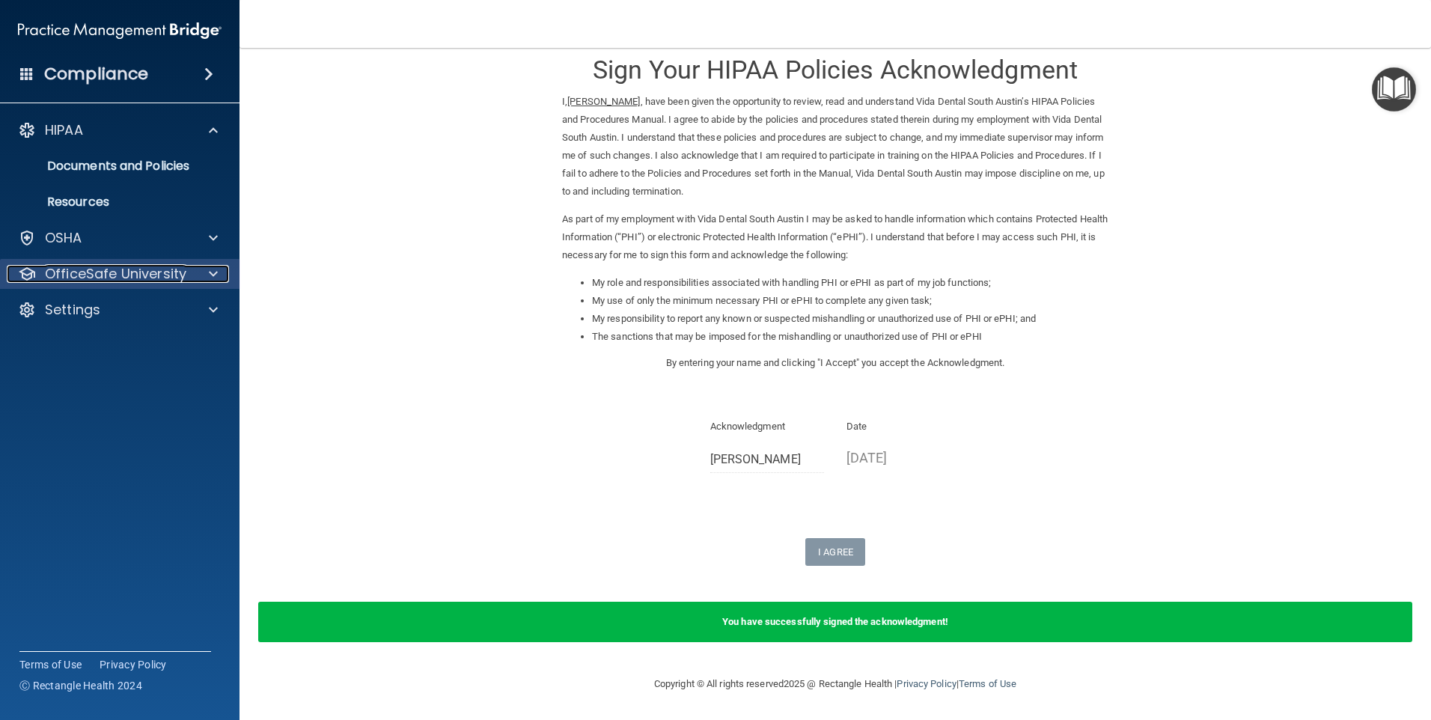
click at [167, 278] on p "OfficeSafe University" at bounding box center [115, 274] width 141 height 18
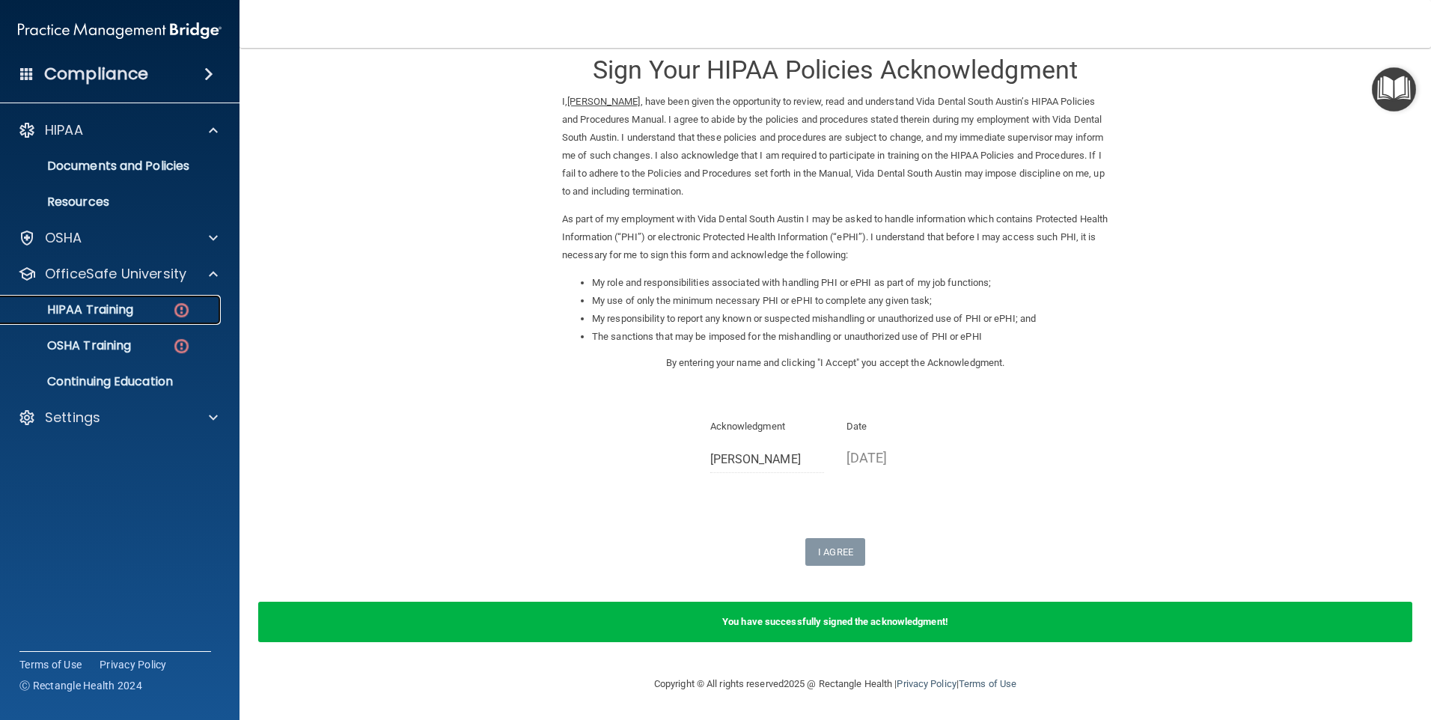
click at [181, 311] on img at bounding box center [181, 310] width 19 height 19
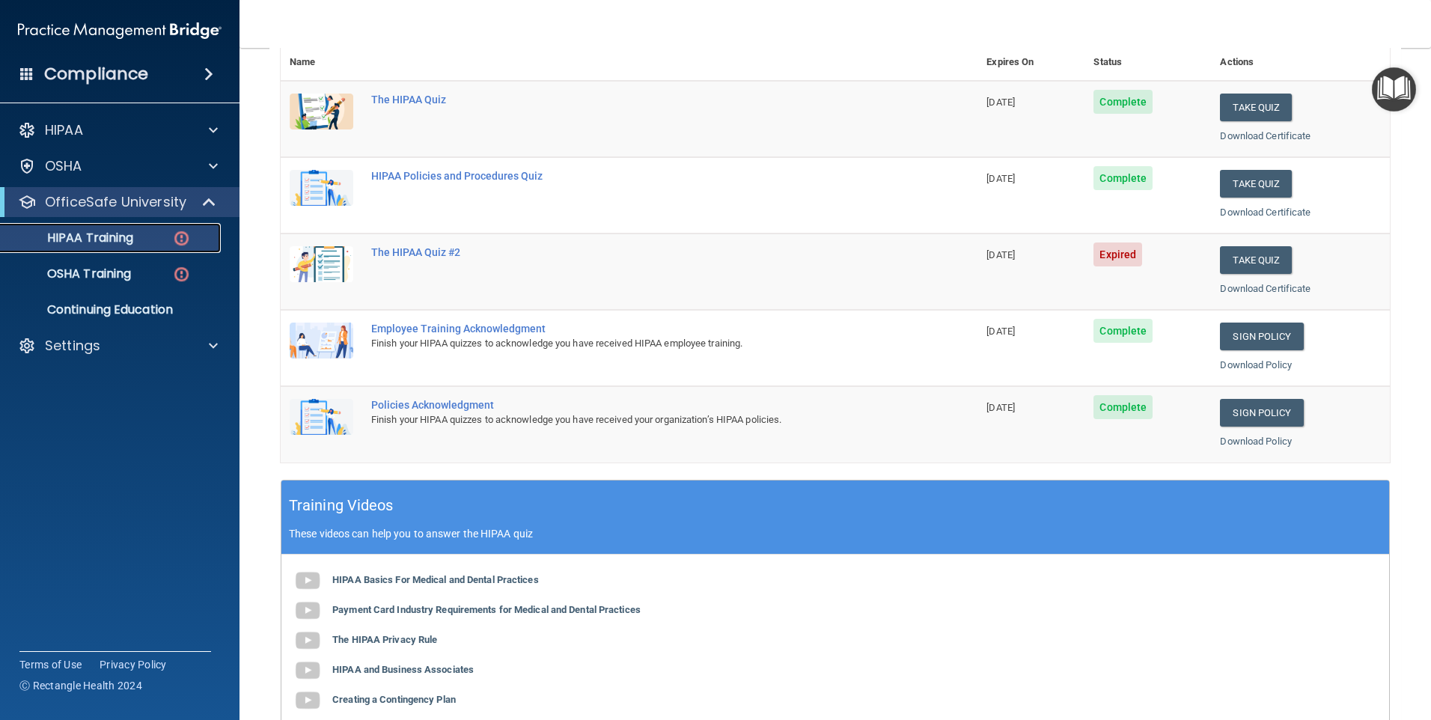
scroll to position [33, 0]
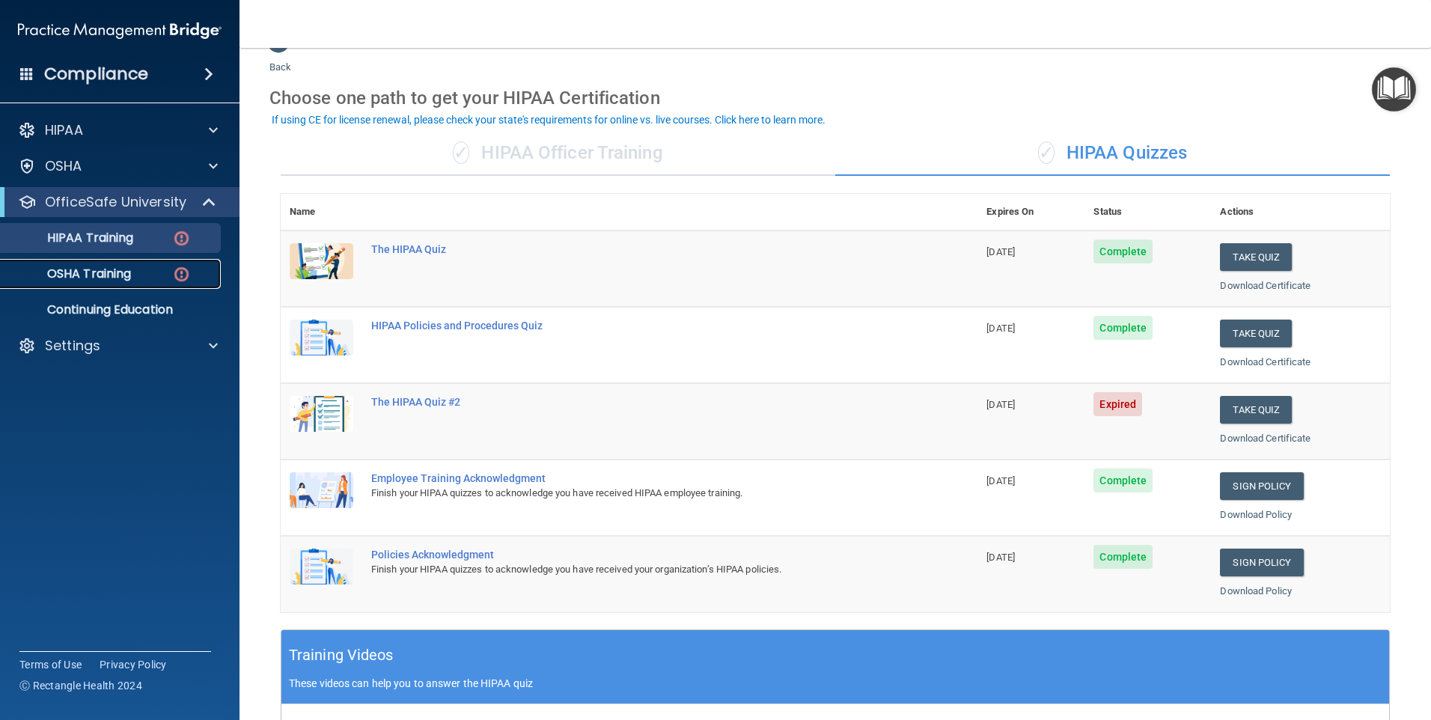
click at [209, 279] on div "OSHA Training" at bounding box center [112, 273] width 204 height 15
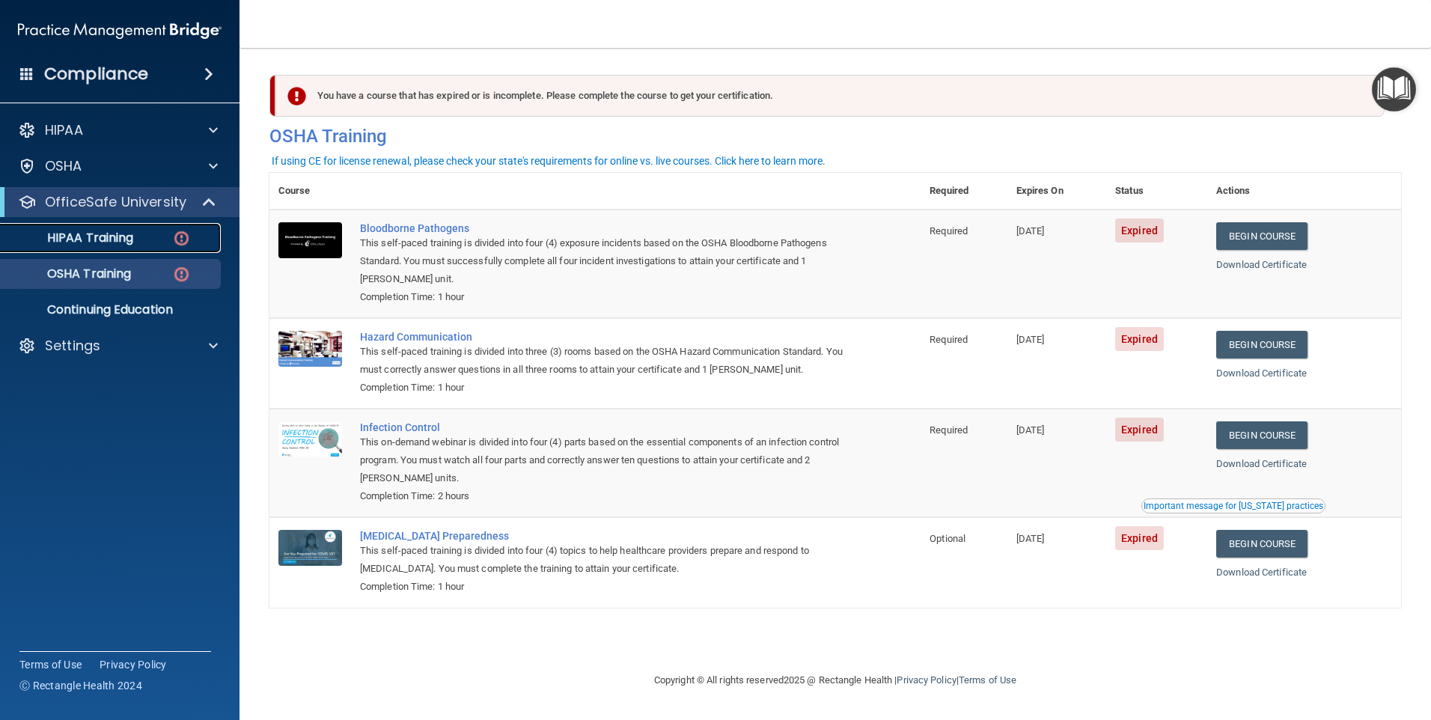
click at [154, 236] on div "HIPAA Training" at bounding box center [112, 237] width 204 height 15
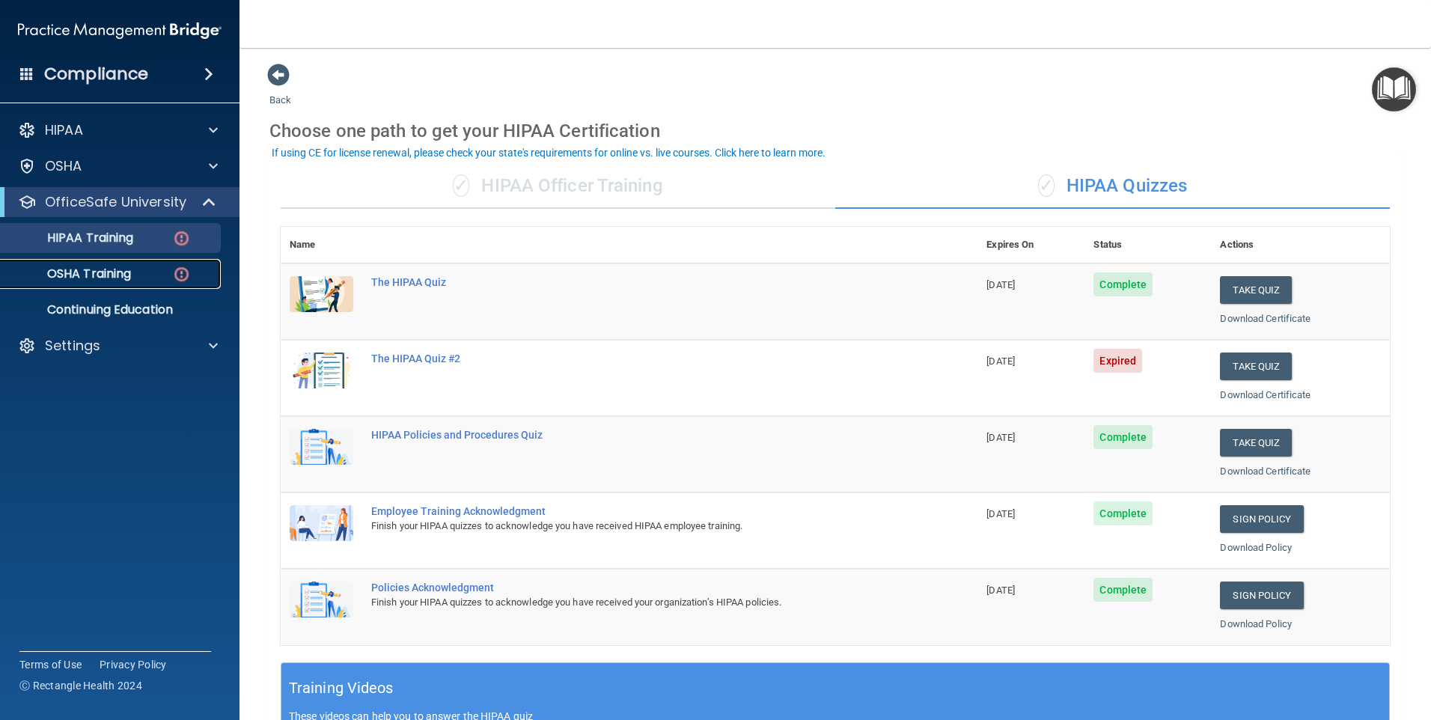
click at [162, 278] on div "OSHA Training" at bounding box center [112, 273] width 204 height 15
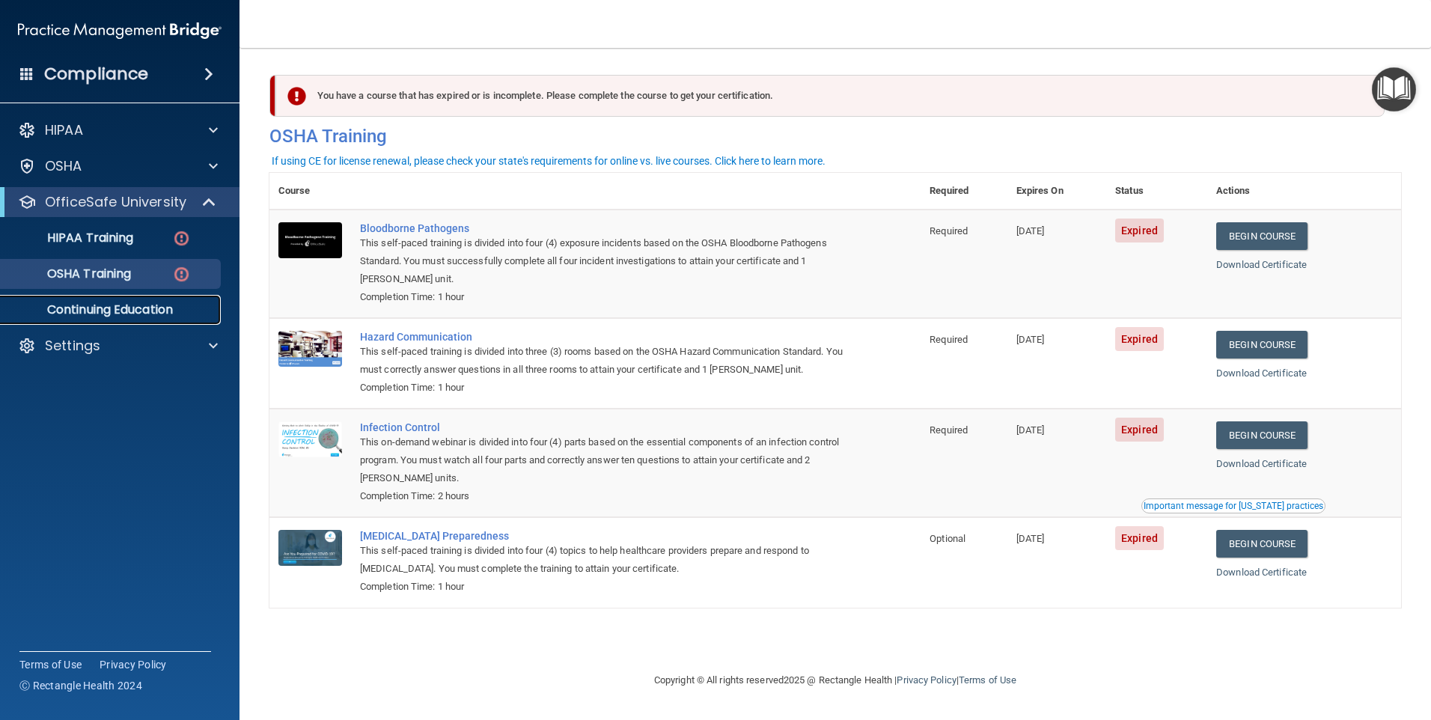
click at [135, 316] on p "Continuing Education" at bounding box center [112, 309] width 204 height 15
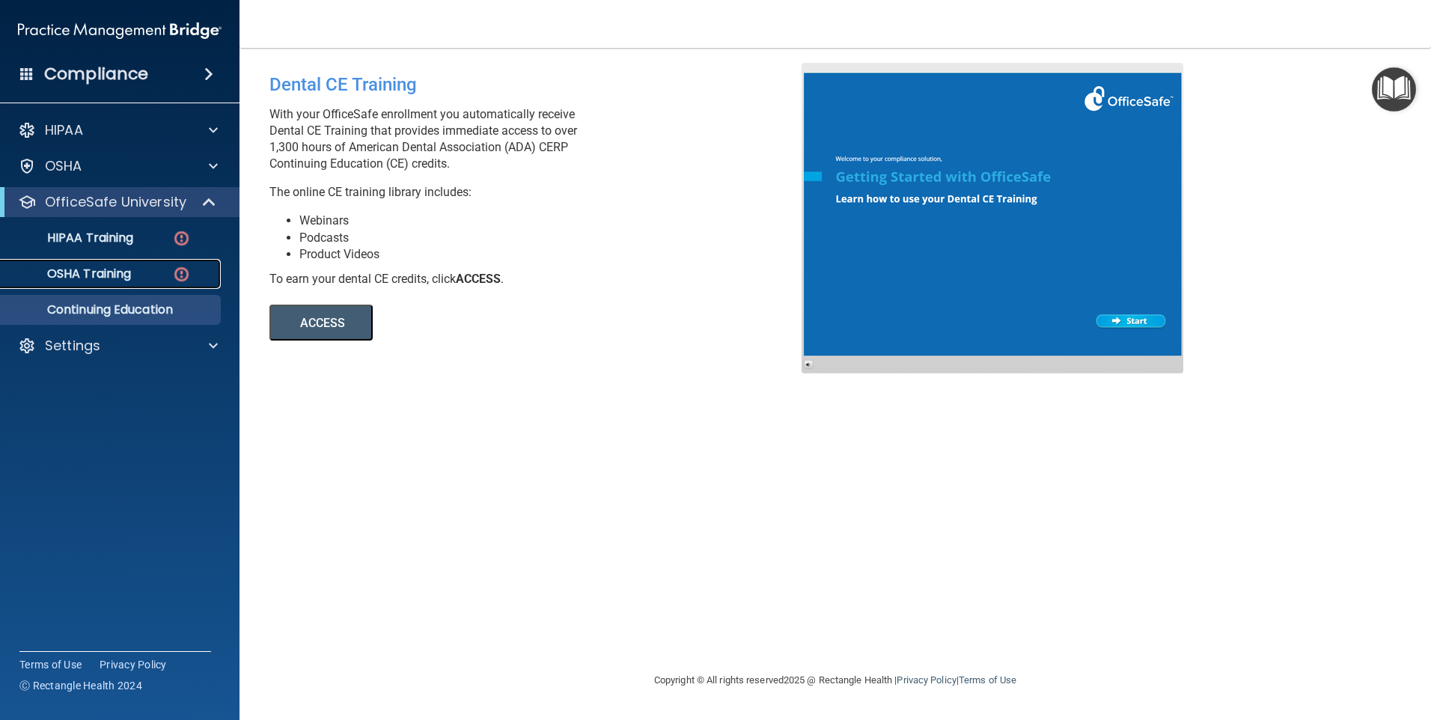
click at [132, 286] on link "OSHA Training" at bounding box center [103, 274] width 236 height 30
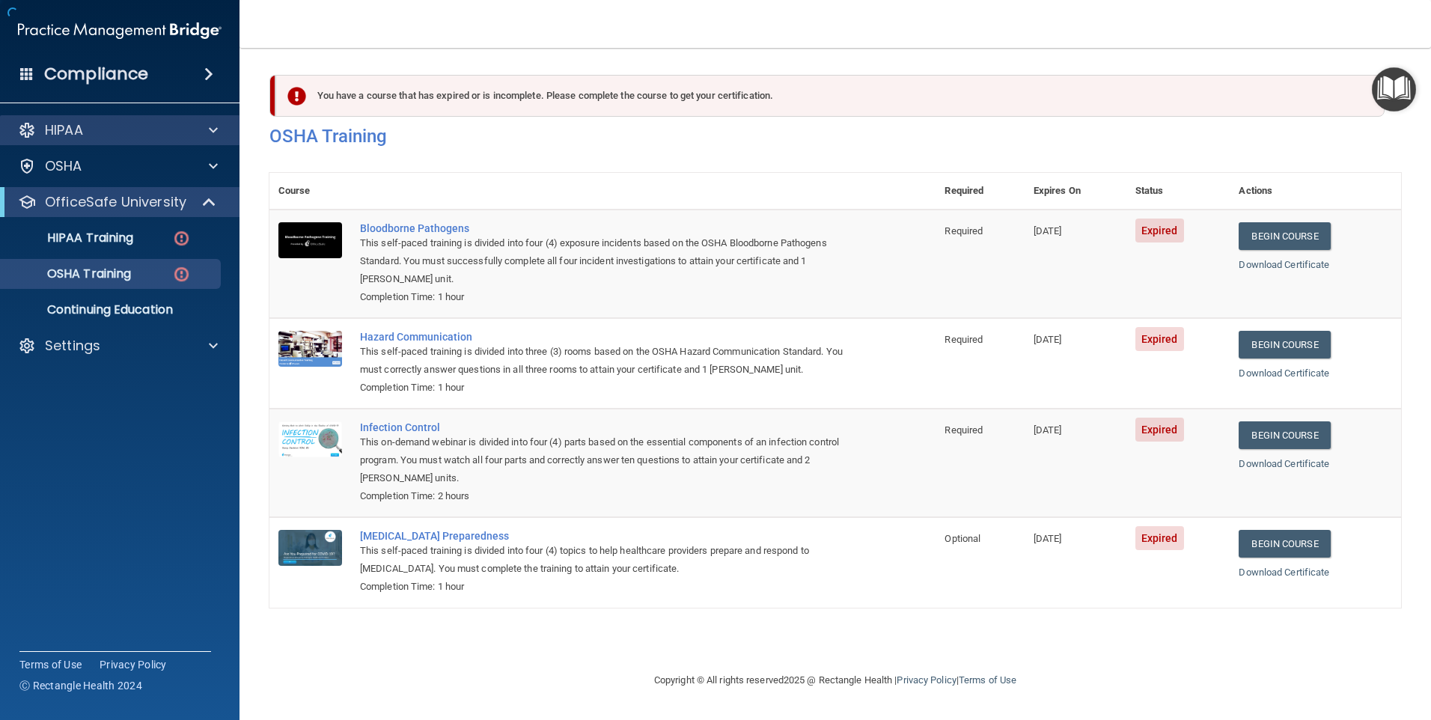
click at [180, 141] on div "HIPAA" at bounding box center [120, 130] width 240 height 30
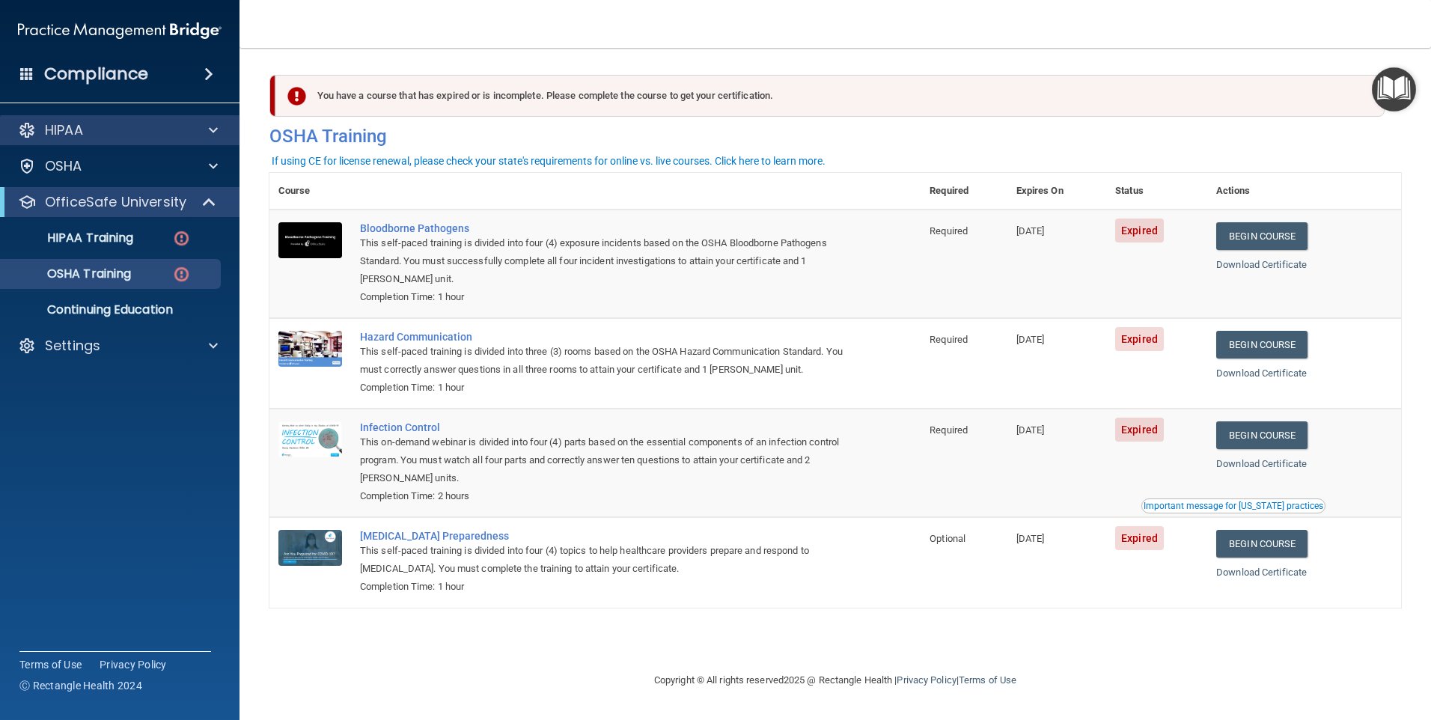
click at [107, 141] on div "HIPAA" at bounding box center [120, 130] width 240 height 30
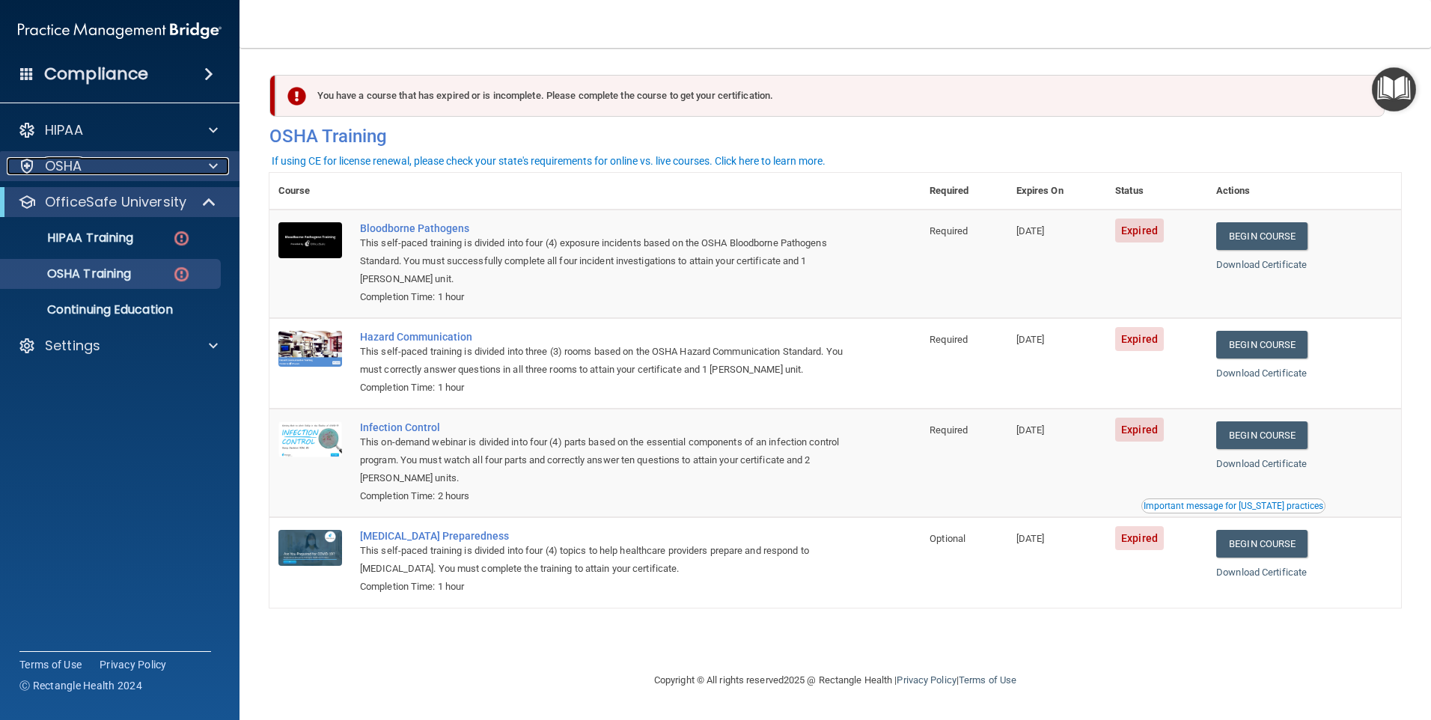
click at [195, 163] on div at bounding box center [210, 166] width 37 height 18
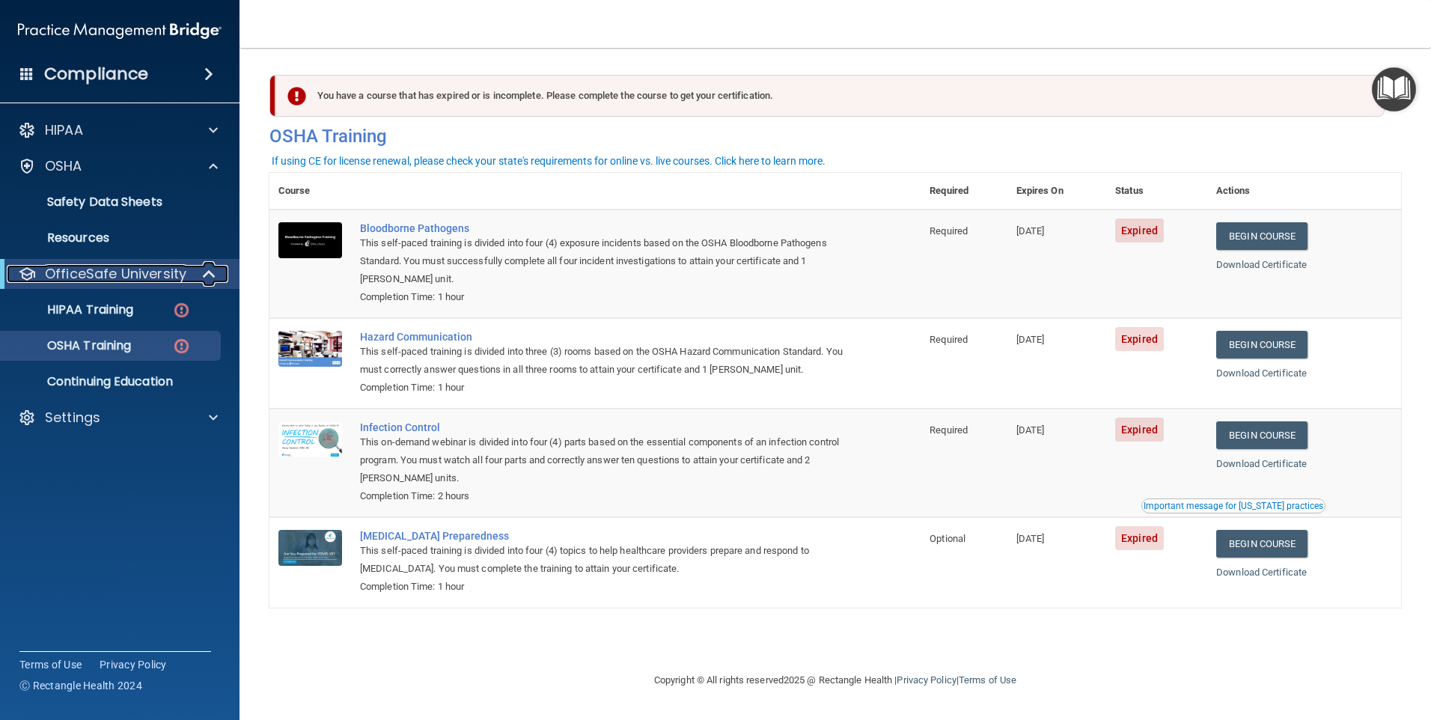
click at [185, 275] on div "OfficeSafe University" at bounding box center [99, 274] width 185 height 18
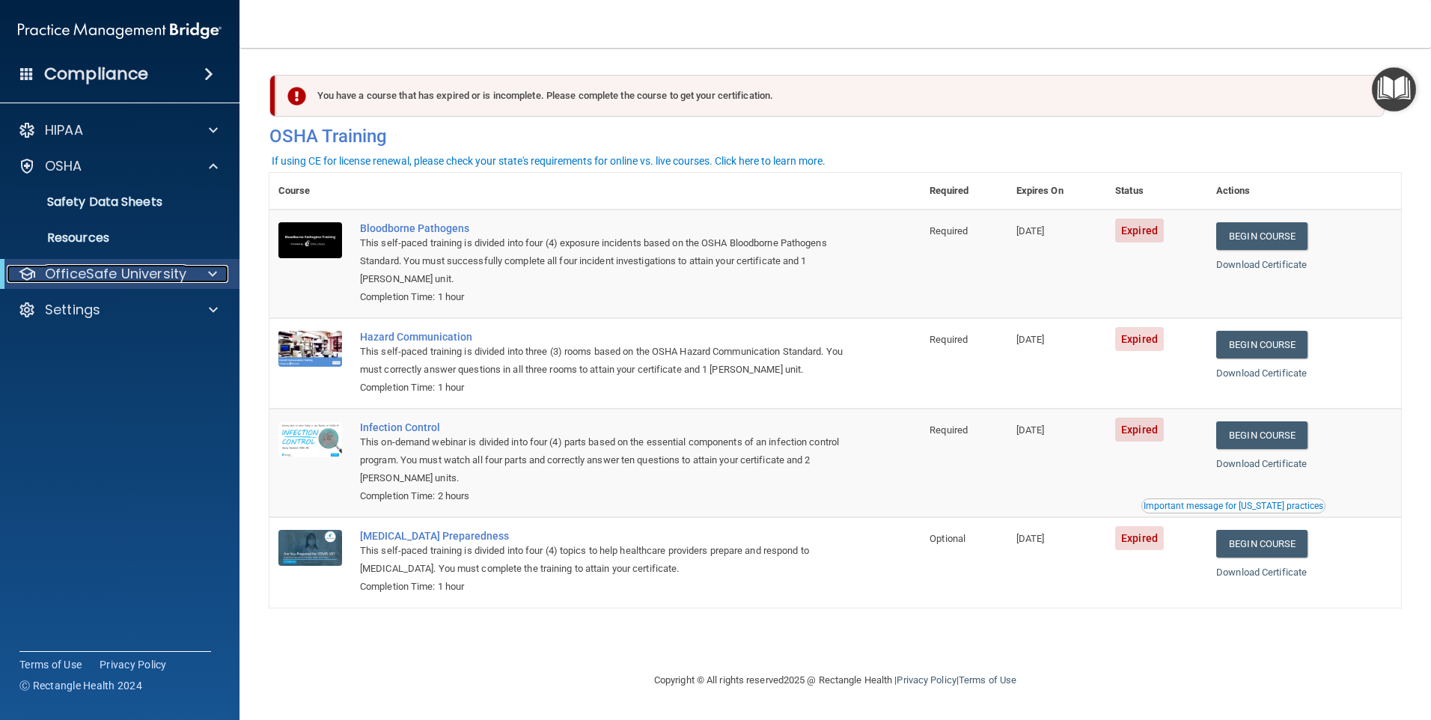
click at [185, 273] on div "OfficeSafe University" at bounding box center [99, 274] width 185 height 18
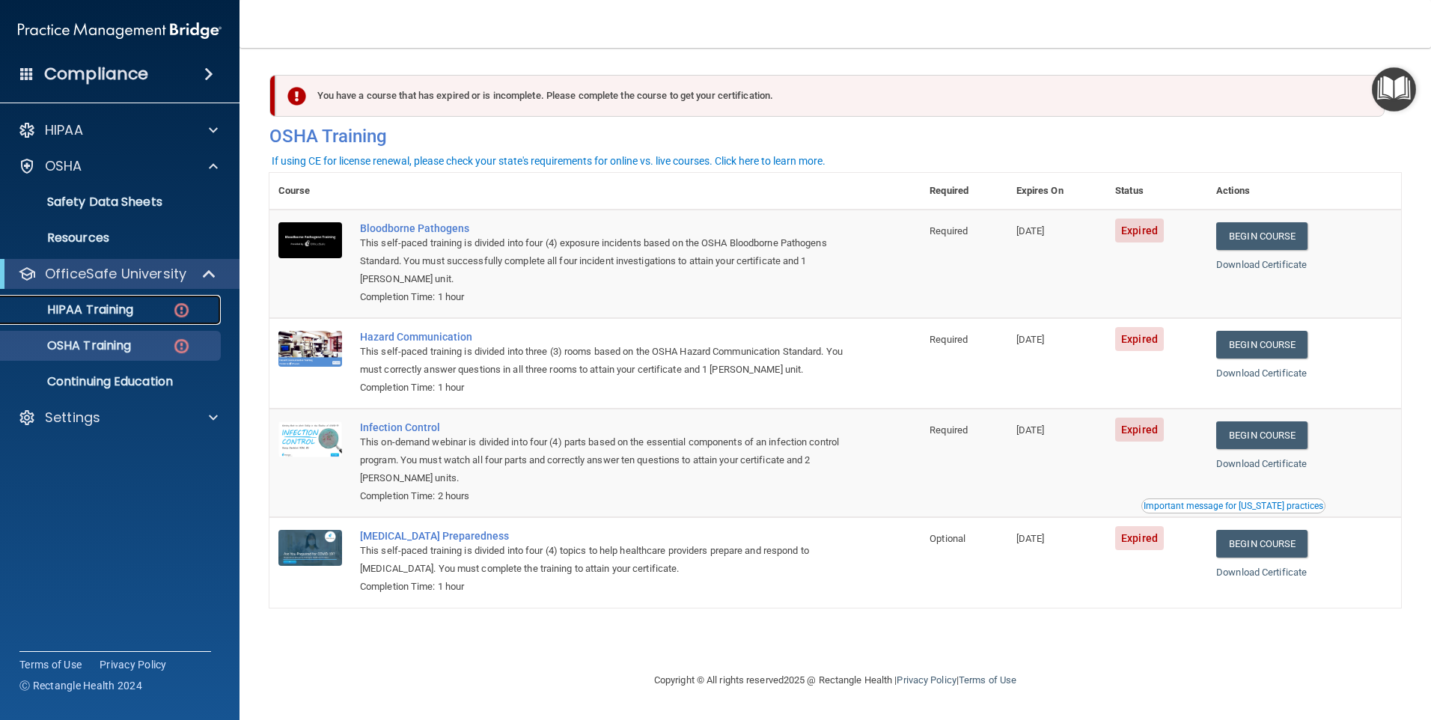
click at [178, 316] on img at bounding box center [181, 310] width 19 height 19
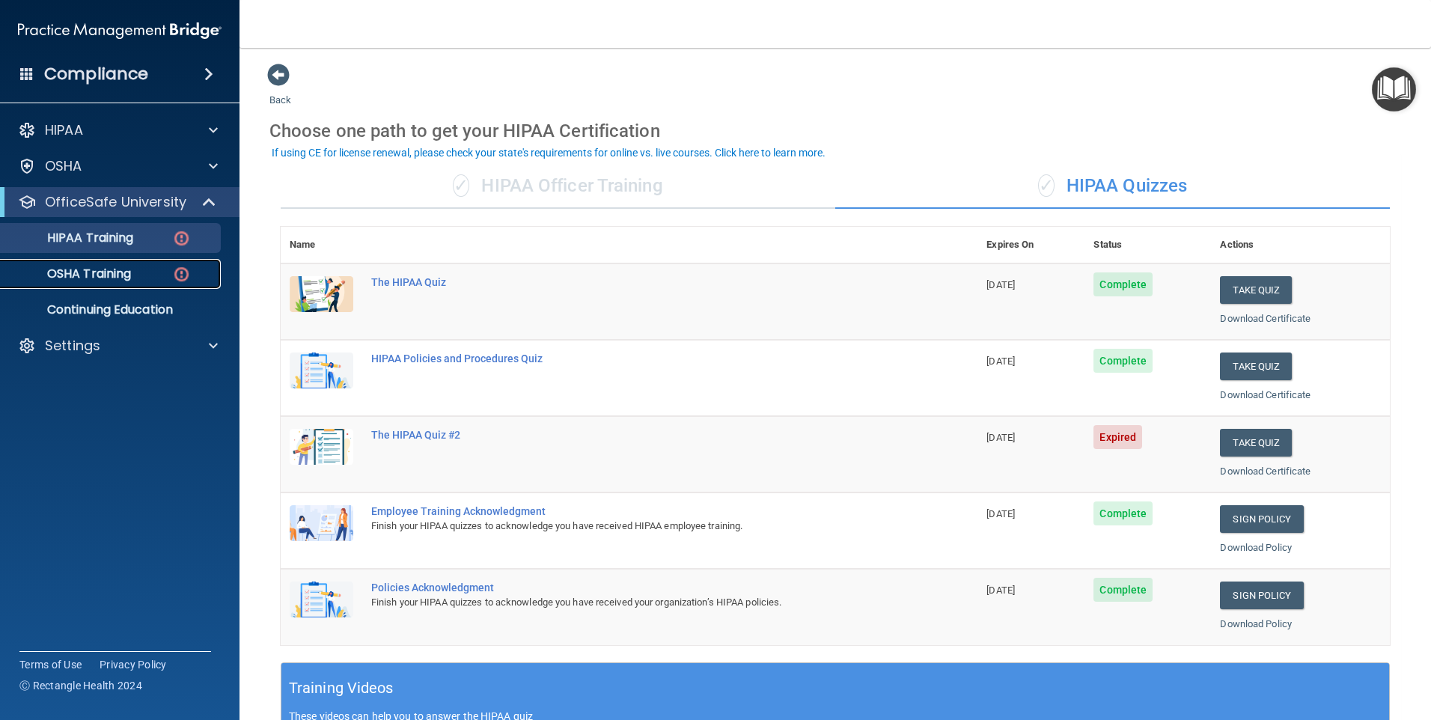
click at [144, 278] on div "OSHA Training" at bounding box center [112, 273] width 204 height 15
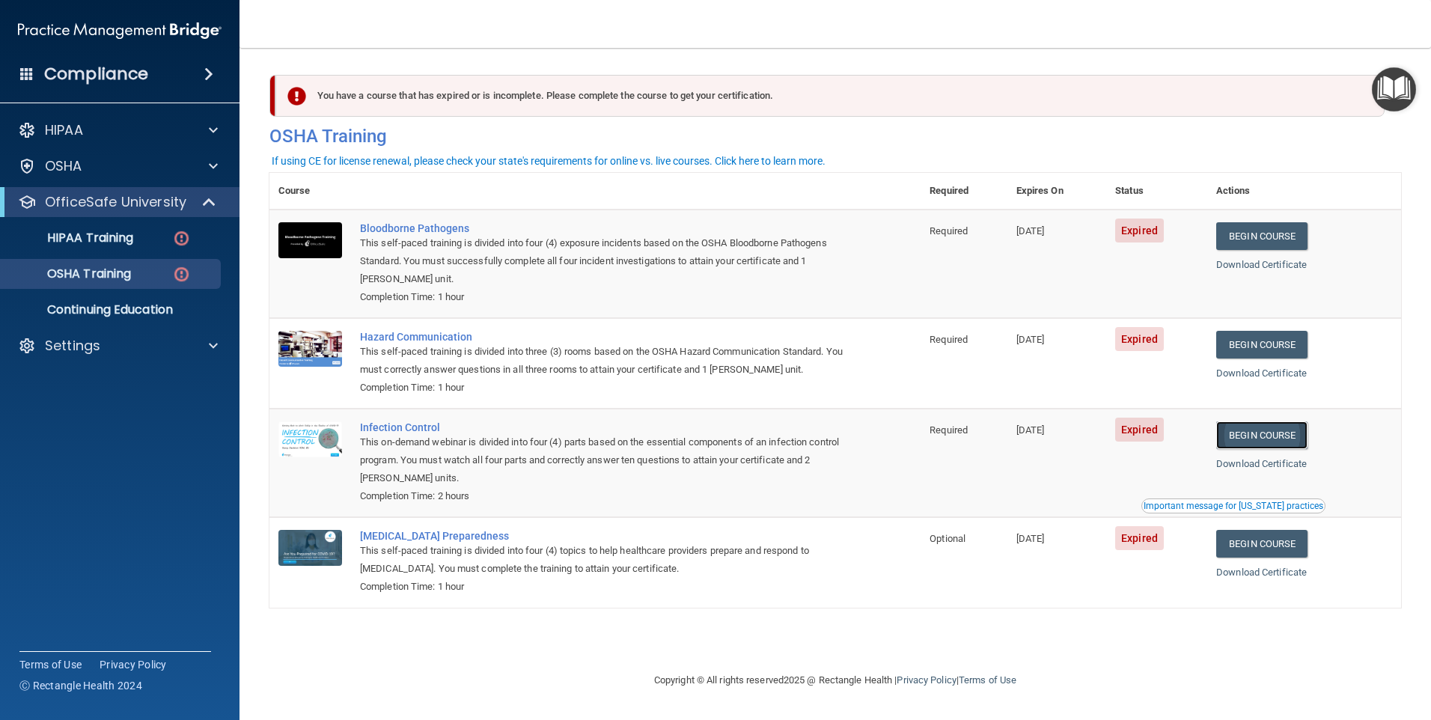
click at [1290, 432] on link "Begin Course" at bounding box center [1261, 435] width 91 height 28
click at [176, 272] on img at bounding box center [181, 274] width 19 height 19
click at [82, 281] on p "OSHA Training" at bounding box center [70, 273] width 121 height 15
click at [1267, 438] on link "Begin Course" at bounding box center [1261, 435] width 91 height 28
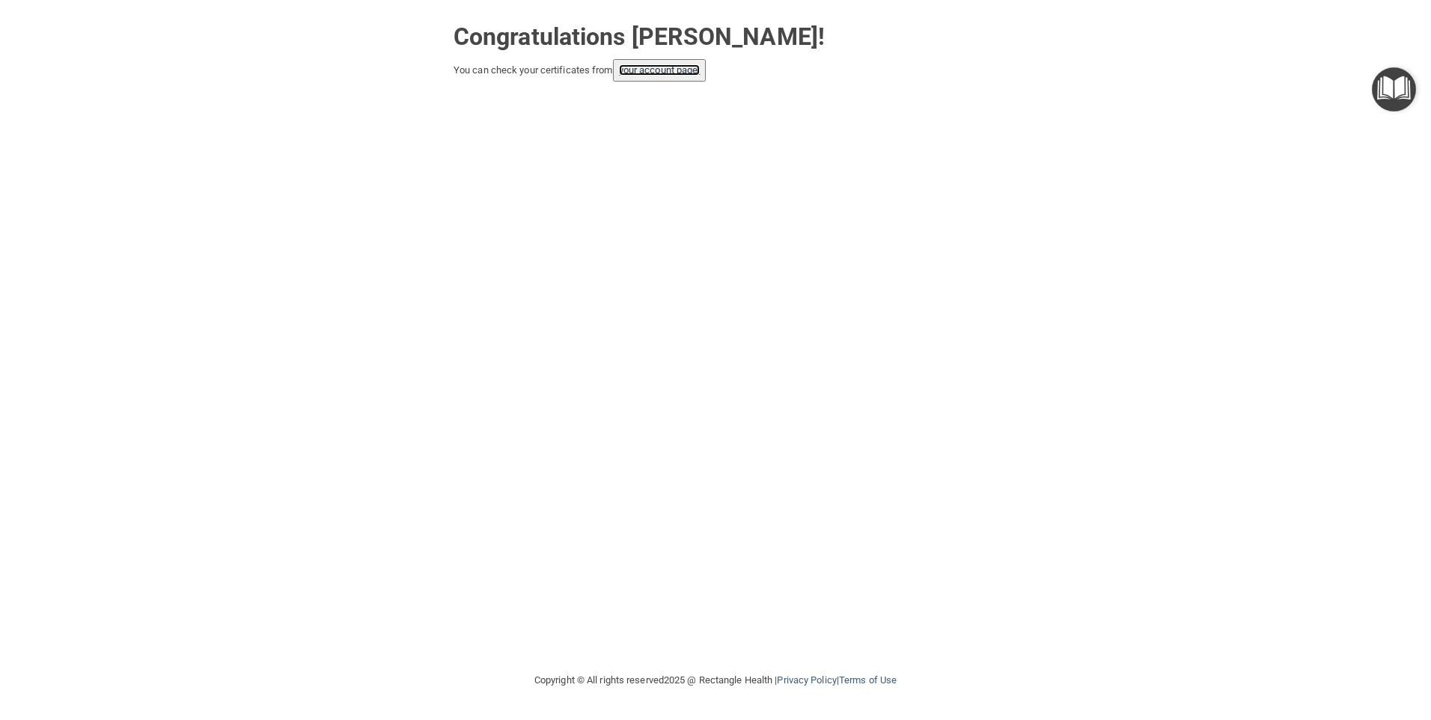
click at [688, 75] on link "your account page!" at bounding box center [660, 69] width 82 height 11
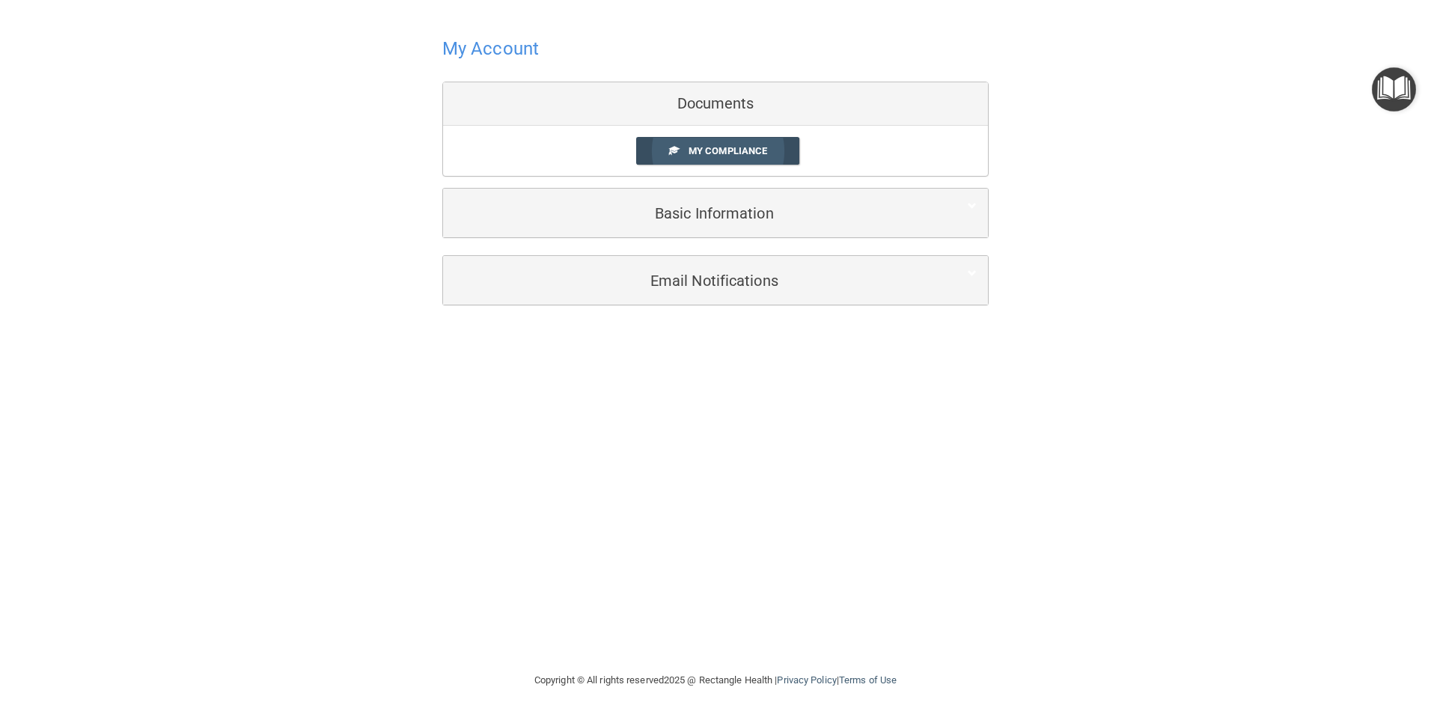
click at [773, 153] on link "My Compliance" at bounding box center [718, 151] width 164 height 28
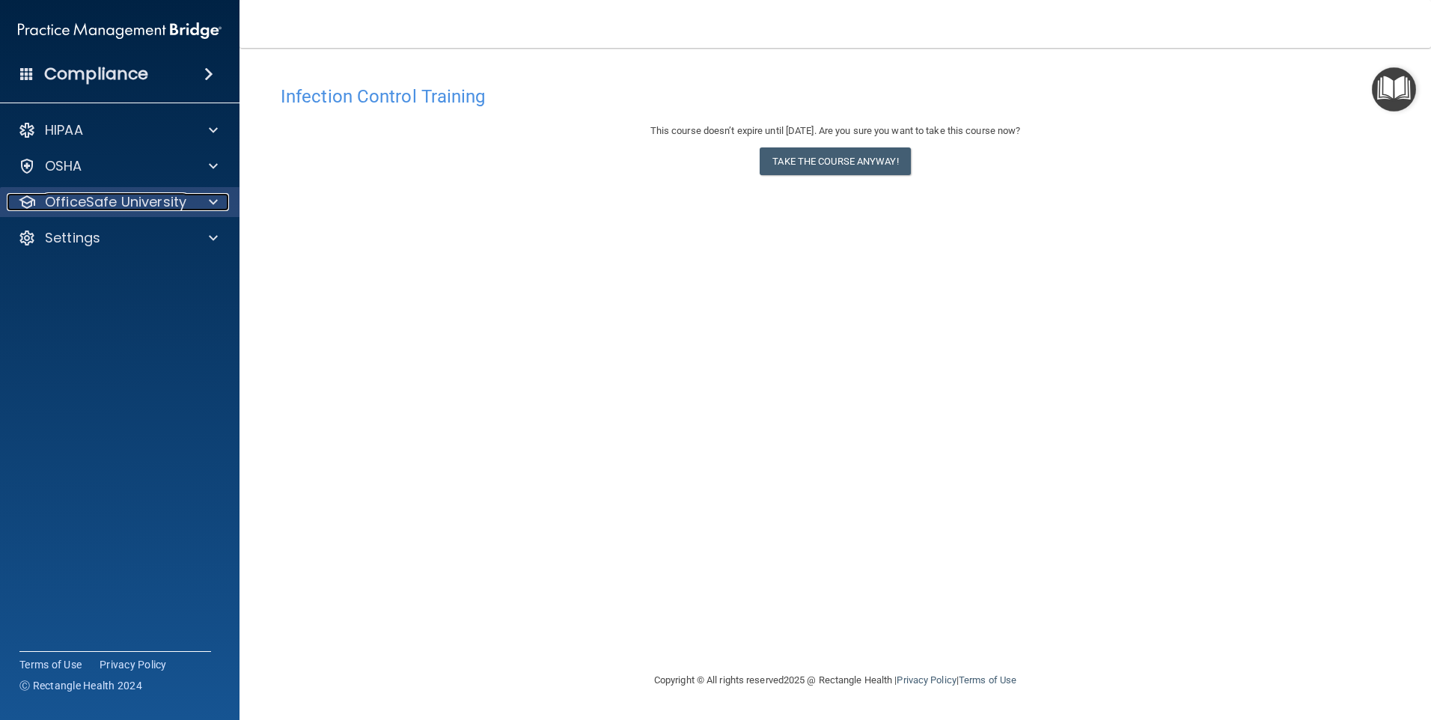
click at [105, 199] on p "OfficeSafe University" at bounding box center [115, 202] width 141 height 18
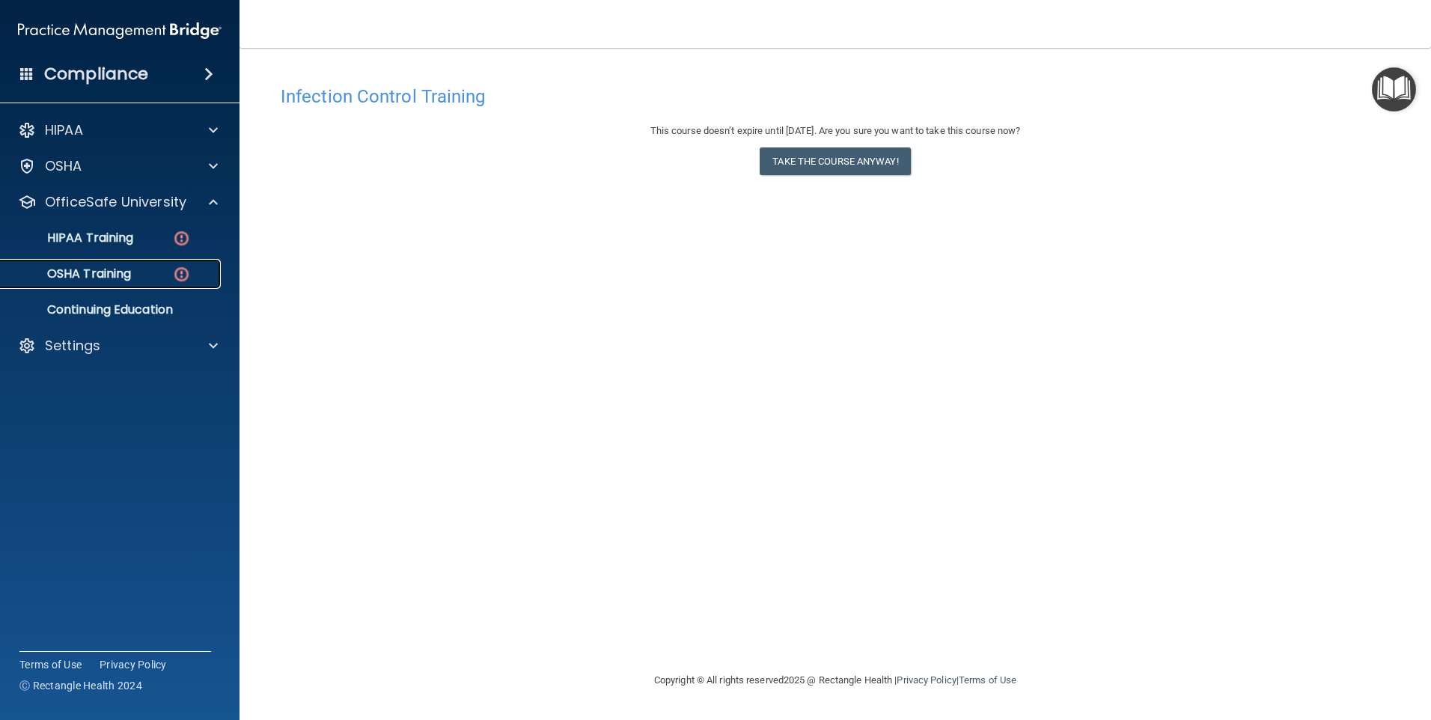
click at [96, 271] on p "OSHA Training" at bounding box center [70, 273] width 121 height 15
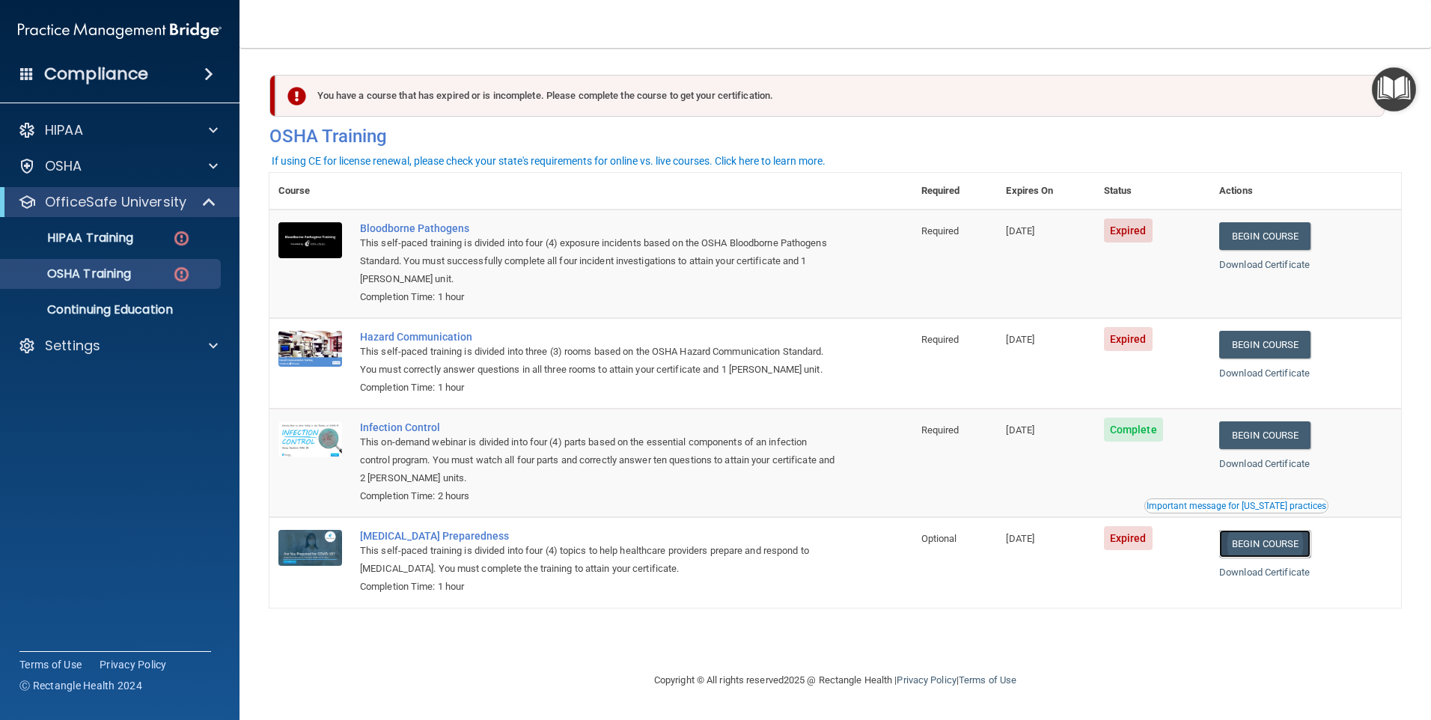
click at [1301, 548] on link "Begin Course" at bounding box center [1264, 544] width 91 height 28
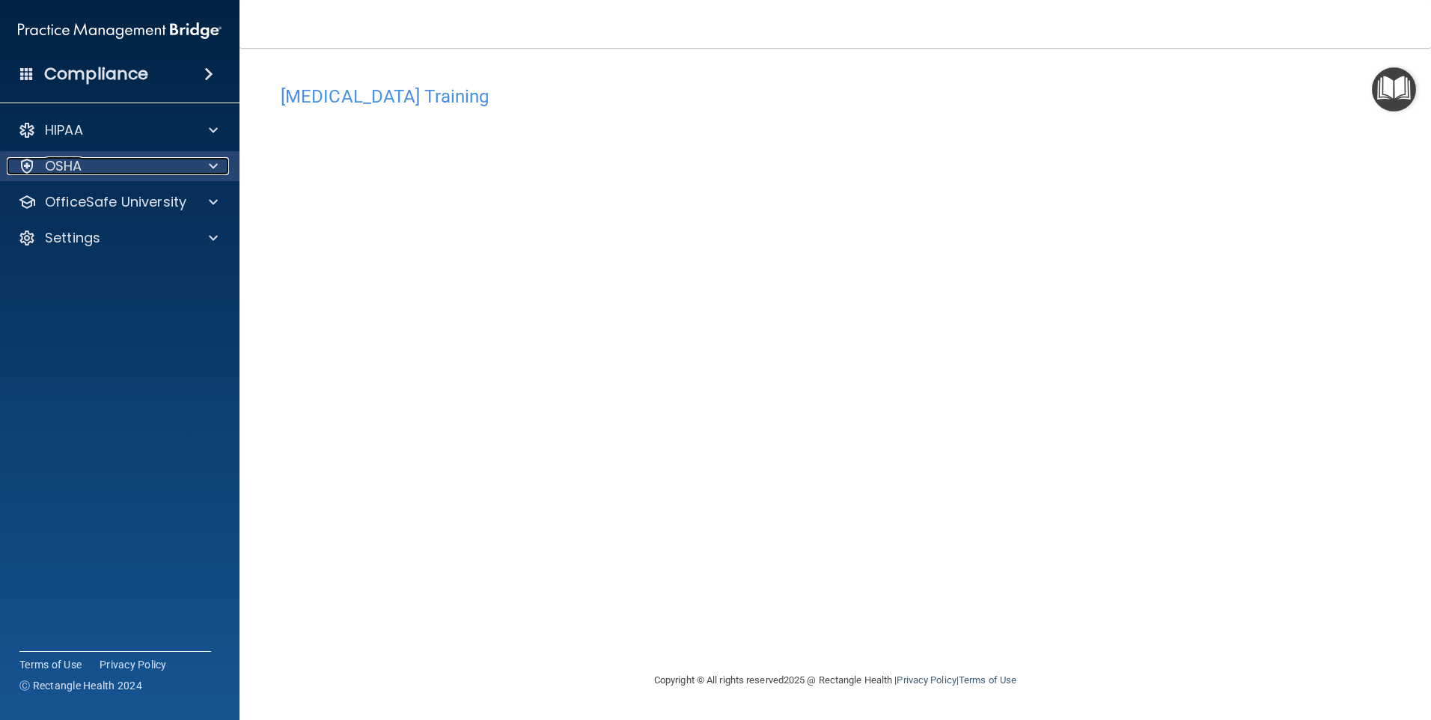
click at [89, 173] on div "OSHA" at bounding box center [100, 166] width 186 height 18
click at [97, 173] on div "OSHA" at bounding box center [100, 166] width 186 height 18
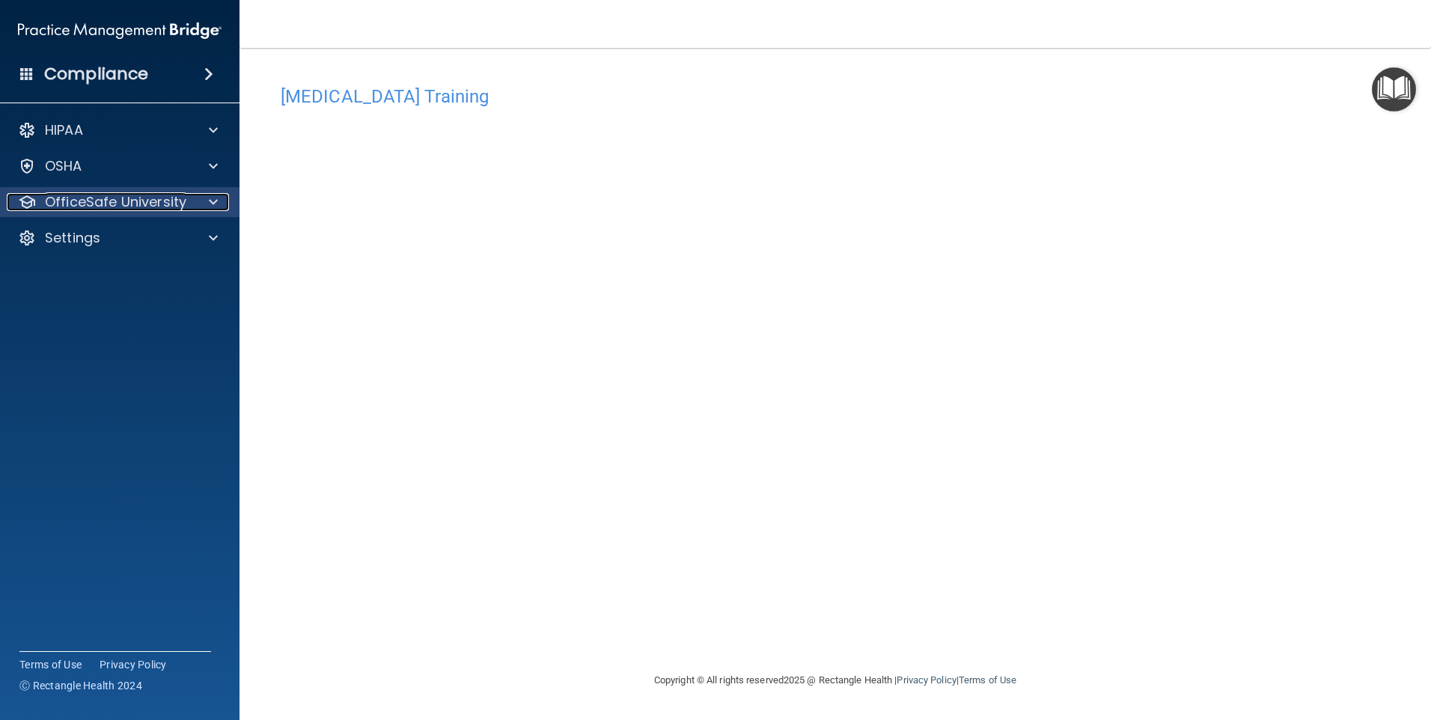
click at [97, 196] on p "OfficeSafe University" at bounding box center [115, 202] width 141 height 18
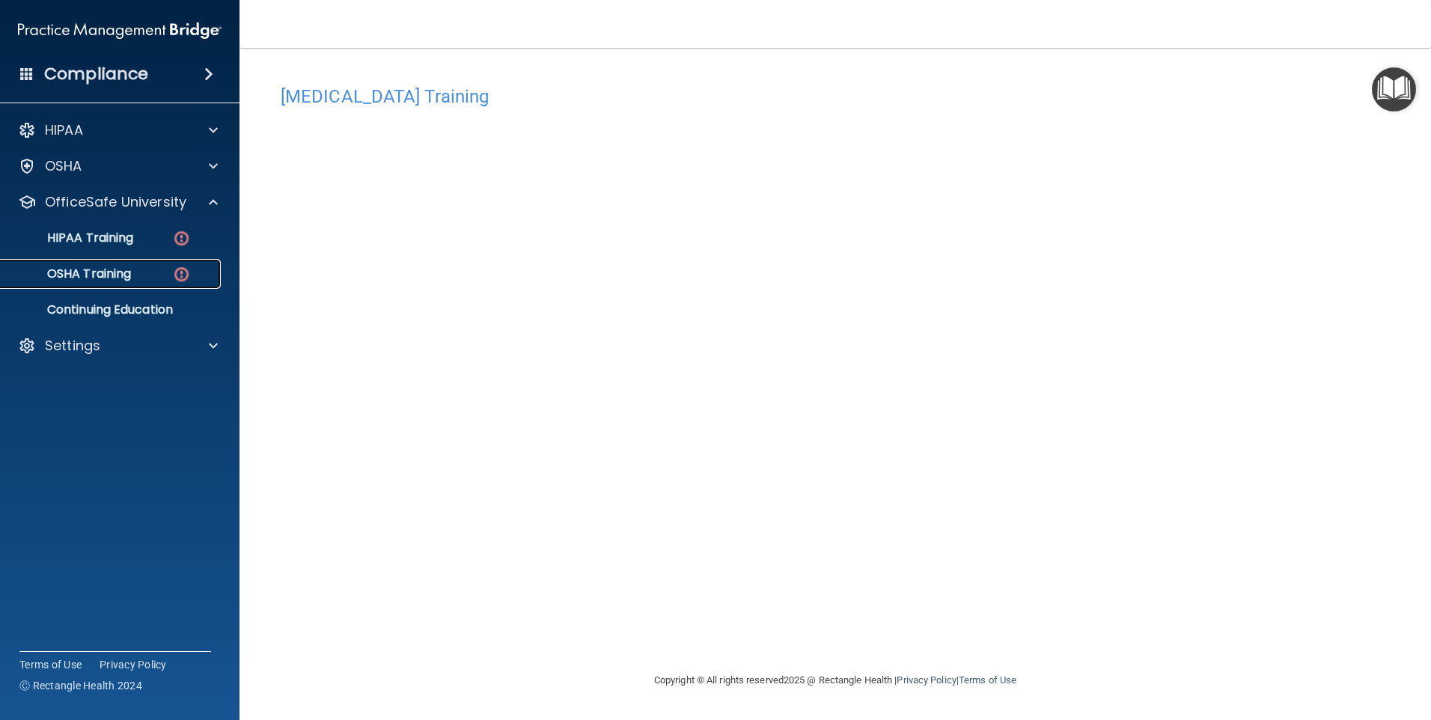
click at [106, 286] on link "OSHA Training" at bounding box center [103, 274] width 236 height 30
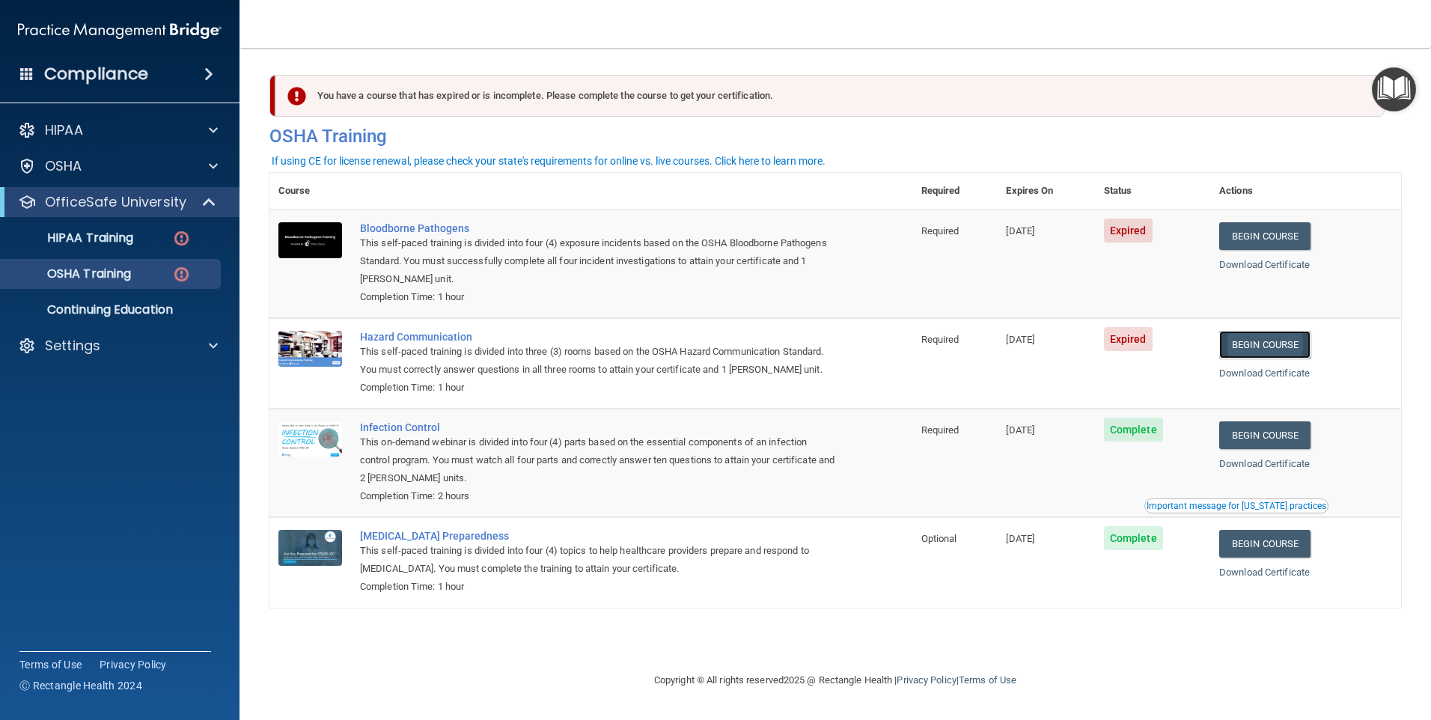
click at [1290, 345] on link "Begin Course" at bounding box center [1264, 345] width 91 height 28
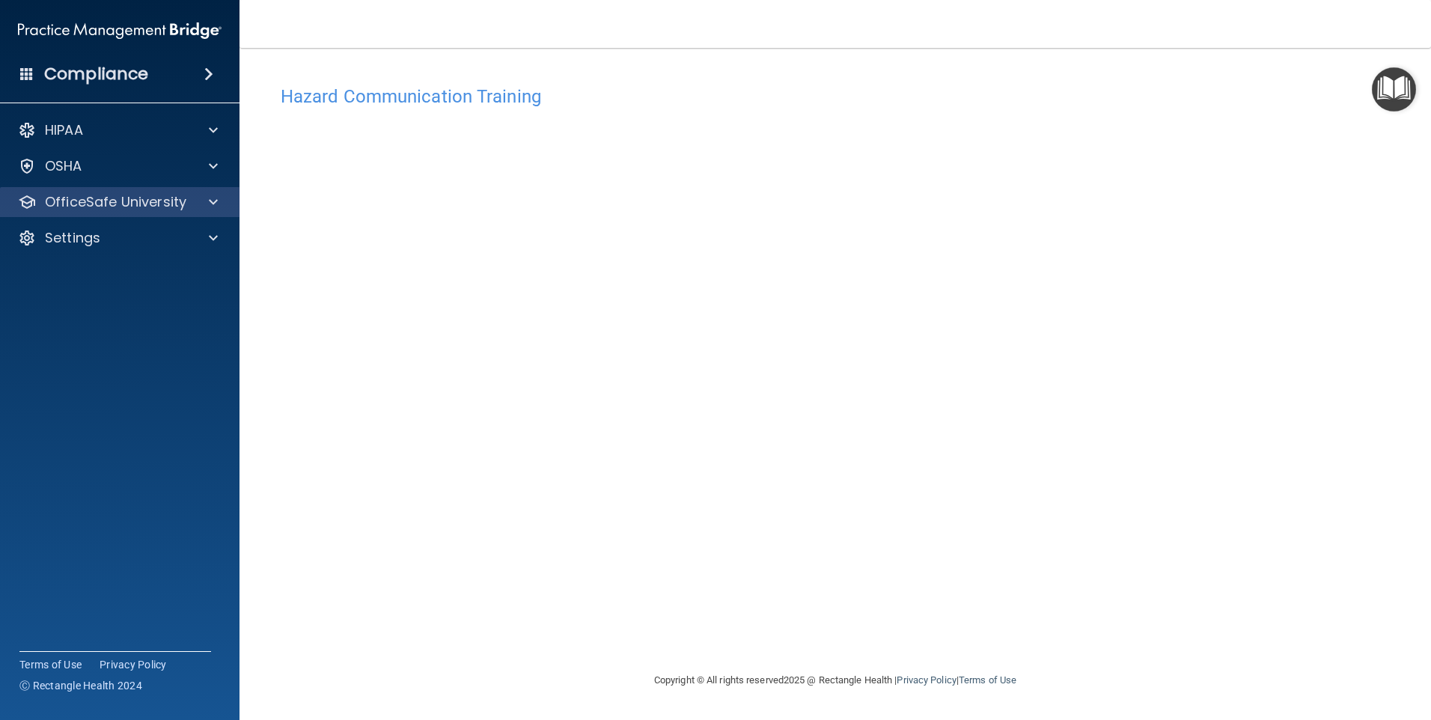
click at [219, 212] on div "OfficeSafe University" at bounding box center [120, 202] width 240 height 30
click at [174, 207] on p "OfficeSafe University" at bounding box center [115, 202] width 141 height 18
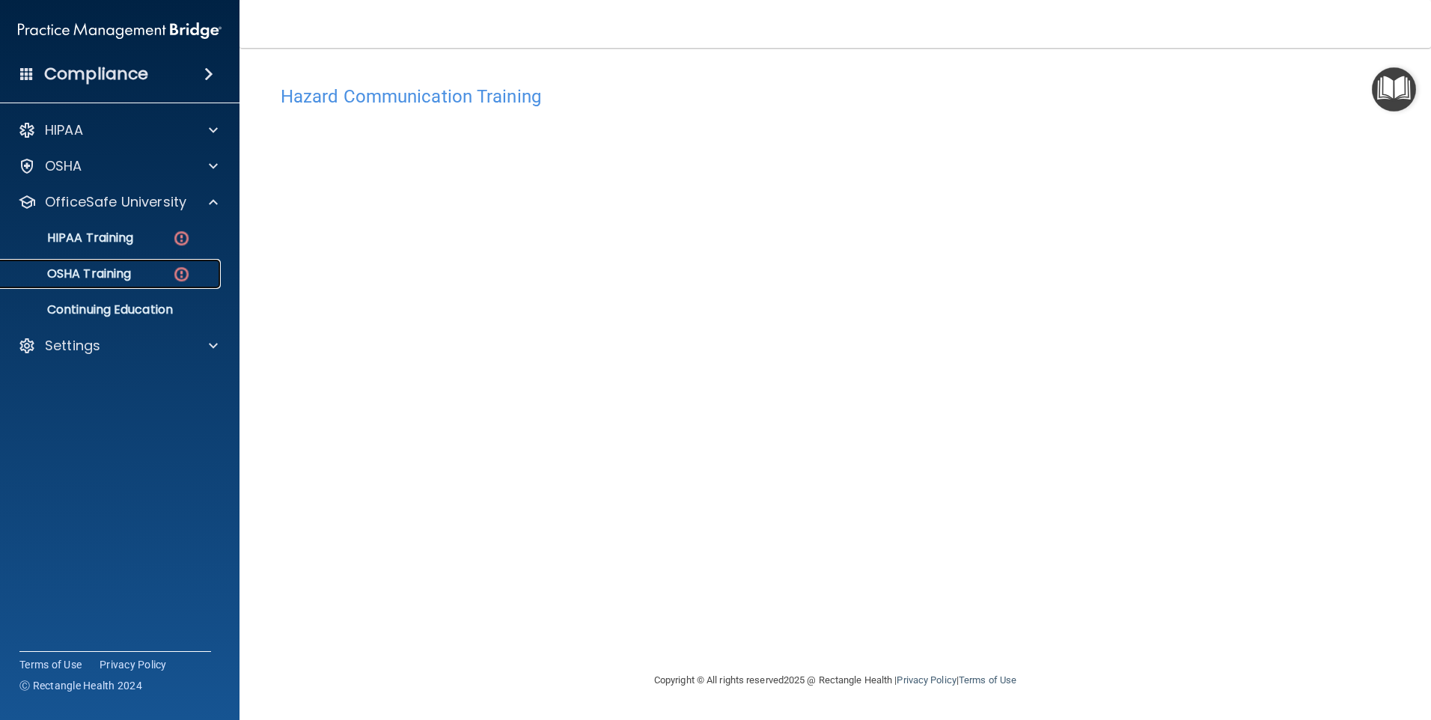
click at [161, 263] on link "OSHA Training" at bounding box center [103, 274] width 236 height 30
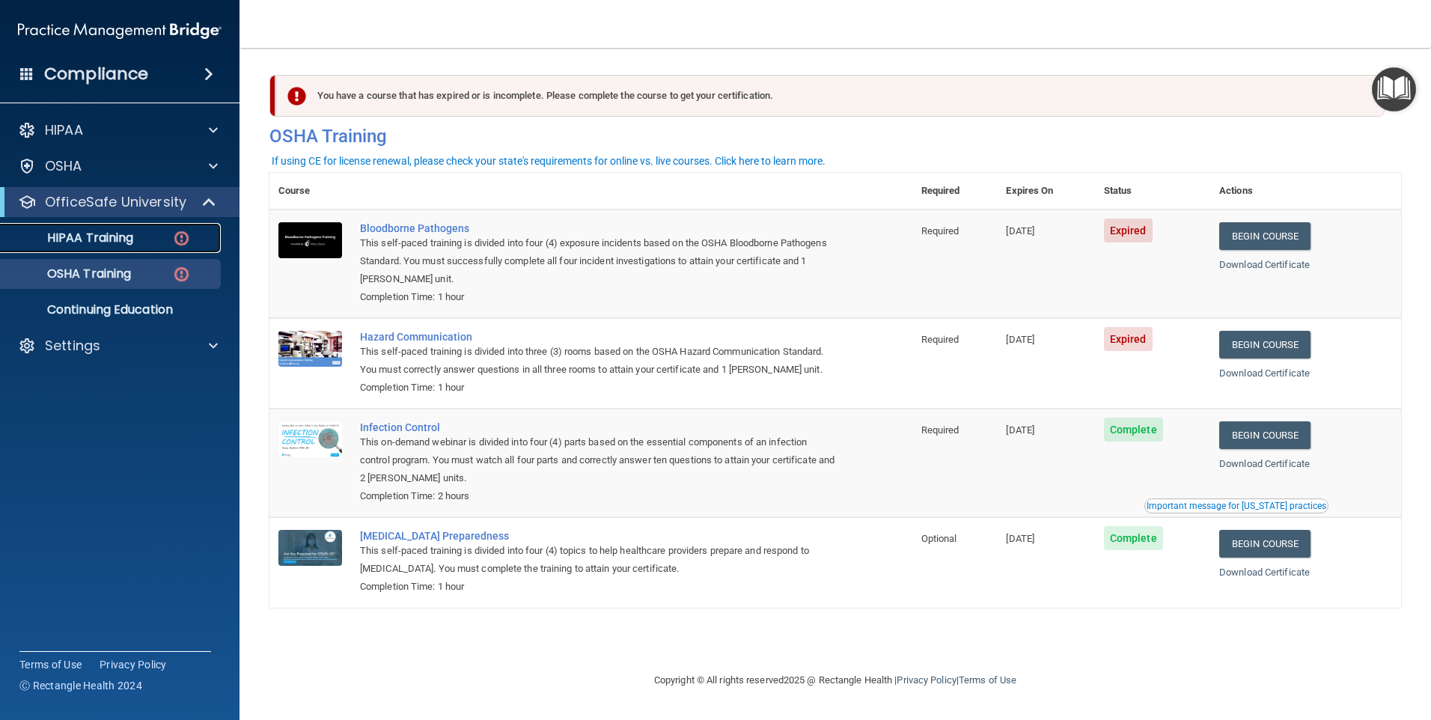
click at [211, 242] on div "HIPAA Training" at bounding box center [112, 237] width 204 height 15
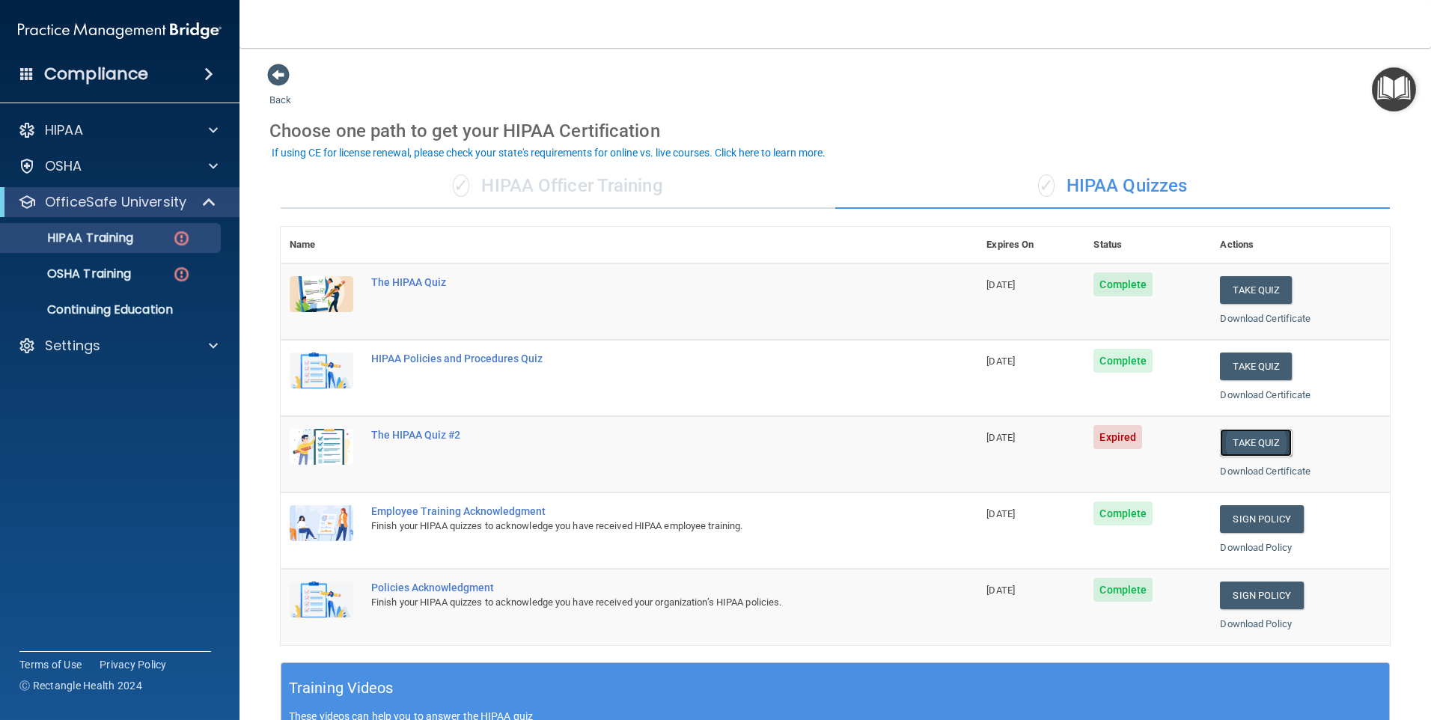
click at [1268, 450] on button "Take Quiz" at bounding box center [1256, 443] width 72 height 28
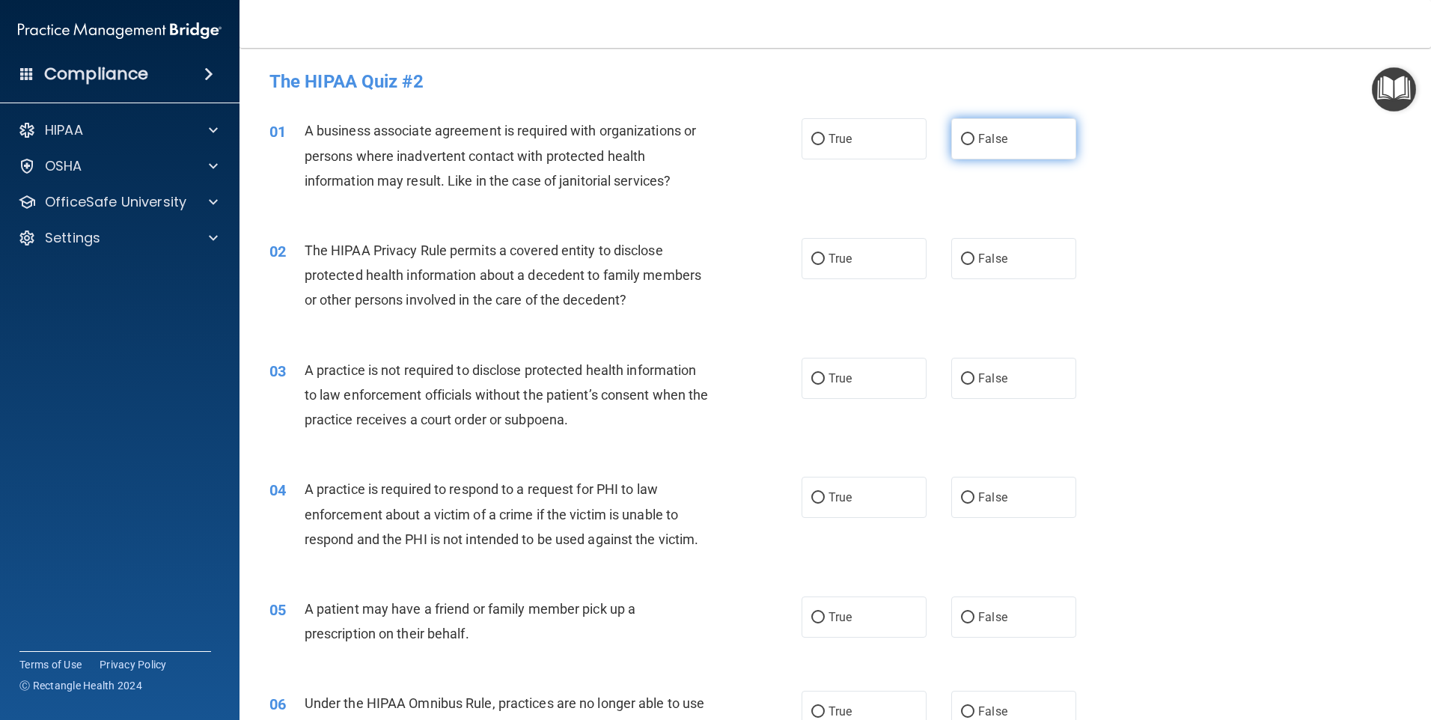
click at [961, 135] on input "False" at bounding box center [967, 139] width 13 height 11
radio input "true"
click at [822, 137] on label "True" at bounding box center [863, 138] width 125 height 41
click at [822, 137] on input "True" at bounding box center [817, 139] width 13 height 11
radio input "true"
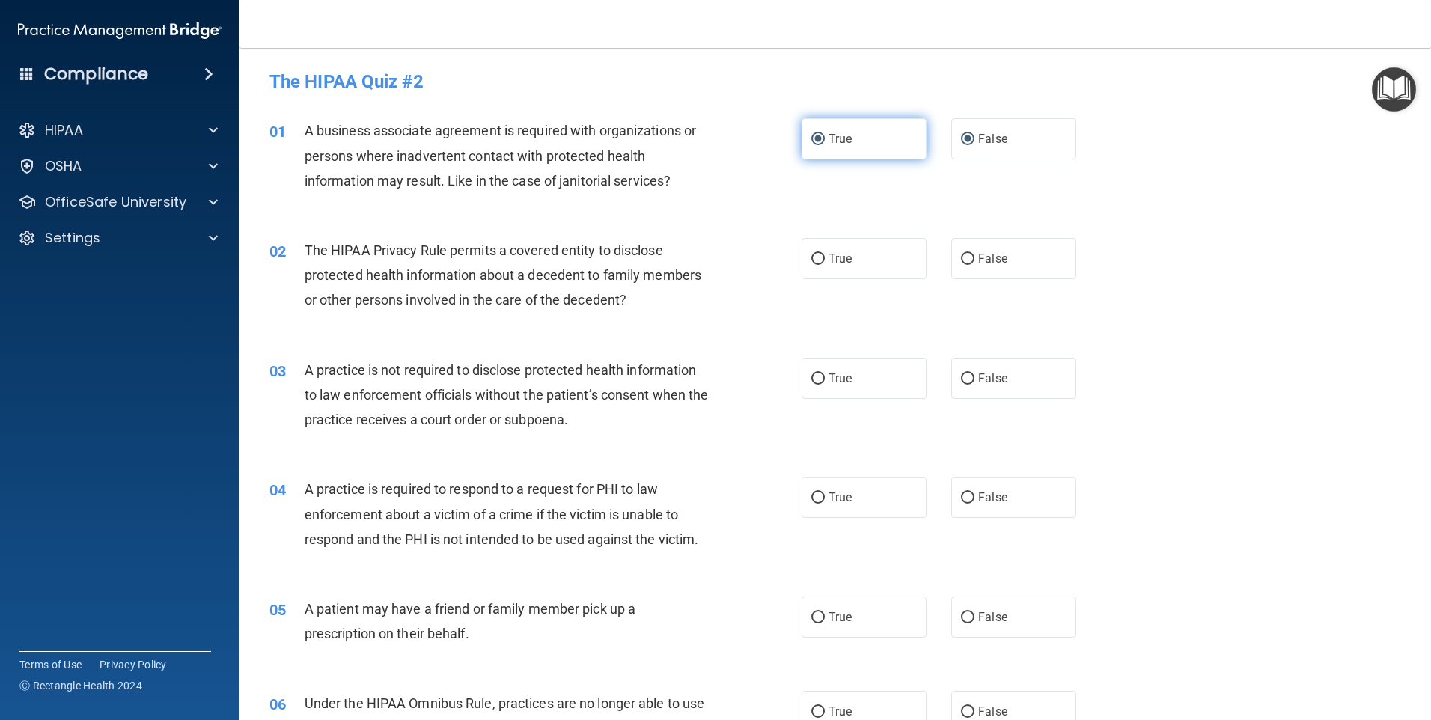
radio input "false"
click at [838, 257] on span "True" at bounding box center [839, 258] width 23 height 14
click at [825, 257] on input "True" at bounding box center [817, 259] width 13 height 11
radio input "true"
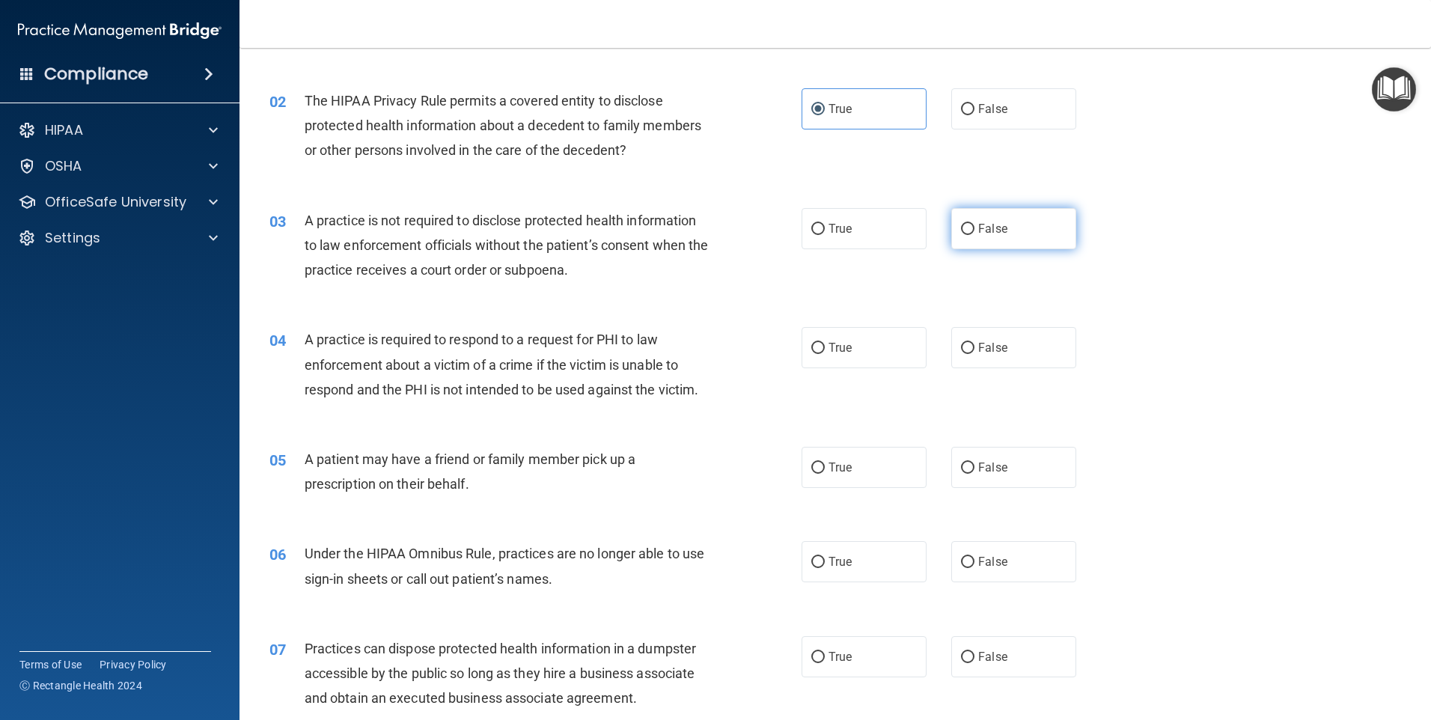
click at [974, 218] on label "False" at bounding box center [1013, 228] width 125 height 41
click at [974, 224] on input "False" at bounding box center [967, 229] width 13 height 11
radio input "true"
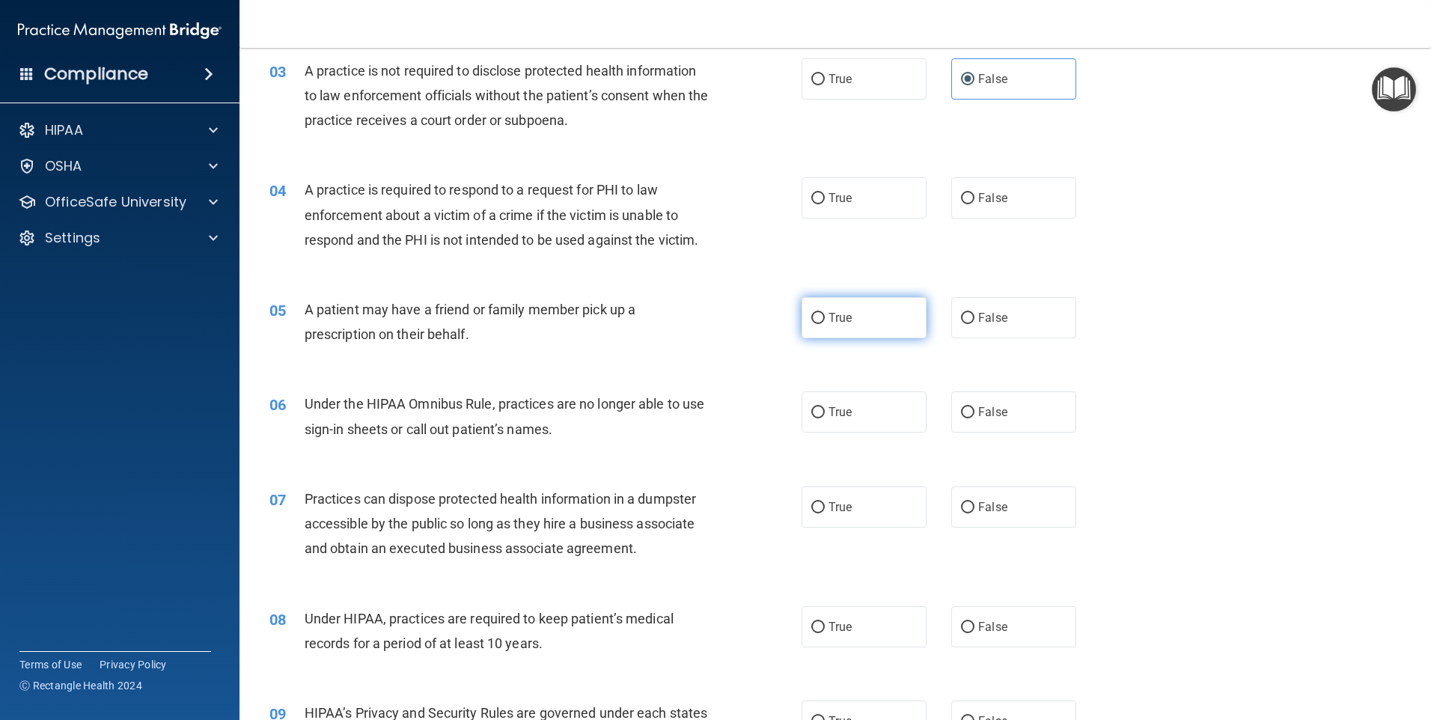
click at [856, 319] on label "True" at bounding box center [863, 317] width 125 height 41
click at [825, 319] on input "True" at bounding box center [817, 318] width 13 height 11
radio input "true"
click at [869, 201] on label "True" at bounding box center [863, 197] width 125 height 41
click at [825, 201] on input "True" at bounding box center [817, 198] width 13 height 11
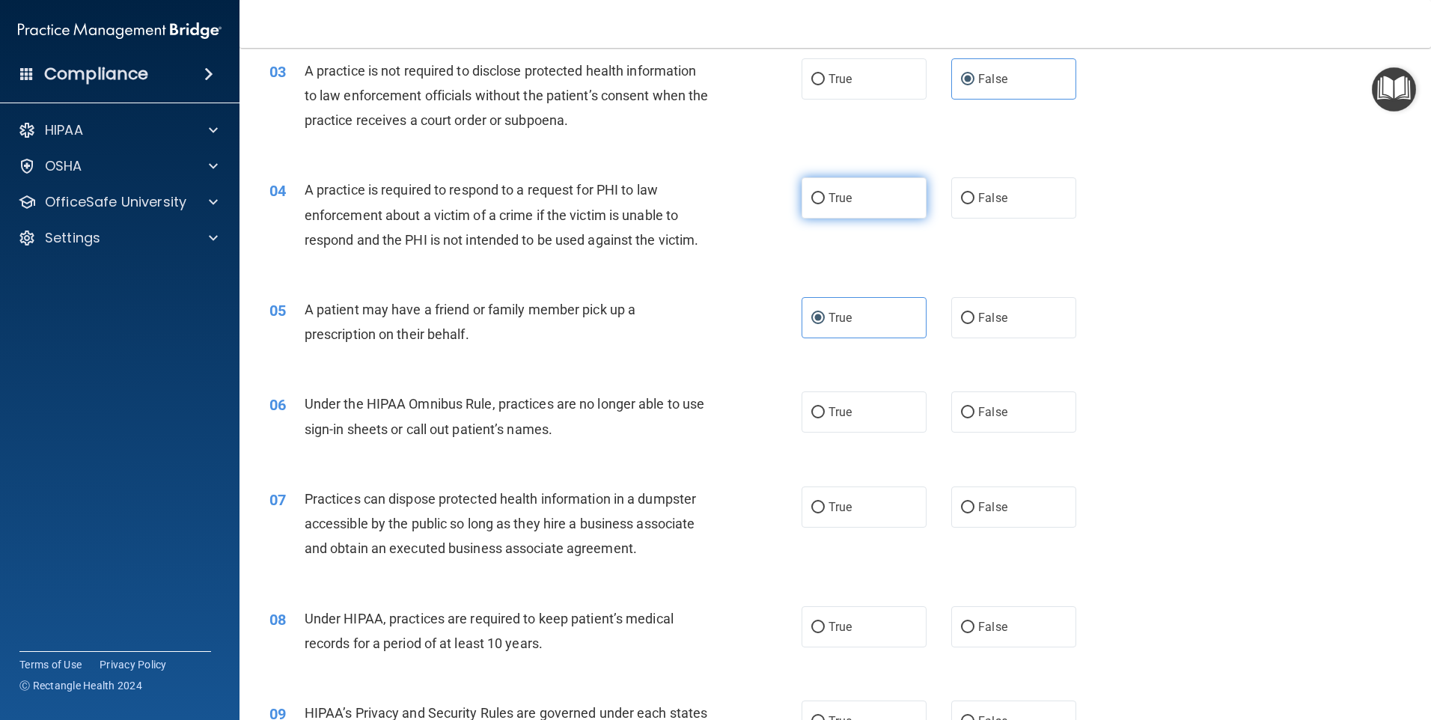
radio input "true"
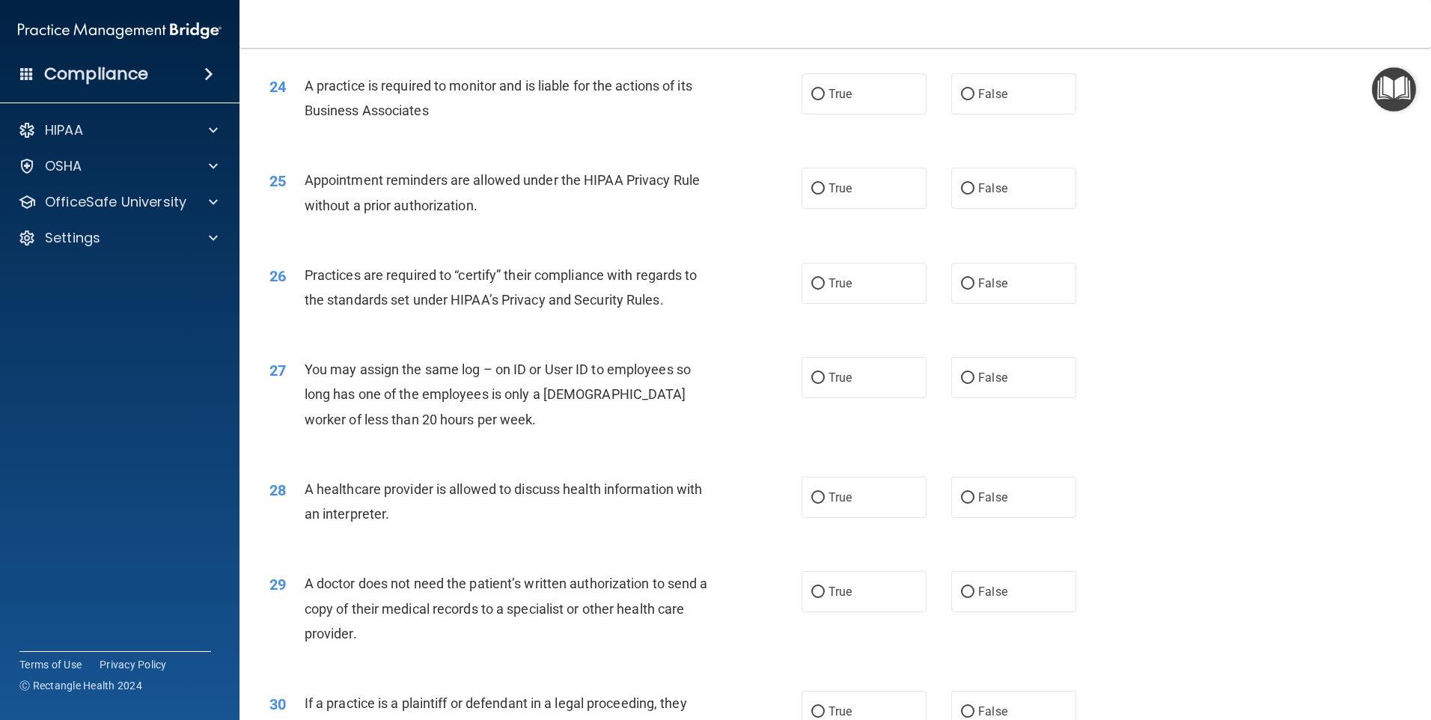
scroll to position [2763, 0]
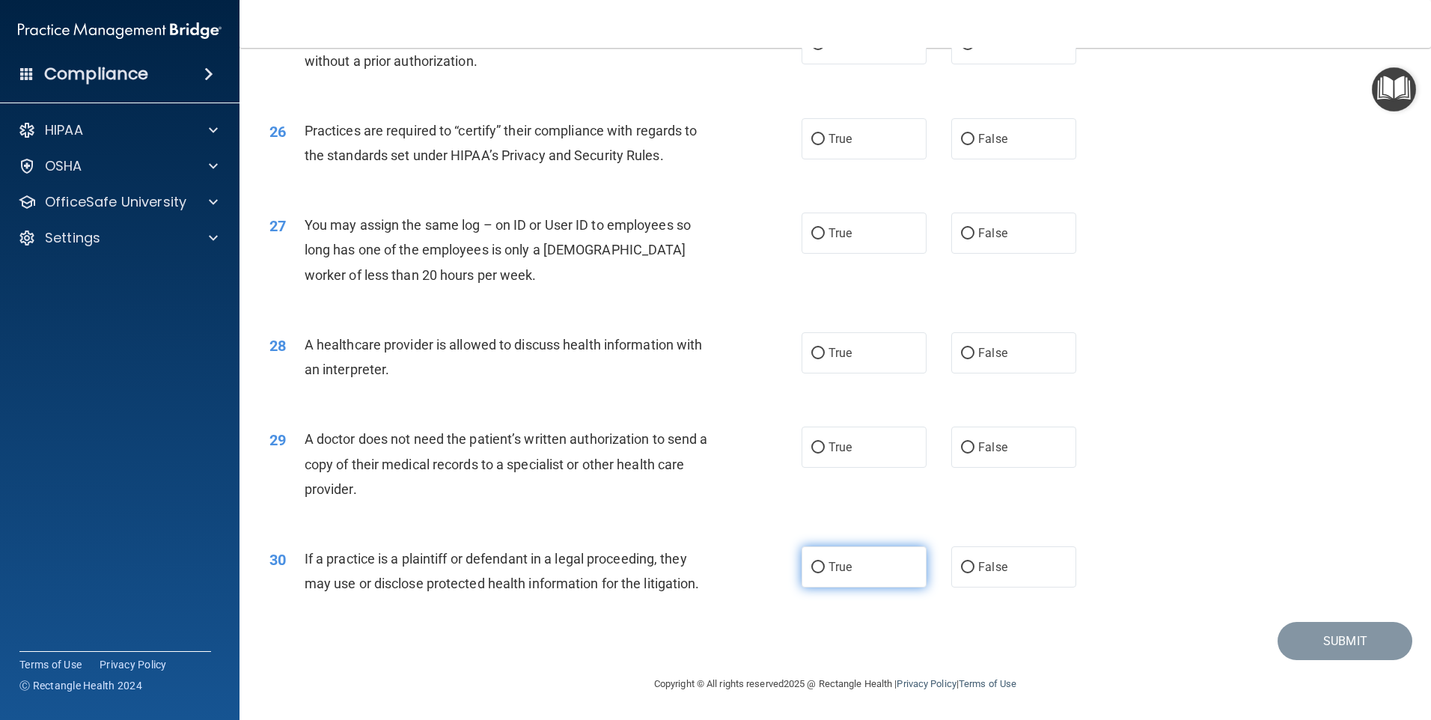
click at [837, 569] on span "True" at bounding box center [839, 567] width 23 height 14
click at [825, 569] on input "True" at bounding box center [817, 567] width 13 height 11
radio input "true"
click at [851, 456] on label "True" at bounding box center [863, 446] width 125 height 41
click at [825, 453] on input "True" at bounding box center [817, 447] width 13 height 11
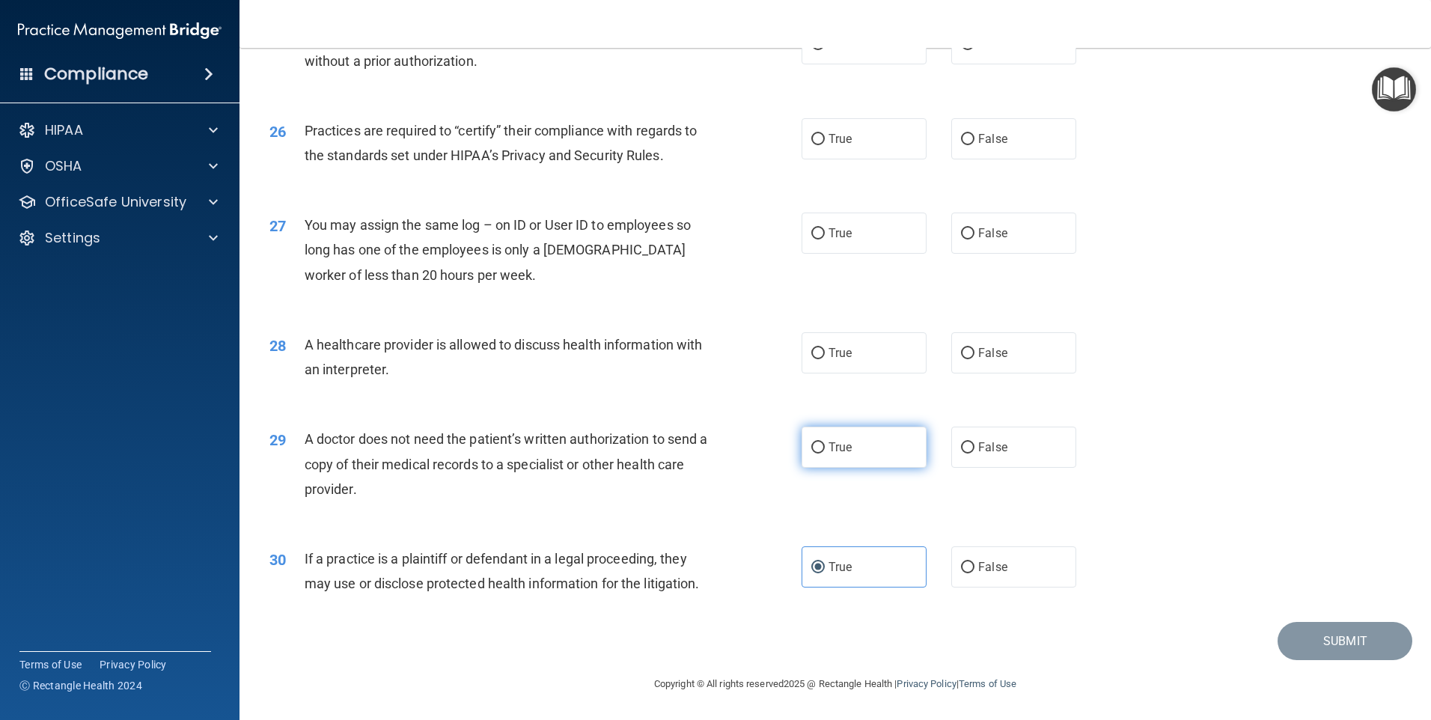
radio input "true"
click at [849, 359] on label "True" at bounding box center [863, 352] width 125 height 41
click at [825, 359] on input "True" at bounding box center [817, 353] width 13 height 11
radio input "true"
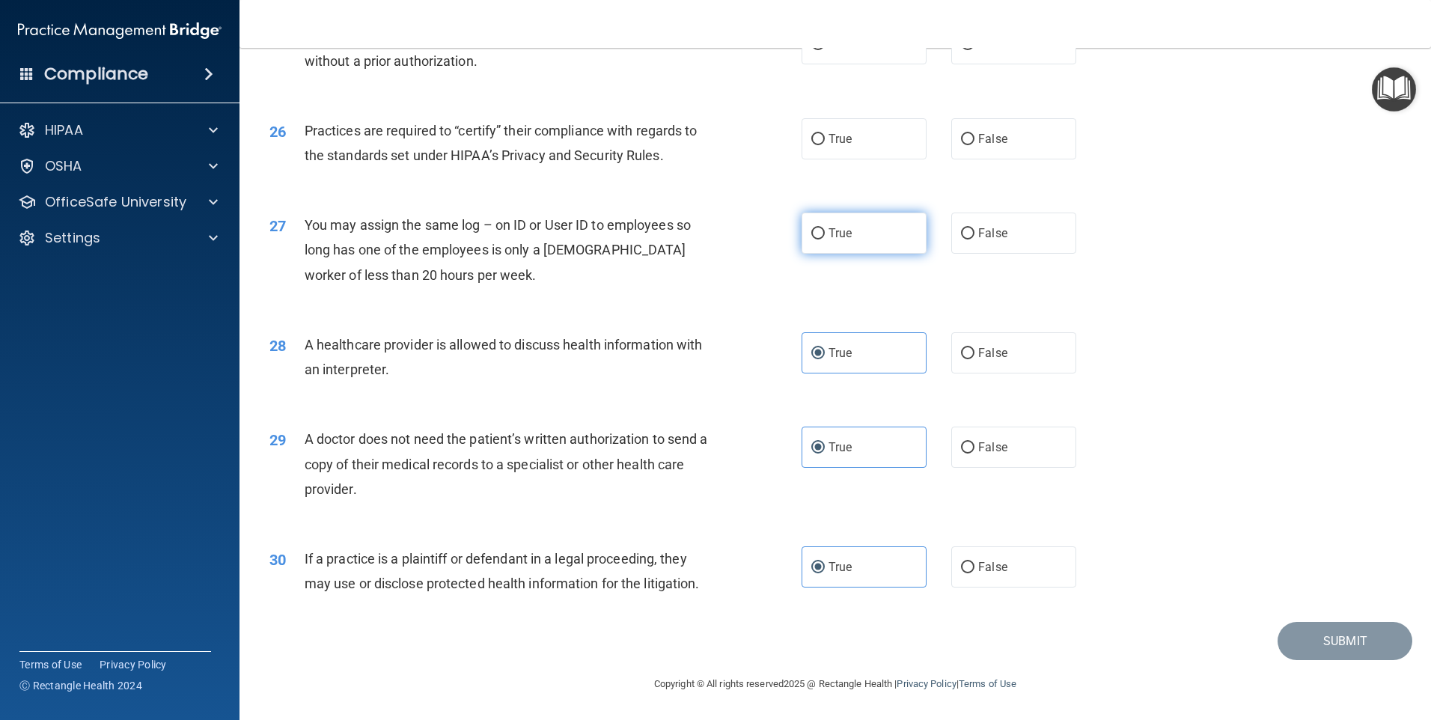
click at [862, 239] on label "True" at bounding box center [863, 232] width 125 height 41
click at [825, 239] on input "True" at bounding box center [817, 233] width 13 height 11
radio input "true"
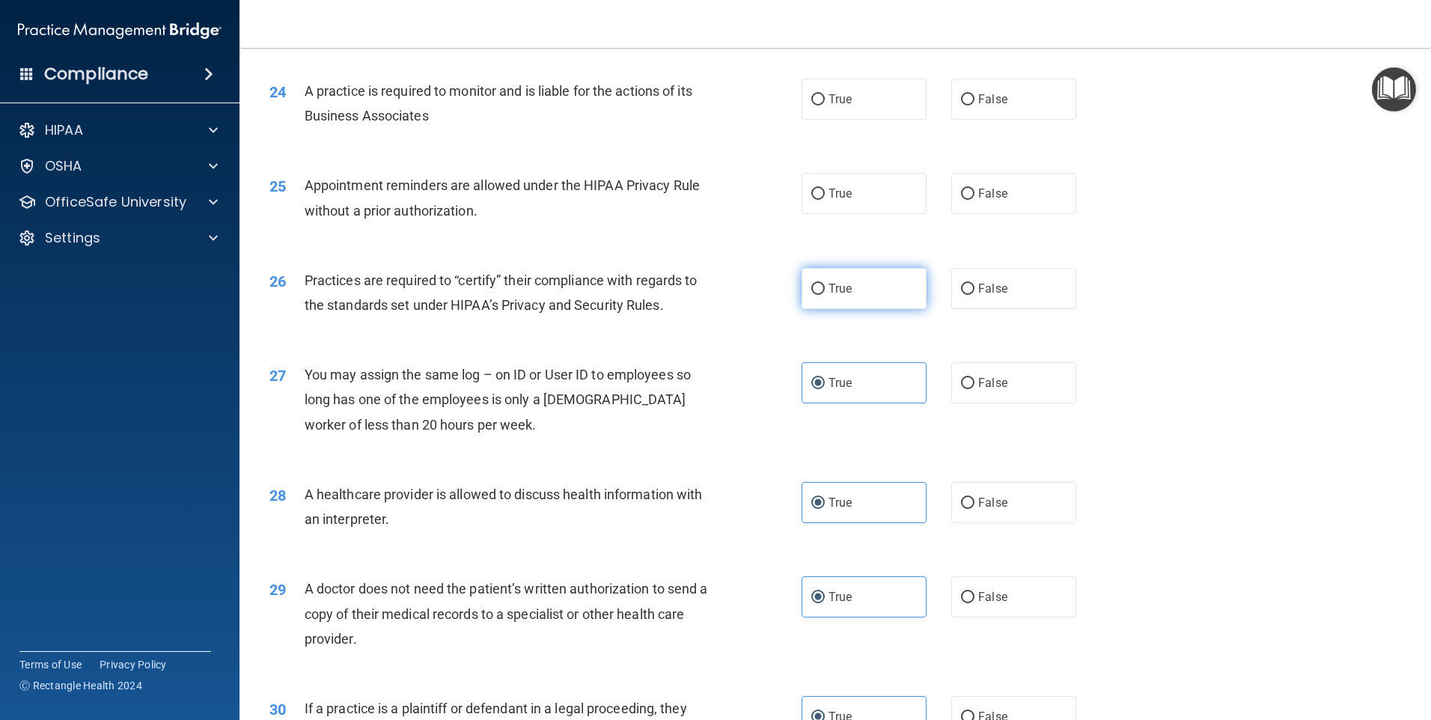
click at [886, 296] on label "True" at bounding box center [863, 288] width 125 height 41
click at [825, 295] on input "True" at bounding box center [817, 289] width 13 height 11
radio input "true"
click at [872, 210] on label "True" at bounding box center [863, 193] width 125 height 41
click at [825, 200] on input "True" at bounding box center [817, 194] width 13 height 11
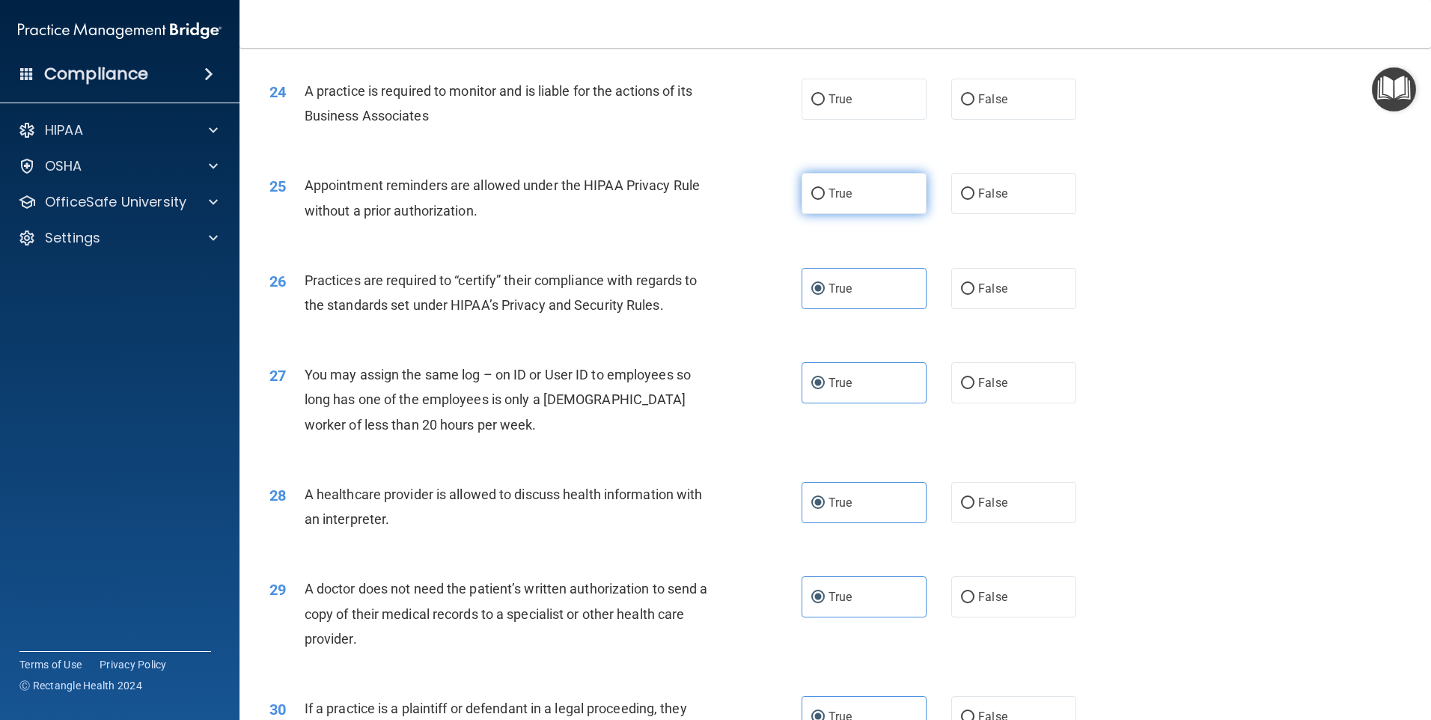
radio input "true"
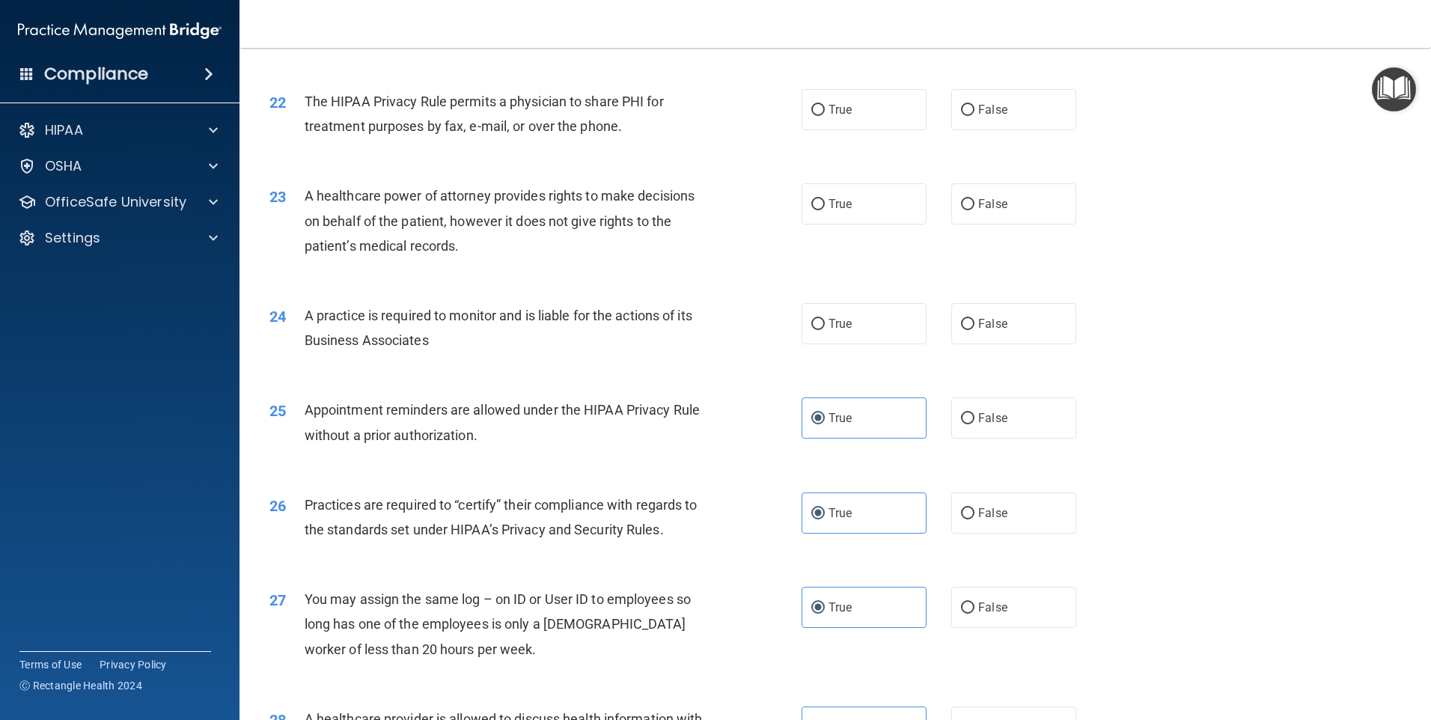
scroll to position [2239, 0]
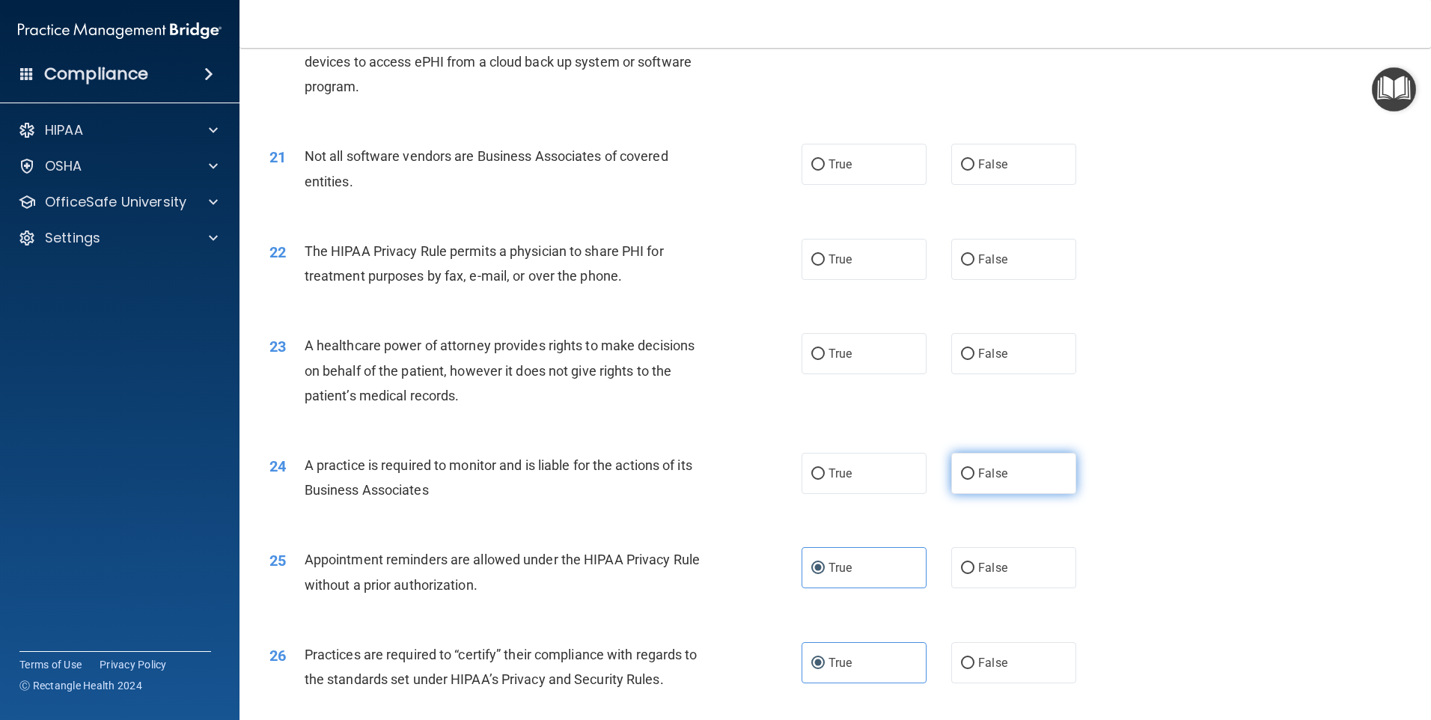
click at [970, 477] on label "False" at bounding box center [1013, 473] width 125 height 41
click at [970, 477] on input "False" at bounding box center [967, 473] width 13 height 11
radio input "true"
click at [967, 342] on label "False" at bounding box center [1013, 353] width 125 height 41
click at [967, 349] on input "False" at bounding box center [967, 354] width 13 height 11
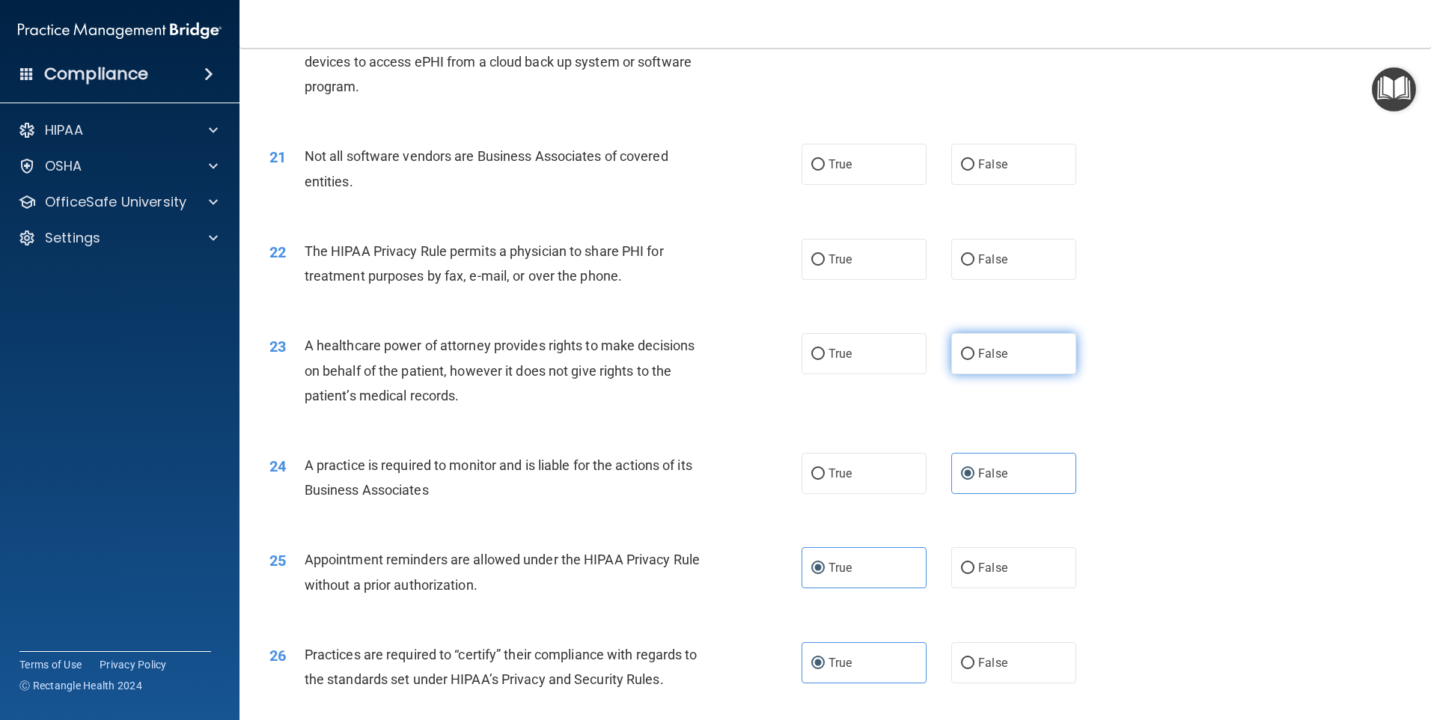
radio input "true"
click at [879, 273] on label "True" at bounding box center [863, 259] width 125 height 41
click at [825, 266] on input "True" at bounding box center [817, 259] width 13 height 11
radio input "true"
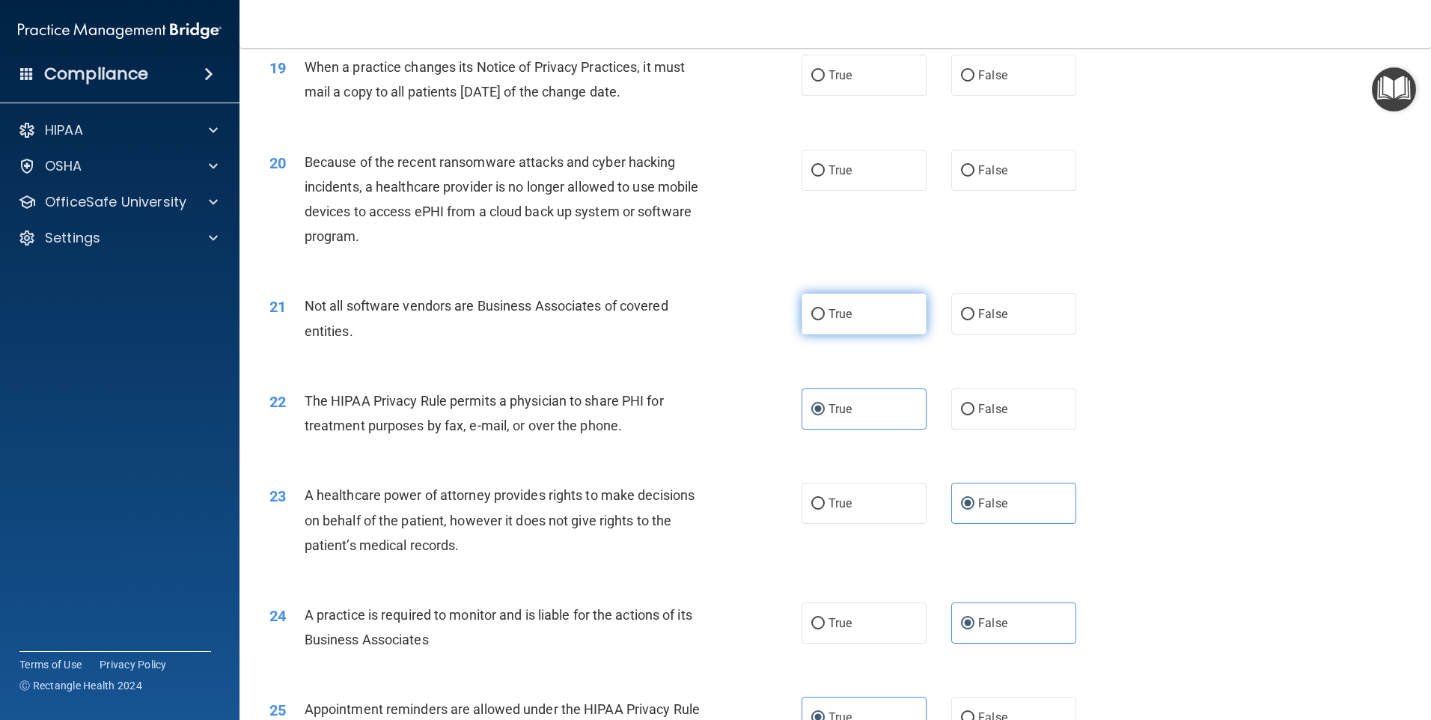
click at [892, 318] on label "True" at bounding box center [863, 313] width 125 height 41
click at [825, 318] on input "True" at bounding box center [817, 314] width 13 height 11
radio input "true"
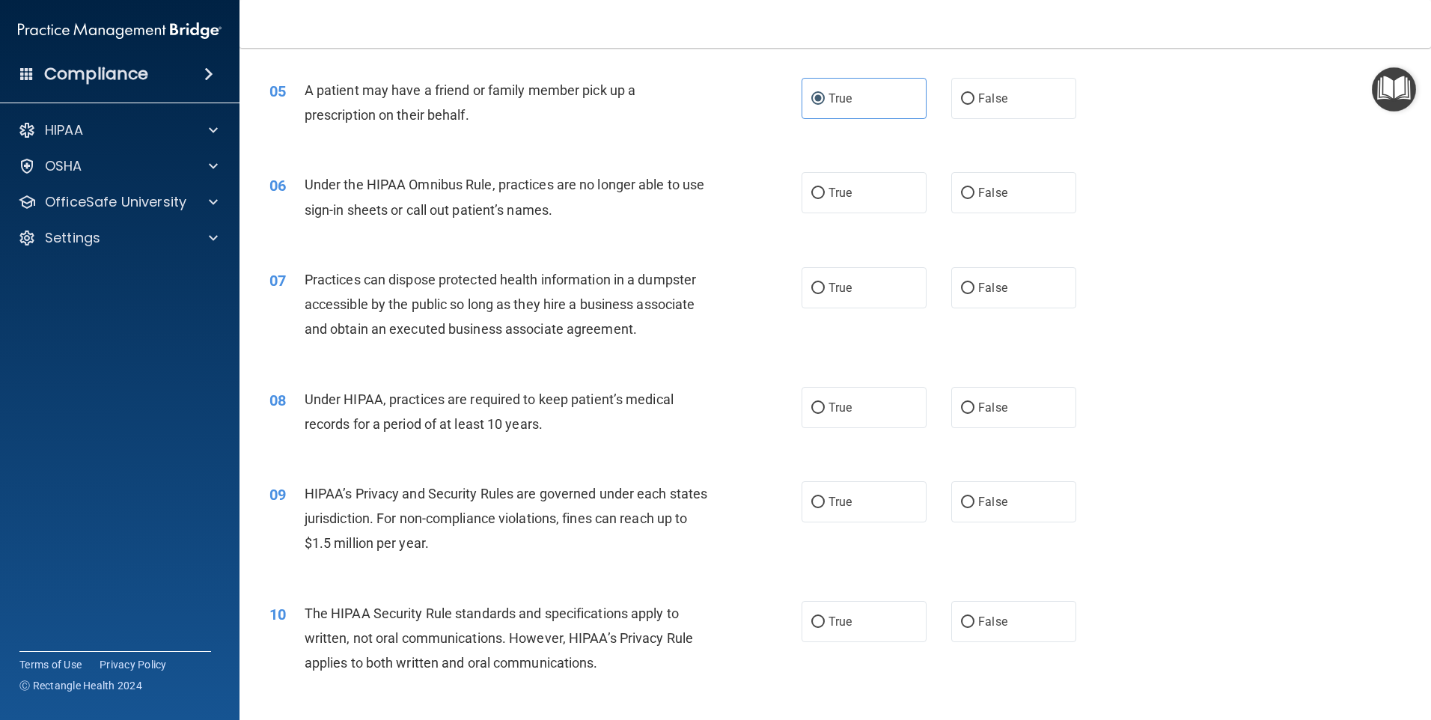
scroll to position [294, 0]
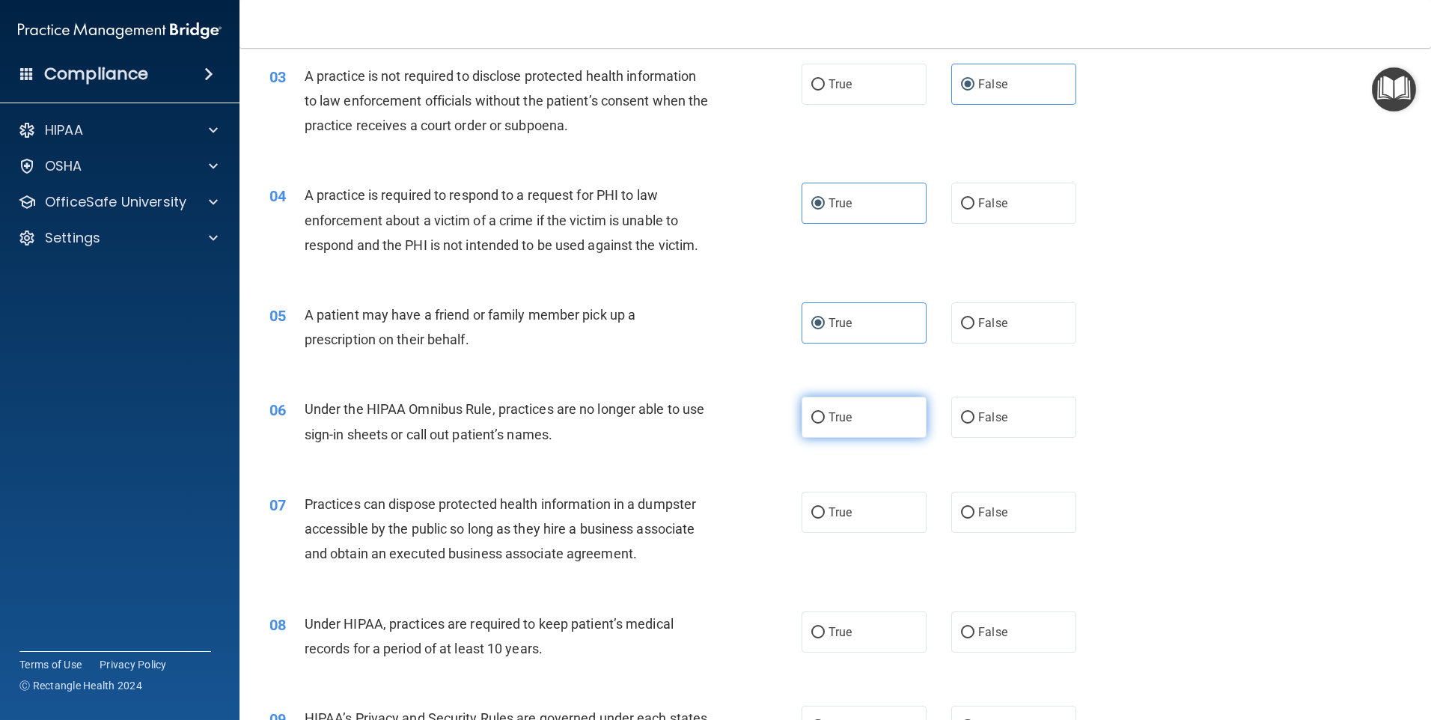
click at [866, 423] on label "True" at bounding box center [863, 417] width 125 height 41
click at [825, 423] on input "True" at bounding box center [817, 417] width 13 height 11
radio input "true"
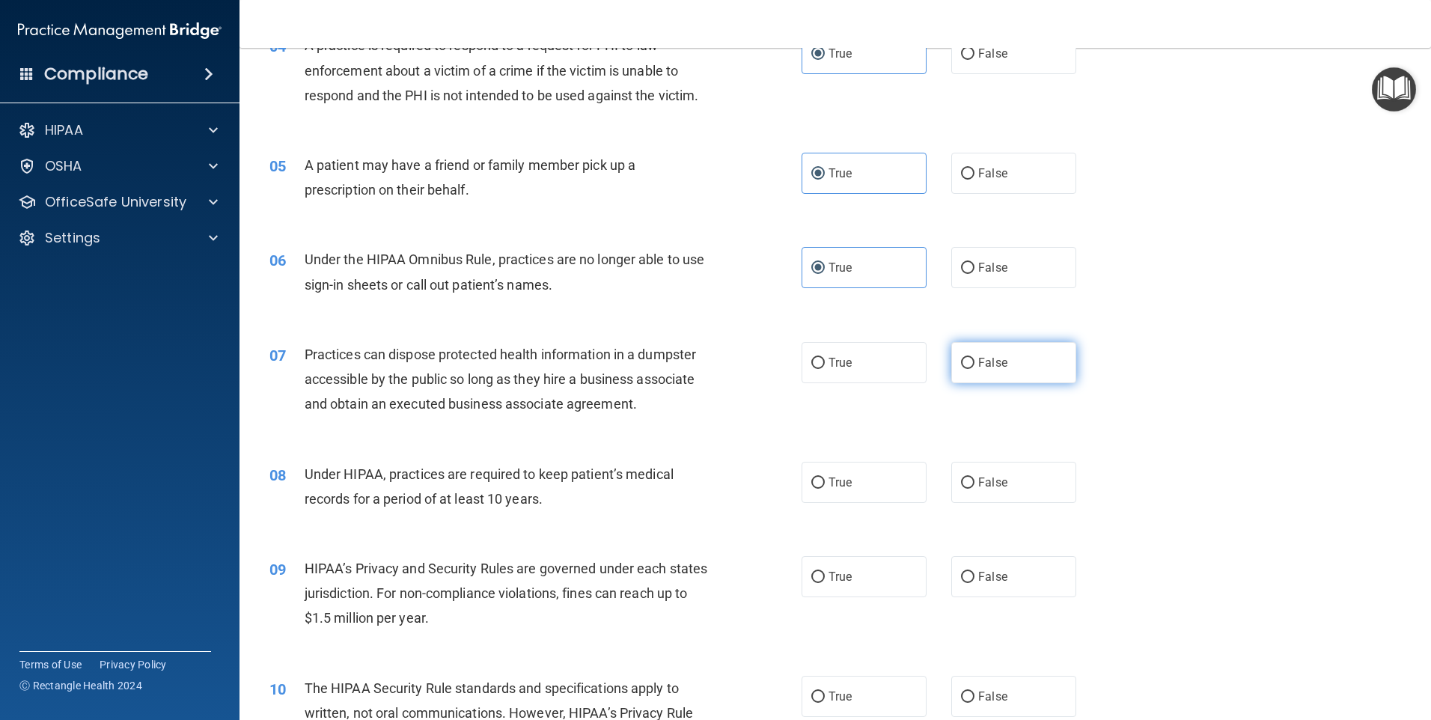
click at [970, 362] on label "False" at bounding box center [1013, 362] width 125 height 41
click at [970, 362] on input "False" at bounding box center [967, 363] width 13 height 11
radio input "true"
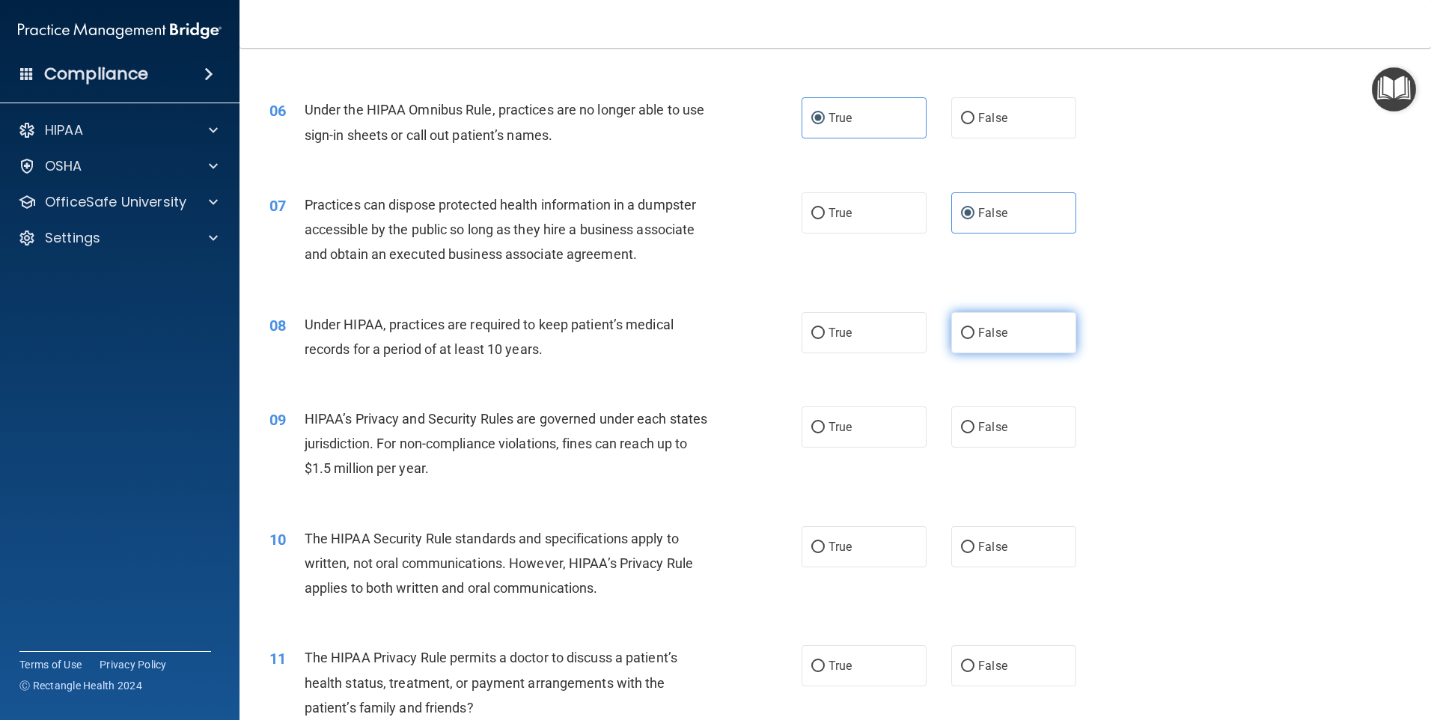
click at [994, 340] on label "False" at bounding box center [1013, 332] width 125 height 41
click at [974, 339] on input "False" at bounding box center [967, 333] width 13 height 11
radio input "true"
click at [877, 425] on label "True" at bounding box center [863, 426] width 125 height 41
click at [825, 425] on input "True" at bounding box center [817, 427] width 13 height 11
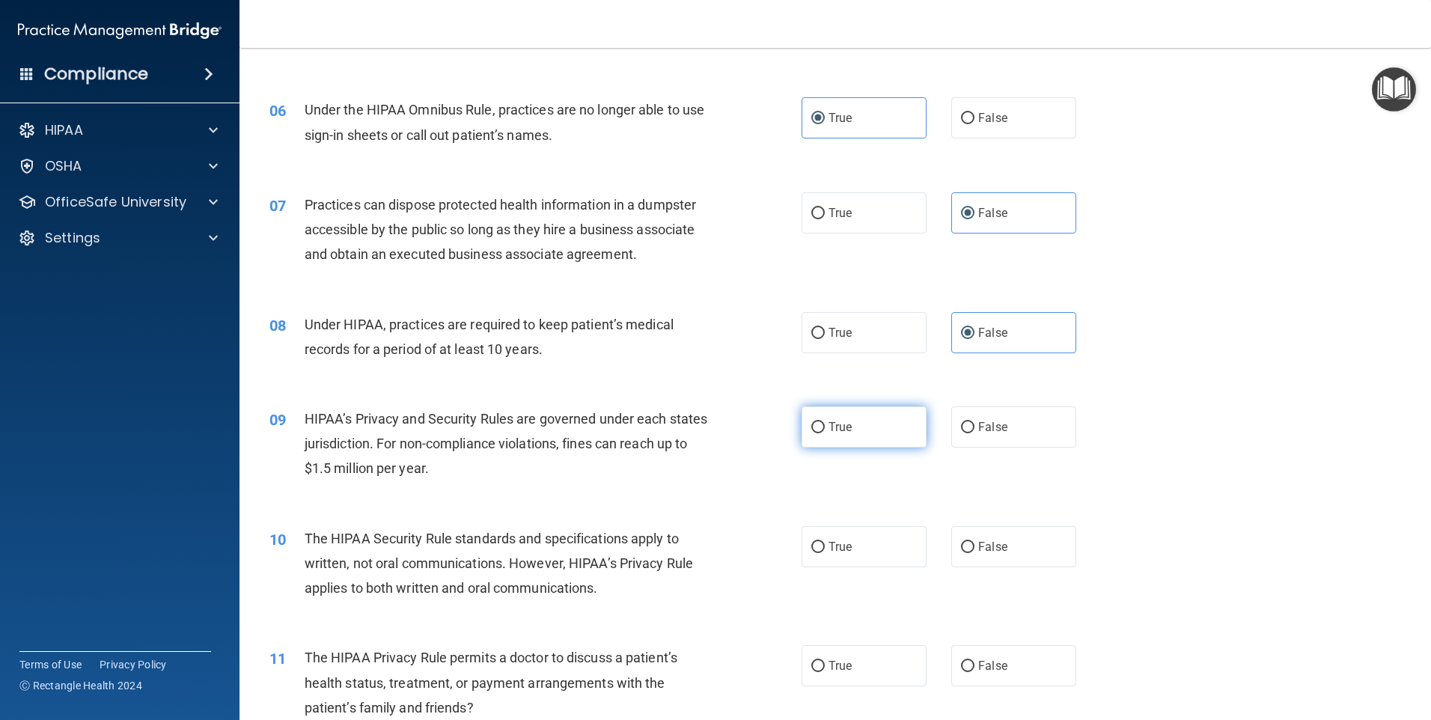
radio input "true"
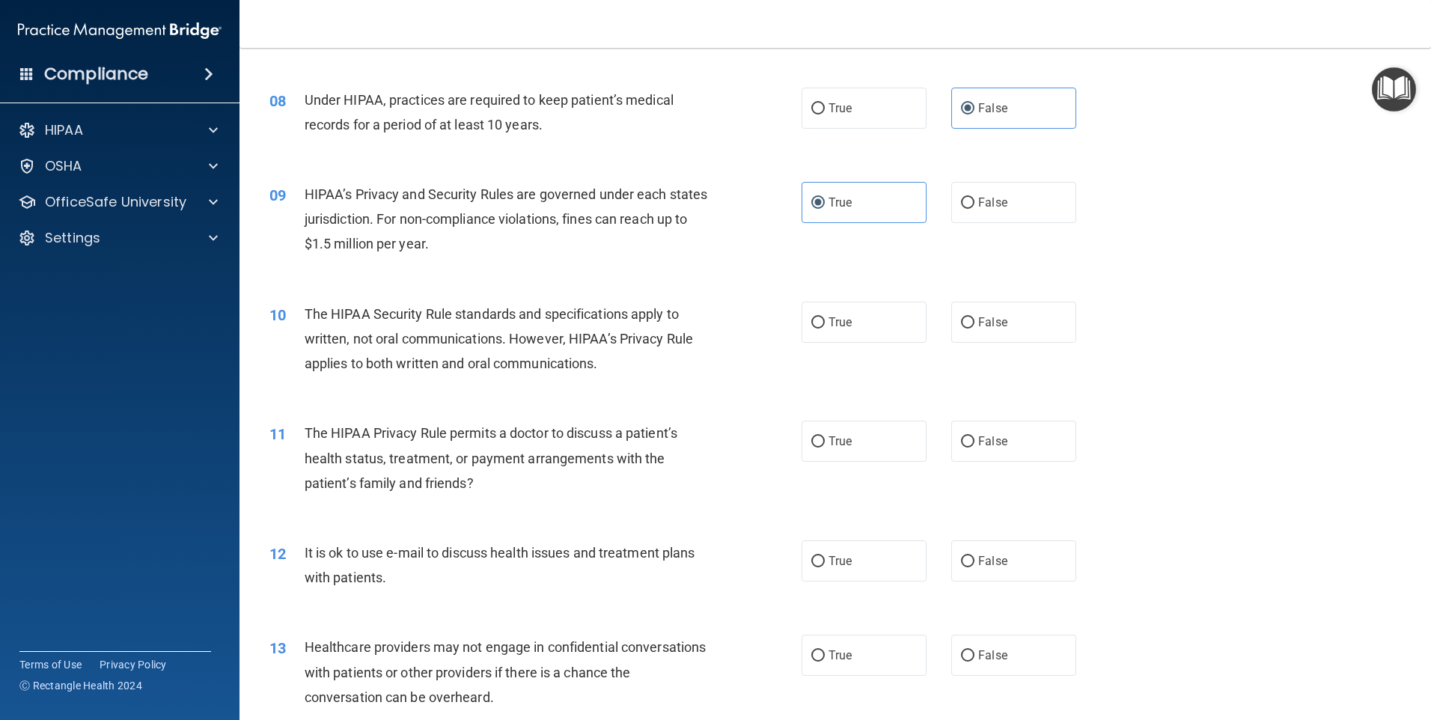
scroll to position [519, 0]
